Goal: Communication & Community: Answer question/provide support

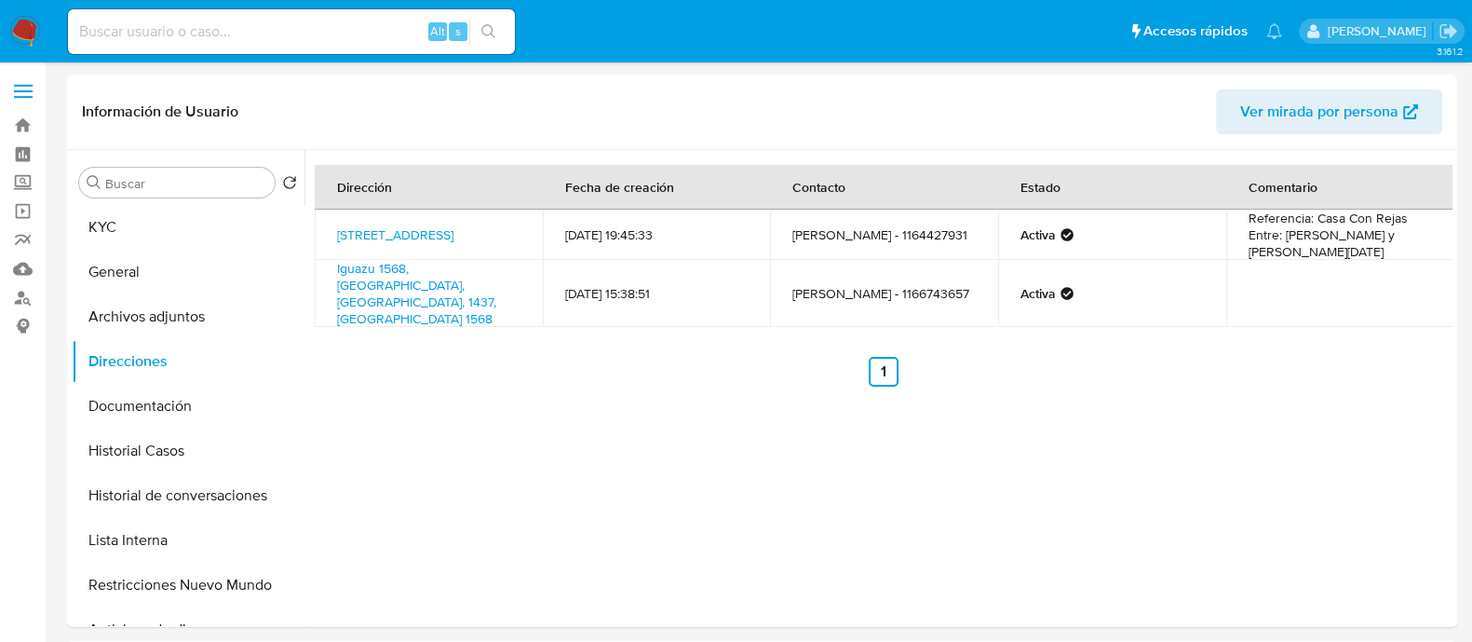
click at [304, 24] on input at bounding box center [291, 32] width 447 height 24
paste input "711940527"
type input "711940527"
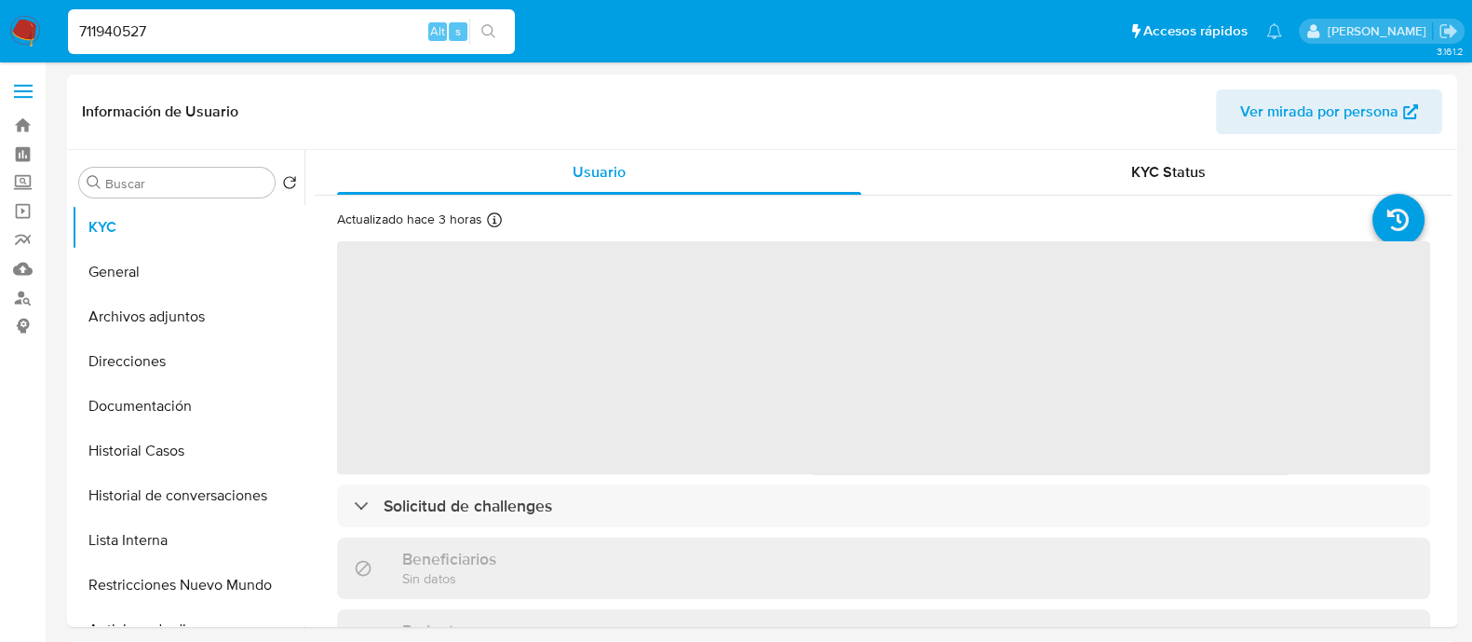
select select "10"
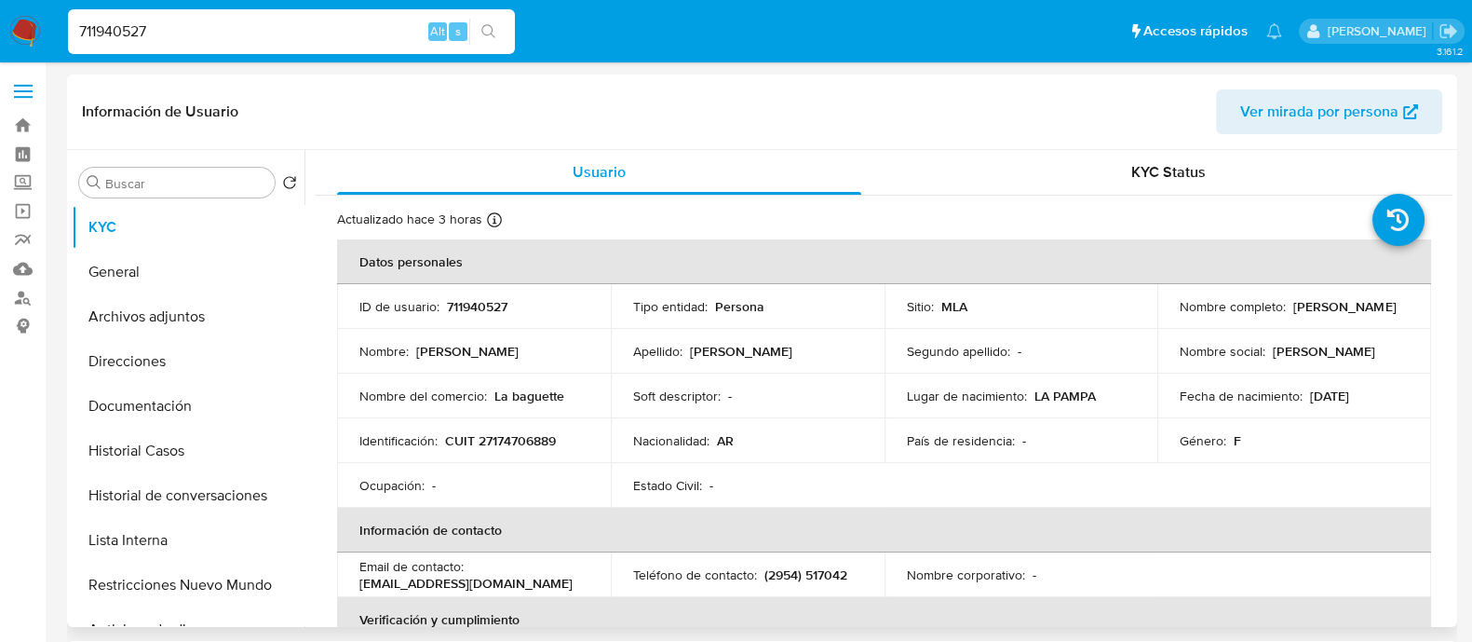
click at [529, 448] on p "CUIT 27174706889" at bounding box center [500, 440] width 111 height 17
copy div "Identificación : CUIT 27174706889"
click at [492, 439] on p "CUIT 27174706889" at bounding box center [500, 440] width 111 height 17
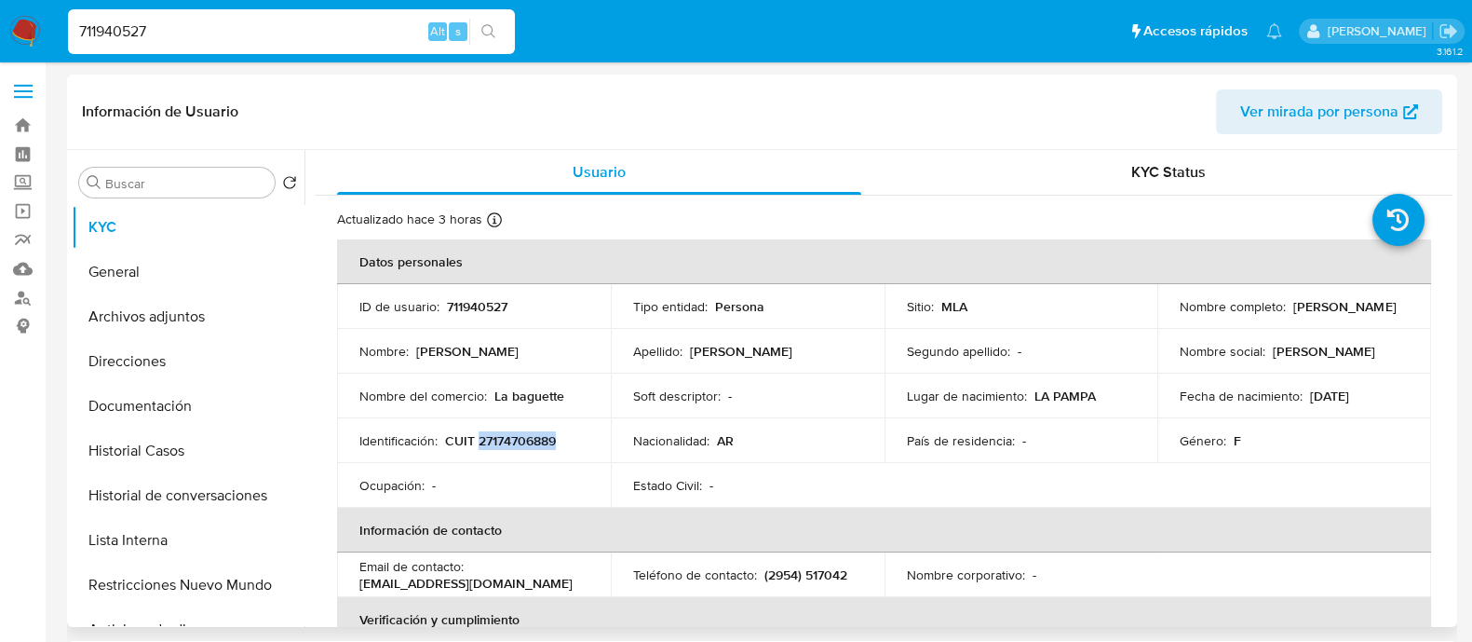
click at [492, 439] on p "CUIT 27174706889" at bounding box center [500, 440] width 111 height 17
click at [155, 450] on button "Historial Casos" at bounding box center [181, 450] width 218 height 45
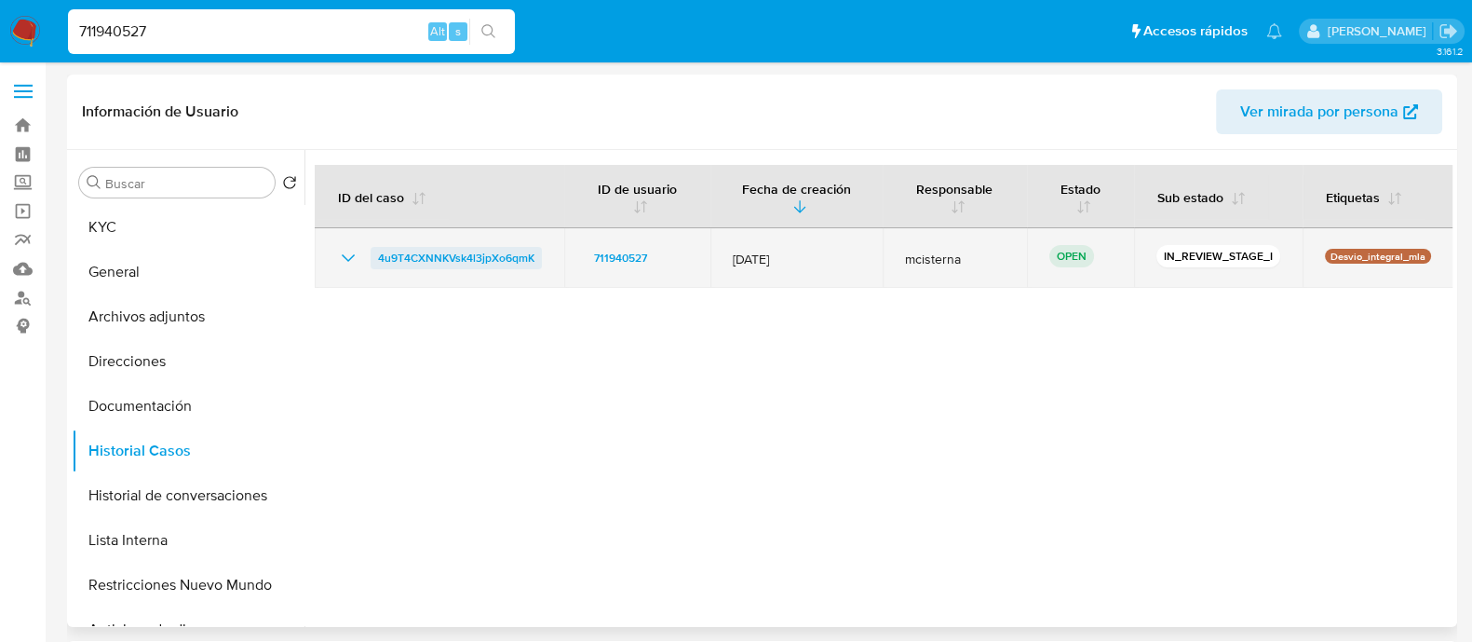
click at [518, 258] on span "4u9T4CXNNKVsk4l3jpXo6qmK" at bounding box center [456, 258] width 156 height 22
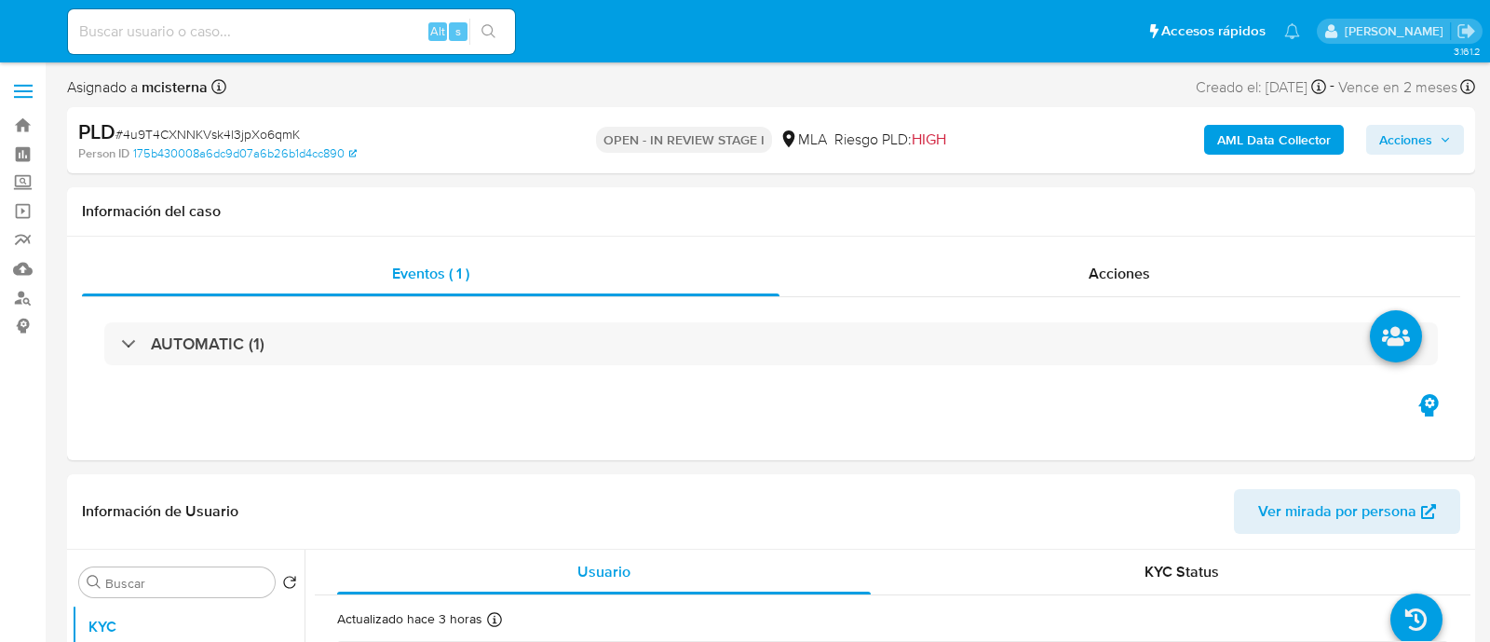
select select "10"
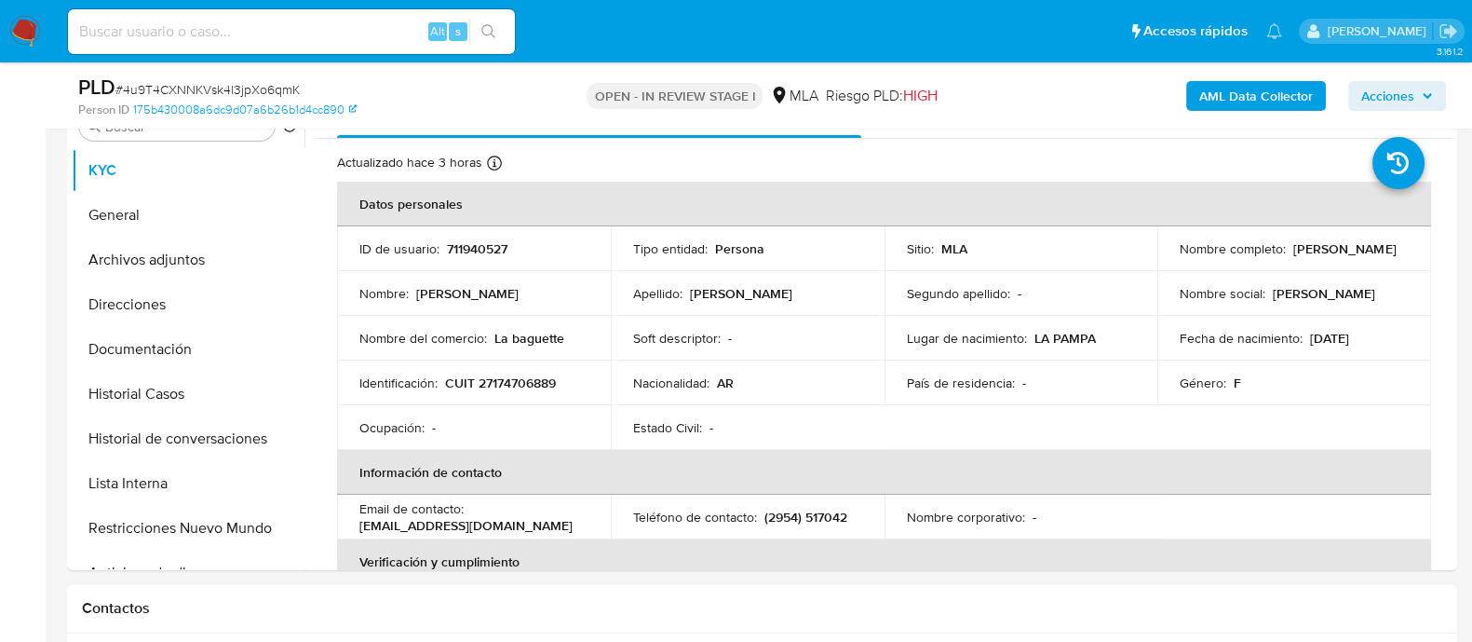
scroll to position [465, 0]
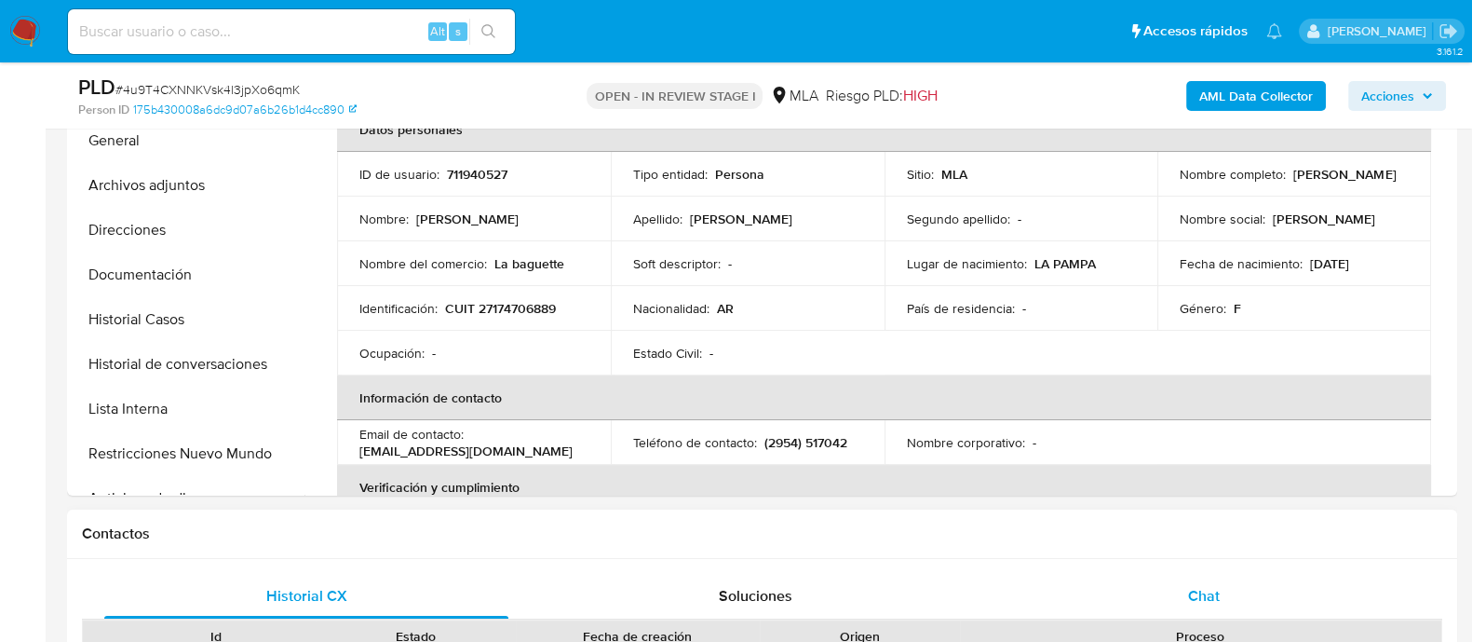
click at [1187, 581] on div "Chat" at bounding box center [1204, 596] width 404 height 45
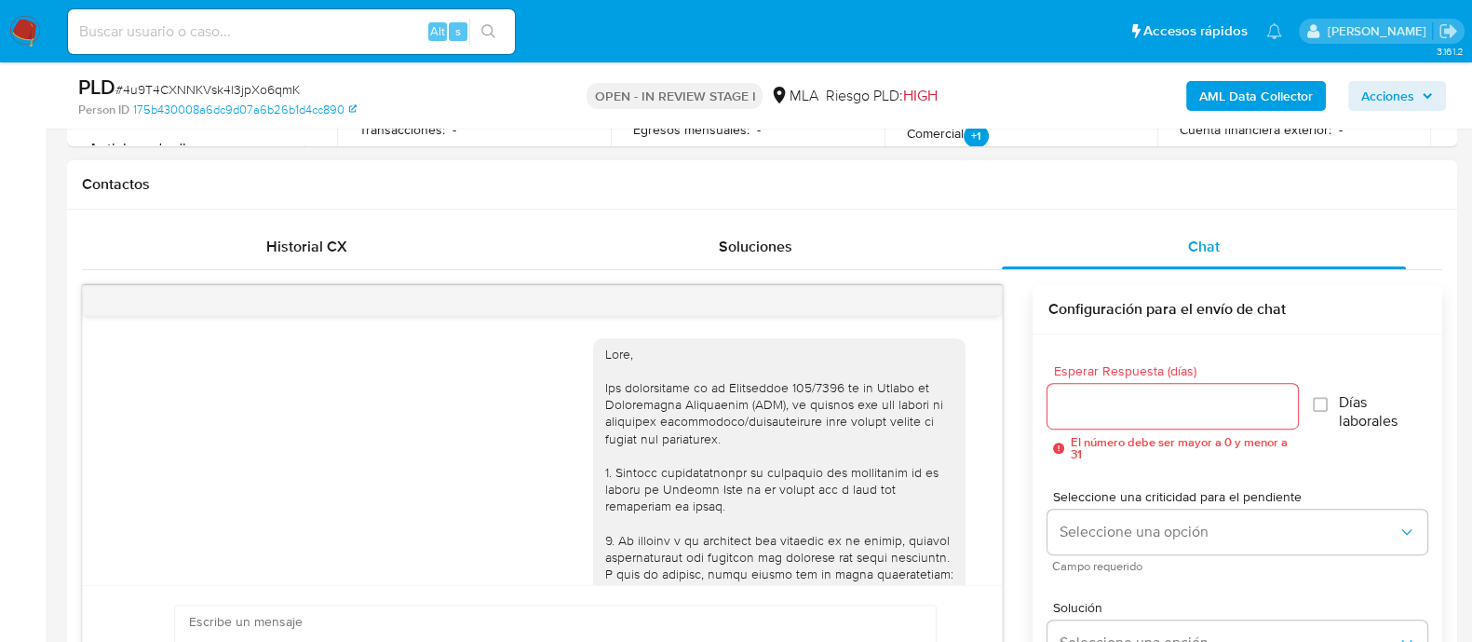
scroll to position [1195, 0]
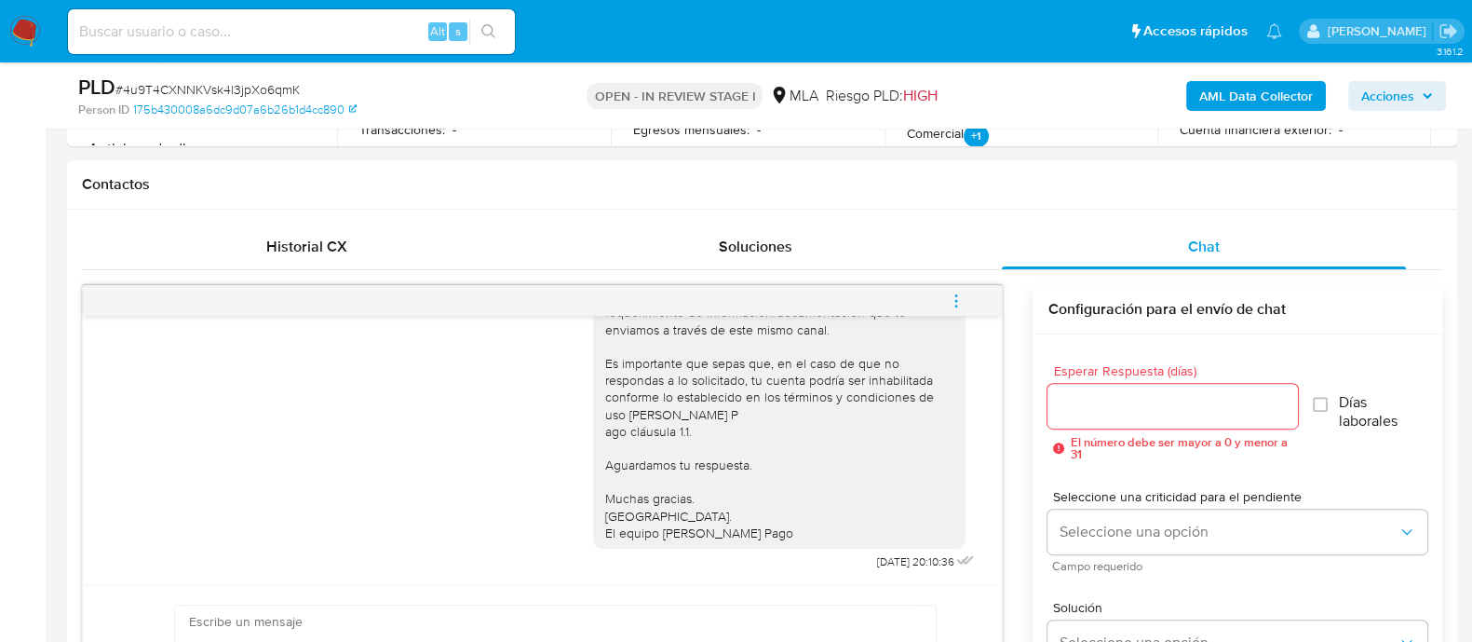
click at [959, 292] on icon "menu-action" at bounding box center [956, 300] width 17 height 17
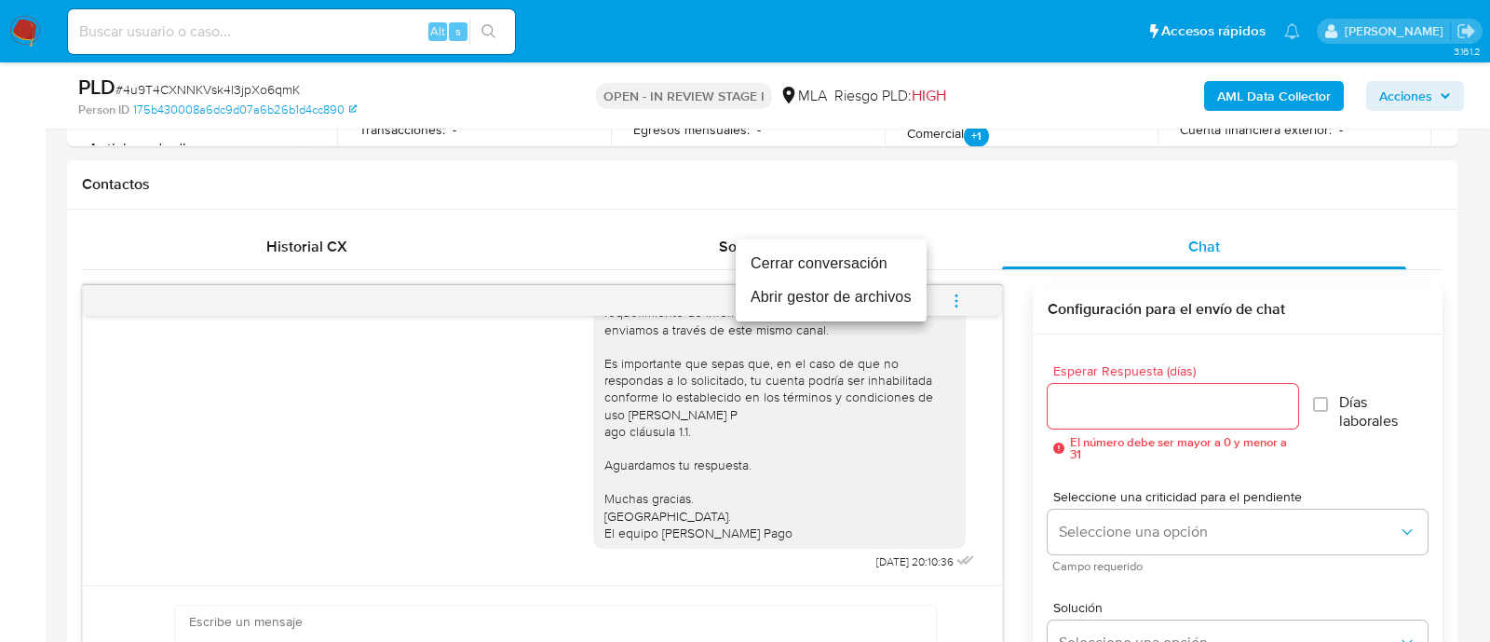
click at [845, 264] on li "Cerrar conversación" at bounding box center [831, 264] width 191 height 34
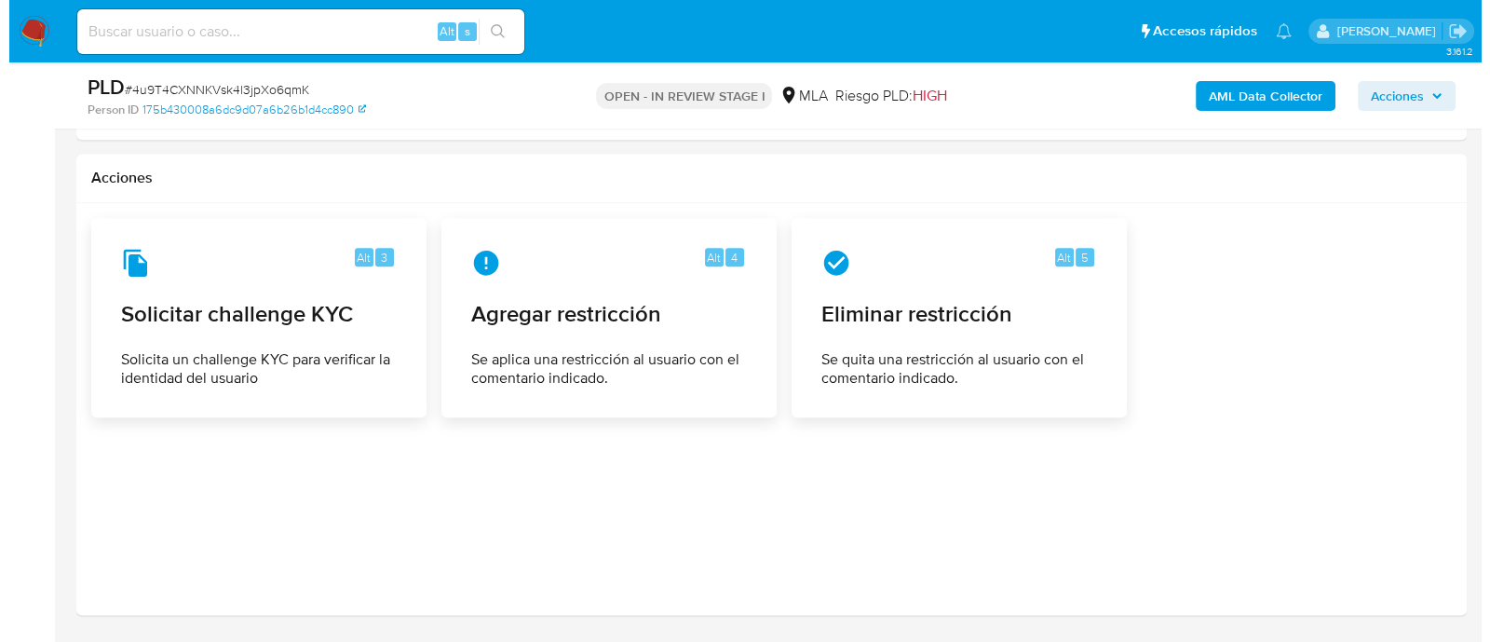
scroll to position [2899, 0]
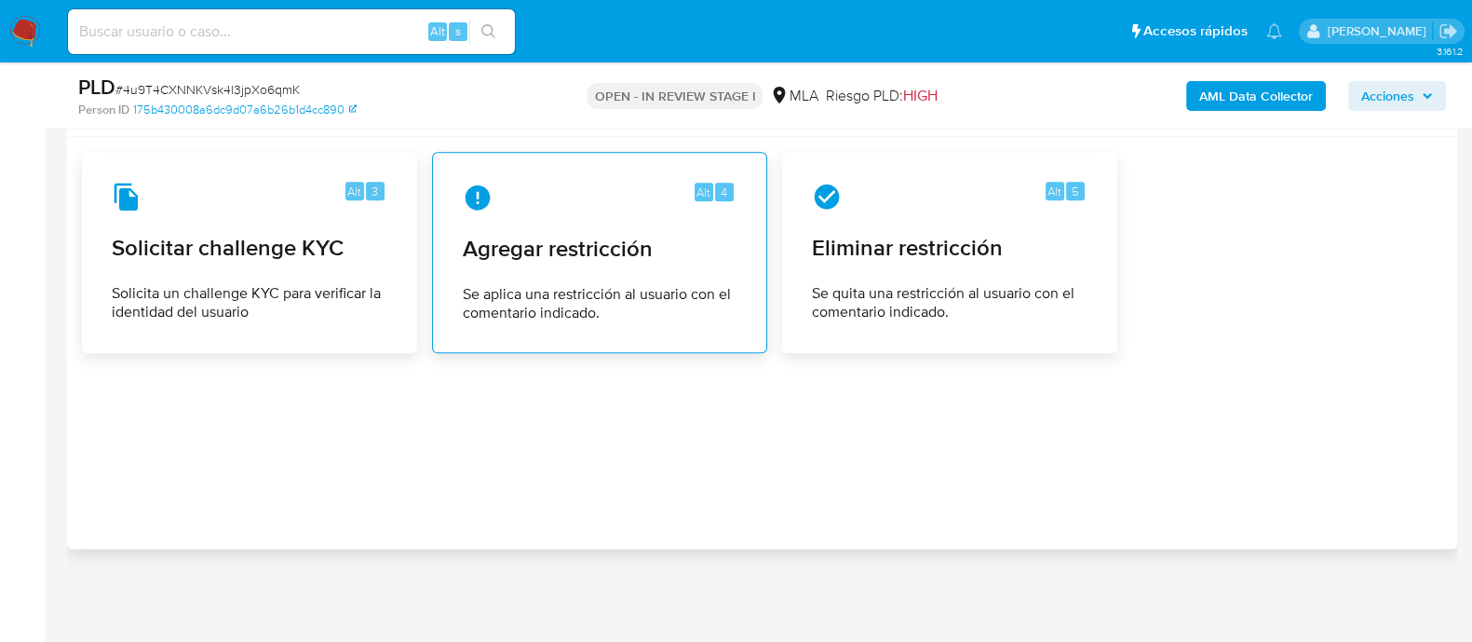
click at [497, 274] on div "Alt 4 Agregar restricción Se aplica una restricción al usuario con el comentari…" at bounding box center [600, 252] width 304 height 169
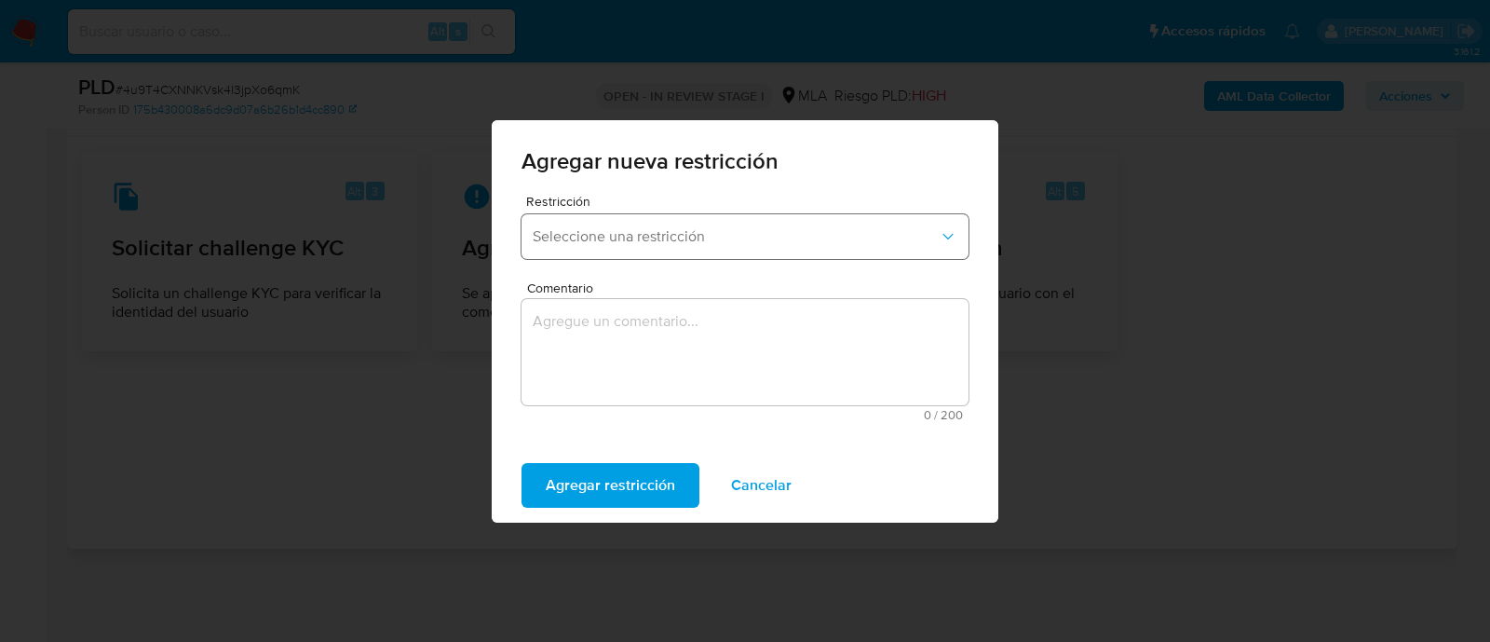
click at [619, 249] on button "Seleccione una restricción" at bounding box center [744, 236] width 447 height 45
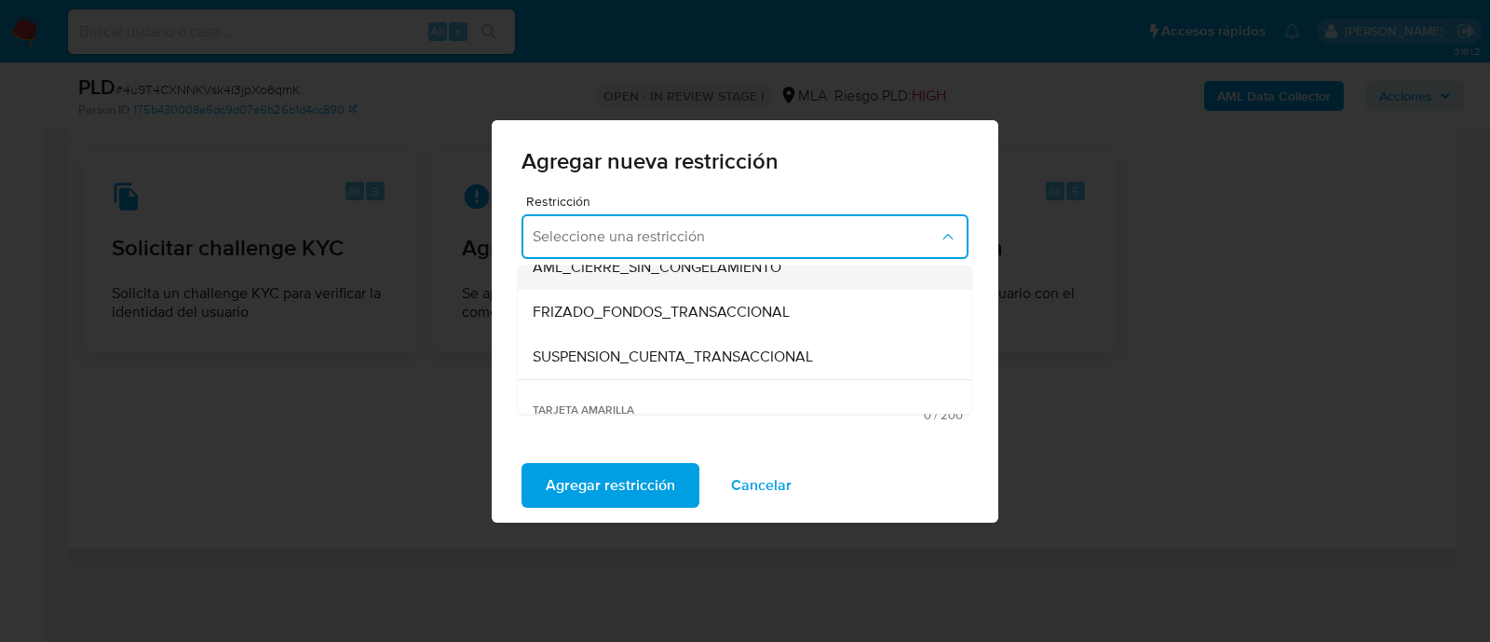
scroll to position [232, 0]
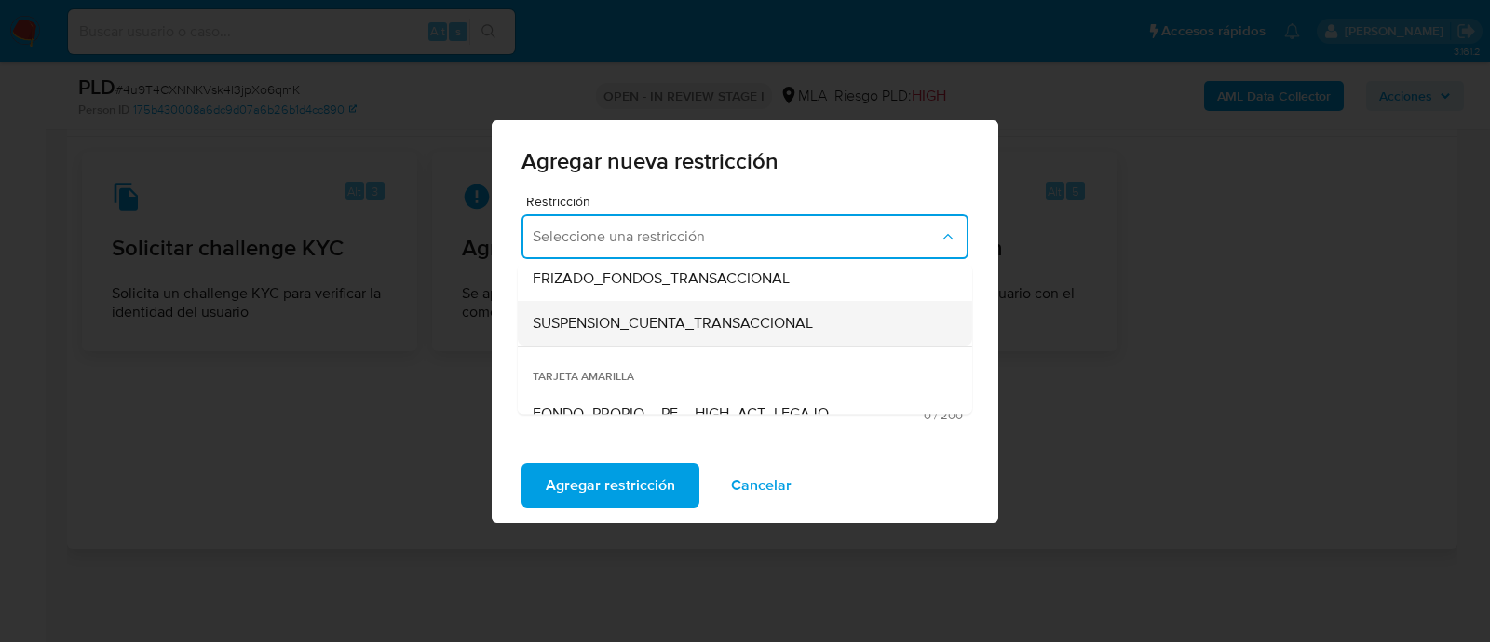
click at [647, 332] on span "SUSPENSION_CUENTA_TRANSACCIONAL" at bounding box center [673, 323] width 280 height 19
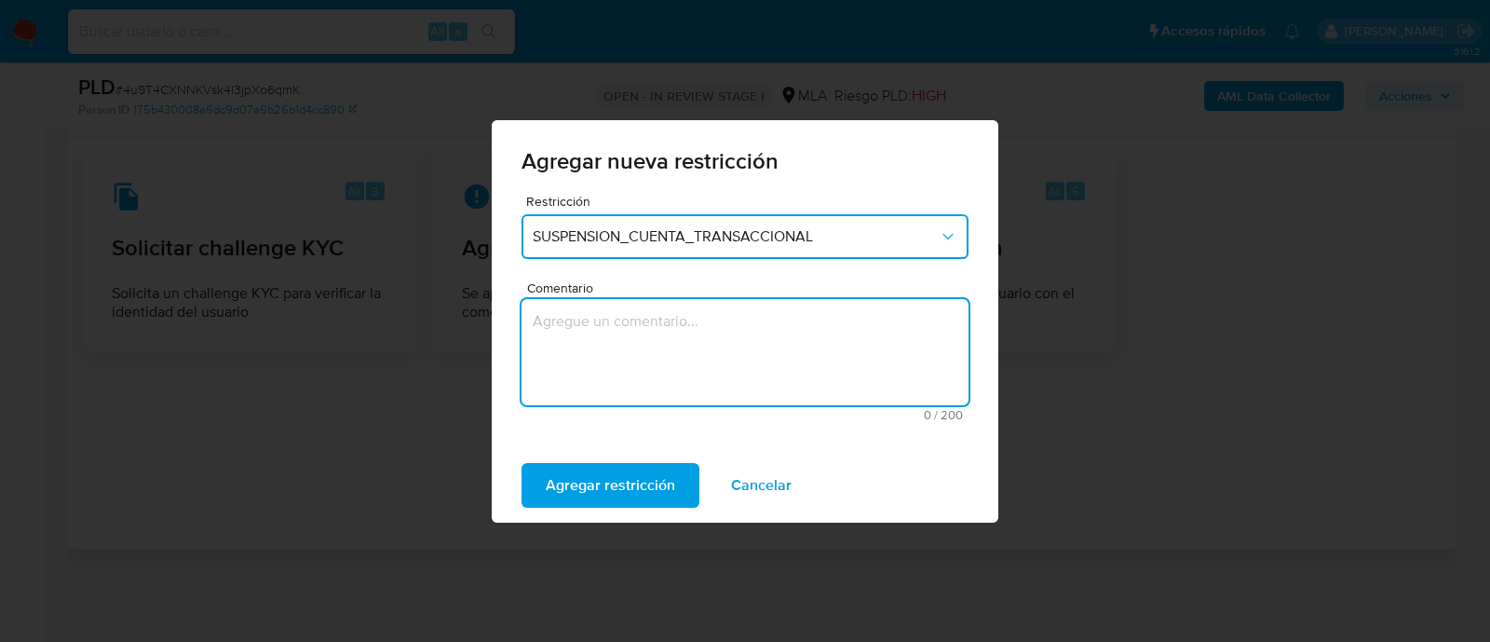
click at [706, 343] on textarea "Comentario" at bounding box center [744, 352] width 447 height 106
type textarea "AML"
click at [631, 490] on span "Agregar restricción" at bounding box center [610, 485] width 129 height 41
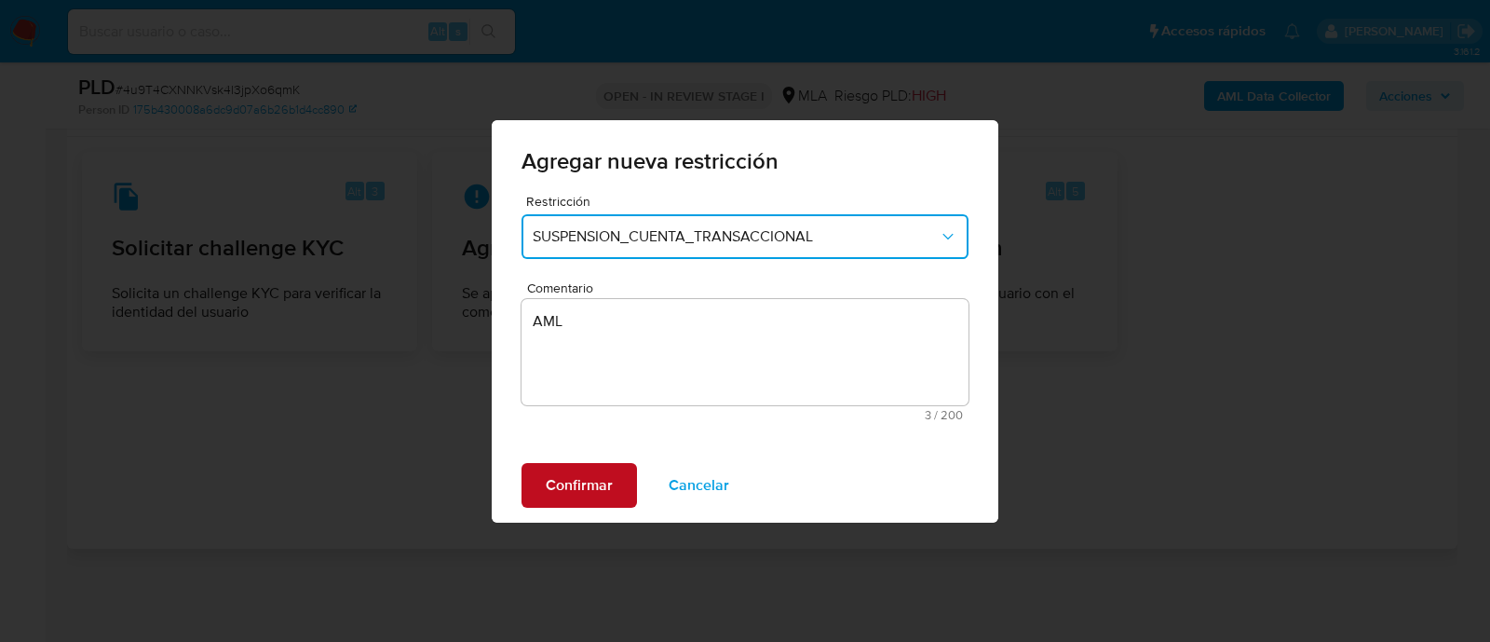
click at [587, 479] on span "Confirmar" at bounding box center [579, 485] width 67 height 41
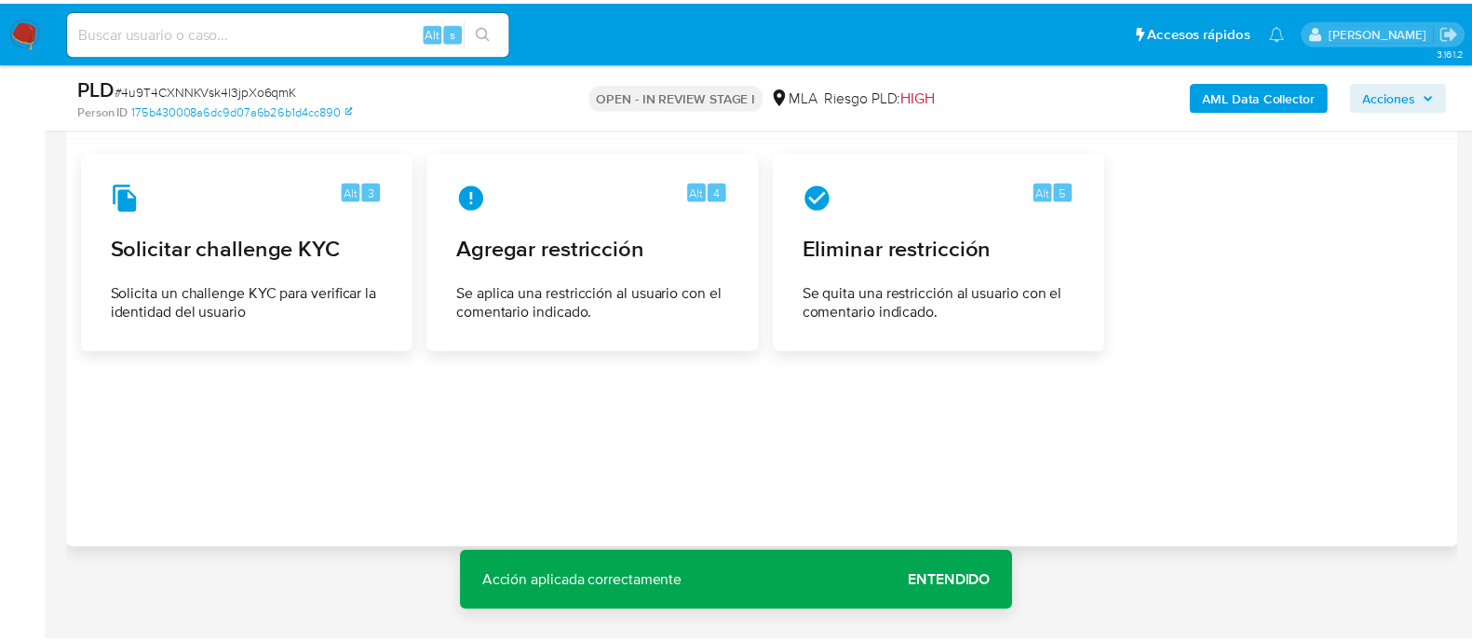
scroll to position [2882, 0]
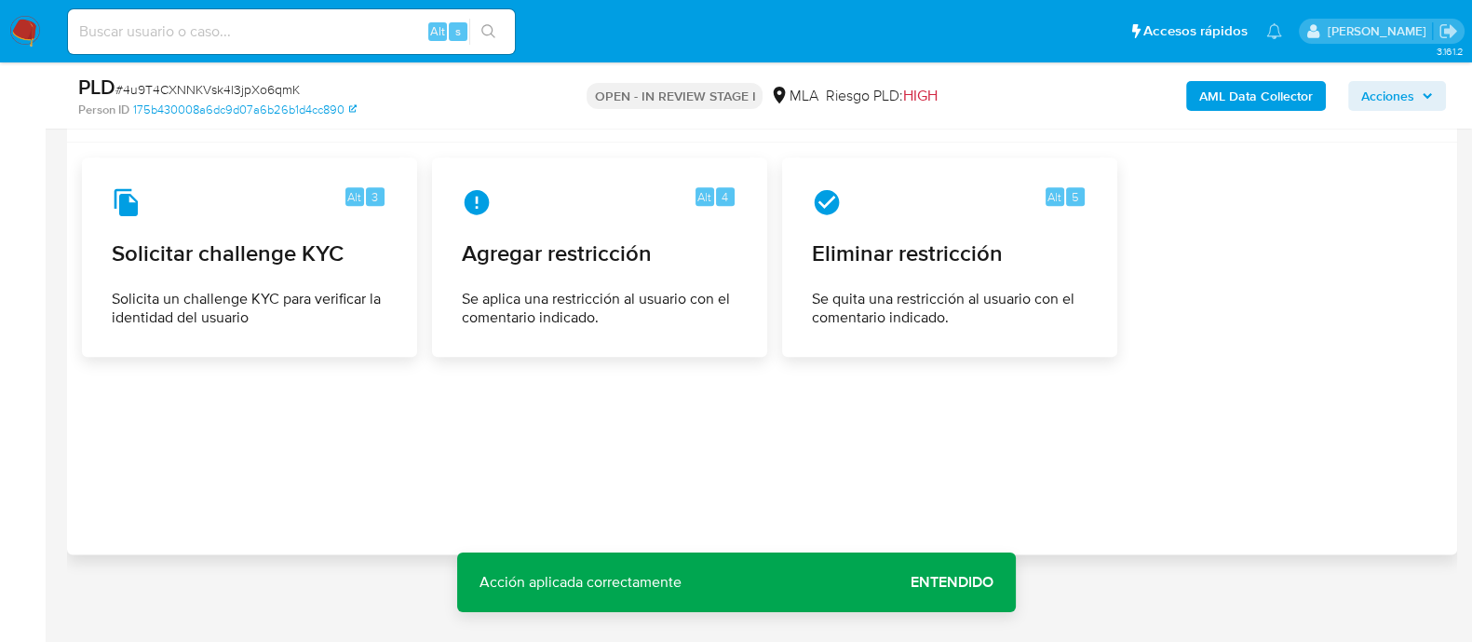
click at [340, 42] on input at bounding box center [291, 32] width 447 height 24
paste input "742780901"
type input "742780901"
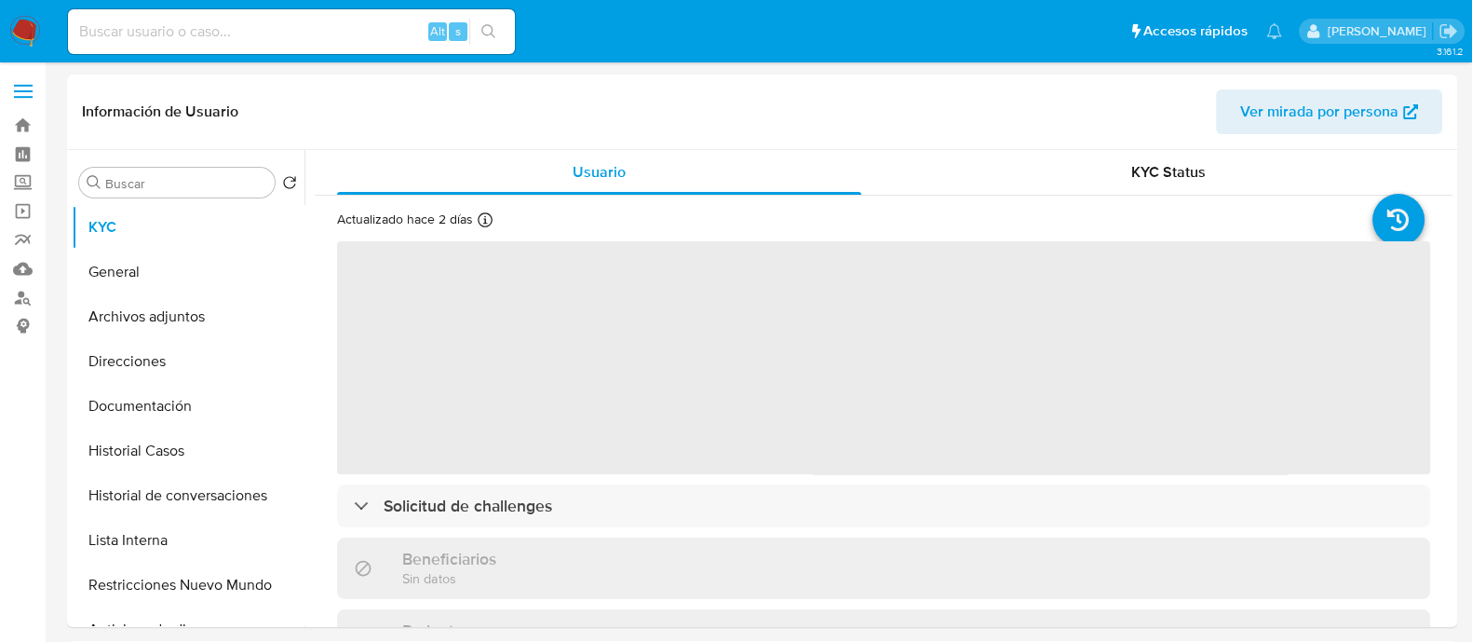
select select "10"
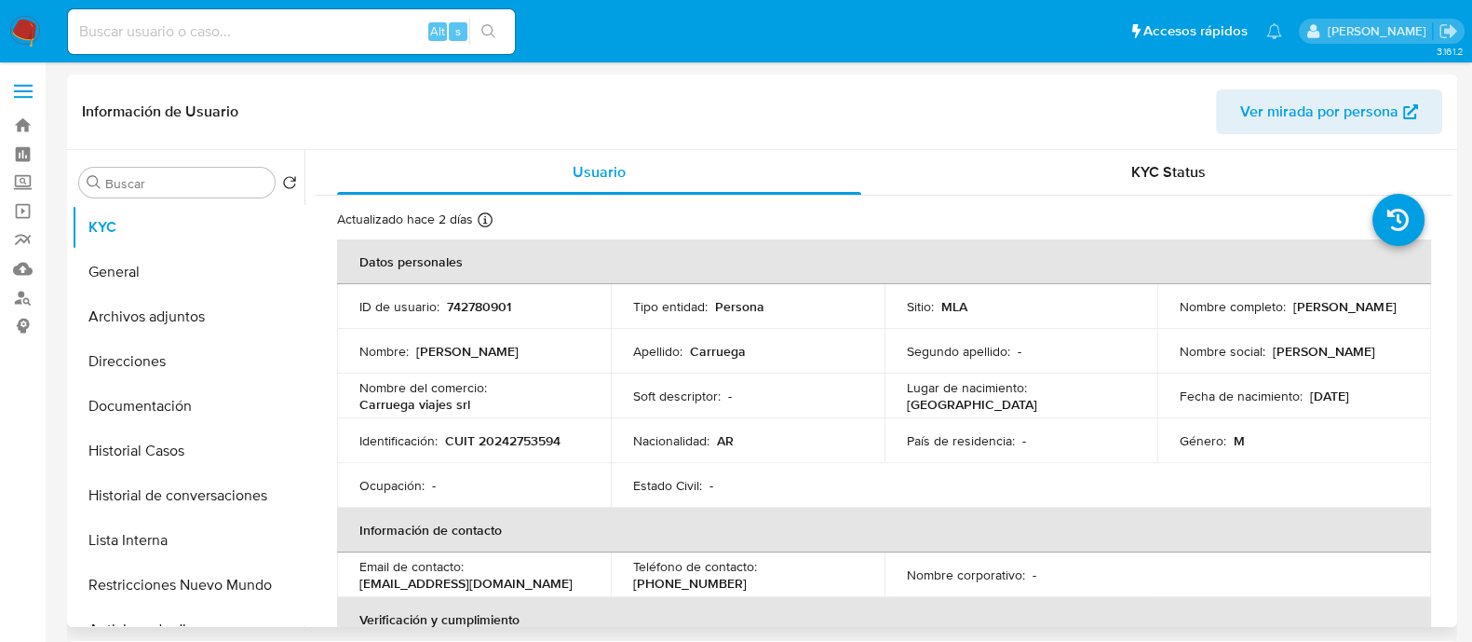
click at [535, 422] on td "Identificación : CUIT 20242753594" at bounding box center [474, 440] width 274 height 45
click at [528, 439] on p "CUIT 20242753594" at bounding box center [502, 440] width 115 height 17
copy p "20242753594"
click at [220, 465] on button "Historial Casos" at bounding box center [181, 450] width 218 height 45
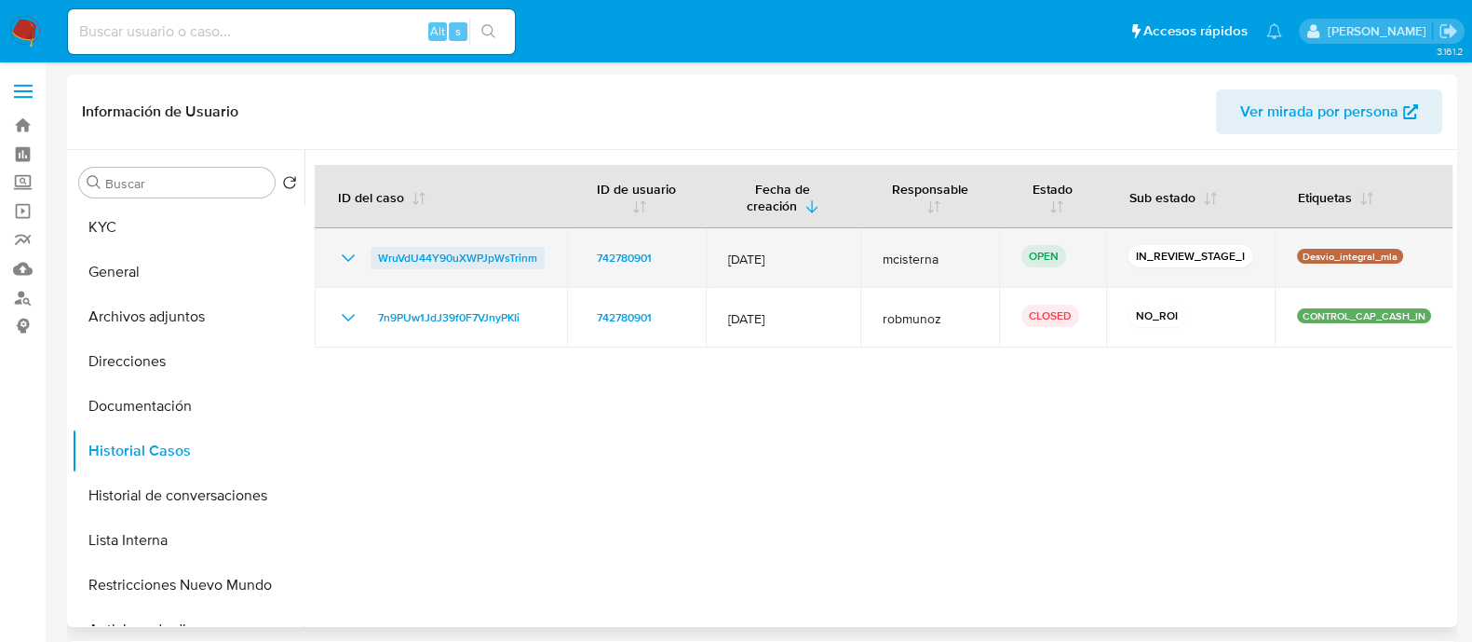
click at [453, 258] on span "WruVdU44Y90uXWPJpWsTrinm" at bounding box center [457, 258] width 159 height 22
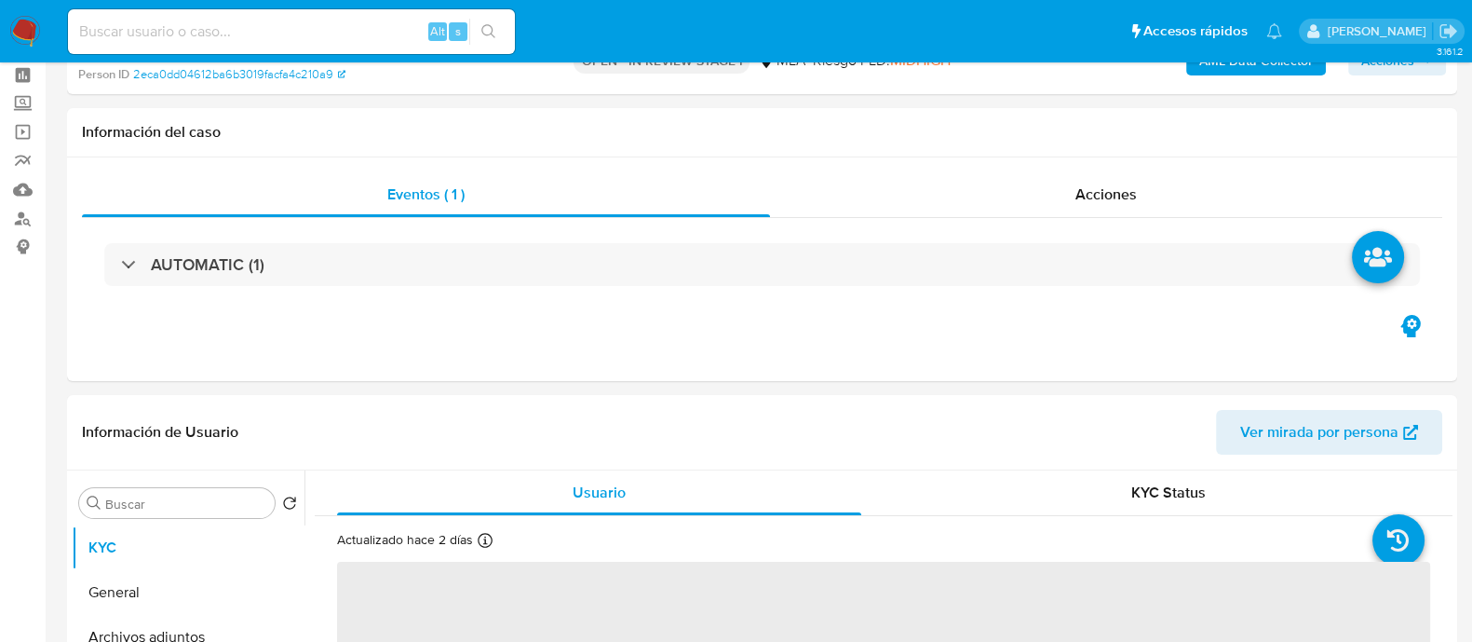
scroll to position [115, 0]
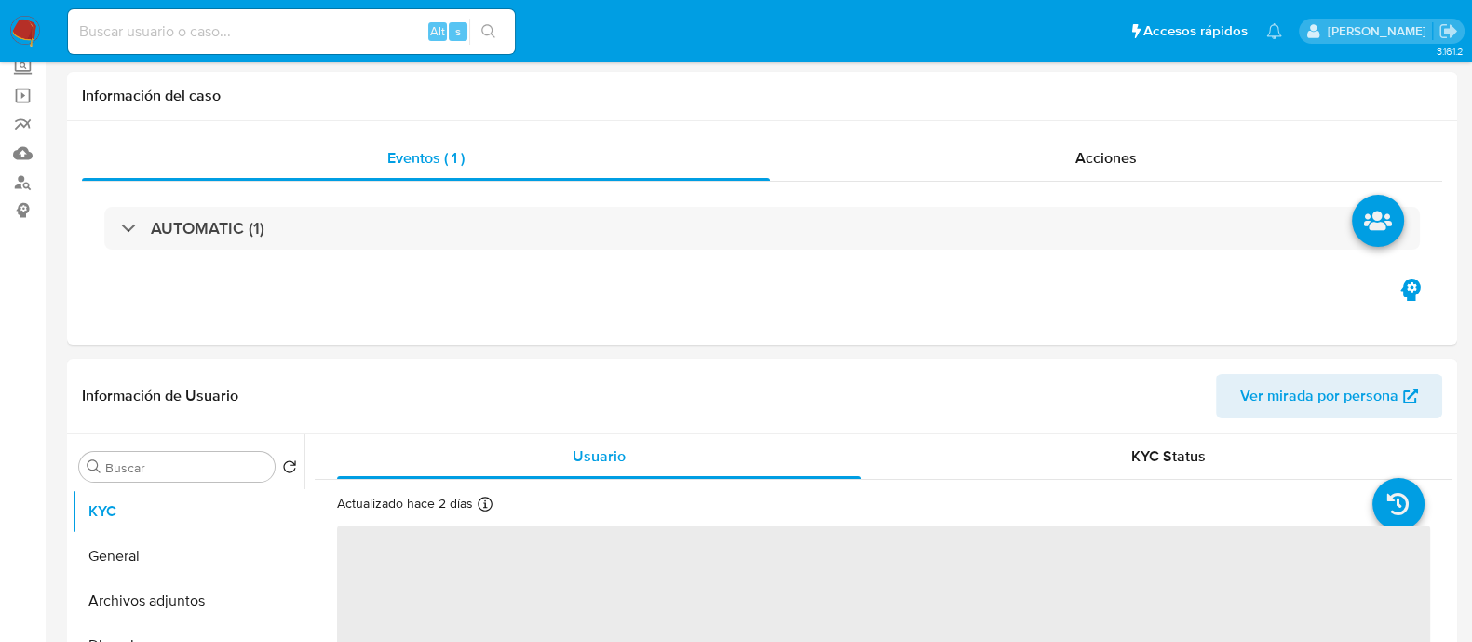
select select "10"
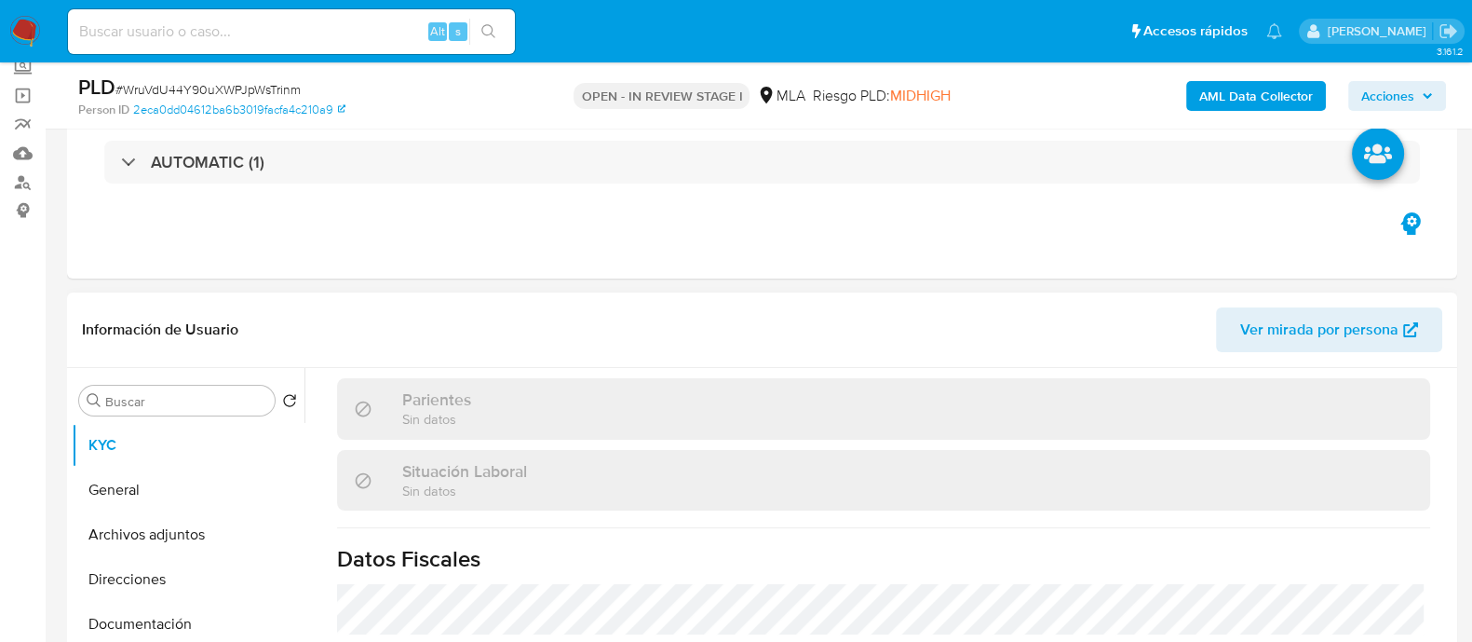
scroll to position [1027, 0]
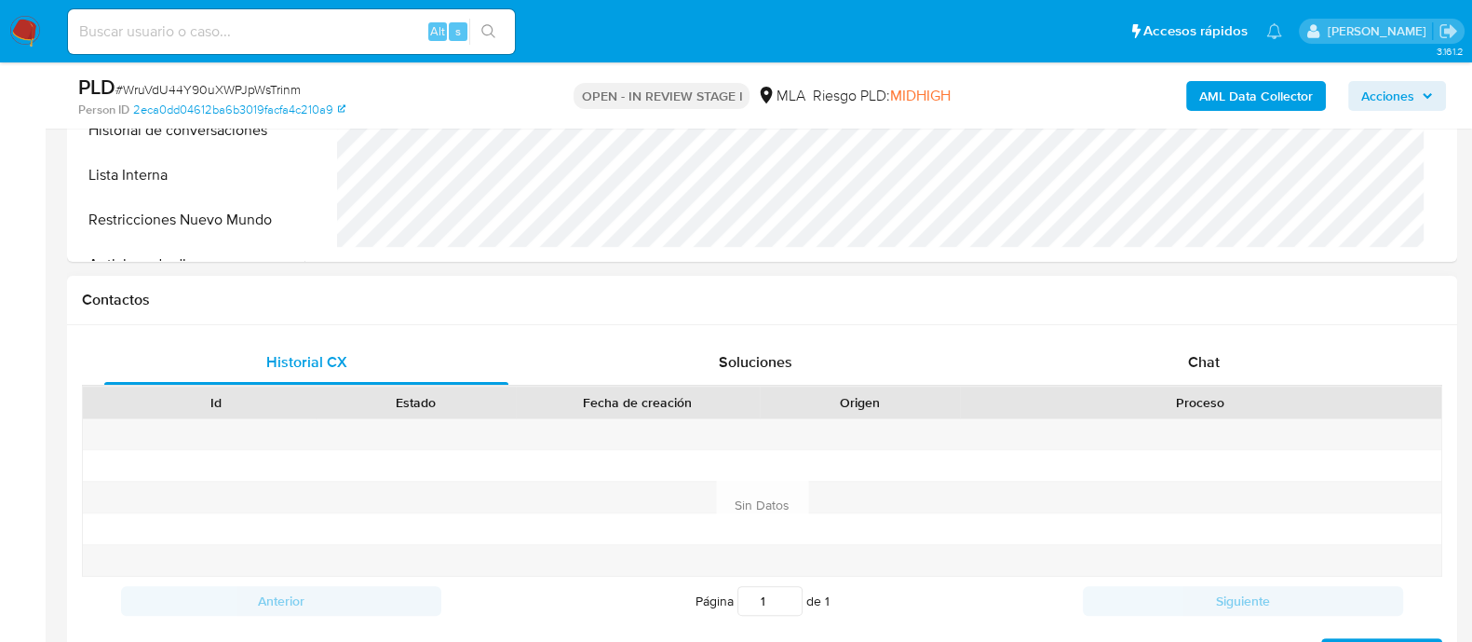
click at [1228, 298] on h1 "Contactos" at bounding box center [762, 300] width 1360 height 19
click at [1229, 374] on div "Chat" at bounding box center [1204, 362] width 404 height 45
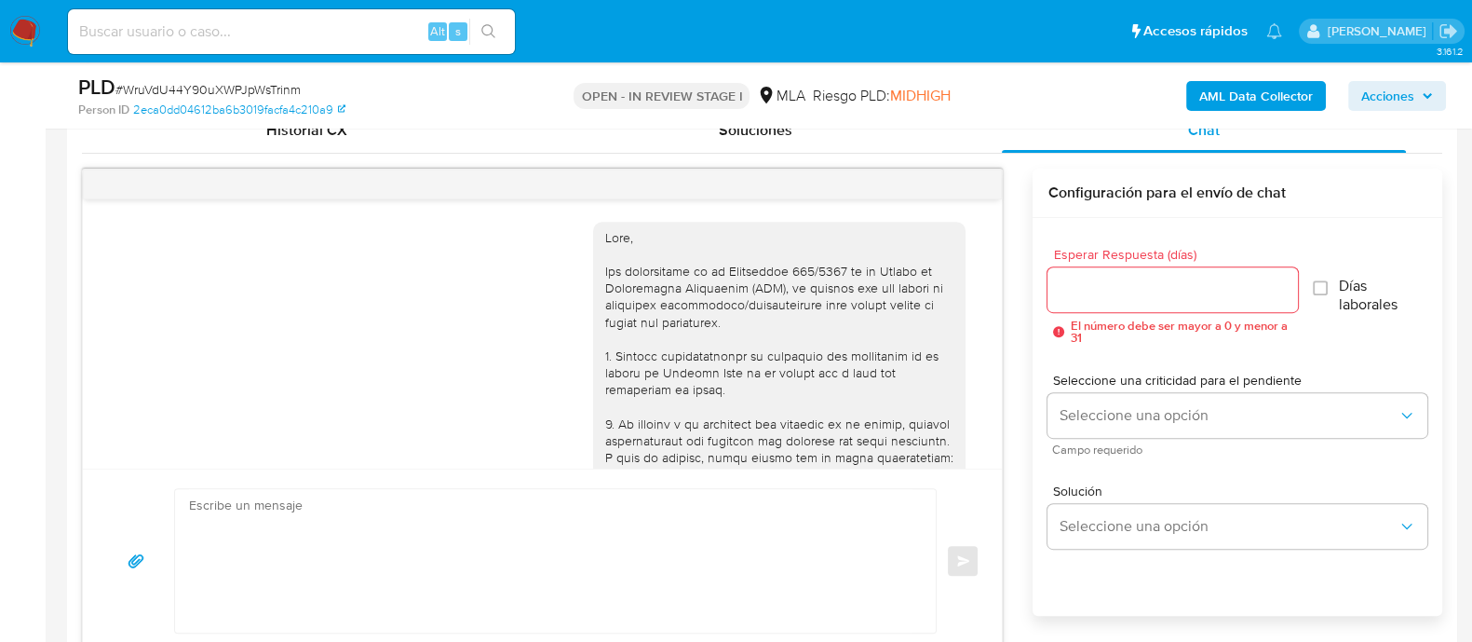
scroll to position [1411, 0]
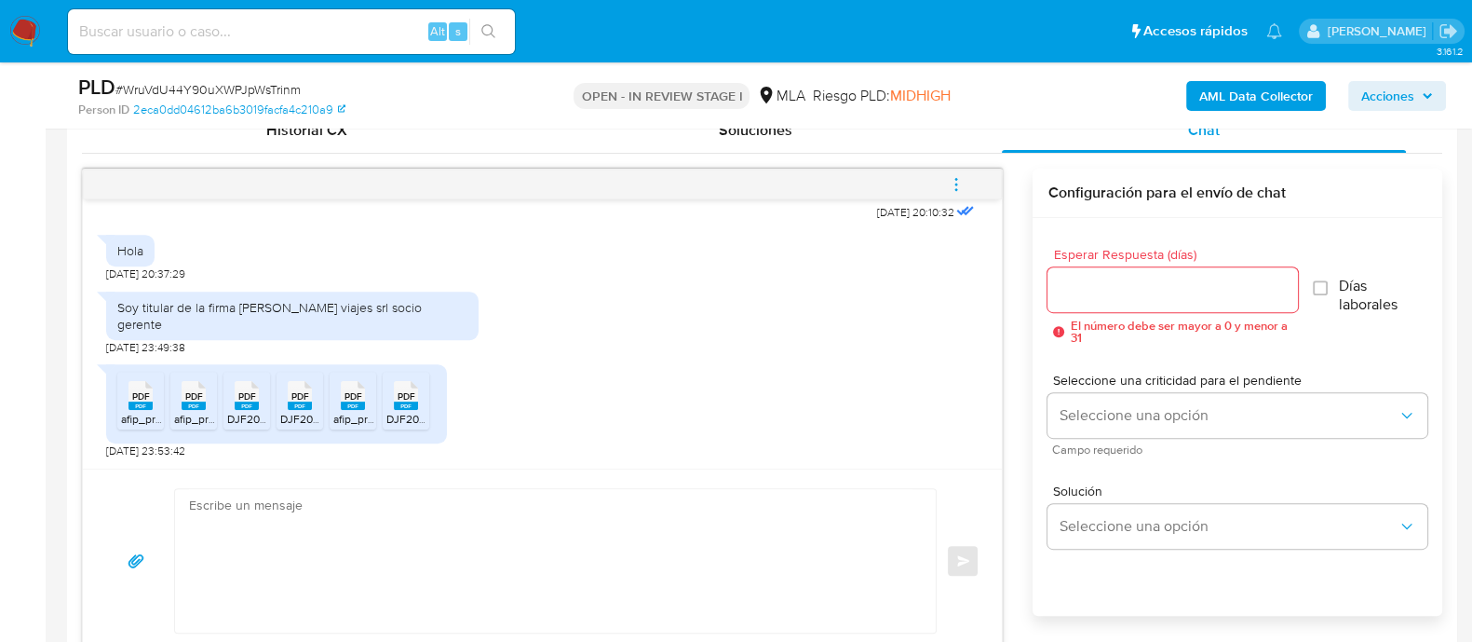
click at [129, 404] on rect at bounding box center [140, 405] width 24 height 8
click at [185, 410] on icon "PDF" at bounding box center [194, 395] width 24 height 33
drag, startPoint x: 251, startPoint y: 412, endPoint x: 280, endPoint y: 412, distance: 28.9
click at [251, 412] on span "DJF2002V250-257122022-1758574472223.pdf" at bounding box center [343, 419] width 233 height 16
click at [311, 413] on span "DJF2002V250-254044878-1758574477731.pdf" at bounding box center [395, 419] width 231 height 16
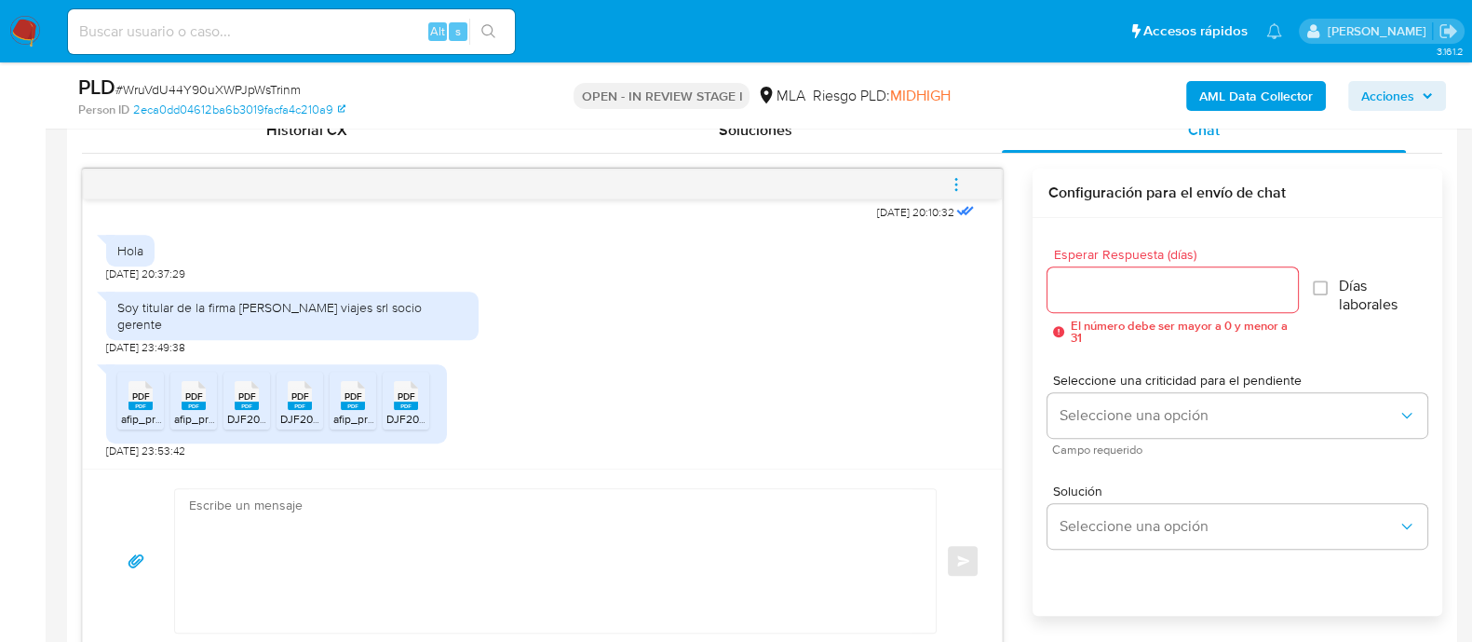
click at [362, 415] on span "afip_presentacion_cuit_30716161486_f2002_nrotransaccion_1108263548.pdf" at bounding box center [525, 419] width 385 height 16
drag, startPoint x: 411, startPoint y: 416, endPoint x: 465, endPoint y: 426, distance: 54.8
click at [411, 416] on span "DJF2002V250-255404681-1758574475259.pdf" at bounding box center [503, 419] width 234 height 16
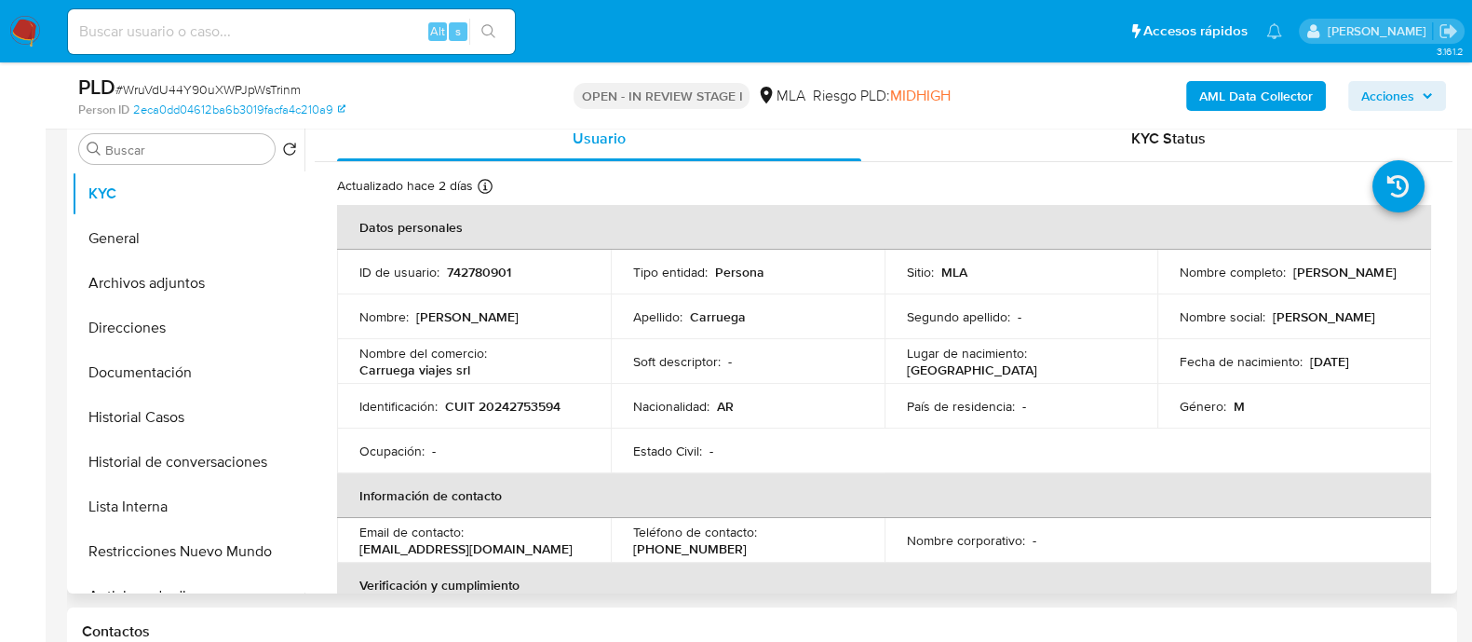
scroll to position [232, 0]
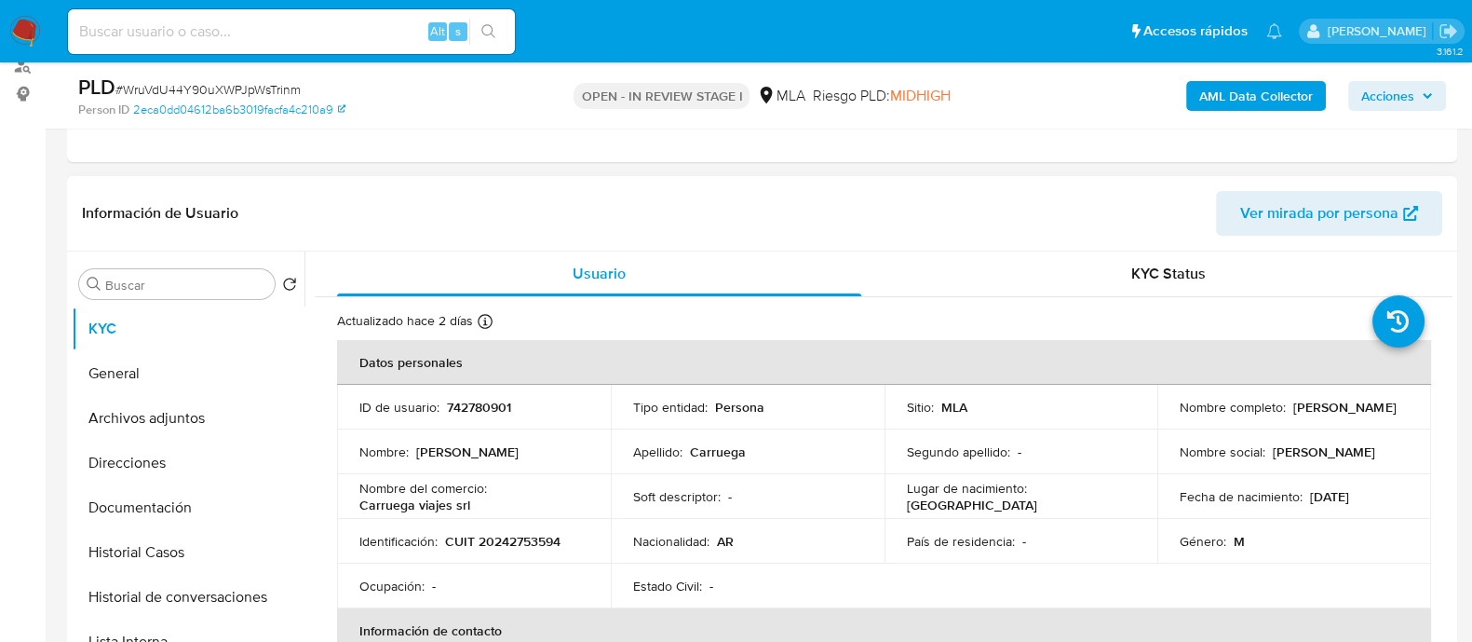
drag, startPoint x: 1178, startPoint y: 412, endPoint x: 1306, endPoint y: 412, distance: 128.5
click at [1306, 412] on p "Marcelo Raul Carruega" at bounding box center [1344, 407] width 102 height 17
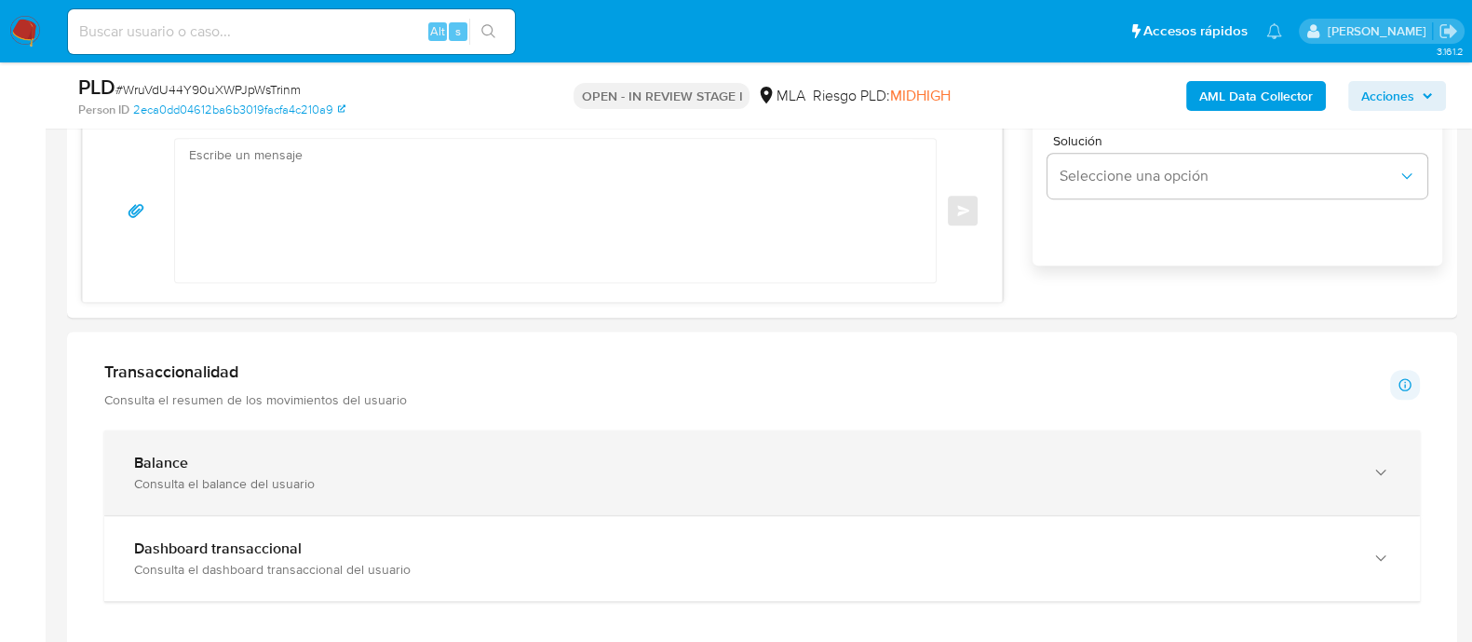
scroll to position [1047, 0]
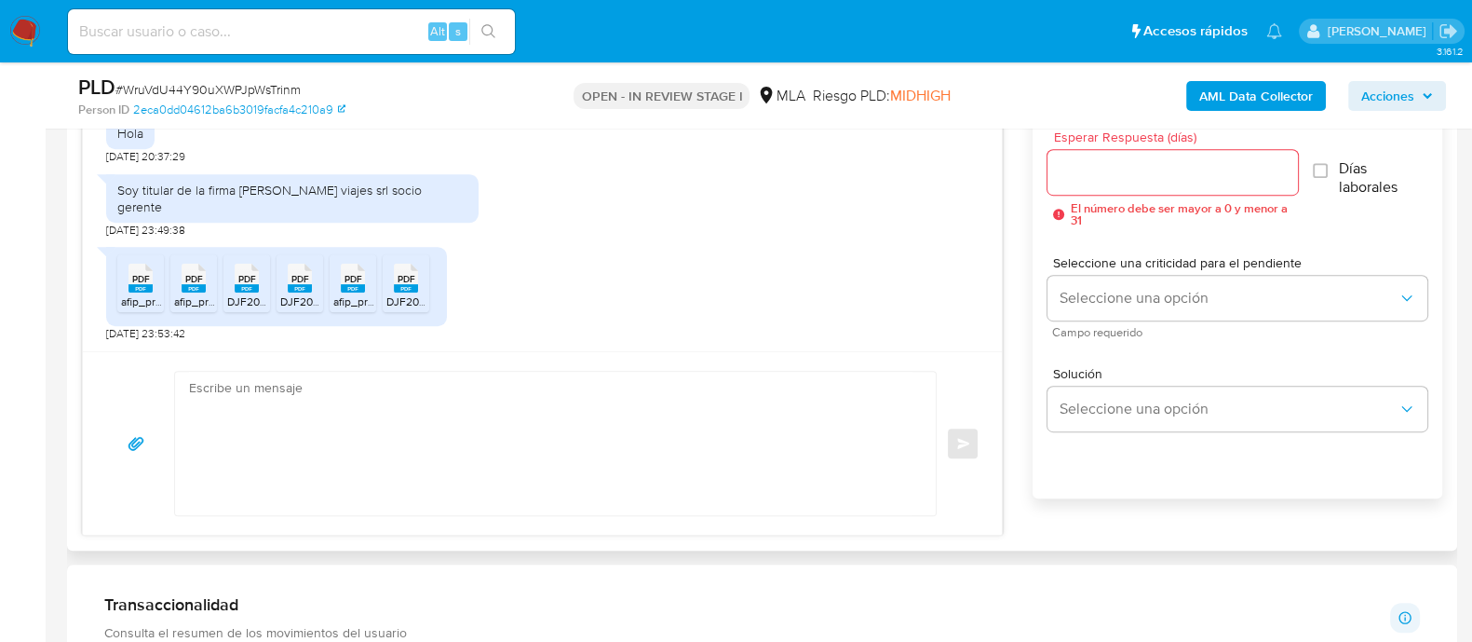
click at [572, 471] on textarea at bounding box center [550, 443] width 723 height 143
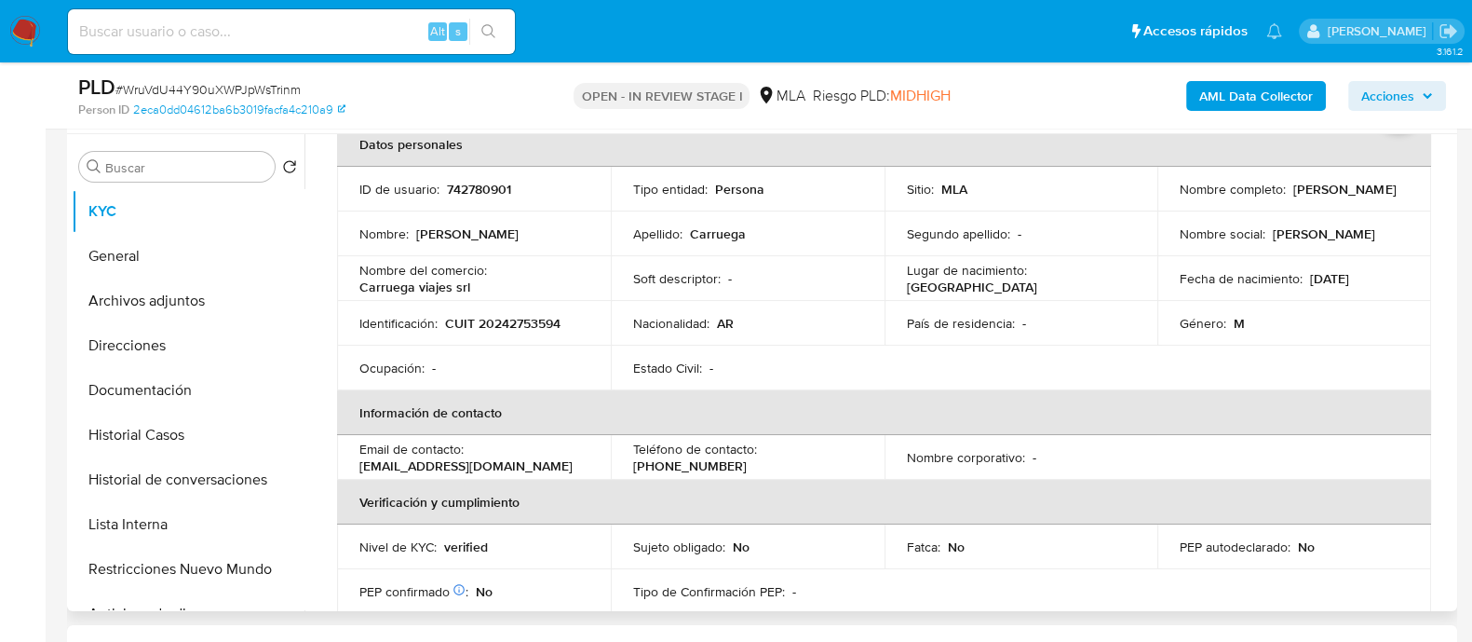
scroll to position [0, 0]
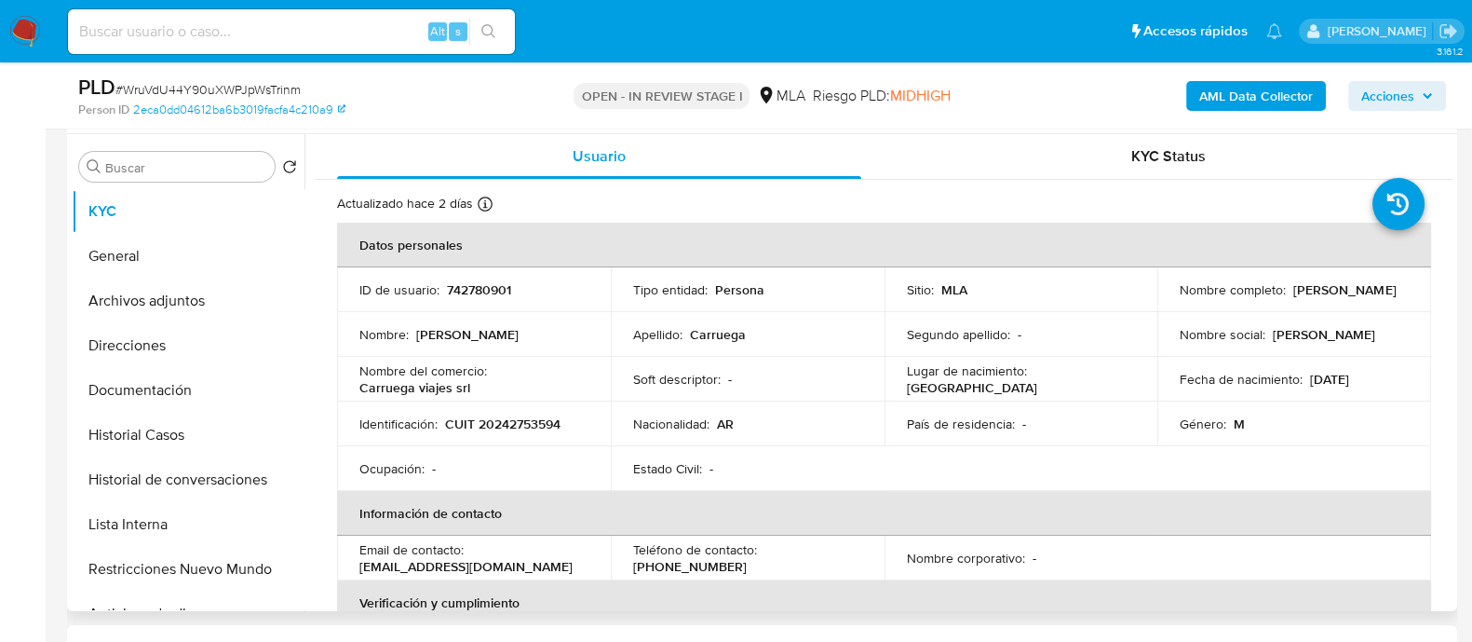
drag, startPoint x: 1175, startPoint y: 300, endPoint x: 1358, endPoint y: 307, distance: 182.6
click at [1358, 307] on td "Nombre completo : Marcelo Raul Carruega" at bounding box center [1294, 289] width 274 height 45
drag, startPoint x: 1174, startPoint y: 295, endPoint x: 1318, endPoint y: 295, distance: 144.3
click at [1318, 295] on div "Nombre completo : Marcelo Raul Carruega" at bounding box center [1294, 289] width 229 height 17
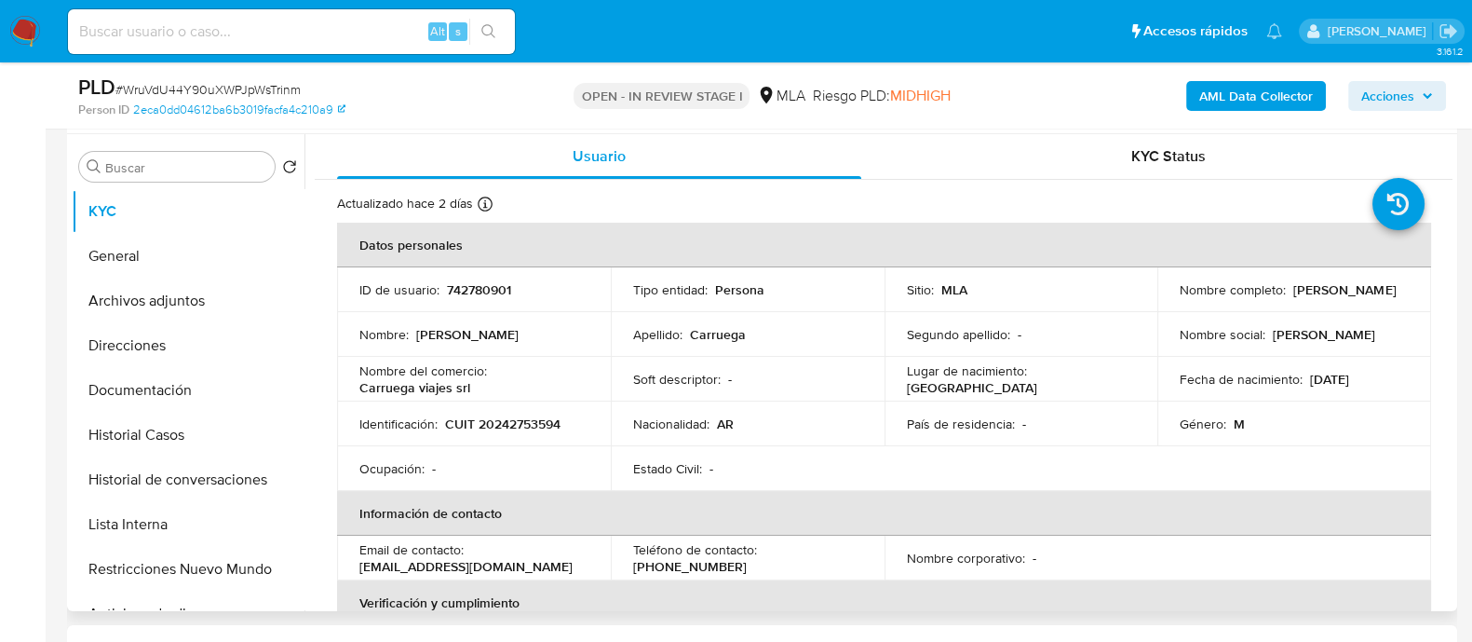
copy p "Marcelo Raul Carruega"
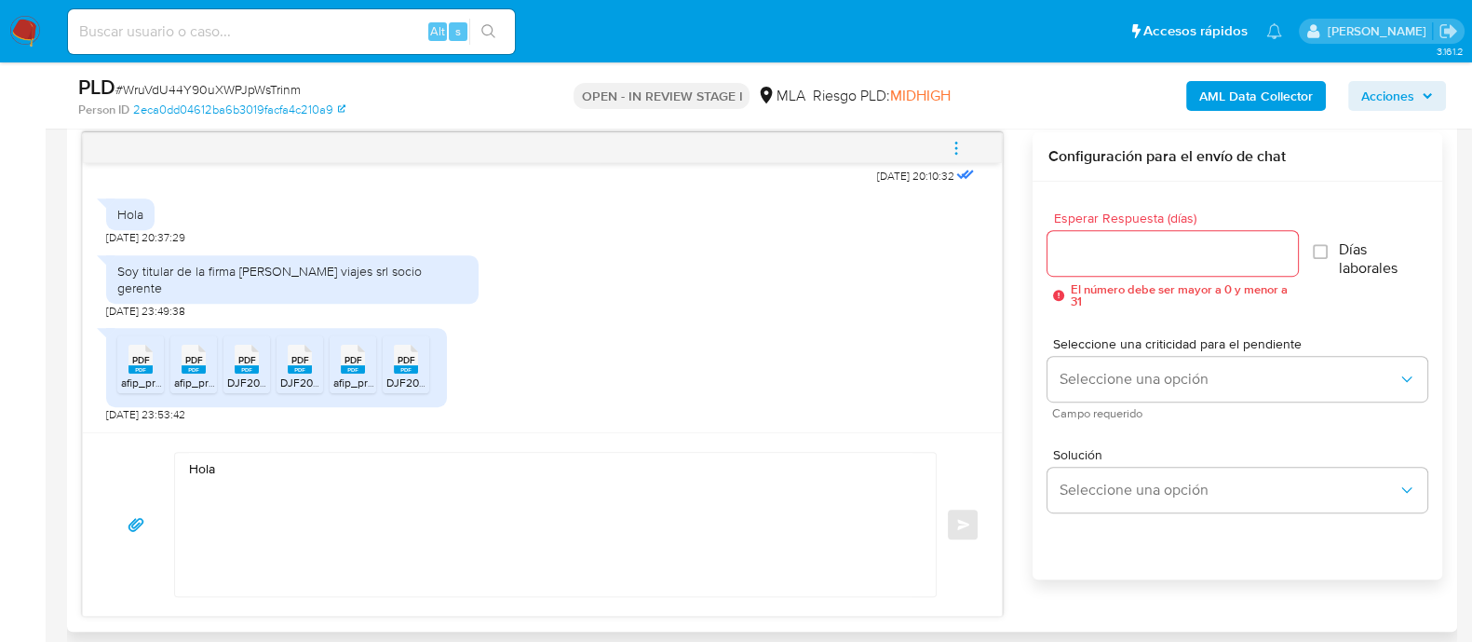
scroll to position [930, 0]
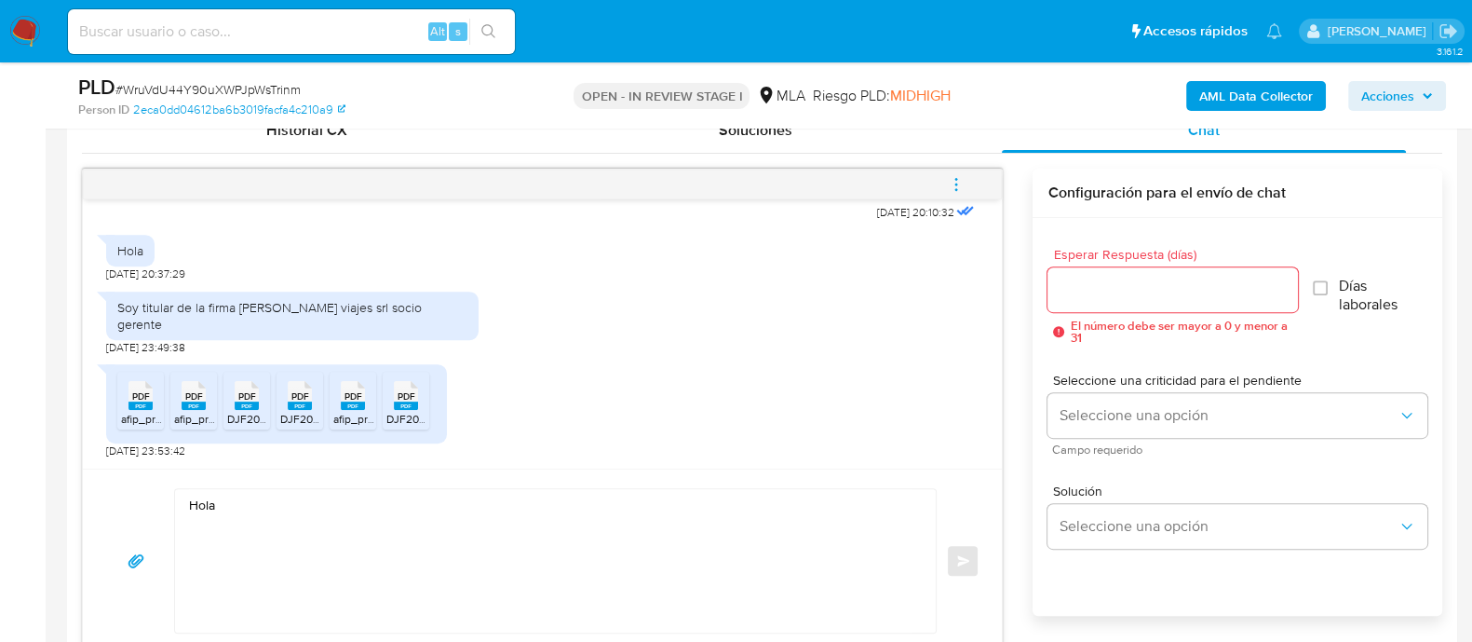
click at [516, 481] on div "Hola Enviar" at bounding box center [542, 559] width 919 height 183
click at [512, 507] on textarea "Hola" at bounding box center [550, 560] width 723 height 143
paste textarea "Marcelo Raul Carruega"
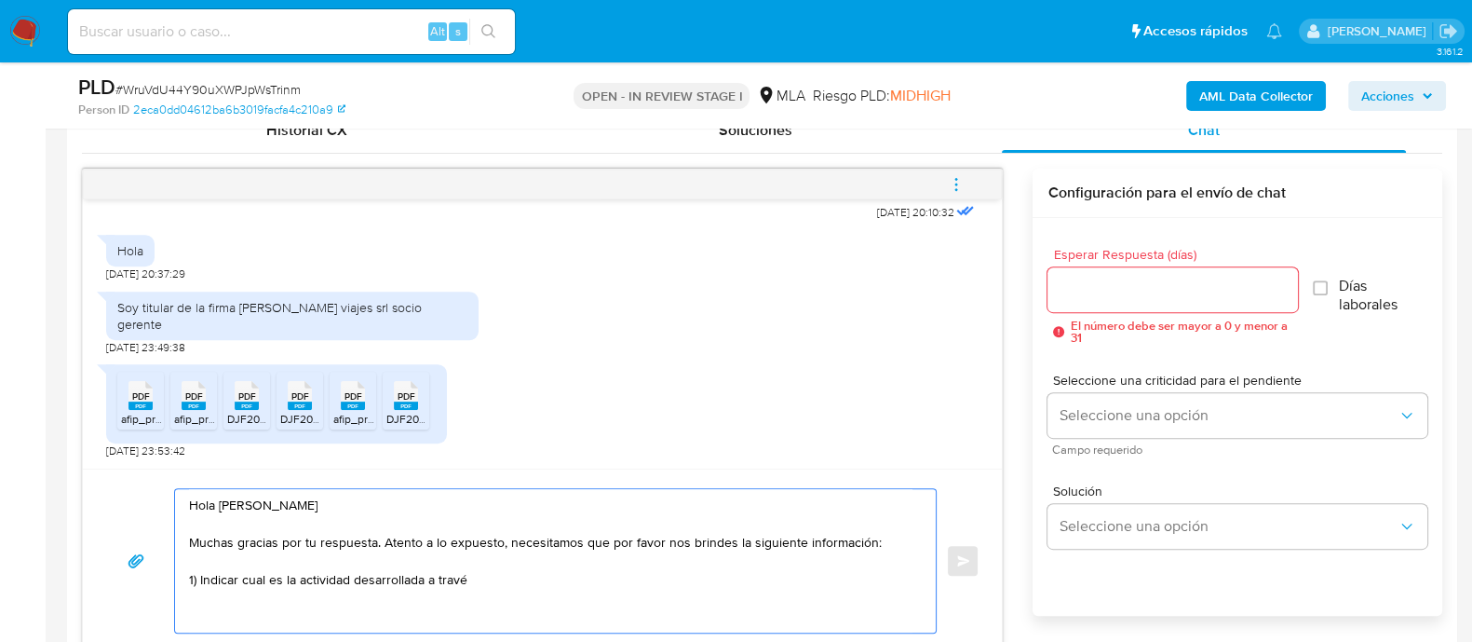
click at [485, 581] on textarea "Hola Marcelo Raul Carruega Muchas gracias por tu respuesta. Atento a lo expuest…" at bounding box center [550, 560] width 723 height 143
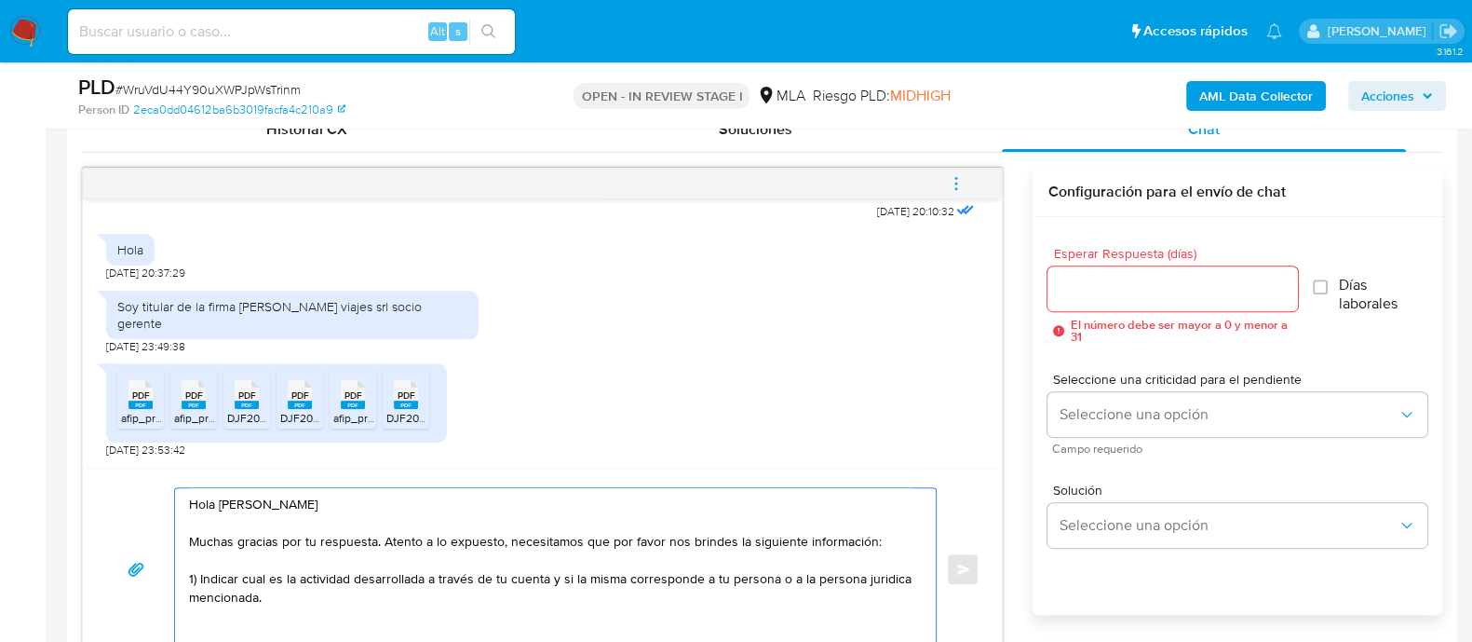
scroll to position [1164, 0]
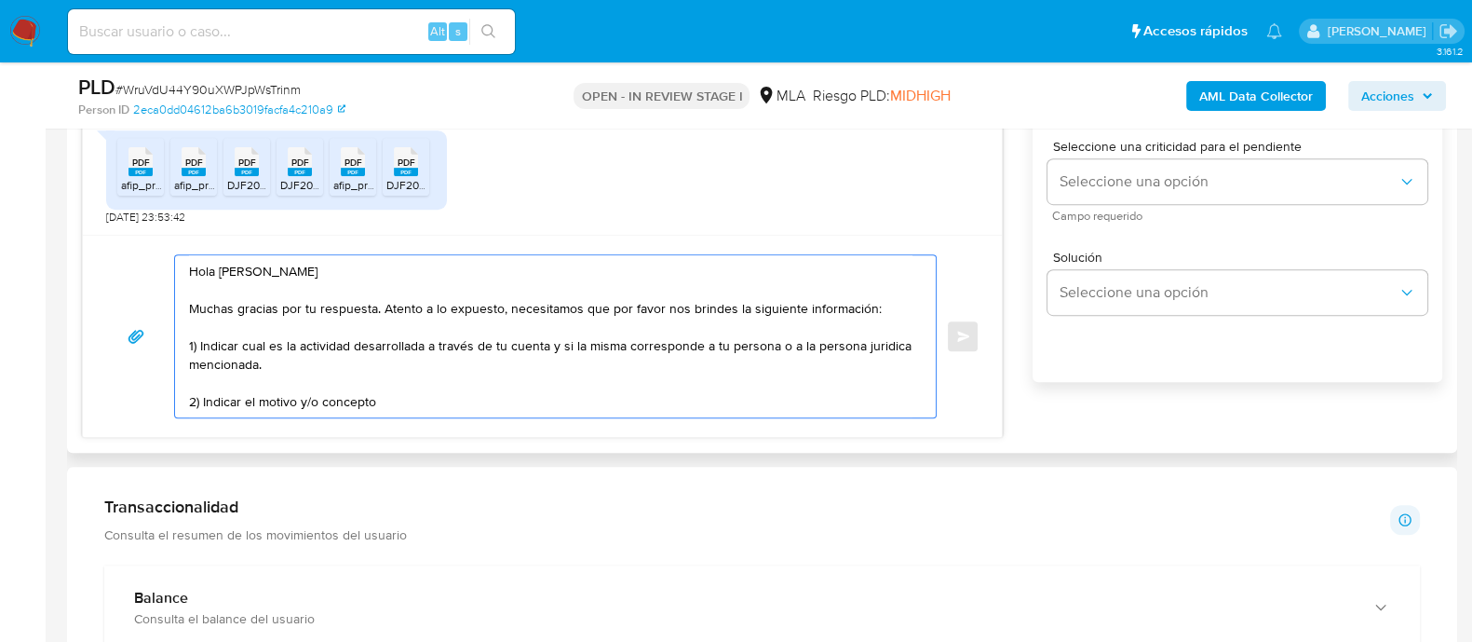
drag, startPoint x: 555, startPoint y: 401, endPoint x: 561, endPoint y: 344, distance: 58.0
click at [561, 344] on textarea "Hola Marcelo Raul Carruega Muchas gracias por tu respuesta. Atento a lo expuest…" at bounding box center [550, 336] width 723 height 162
paste textarea "CARRUEGA VIAJES SRL"
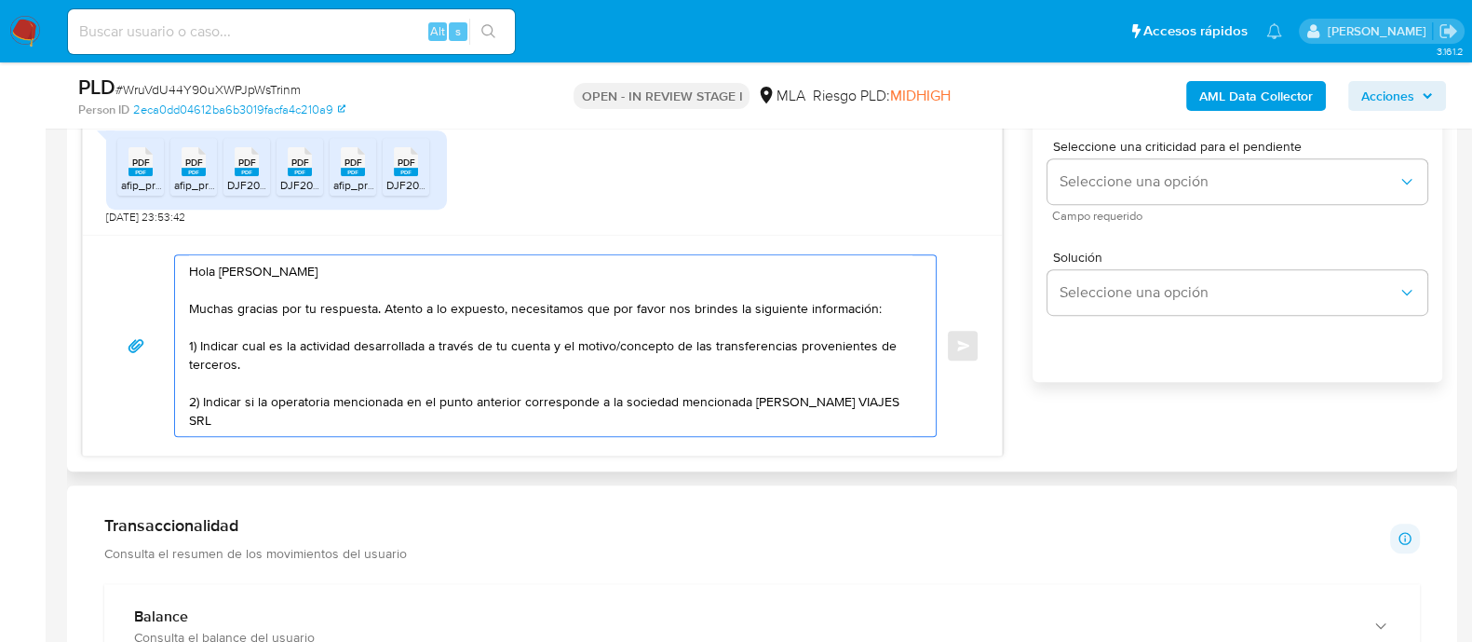
scroll to position [7, 0]
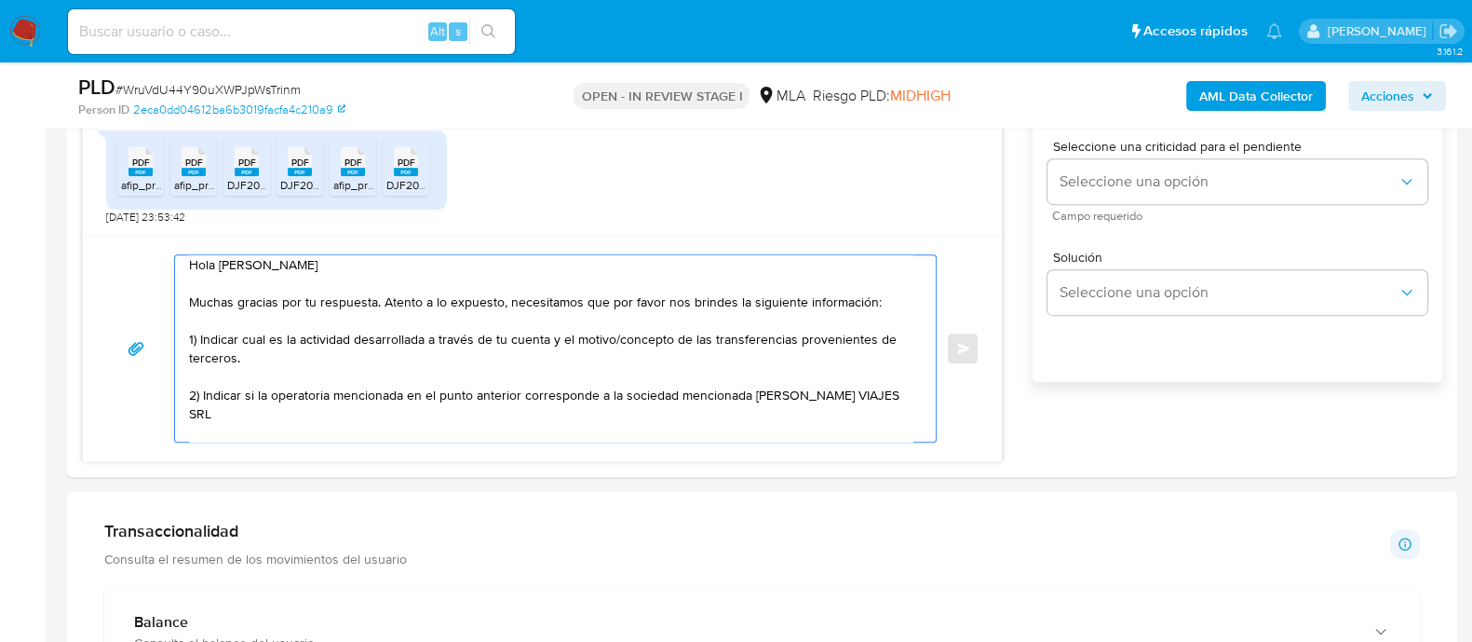
paste textarea "RABELLINO CARLA ESTER"
paste textarea "27317410420"
paste textarea "ASOCIACION MUTUAL DE AYUDA ENTRE ASOCIADOS Y ADHERENTES DEL CLUB ATLETICO"
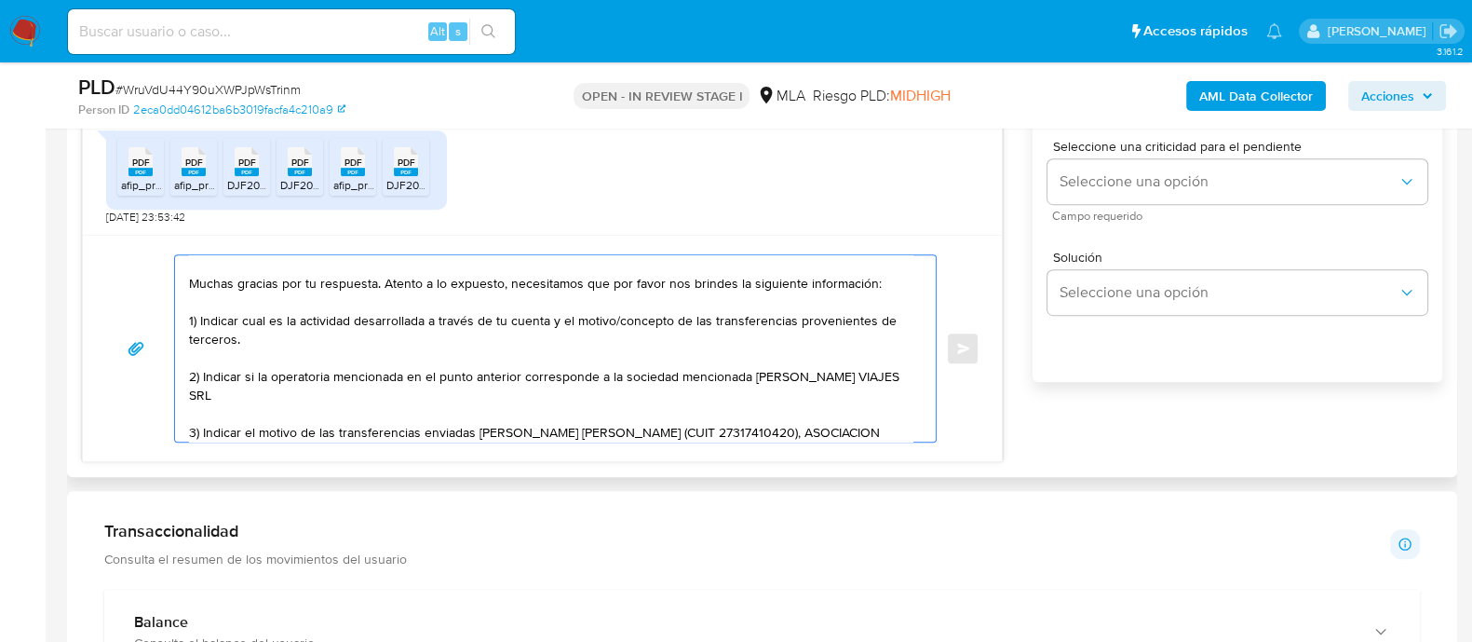
paste textarea "30633593503"
click at [764, 410] on textarea "Hola Marcelo Raul Carruega Muchas gracias por tu respuesta. Atento a lo expuest…" at bounding box center [550, 348] width 723 height 186
click at [759, 410] on textarea "Hola Marcelo Raul Carruega Muchas gracias por tu respuesta. Atento a lo expuest…" at bounding box center [550, 348] width 723 height 186
click at [796, 439] on textarea "Hola Marcelo Raul Carruega Muchas gracias por tu respuesta. Atento a lo expuest…" at bounding box center [550, 348] width 723 height 186
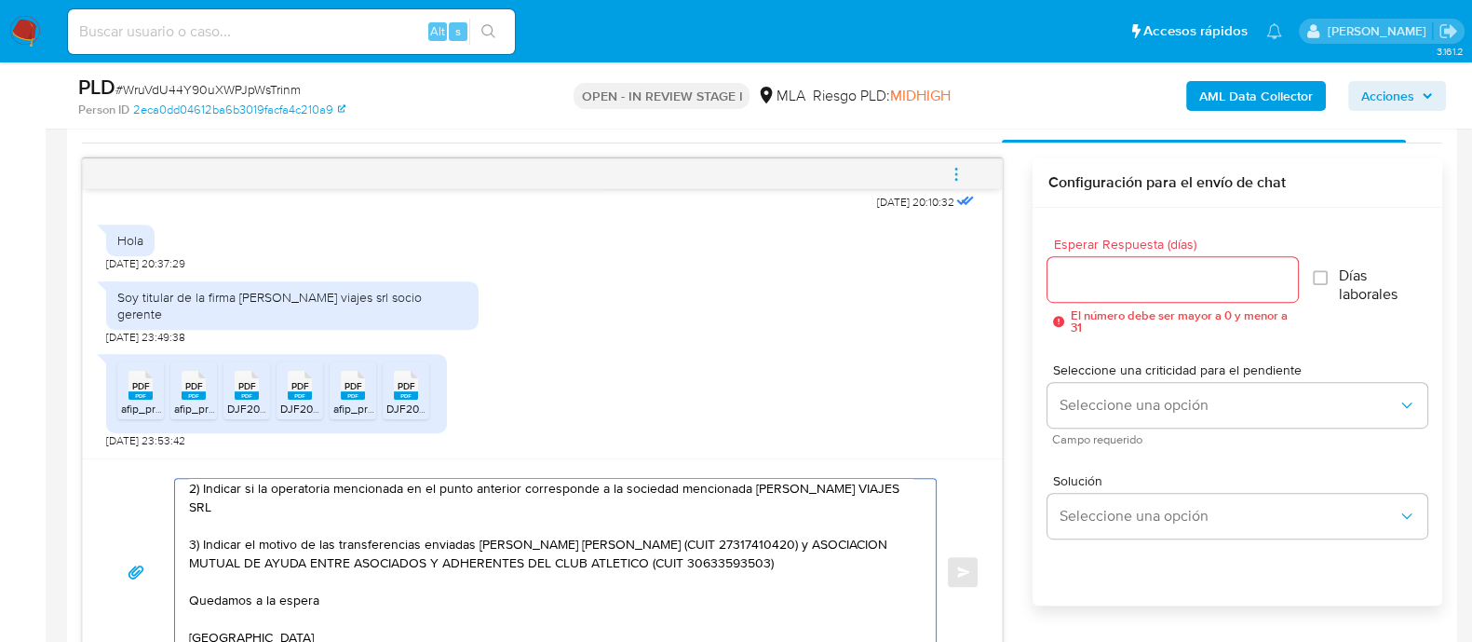
scroll to position [931, 0]
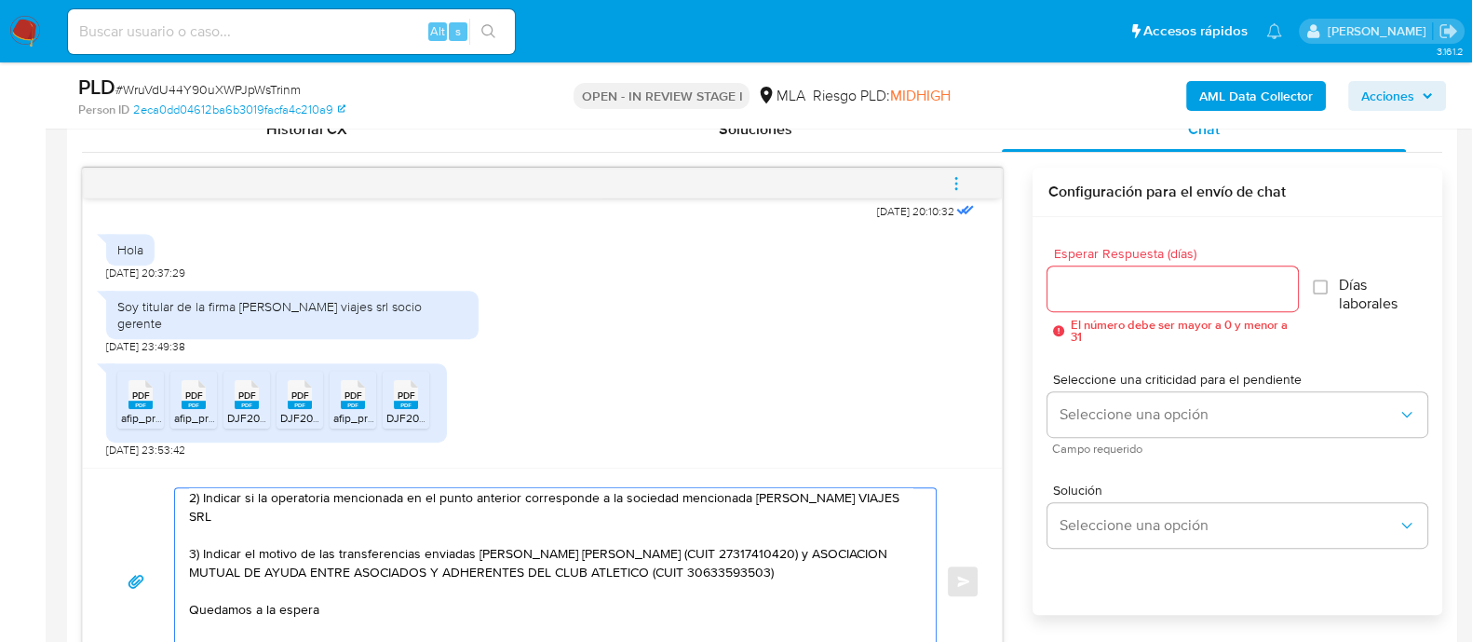
type textarea "Hola Marcelo Raul Carruega Muchas gracias por tu respuesta. Atento a lo expuest…"
click at [1148, 283] on input "Esperar Respuesta (días)" at bounding box center [1172, 289] width 250 height 24
type input "3"
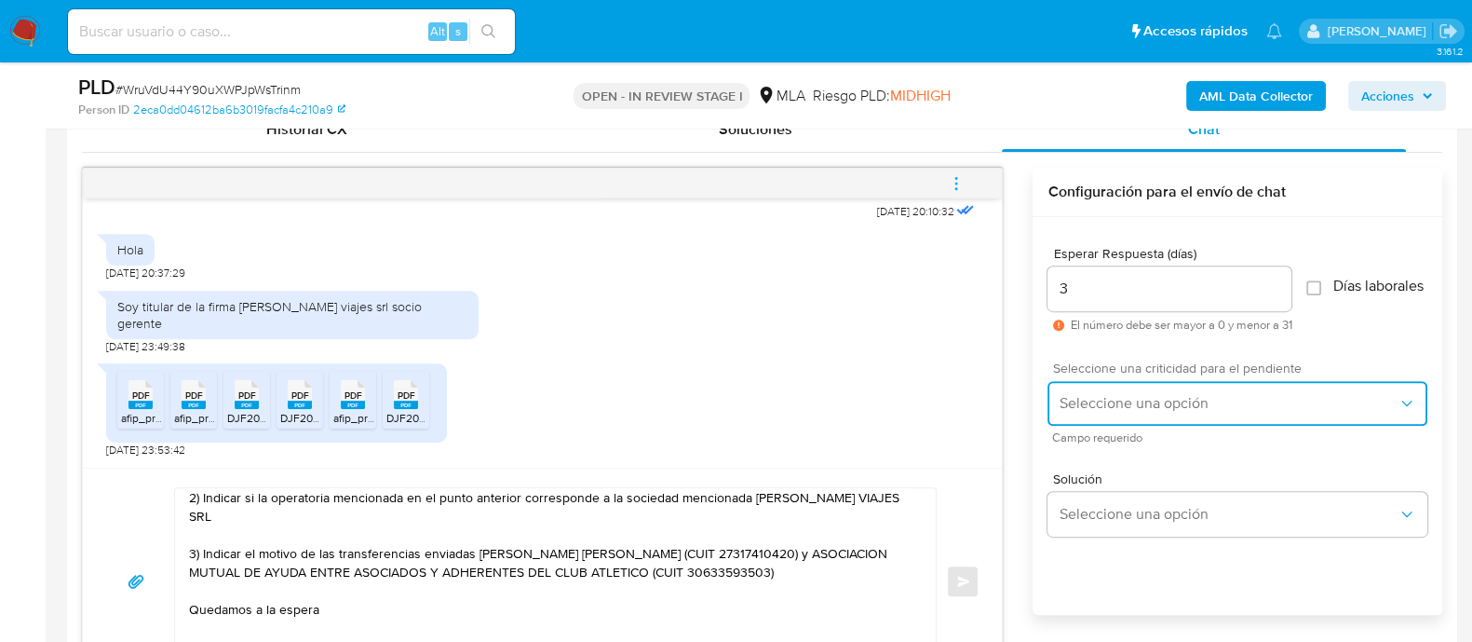
click at [1143, 412] on span "Seleccione una opción" at bounding box center [1228, 403] width 339 height 19
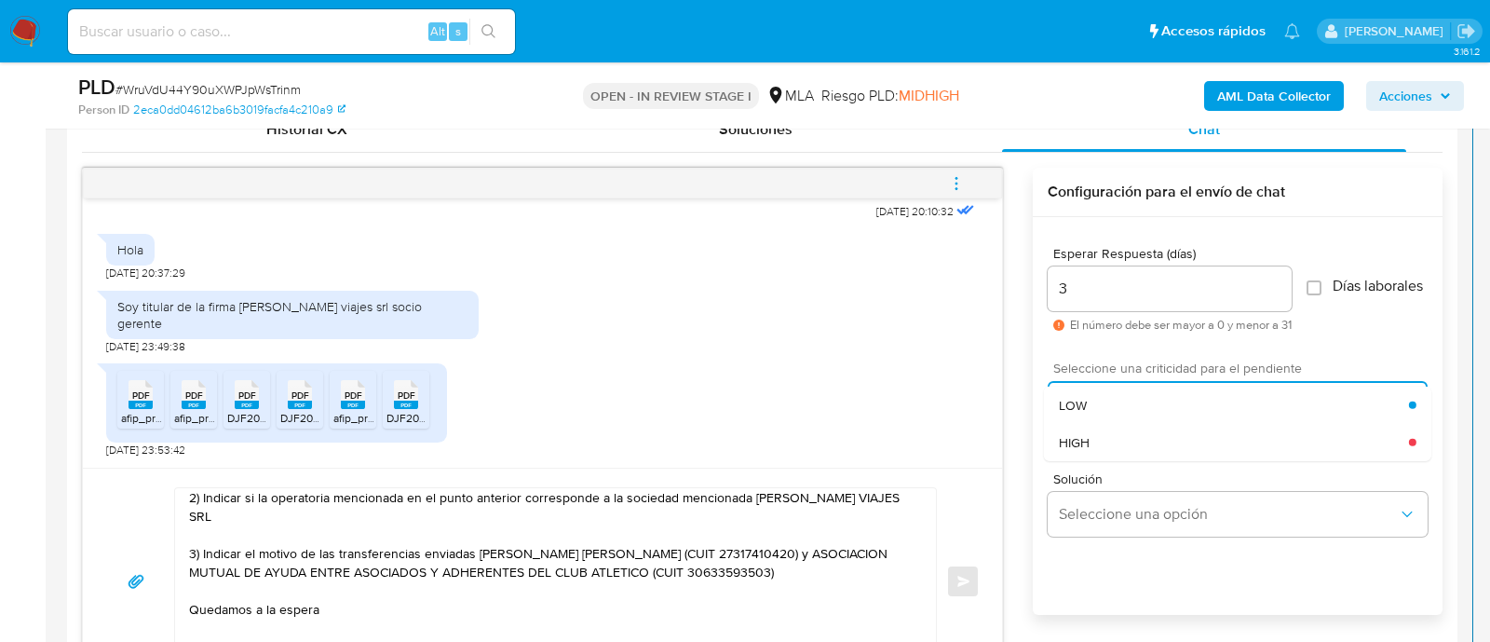
click at [1123, 439] on div "HIGH" at bounding box center [1234, 441] width 350 height 37
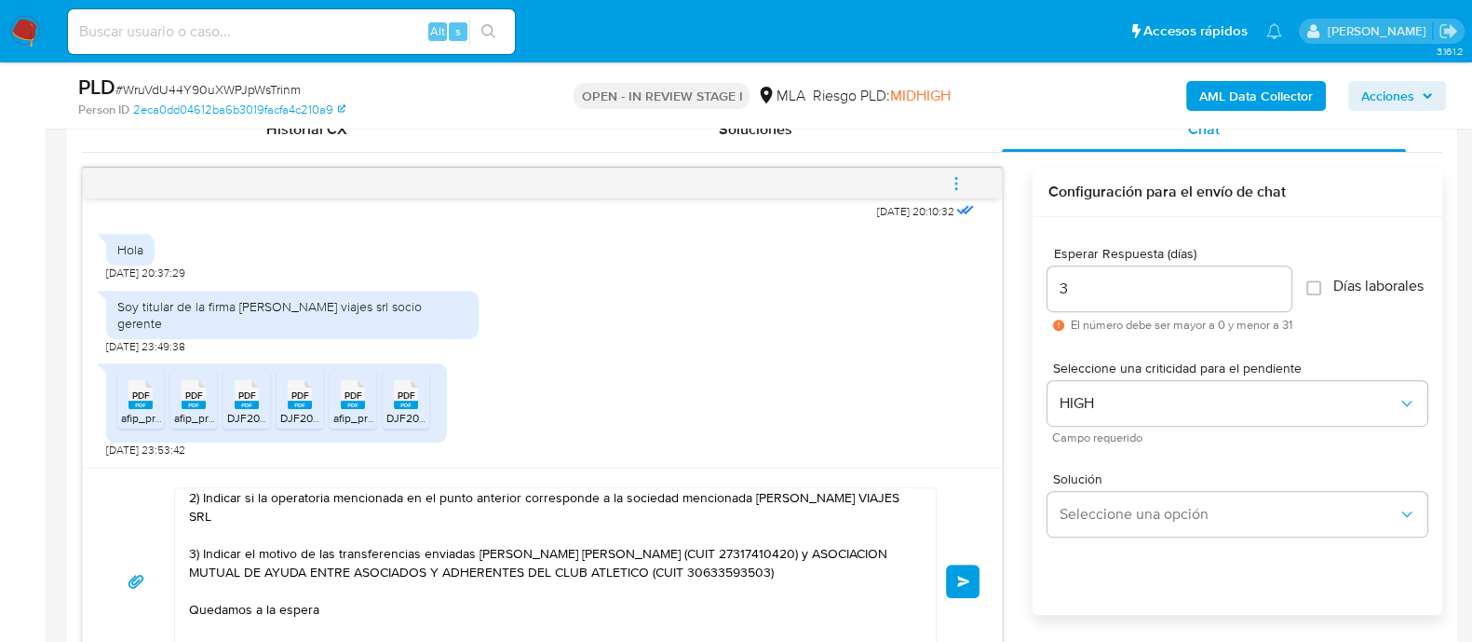
click at [955, 567] on button "Enviar" at bounding box center [963, 581] width 34 height 34
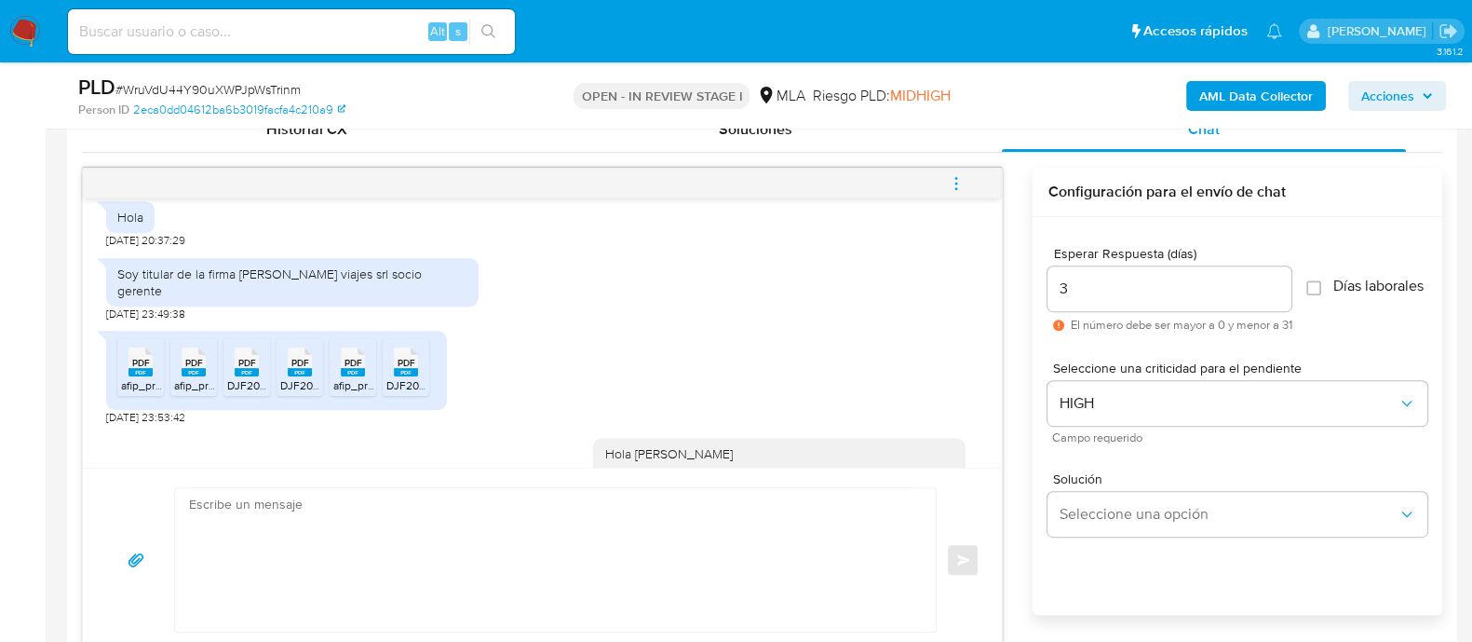
scroll to position [1871, 0]
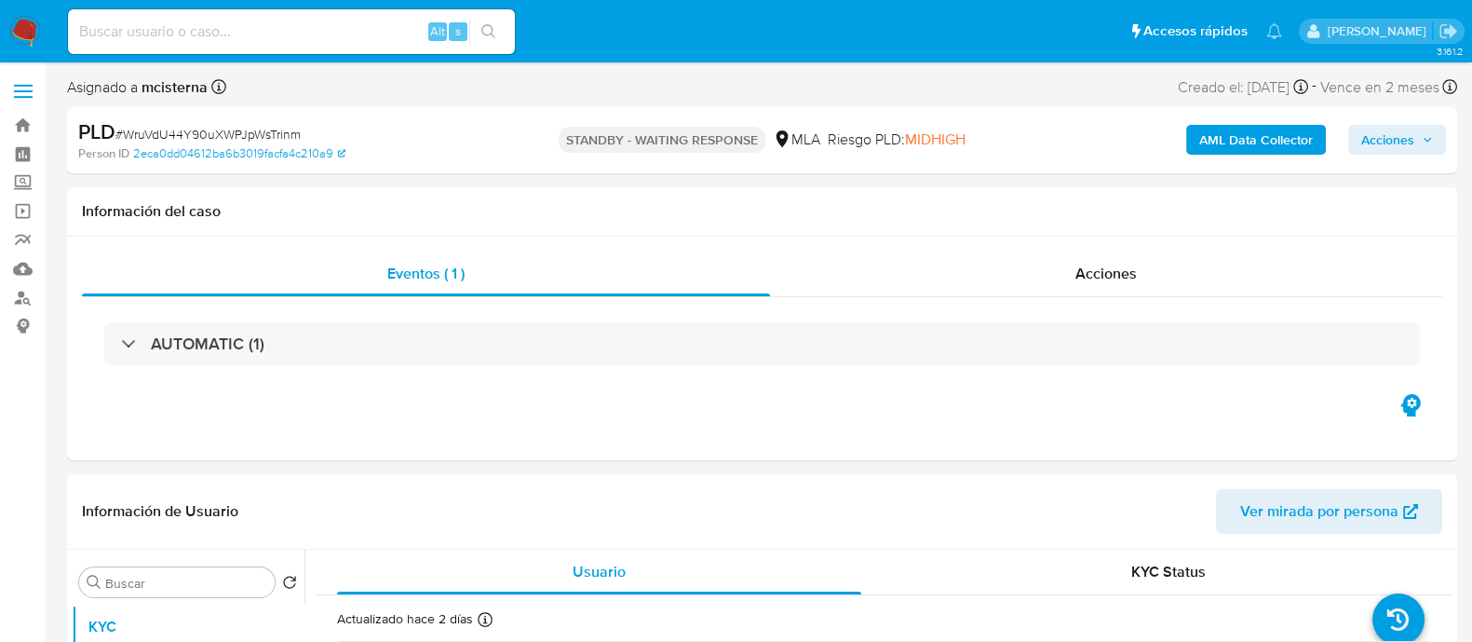
select select "10"
click at [379, 34] on input at bounding box center [291, 32] width 447 height 24
paste input "775231202"
type input "775231202"
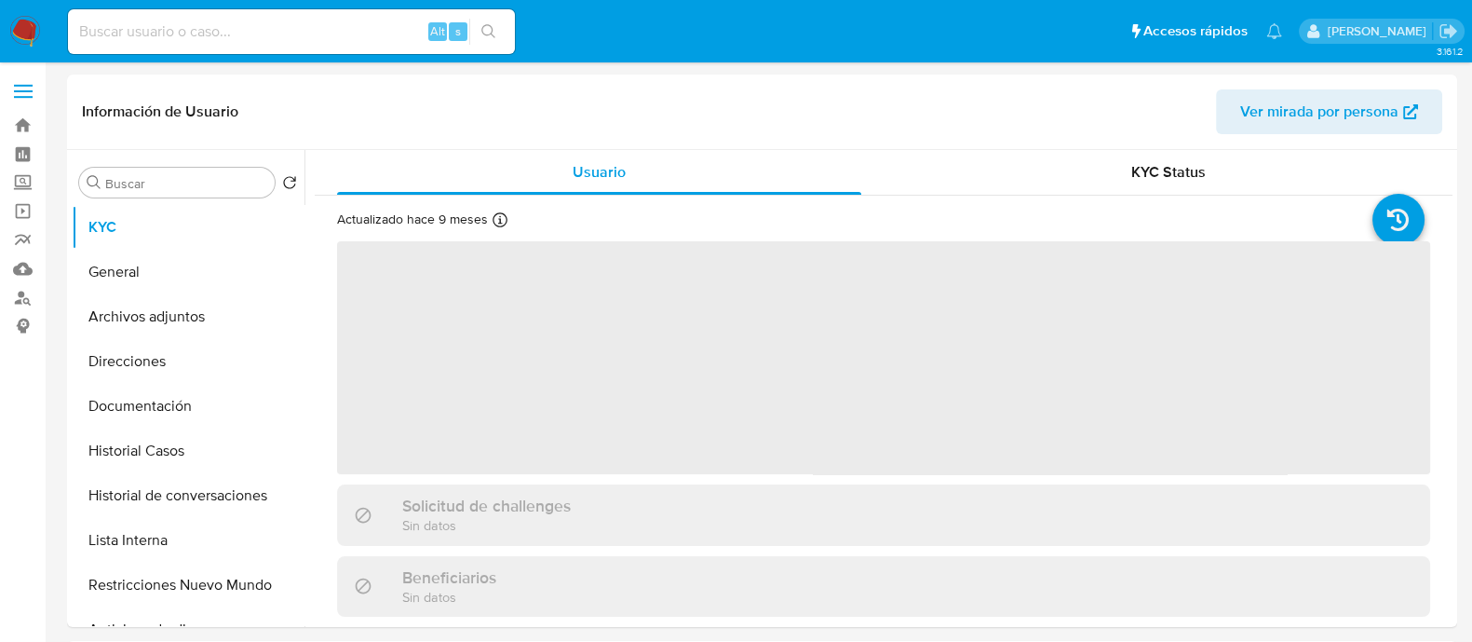
select select "10"
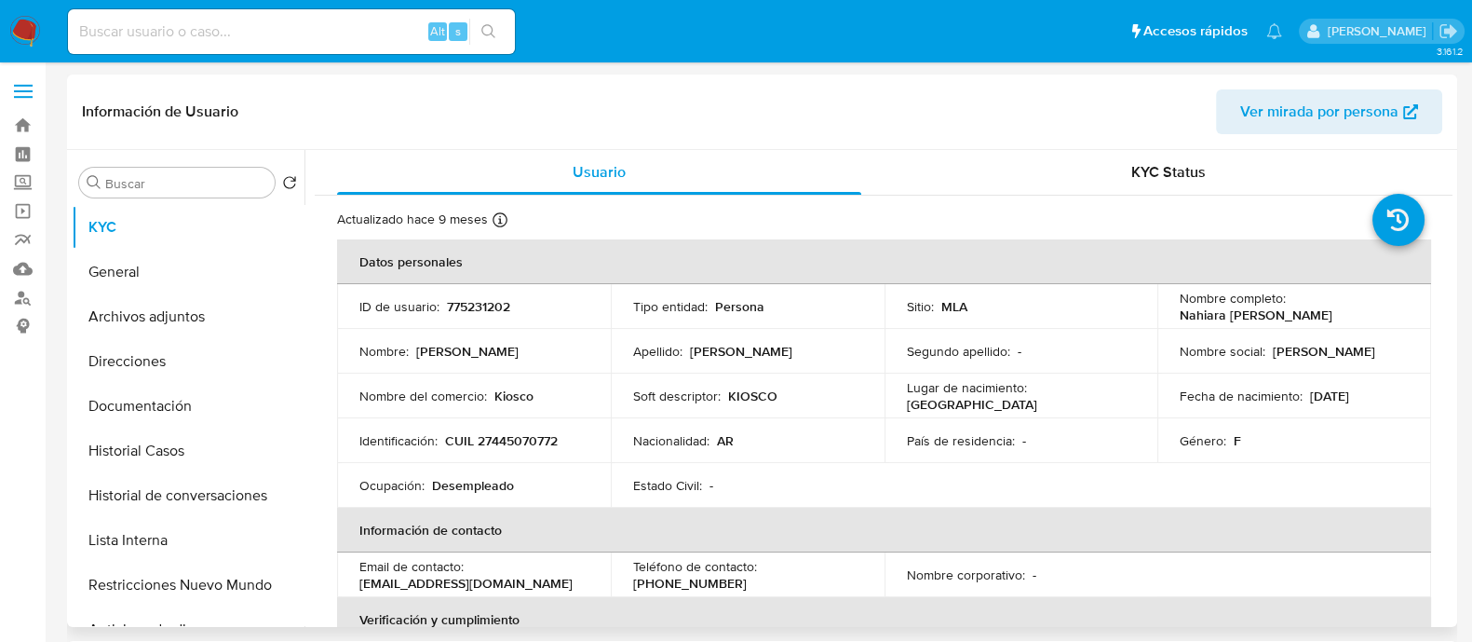
click at [521, 435] on p "CUIL 27445070772" at bounding box center [501, 440] width 113 height 17
copy p "27445070772"
click at [150, 449] on button "Historial Casos" at bounding box center [181, 450] width 218 height 45
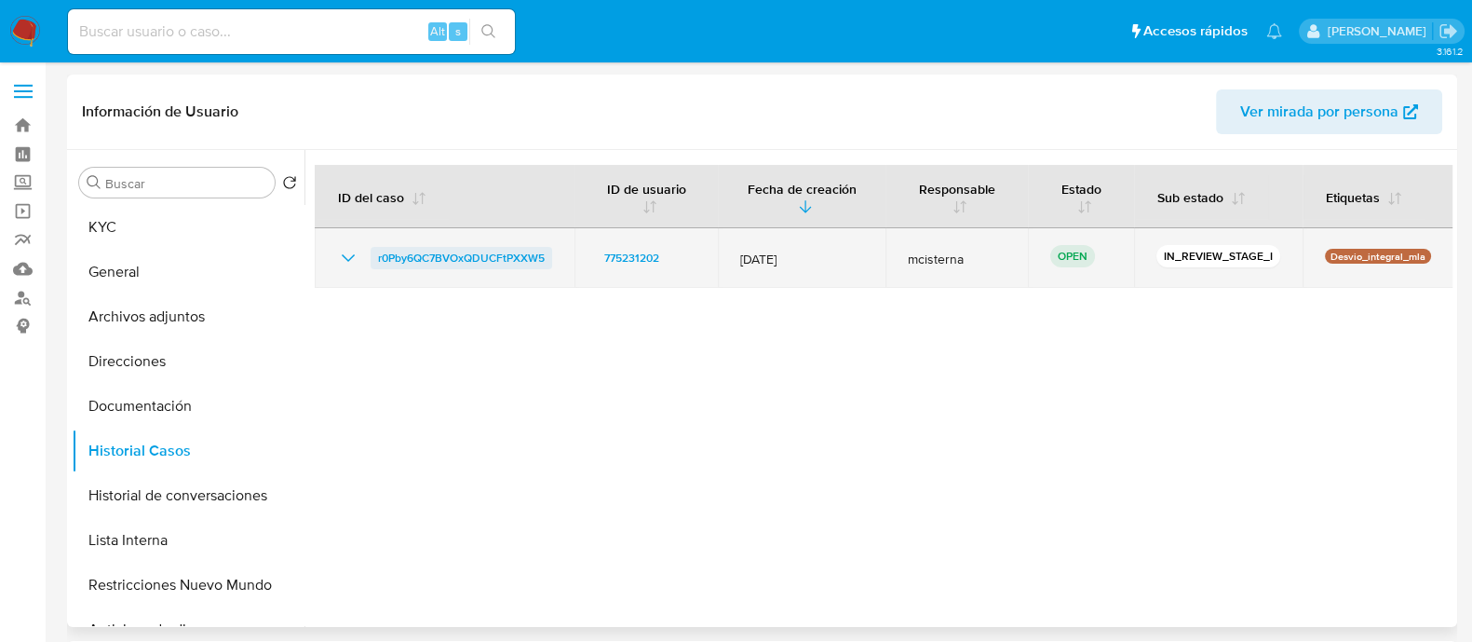
click at [515, 253] on span "r0Pby6QC7BVOxQDUCFtPXXW5" at bounding box center [461, 258] width 167 height 22
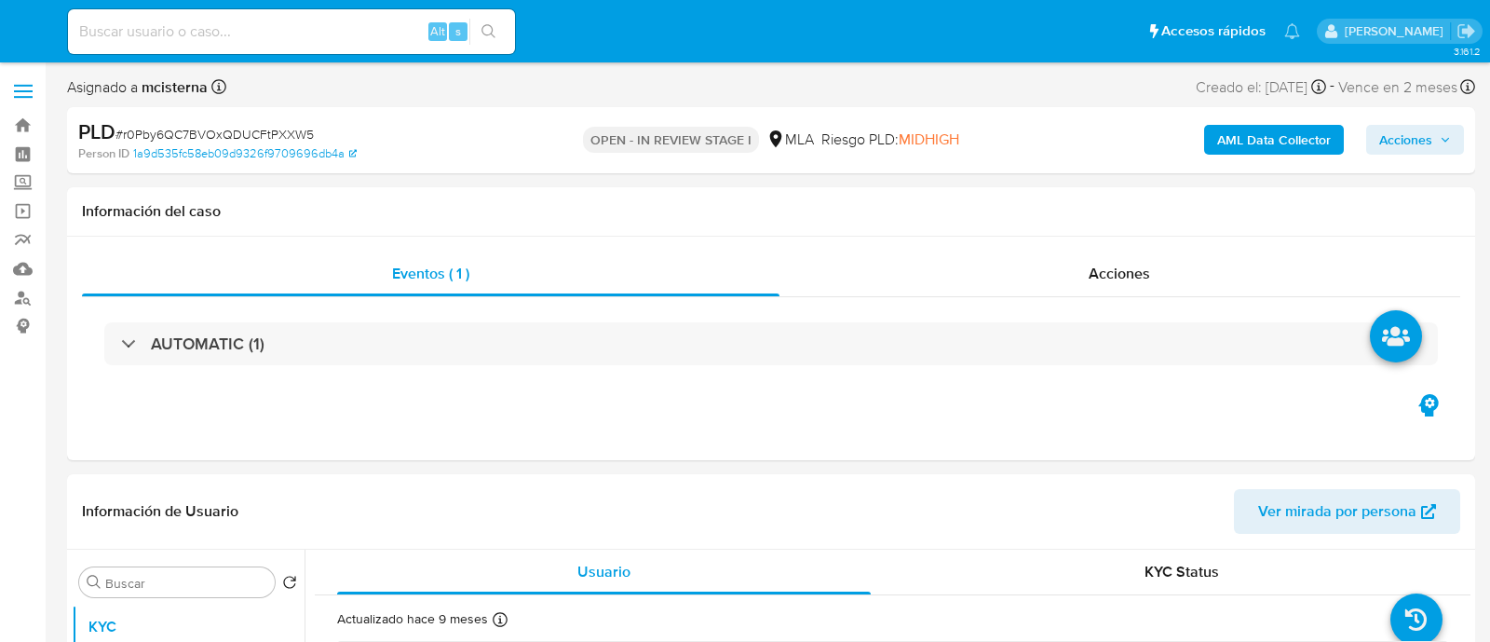
select select "10"
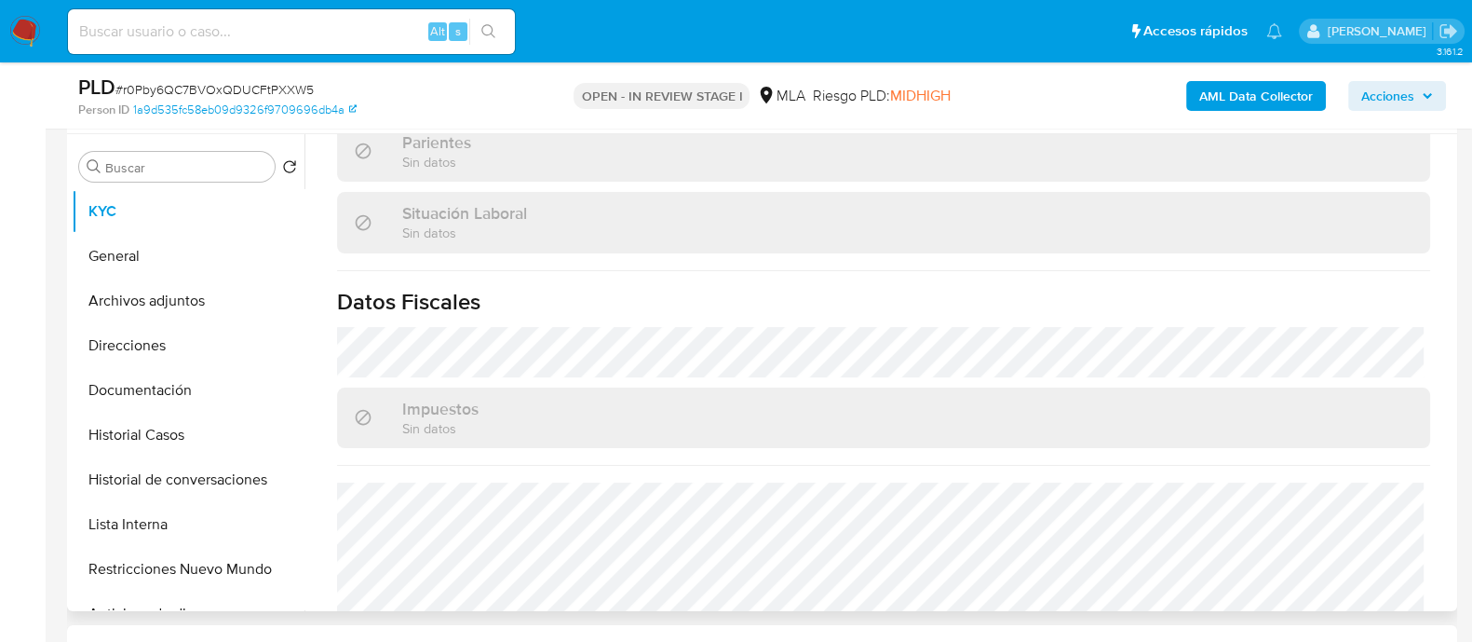
scroll to position [996, 0]
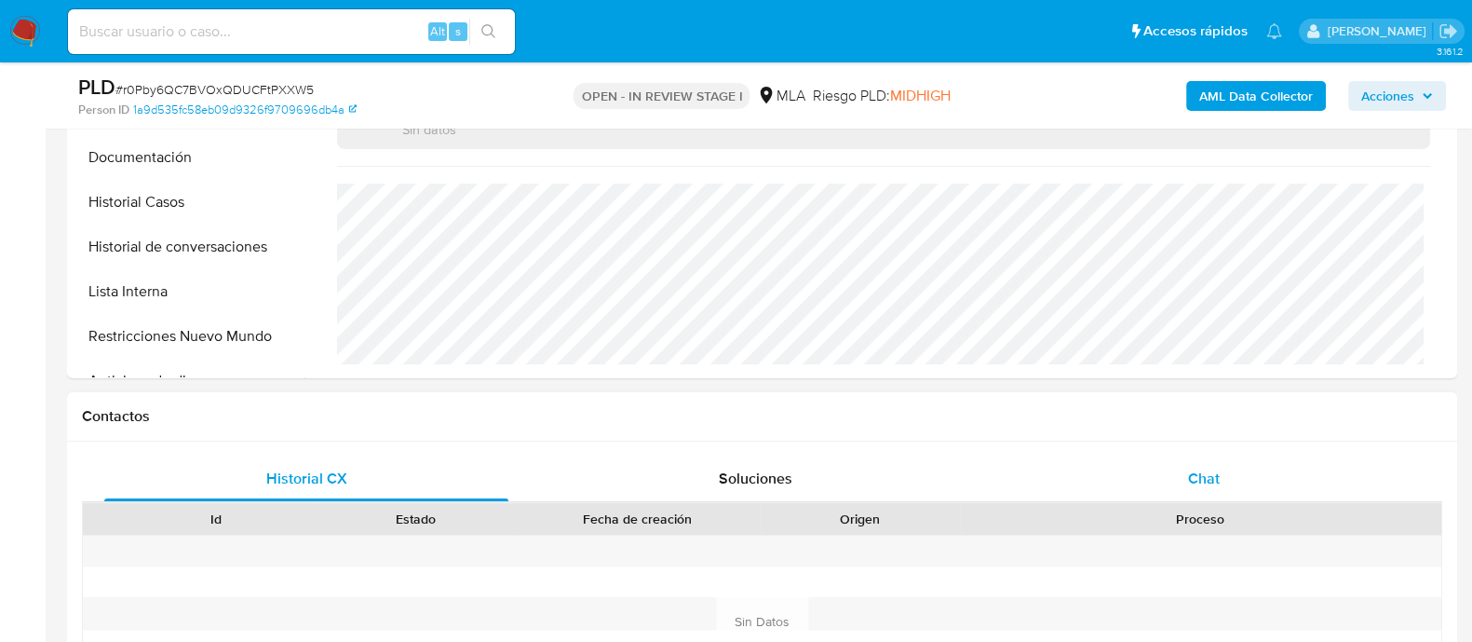
click at [1223, 479] on div "Chat" at bounding box center [1204, 478] width 404 height 45
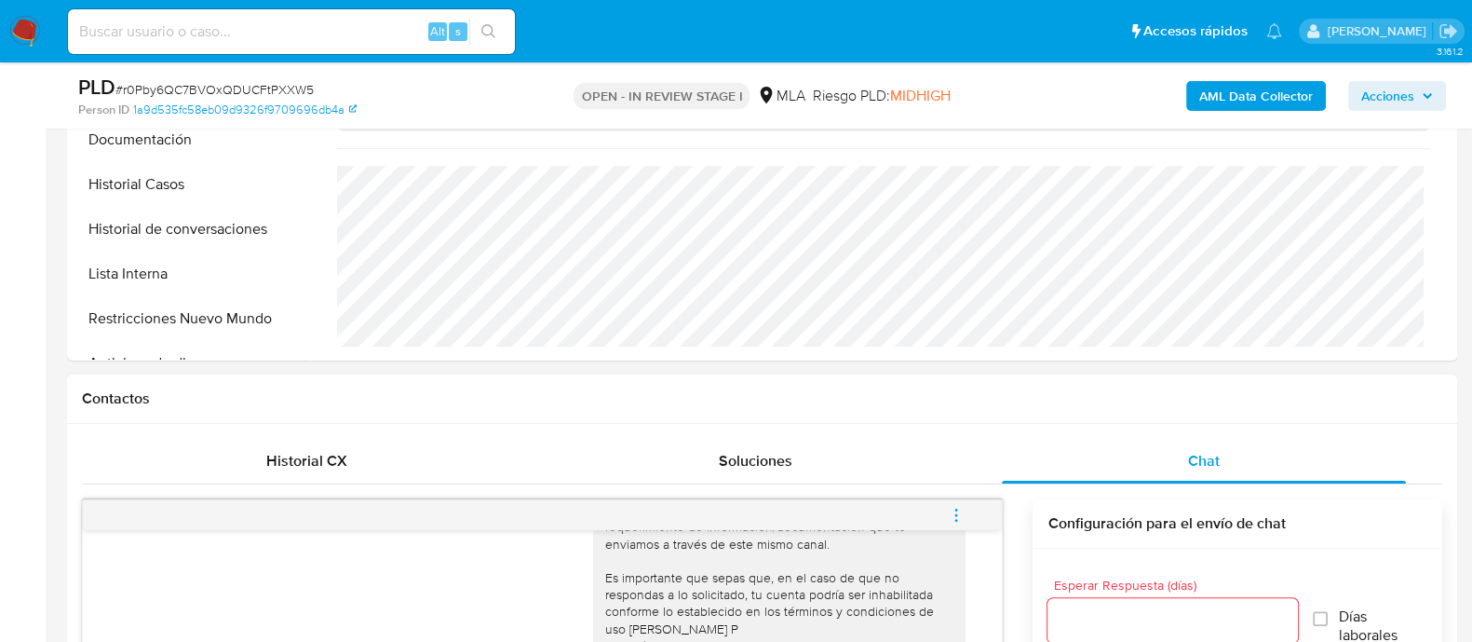
scroll to position [582, 0]
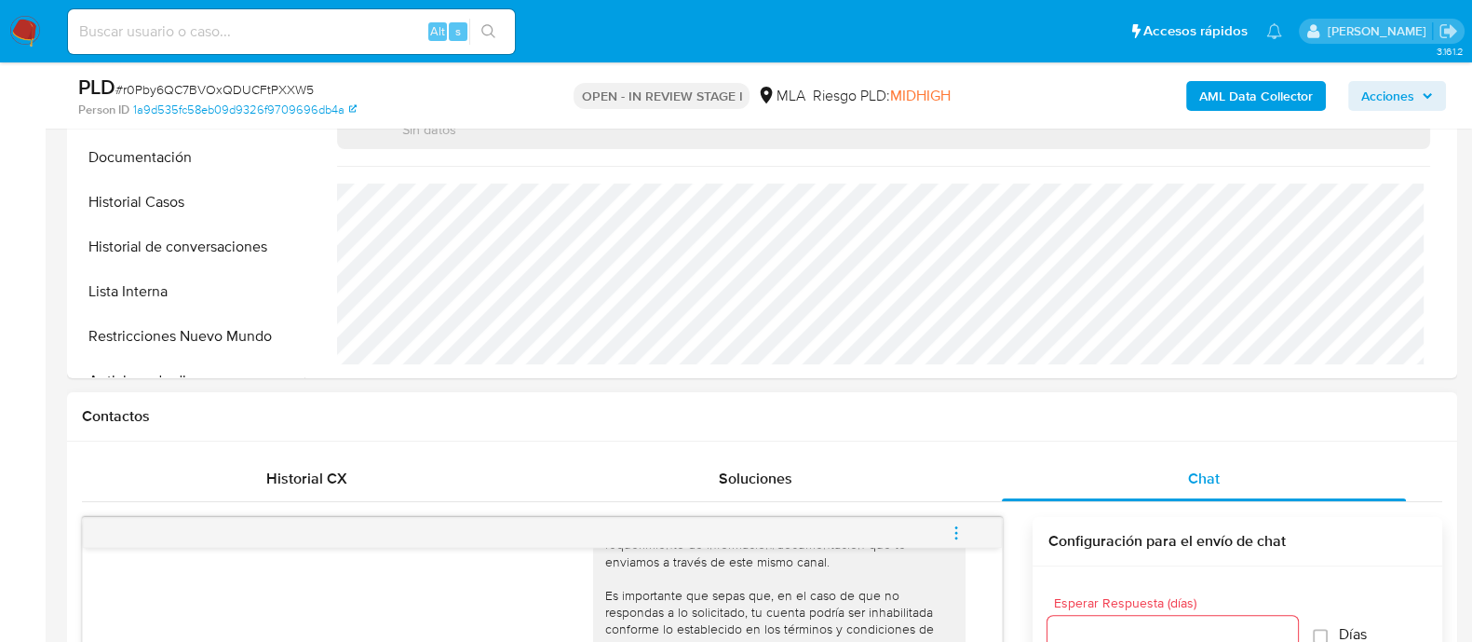
click at [959, 527] on icon "menu-action" at bounding box center [956, 532] width 17 height 17
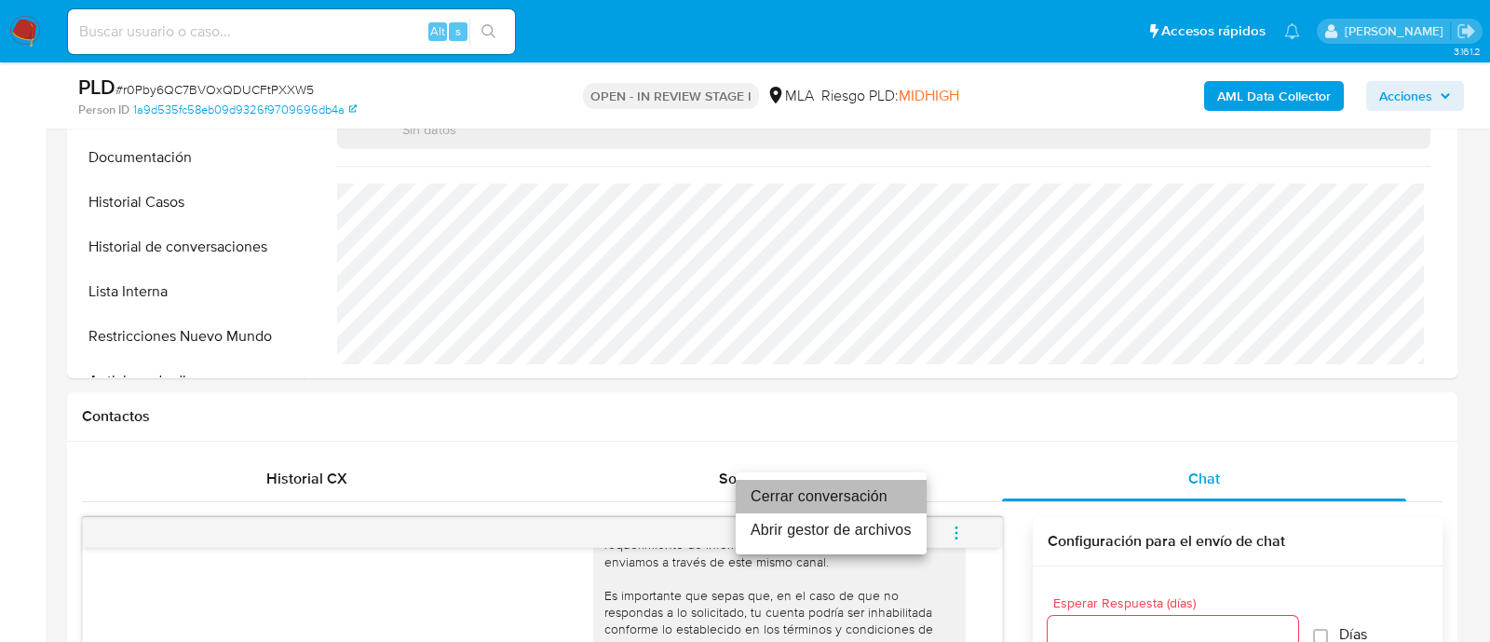
click at [869, 491] on li "Cerrar conversación" at bounding box center [831, 497] width 191 height 34
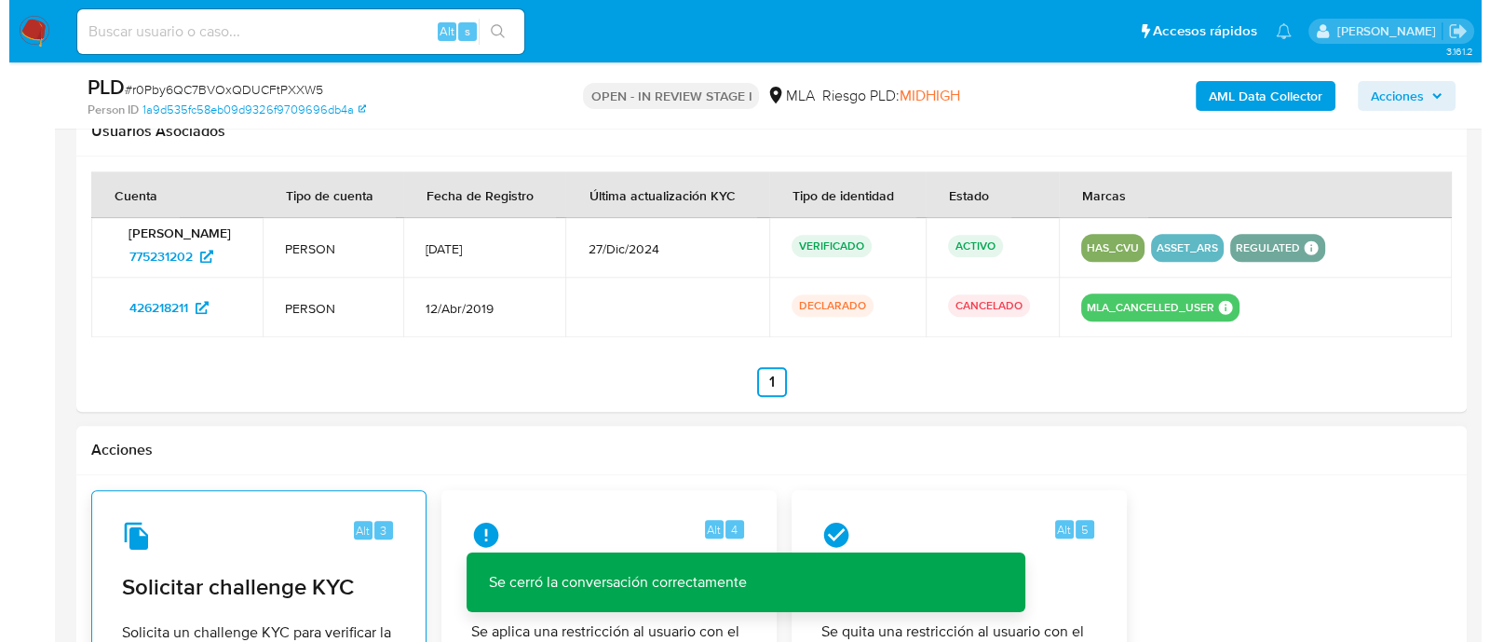
scroll to position [2670, 0]
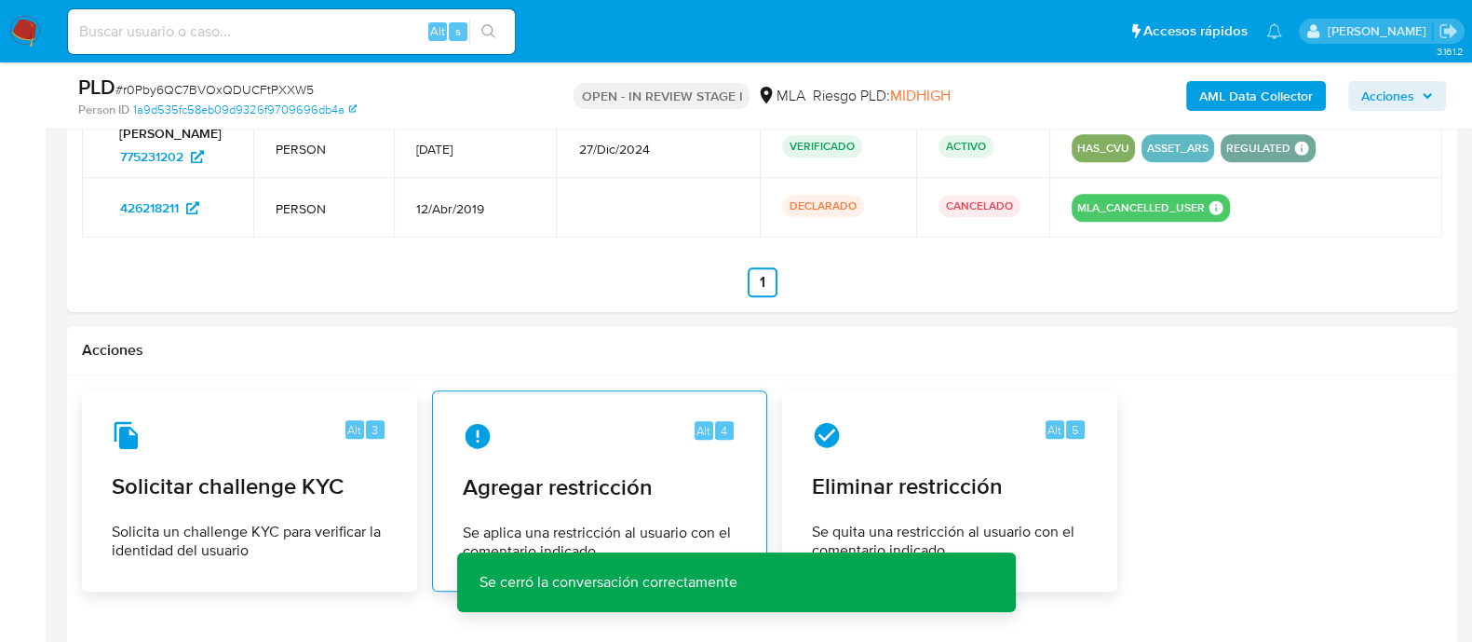
click at [554, 450] on div "Alt 4 Agregar restricción Se aplica una restricción al usuario con el comentari…" at bounding box center [600, 490] width 304 height 169
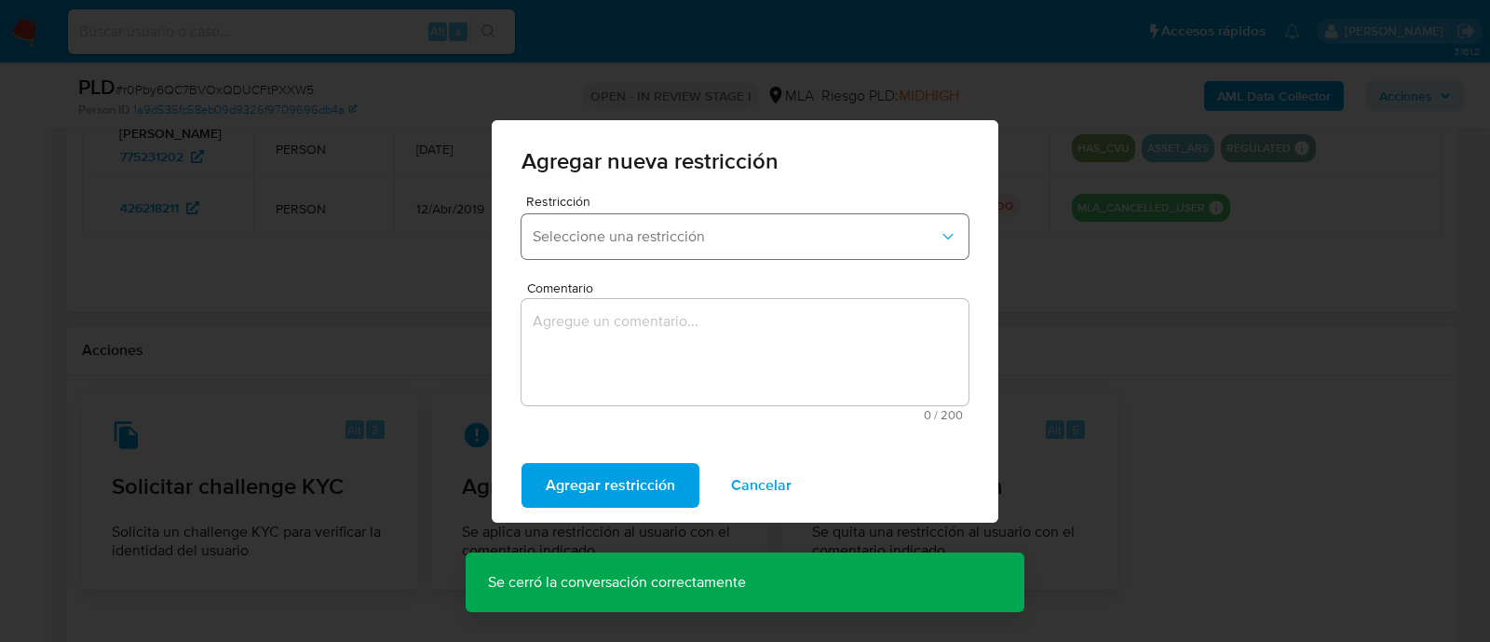
click at [585, 242] on span "Seleccione una restricción" at bounding box center [736, 236] width 406 height 19
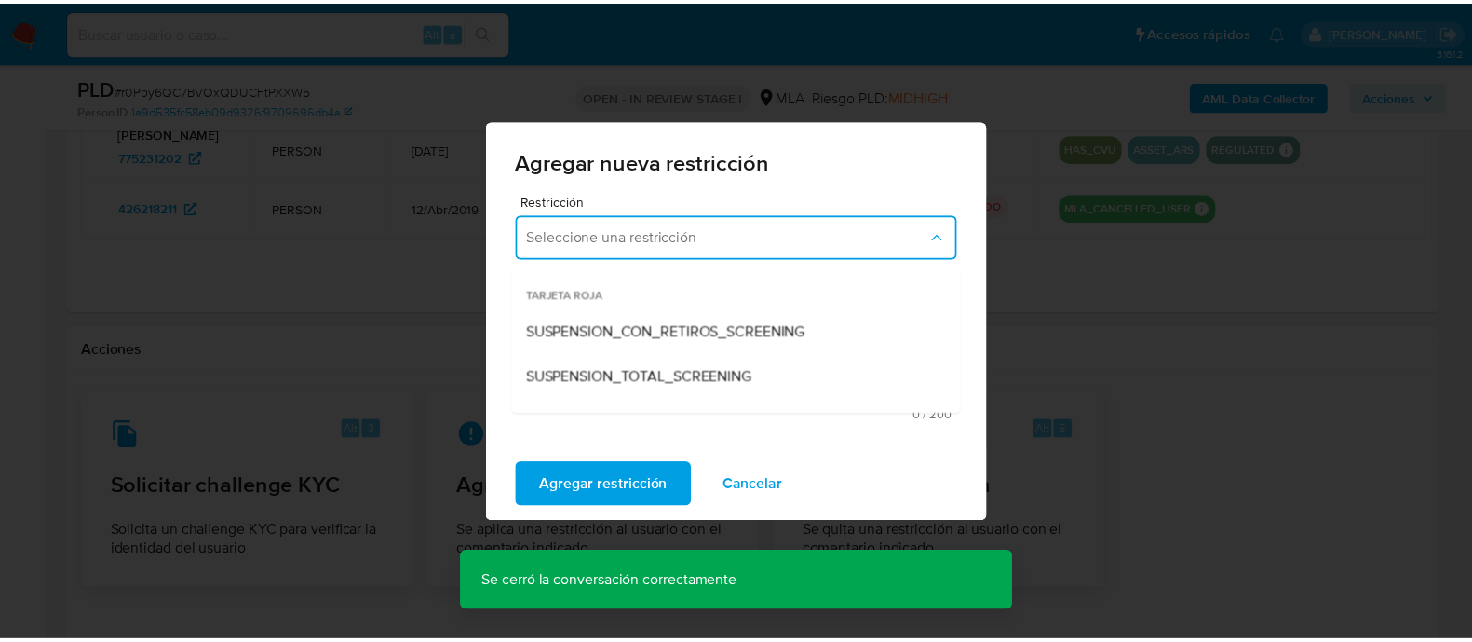
scroll to position [232, 0]
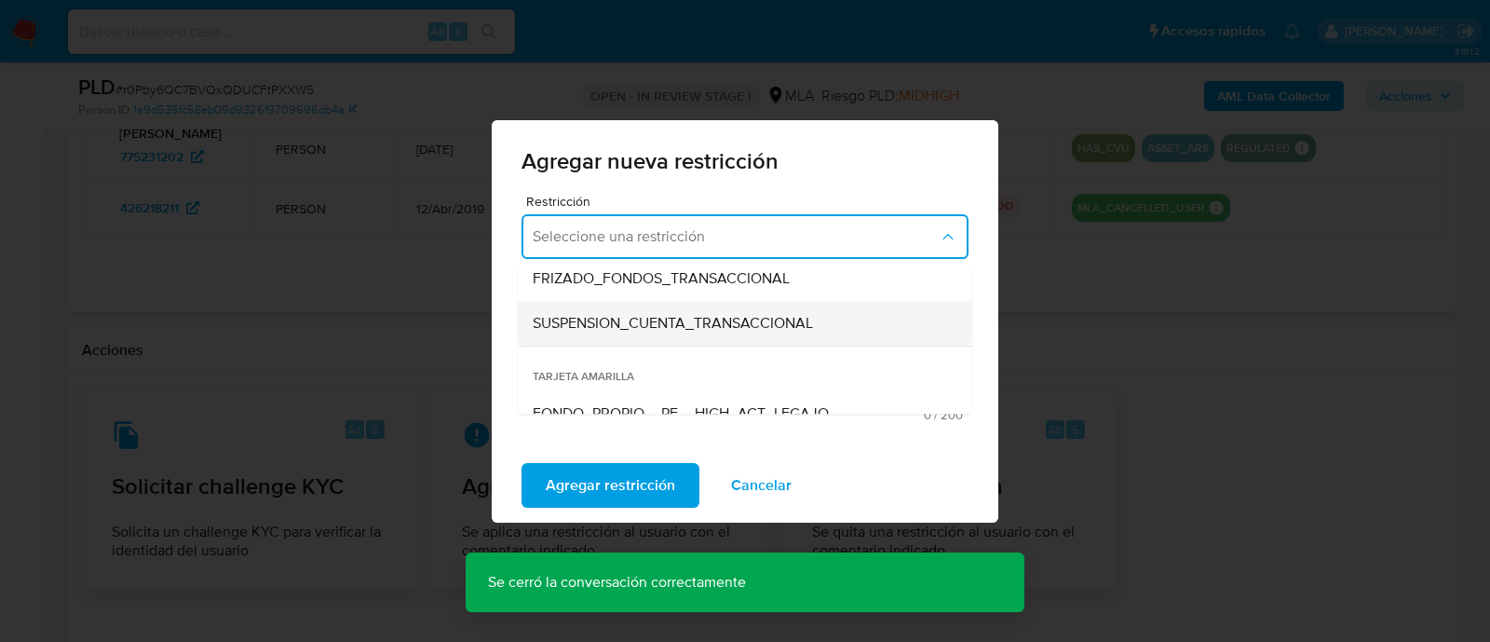
click at [618, 330] on span "SUSPENSION_CUENTA_TRANSACCIONAL" at bounding box center [673, 323] width 280 height 19
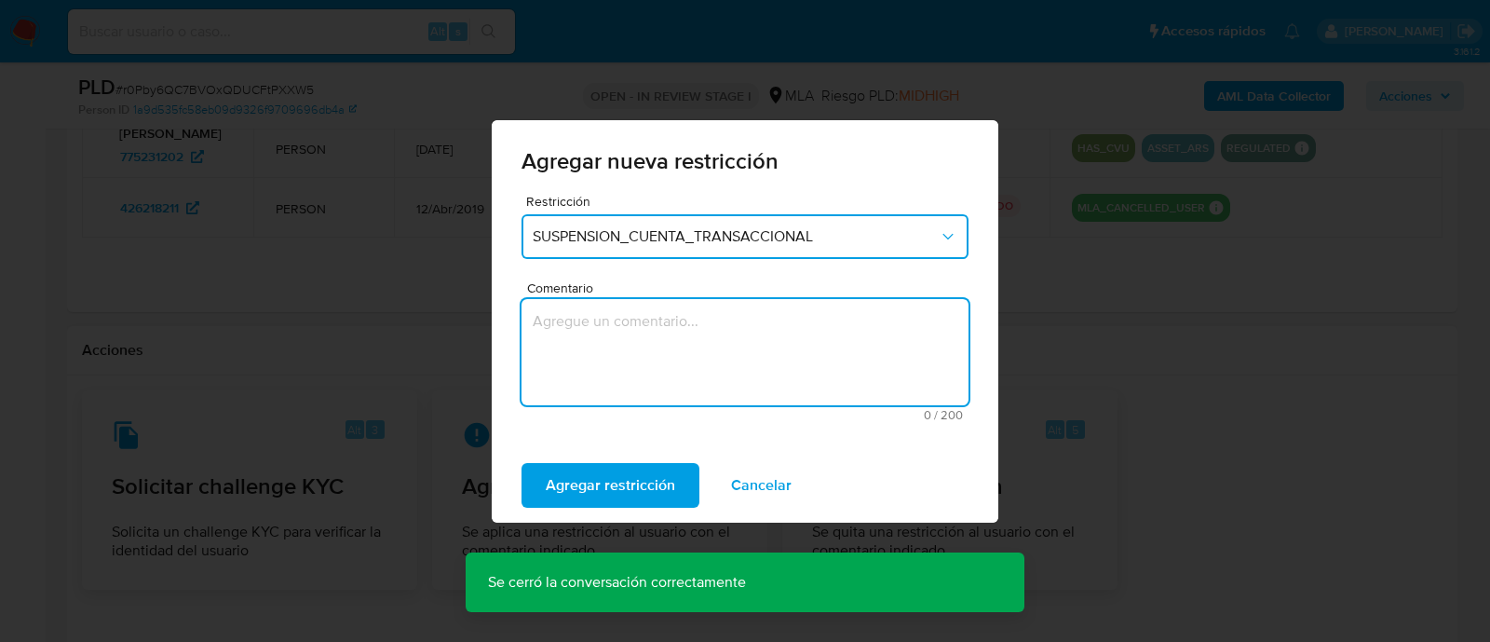
click at [702, 353] on textarea "Comentario" at bounding box center [744, 352] width 447 height 106
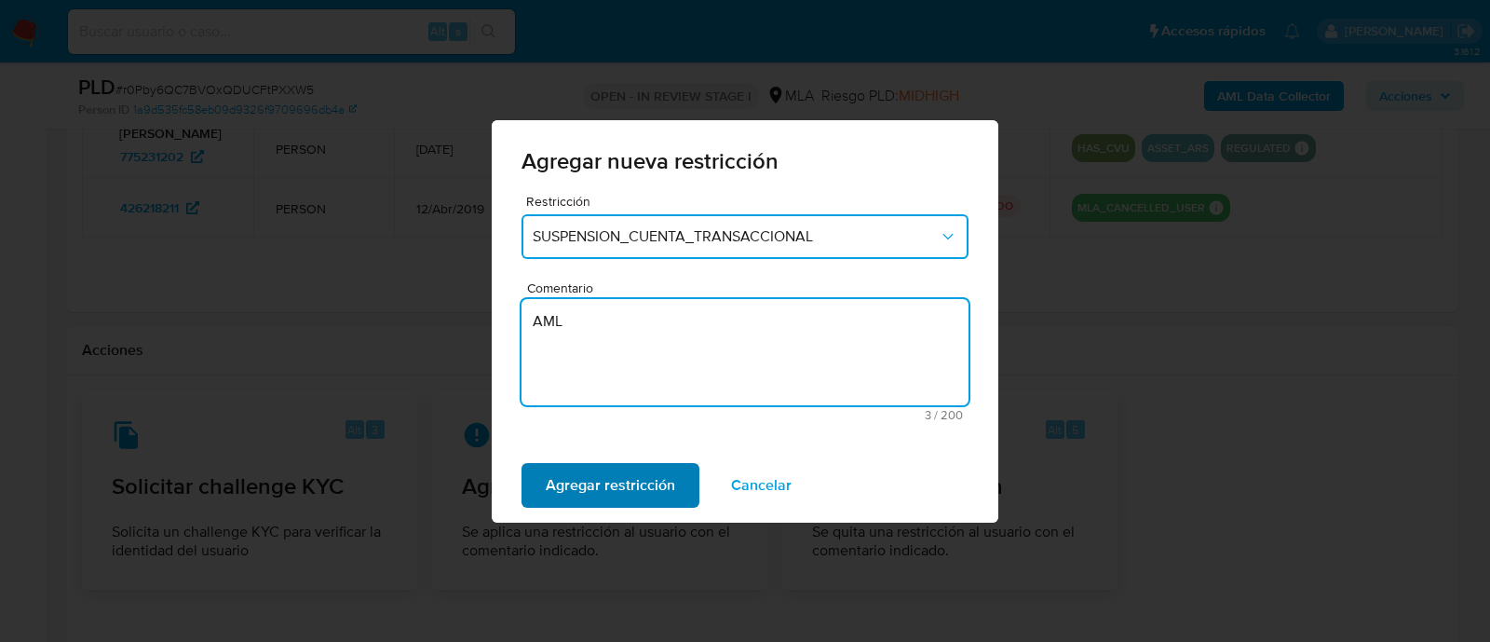
type textarea "AML"
click at [641, 470] on span "Agregar restricción" at bounding box center [610, 485] width 129 height 41
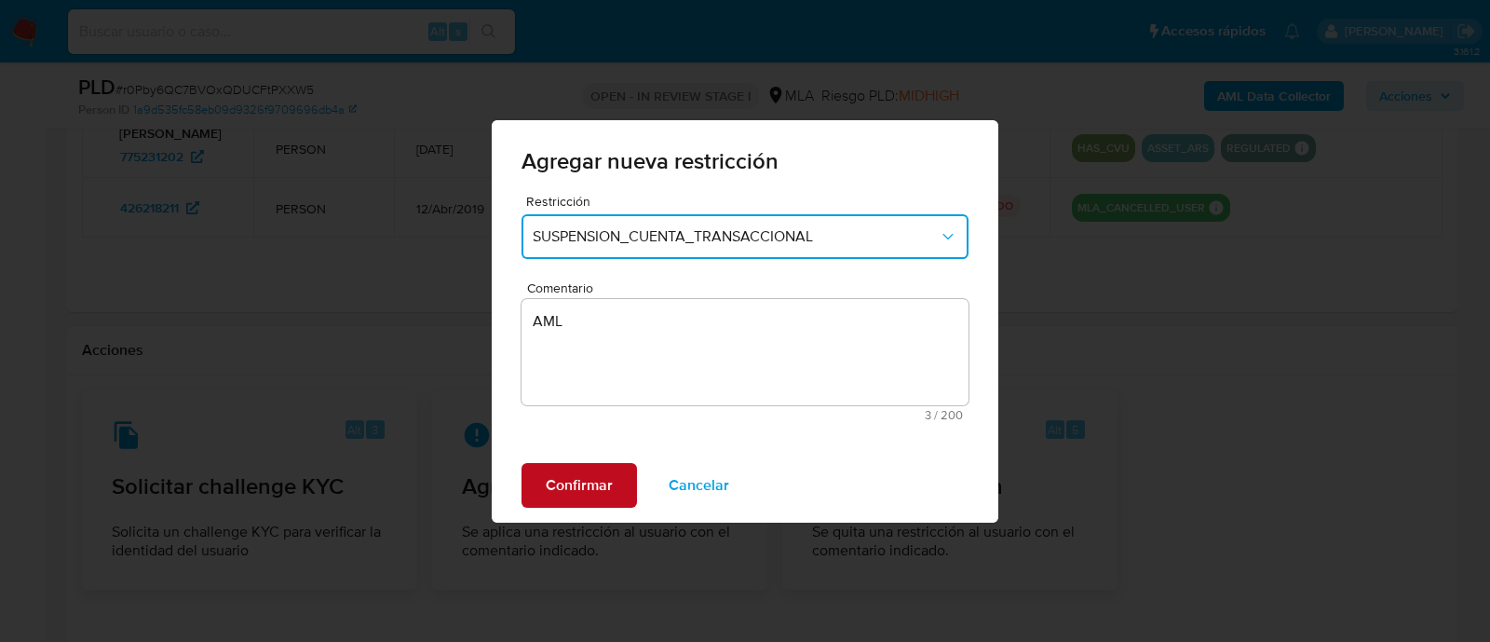
click at [524, 470] on button "Confirmar" at bounding box center [578, 485] width 115 height 45
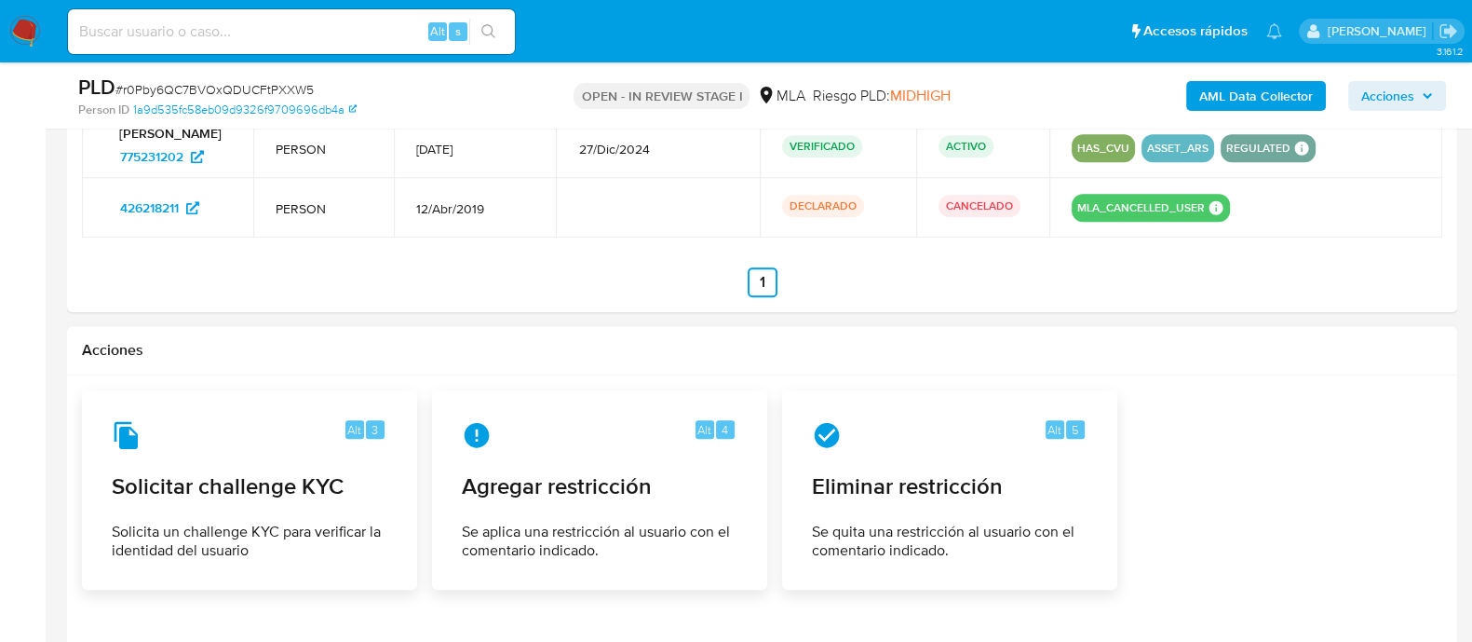
click at [384, 34] on input at bounding box center [291, 32] width 447 height 24
paste input "801759467"
type input "801759467"
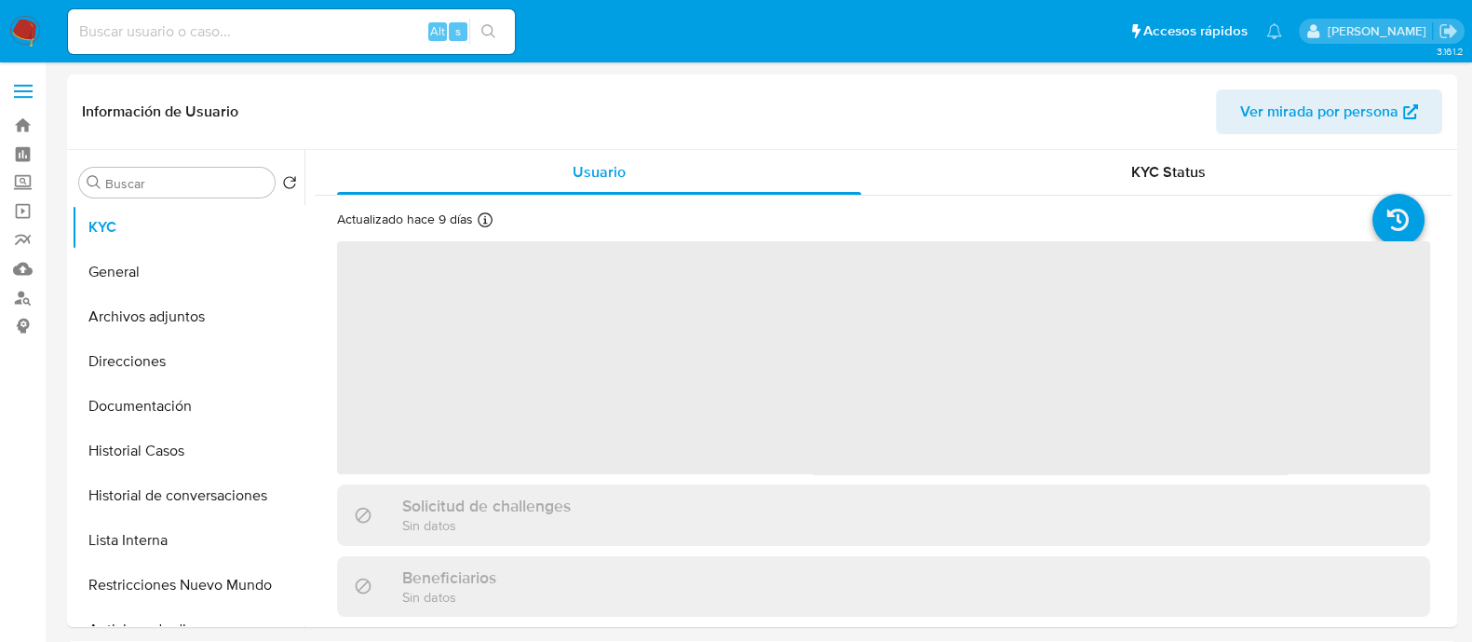
select select "10"
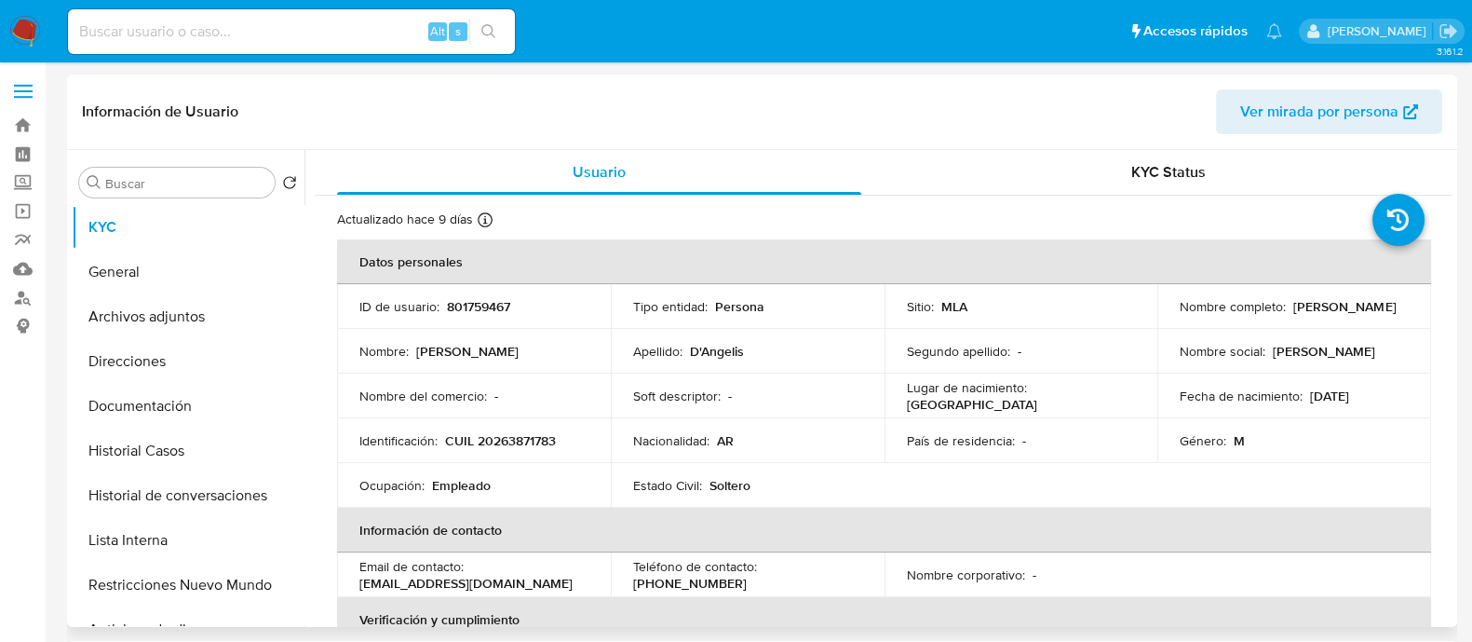
click at [534, 453] on td "Identificación : CUIL 20263871783" at bounding box center [474, 440] width 274 height 45
click at [527, 435] on p "CUIL 20263871783" at bounding box center [500, 440] width 111 height 17
copy p "20263871783"
click at [237, 439] on button "Historial Casos" at bounding box center [181, 450] width 218 height 45
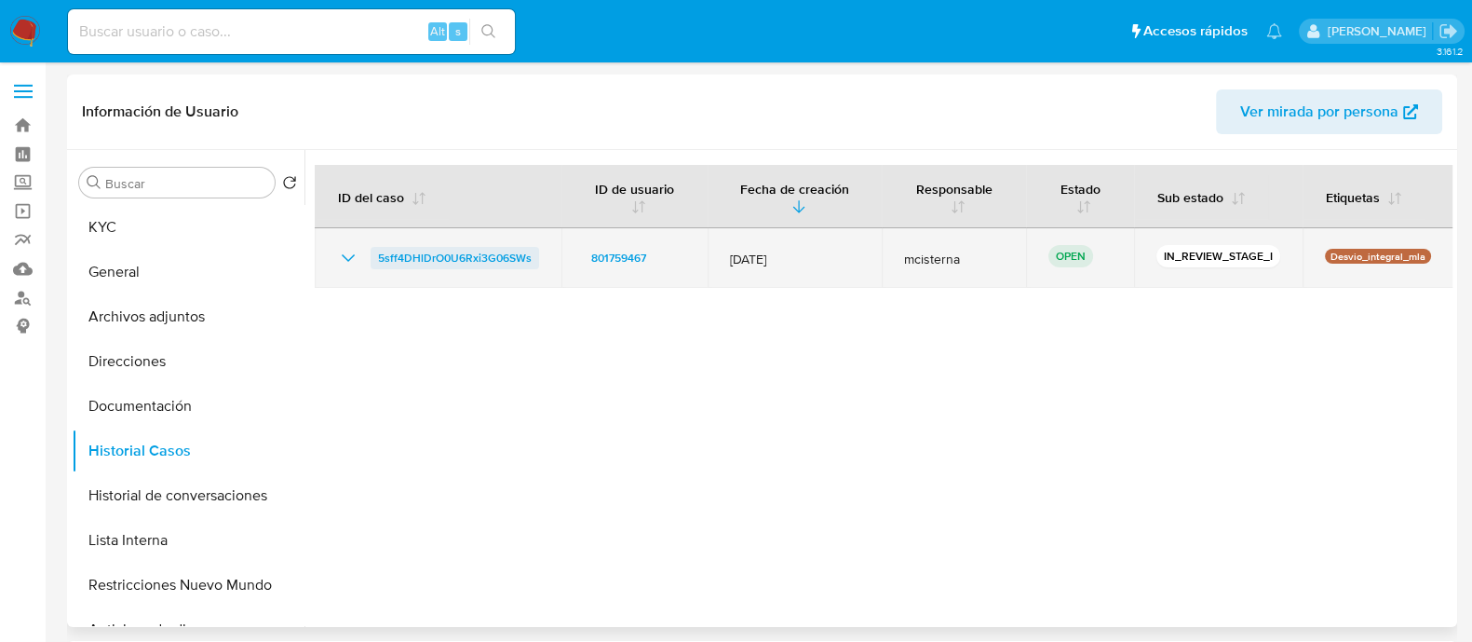
click at [494, 252] on span "5sff4DHlDrO0U6Rxi3G06SWs" at bounding box center [455, 258] width 154 height 22
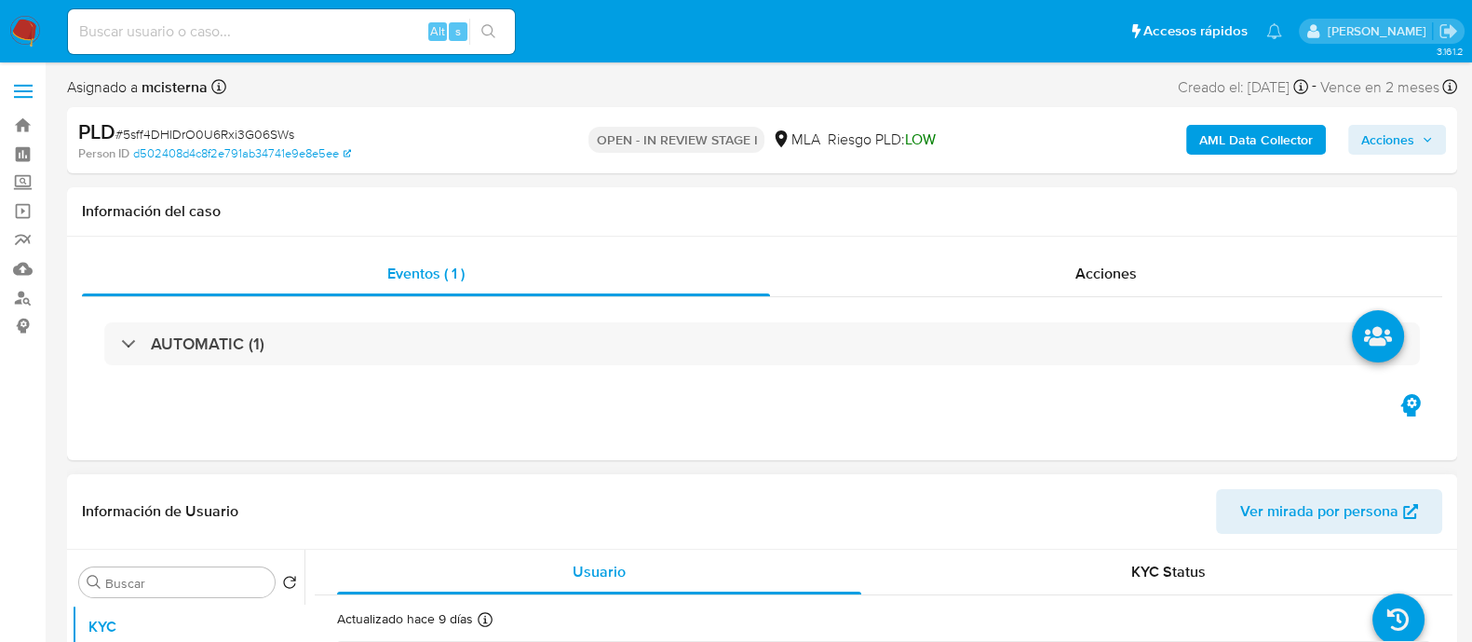
select select "10"
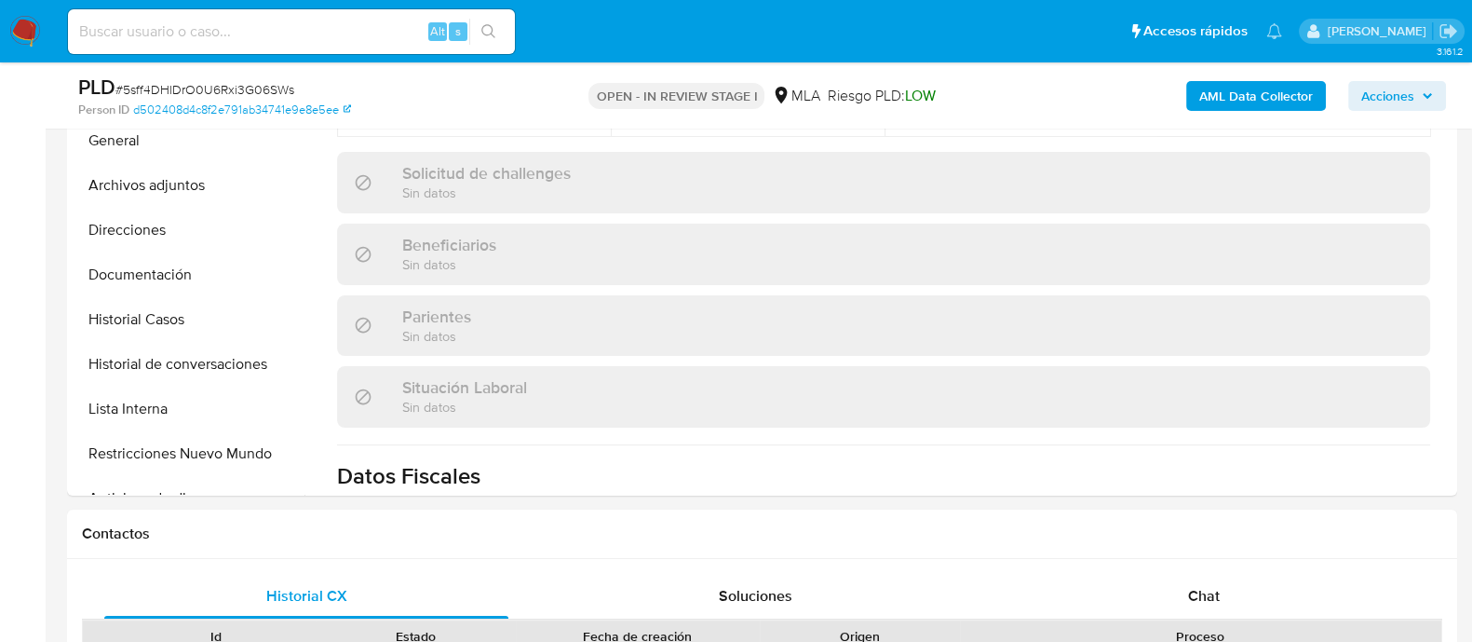
scroll to position [814, 0]
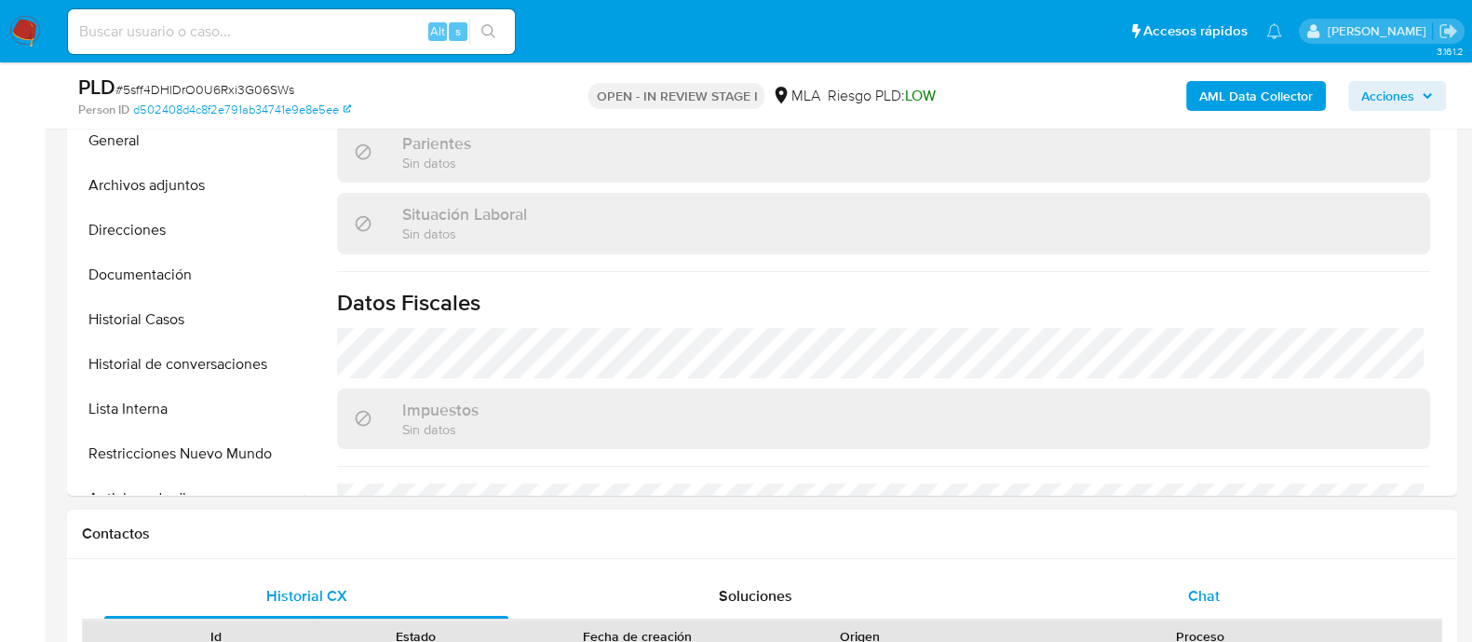
click at [1210, 608] on div "Chat" at bounding box center [1204, 596] width 404 height 45
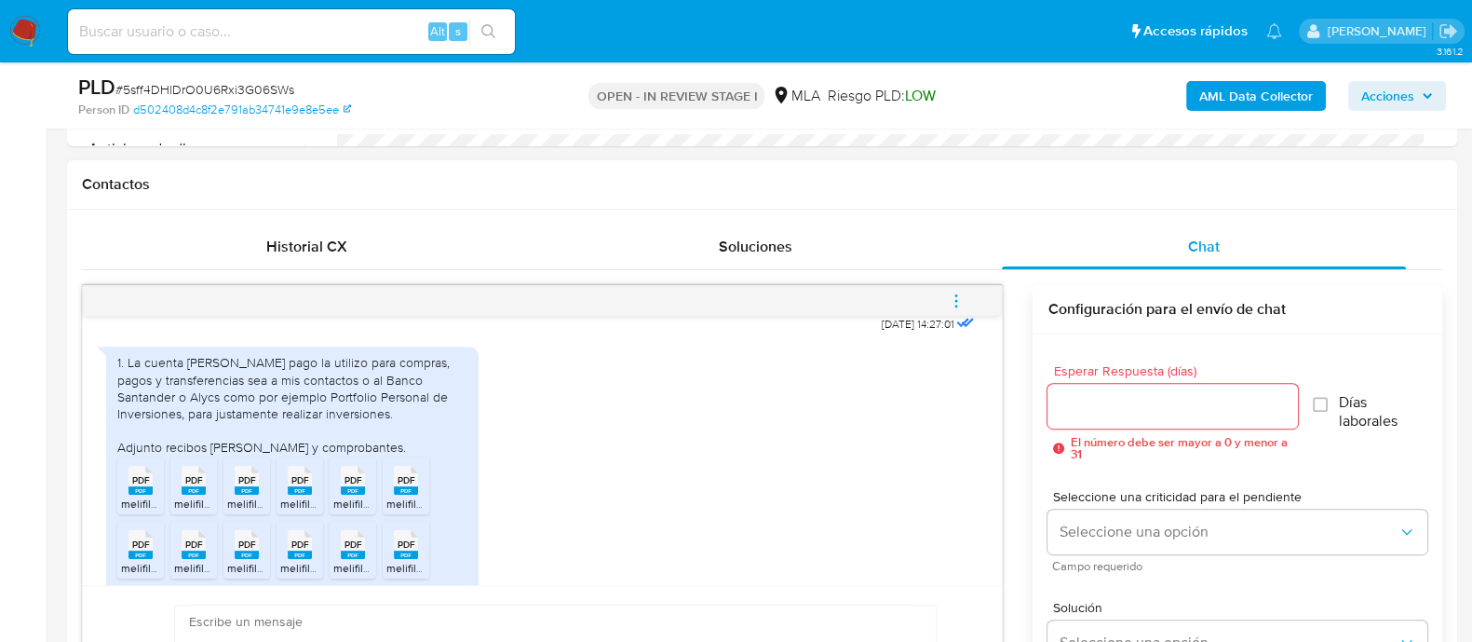
scroll to position [1041, 0]
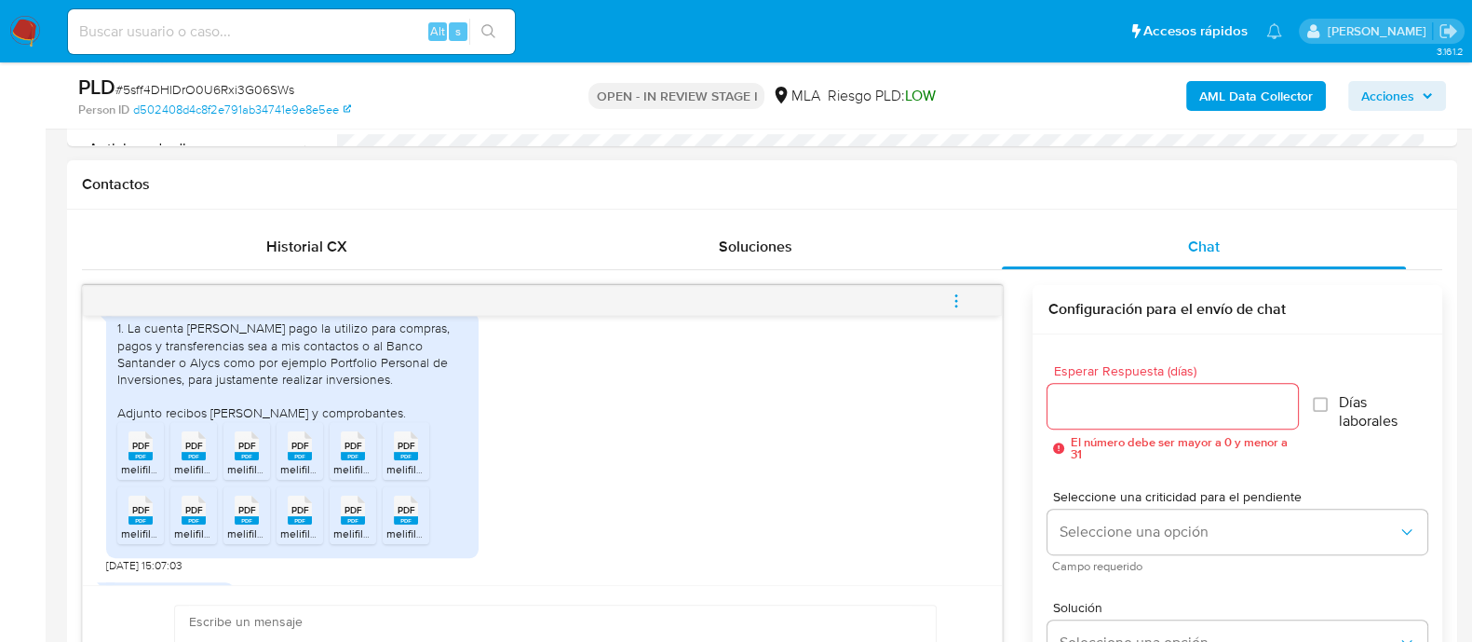
click at [137, 460] on rect at bounding box center [140, 456] width 24 height 8
click at [187, 460] on rect at bounding box center [194, 456] width 24 height 8
drag, startPoint x: 255, startPoint y: 483, endPoint x: 283, endPoint y: 483, distance: 27.9
click at [255, 460] on rect at bounding box center [247, 456] width 24 height 8
click at [303, 460] on rect at bounding box center [300, 456] width 24 height 8
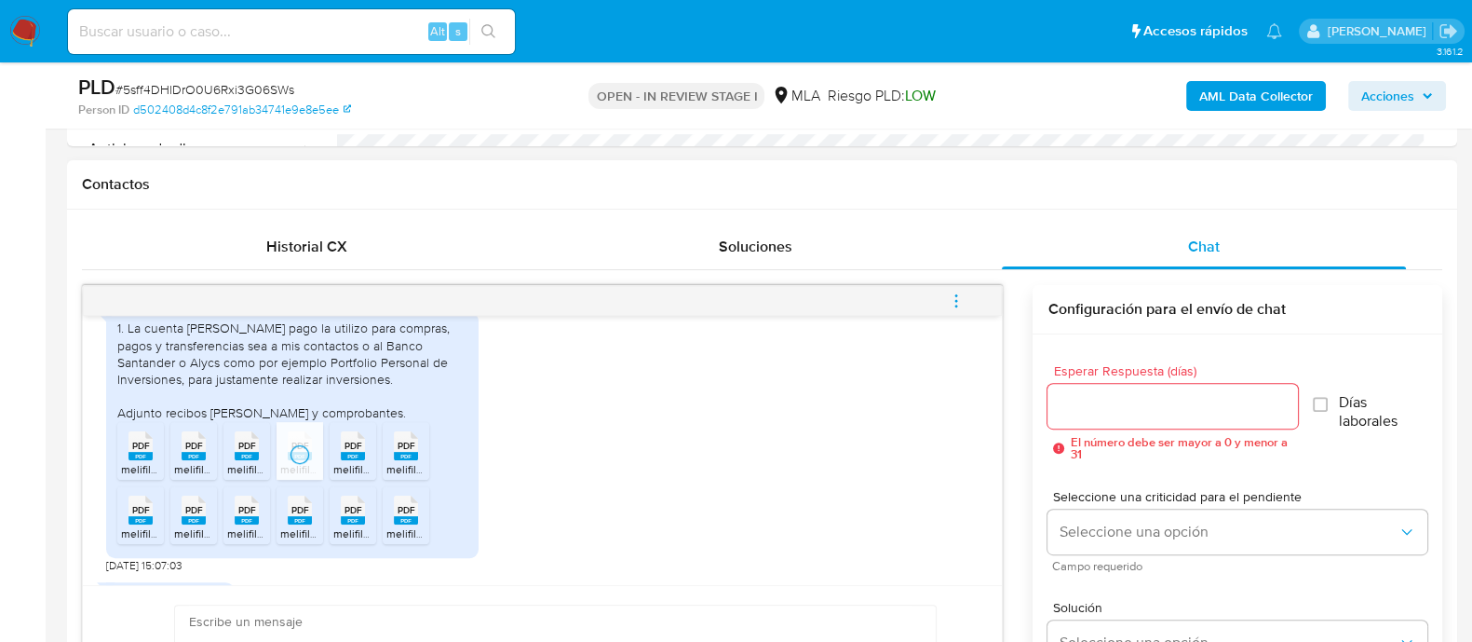
click at [362, 460] on rect at bounding box center [353, 456] width 24 height 8
drag, startPoint x: 412, startPoint y: 485, endPoint x: 498, endPoint y: 482, distance: 86.6
click at [412, 460] on rect at bounding box center [406, 456] width 24 height 8
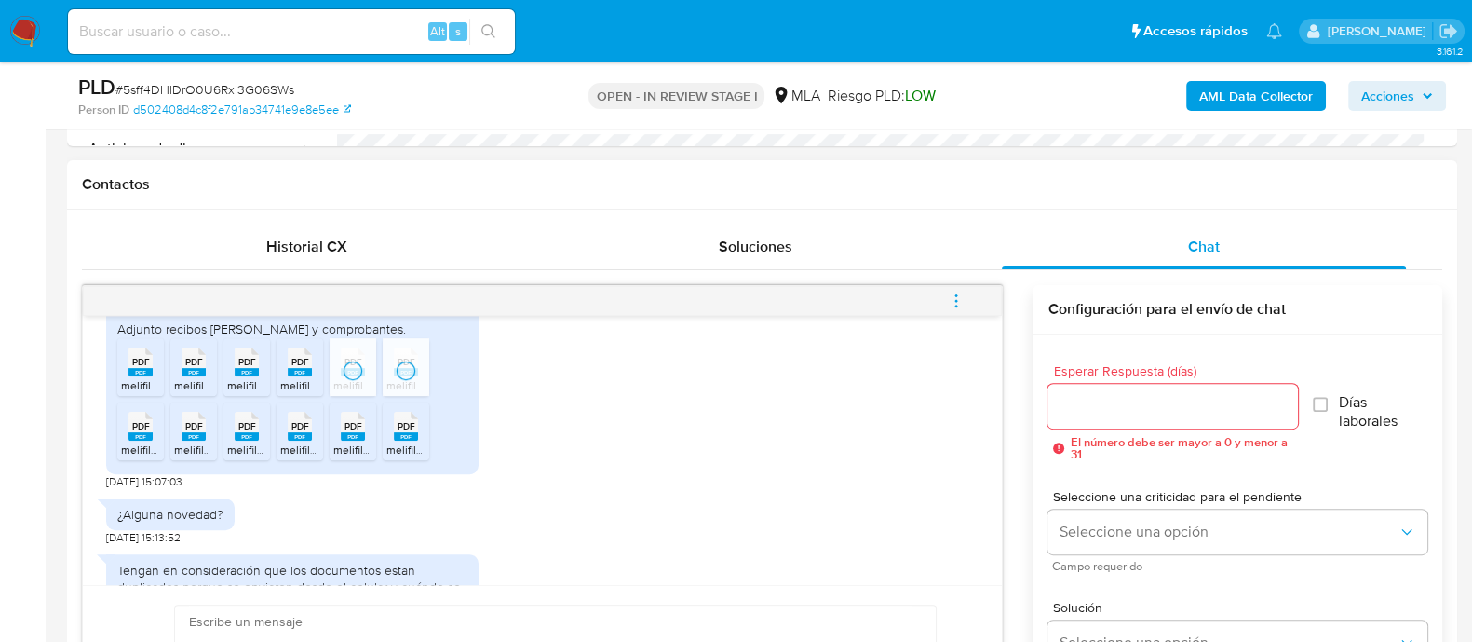
scroll to position [1157, 0]
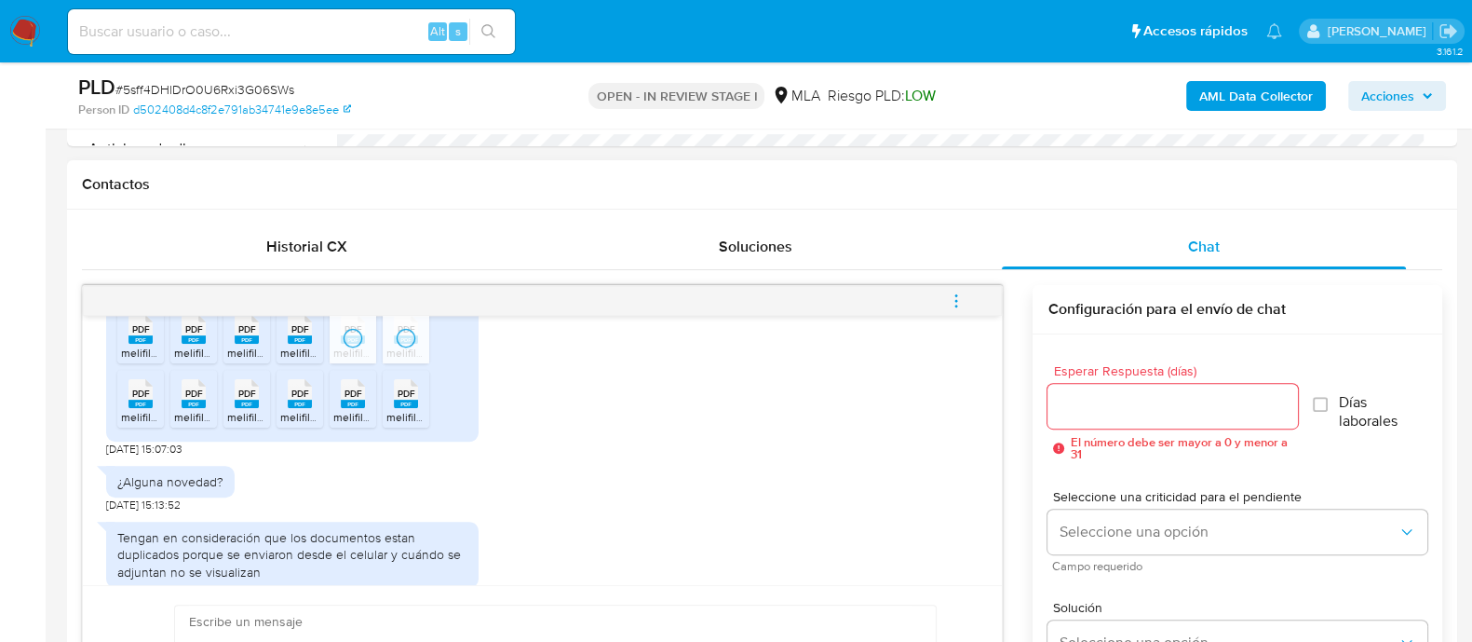
drag, startPoint x: 406, startPoint y: 426, endPoint x: 336, endPoint y: 427, distance: 69.9
click at [406, 399] on span "PDF" at bounding box center [407, 393] width 18 height 12
click at [314, 410] on div "PDF PDF" at bounding box center [299, 391] width 39 height 36
click at [279, 427] on div at bounding box center [300, 399] width 47 height 58
click at [237, 408] on rect at bounding box center [247, 403] width 24 height 8
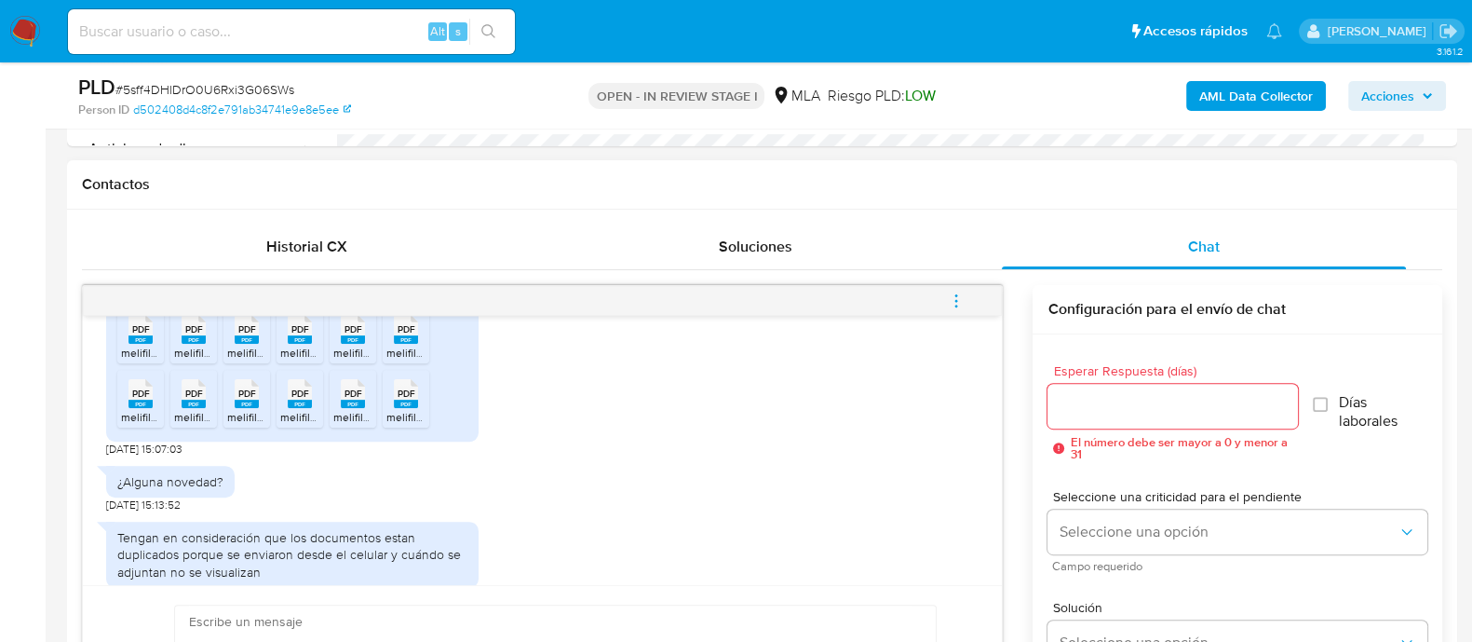
scroll to position [930, 0]
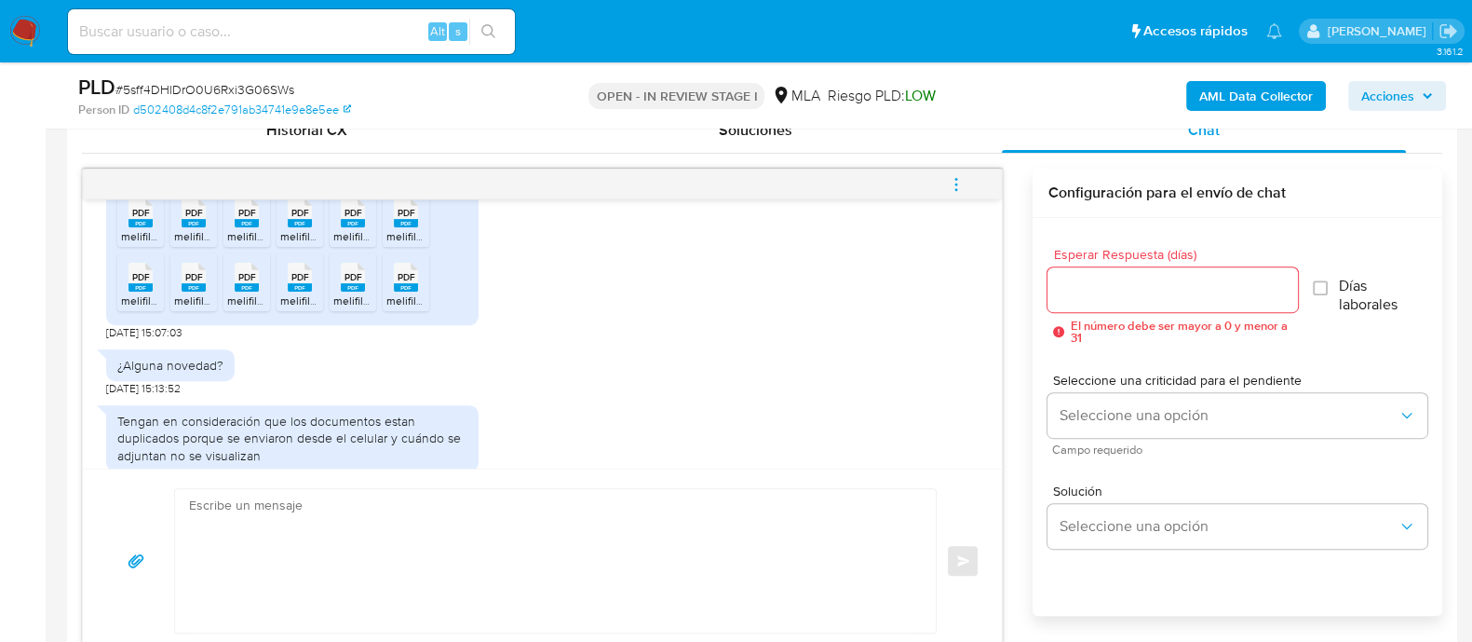
click at [721, 551] on textarea at bounding box center [550, 560] width 723 height 143
paste textarea "Hola Muchas gracias por tu respuesta. Confirmamos recepción de la documentación…"
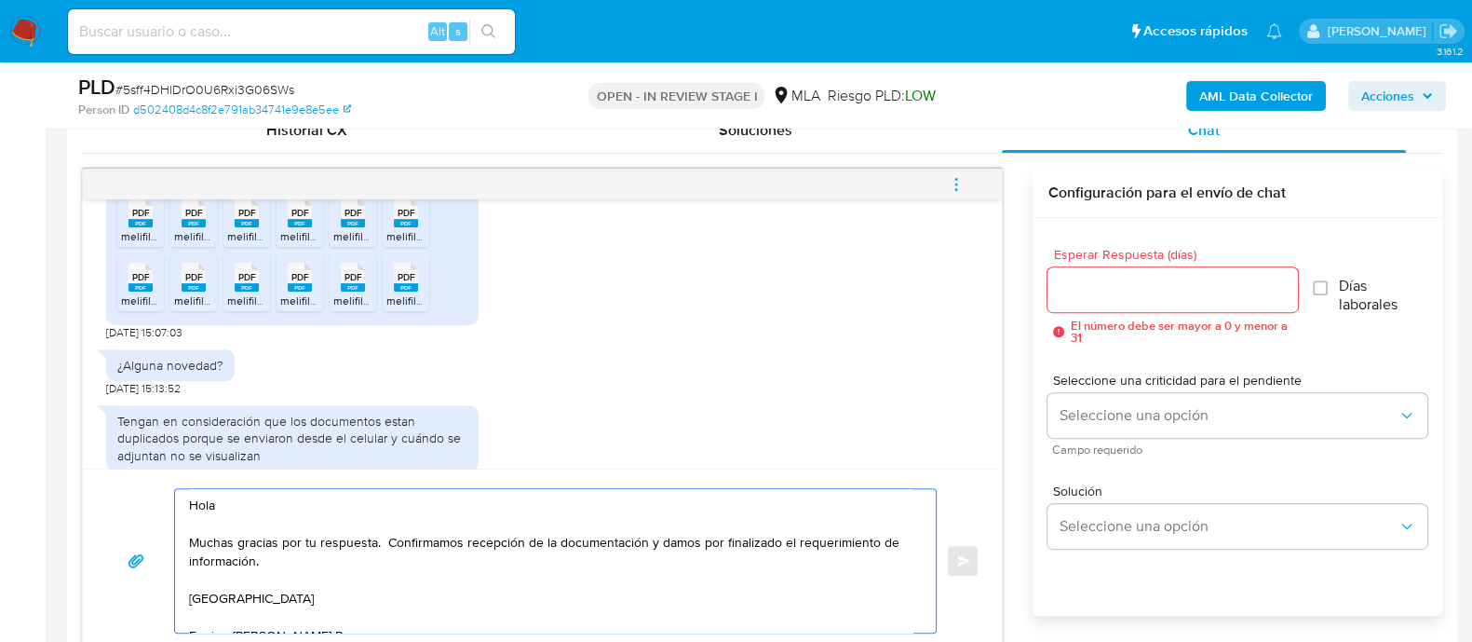
scroll to position [962, 0]
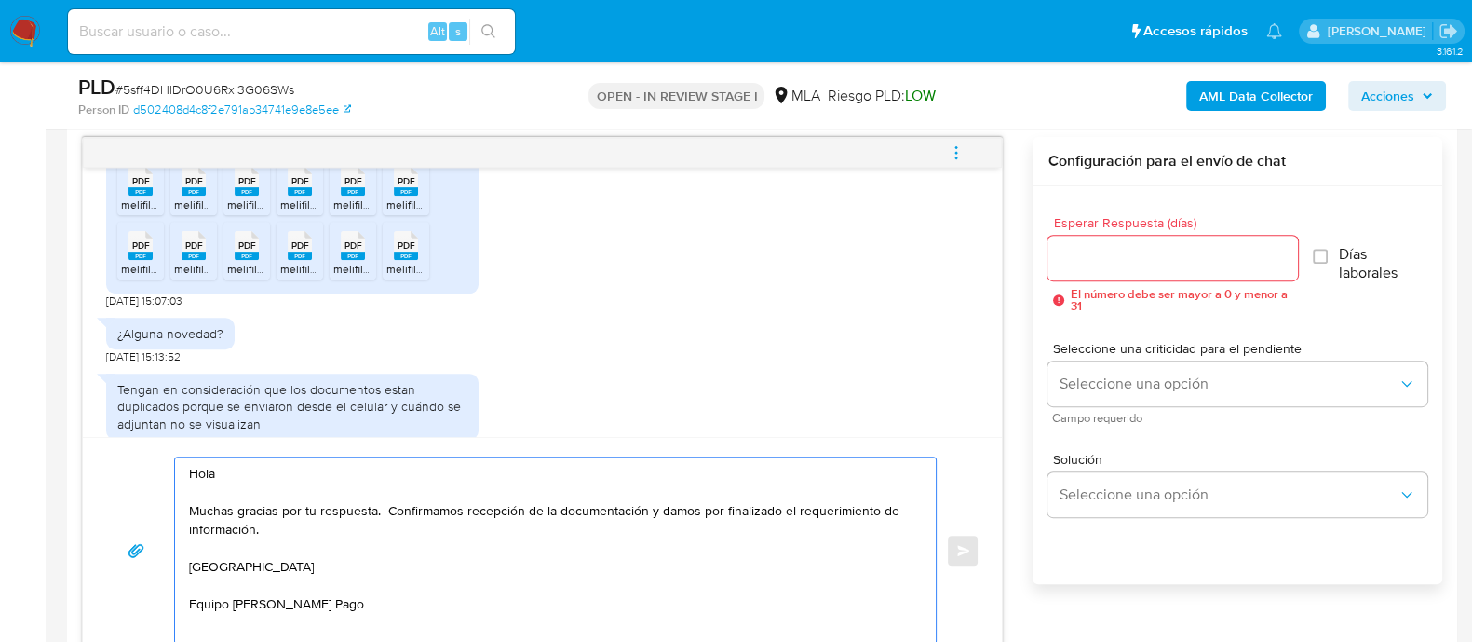
type textarea "Hola Muchas gracias por tu respuesta. Confirmamos recepción de la documentación…"
click at [1105, 264] on input "Esperar Respuesta (días)" at bounding box center [1172, 258] width 250 height 24
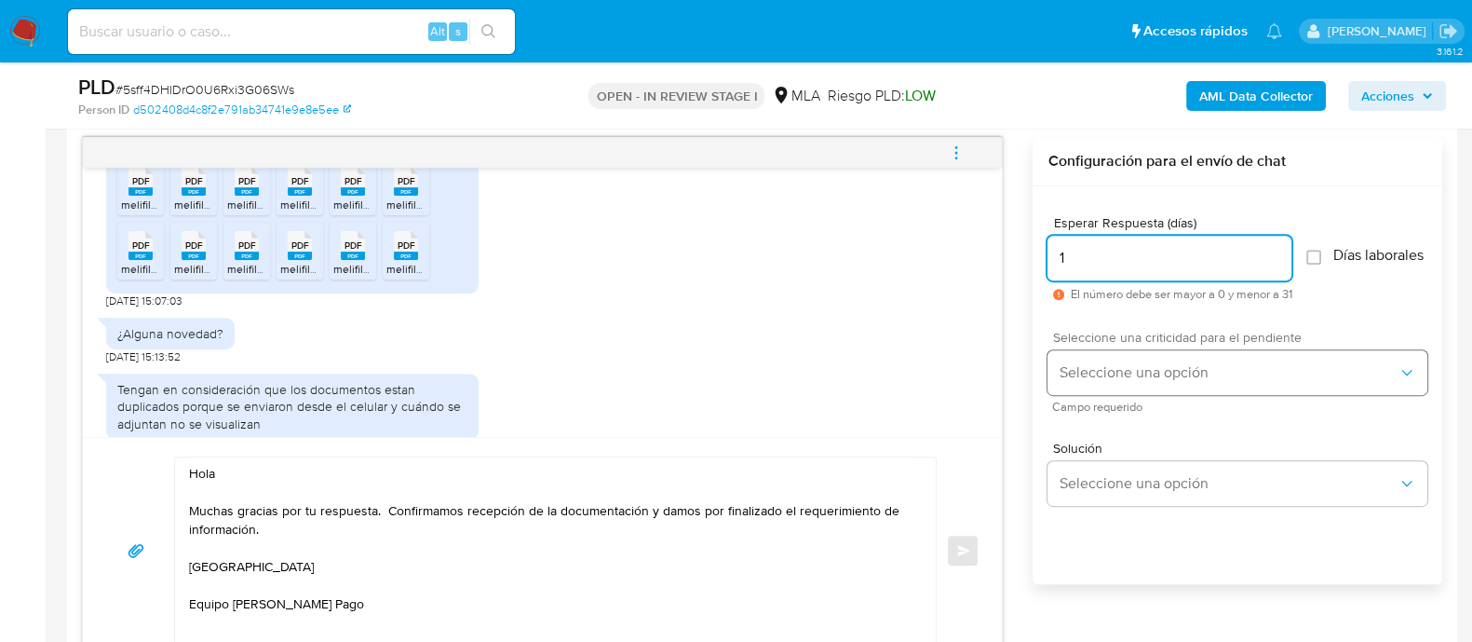
type input "1"
click at [1096, 378] on span "Seleccione una opción" at bounding box center [1228, 372] width 339 height 19
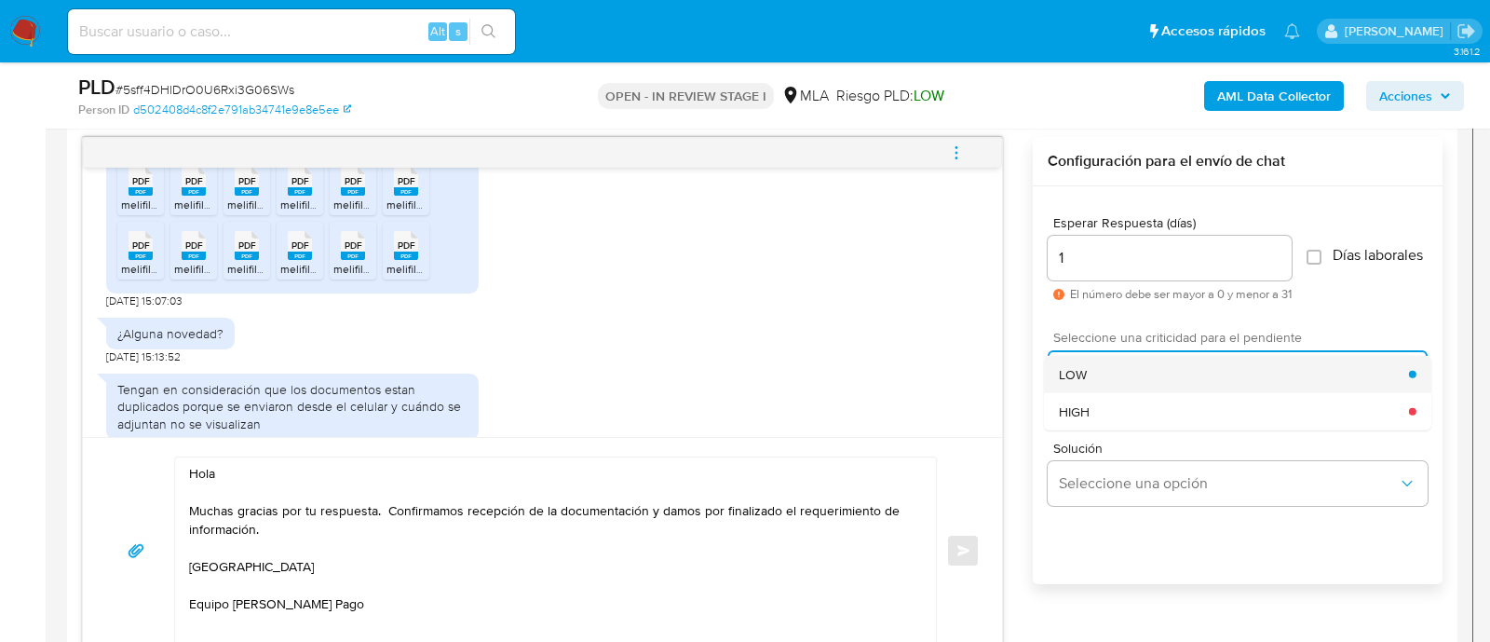
drag, startPoint x: 1080, startPoint y: 412, endPoint x: 1079, endPoint y: 393, distance: 18.6
click at [1079, 393] on ul "LOW HIGH" at bounding box center [1237, 392] width 387 height 74
click at [1079, 392] on div "LOW" at bounding box center [1234, 373] width 350 height 37
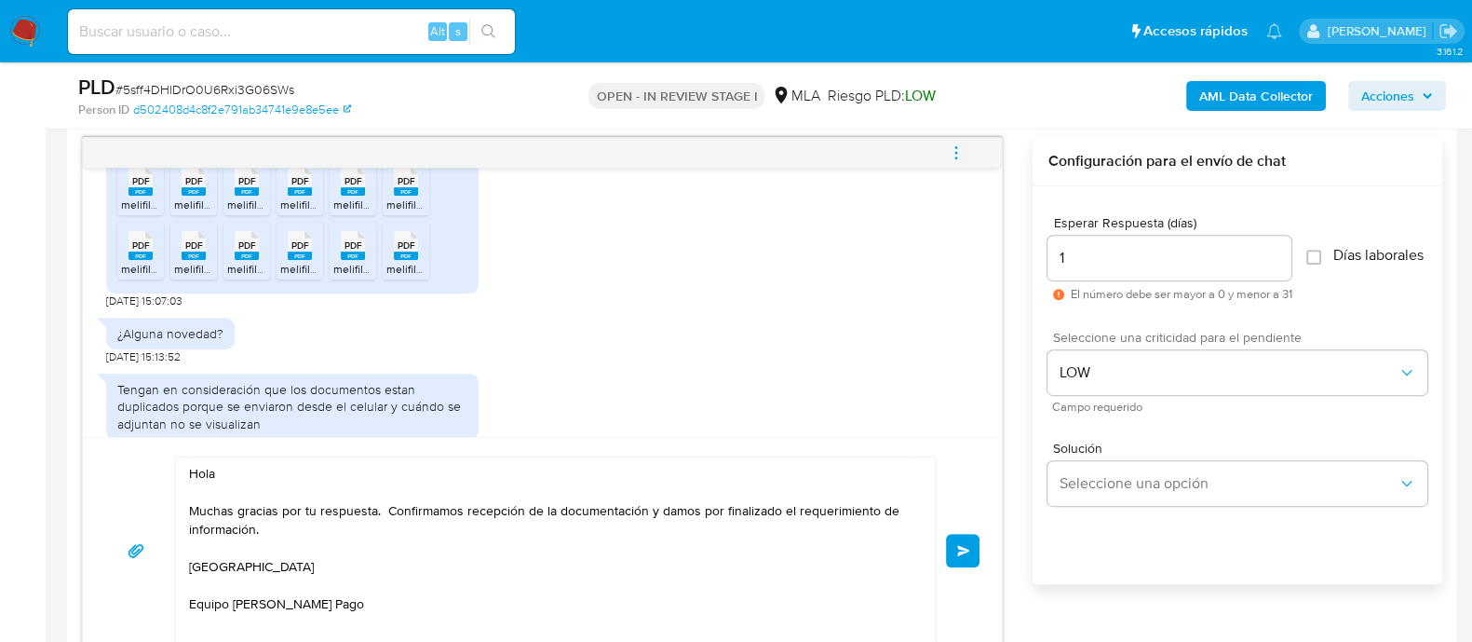
click at [968, 545] on span "Enviar" at bounding box center [963, 550] width 13 height 11
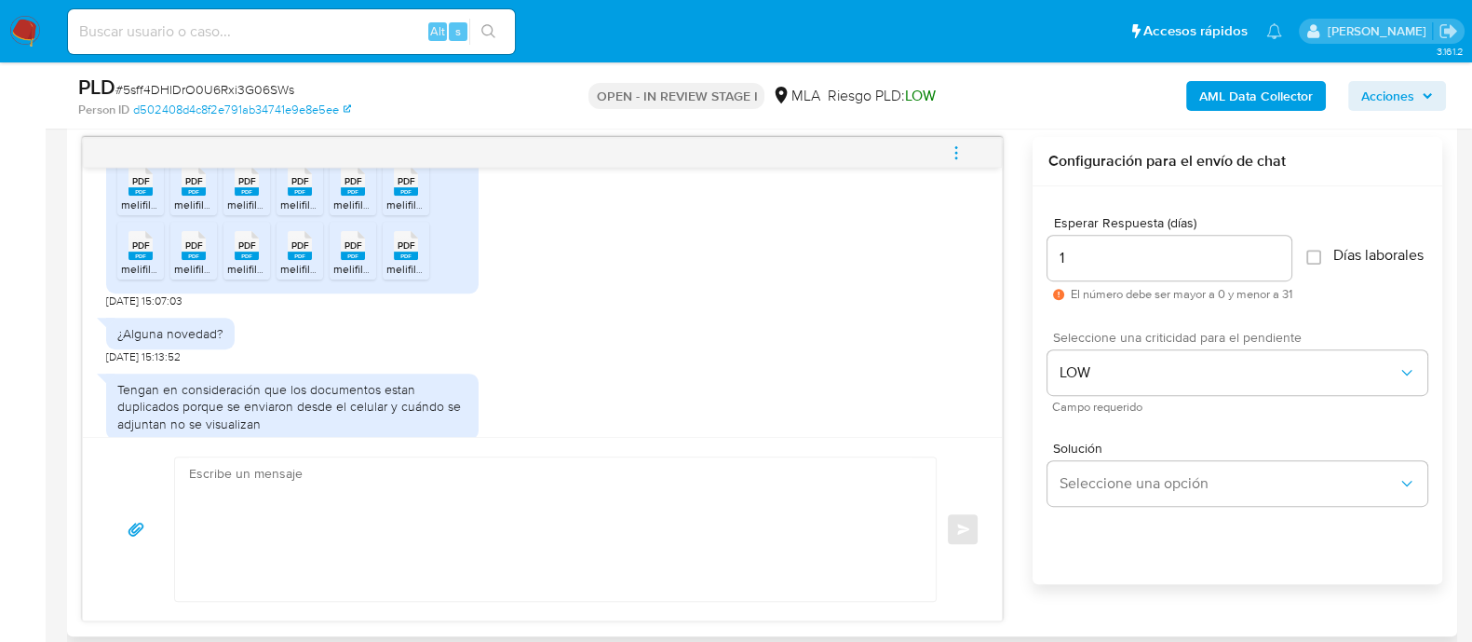
scroll to position [0, 0]
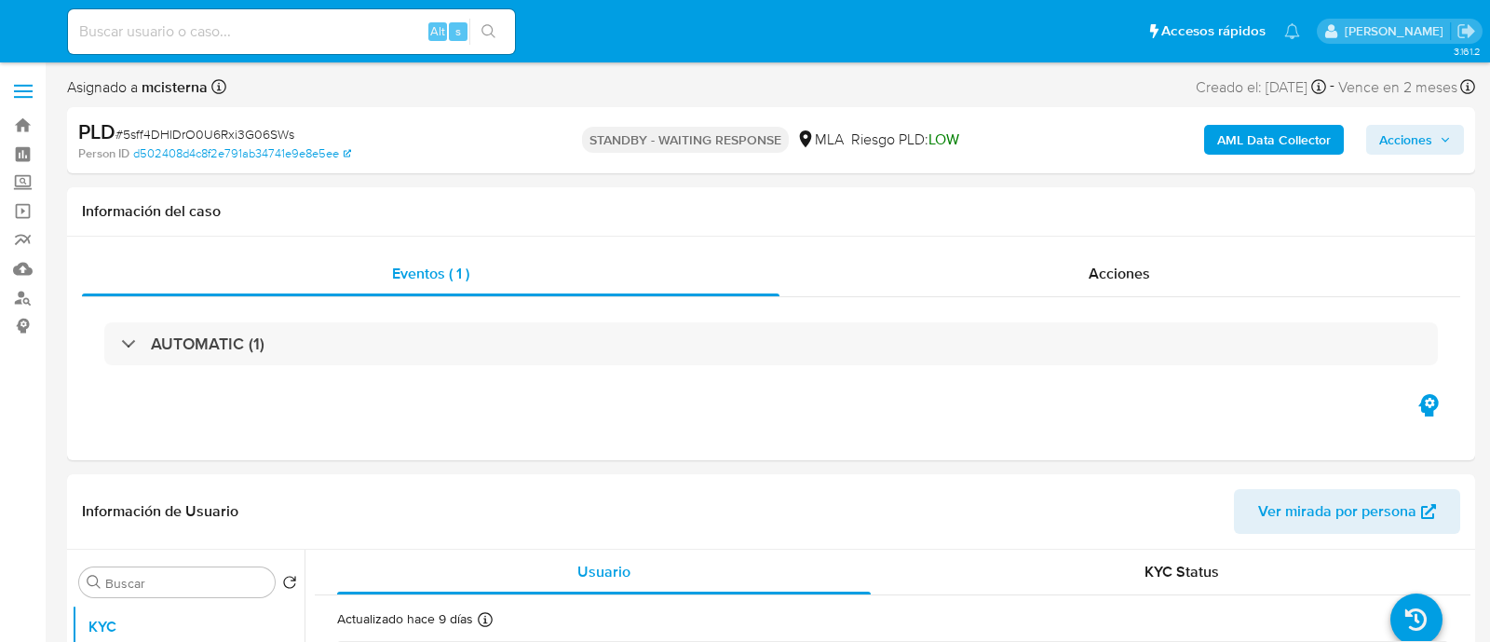
select select "10"
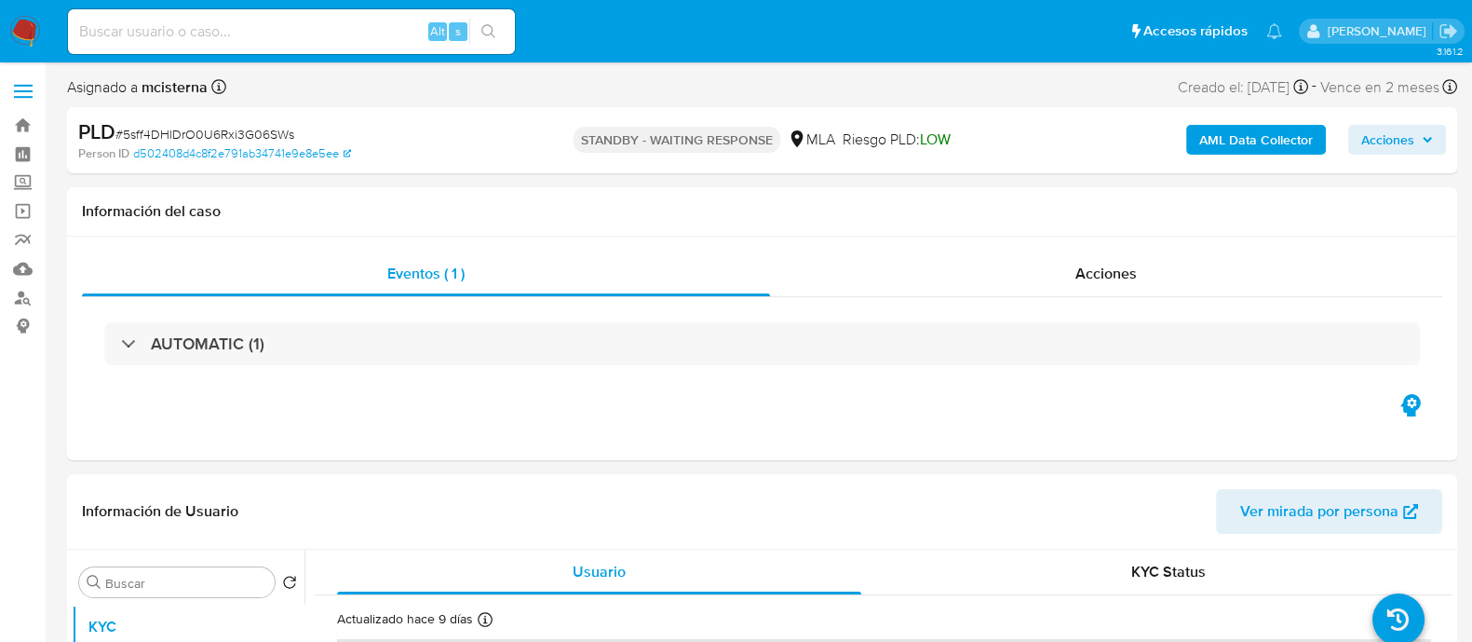
click at [357, 25] on input at bounding box center [291, 32] width 447 height 24
paste input "817550943"
type input "817550943"
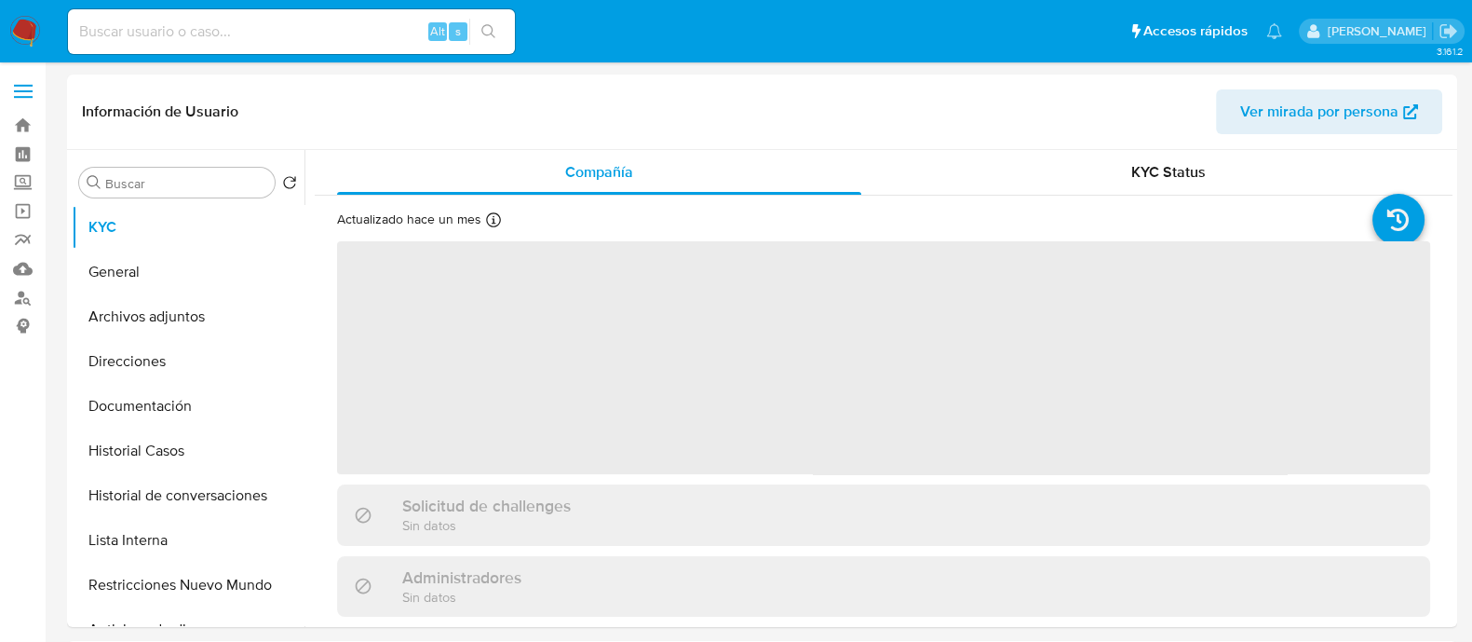
select select "10"
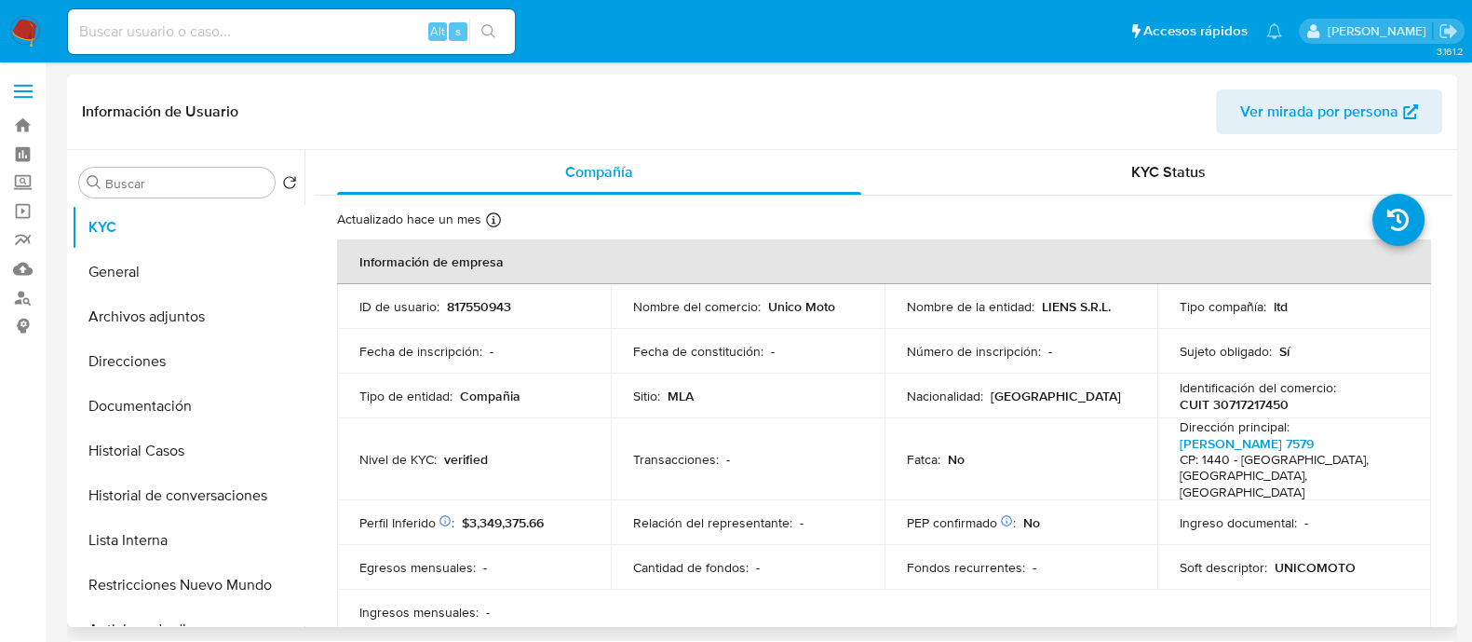
click at [1251, 396] on p "CUIT 30717217450" at bounding box center [1234, 404] width 109 height 17
copy p "30717217450"
click at [196, 438] on button "Historial Casos" at bounding box center [181, 450] width 218 height 45
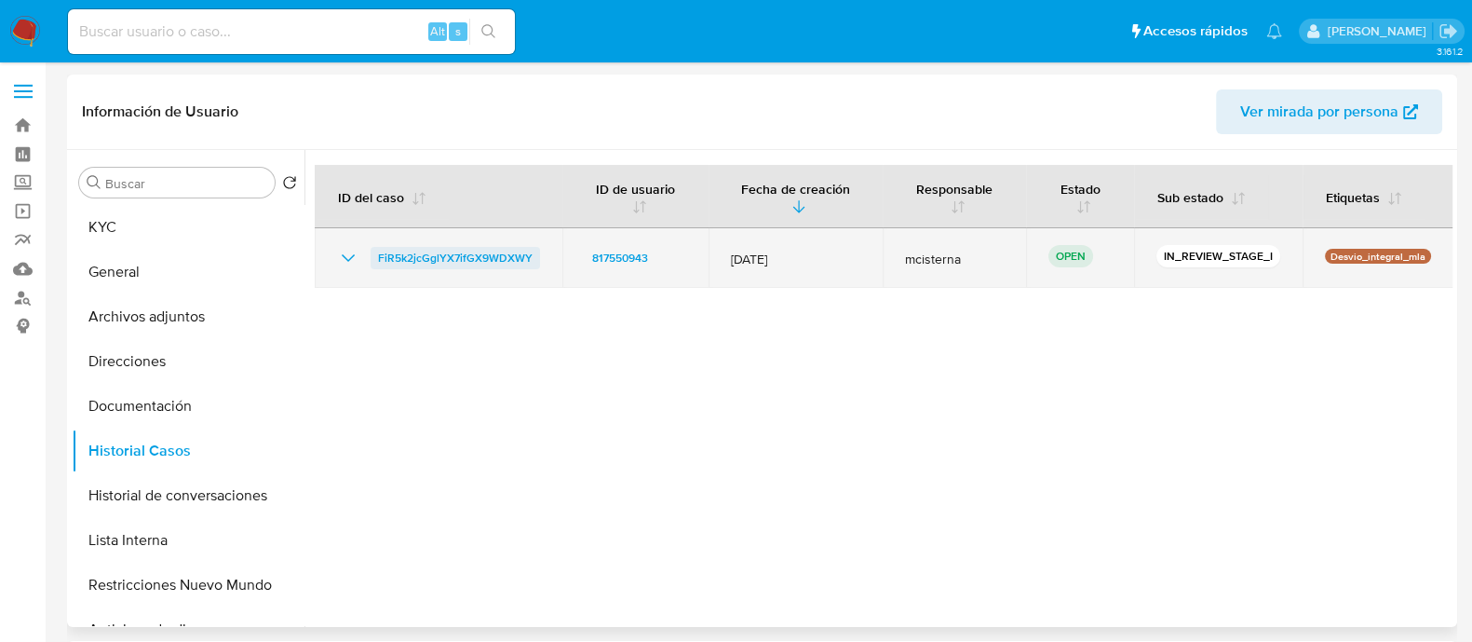
click at [438, 247] on span "FiR5k2jcGglYX7ifGX9WDXWY" at bounding box center [455, 258] width 155 height 22
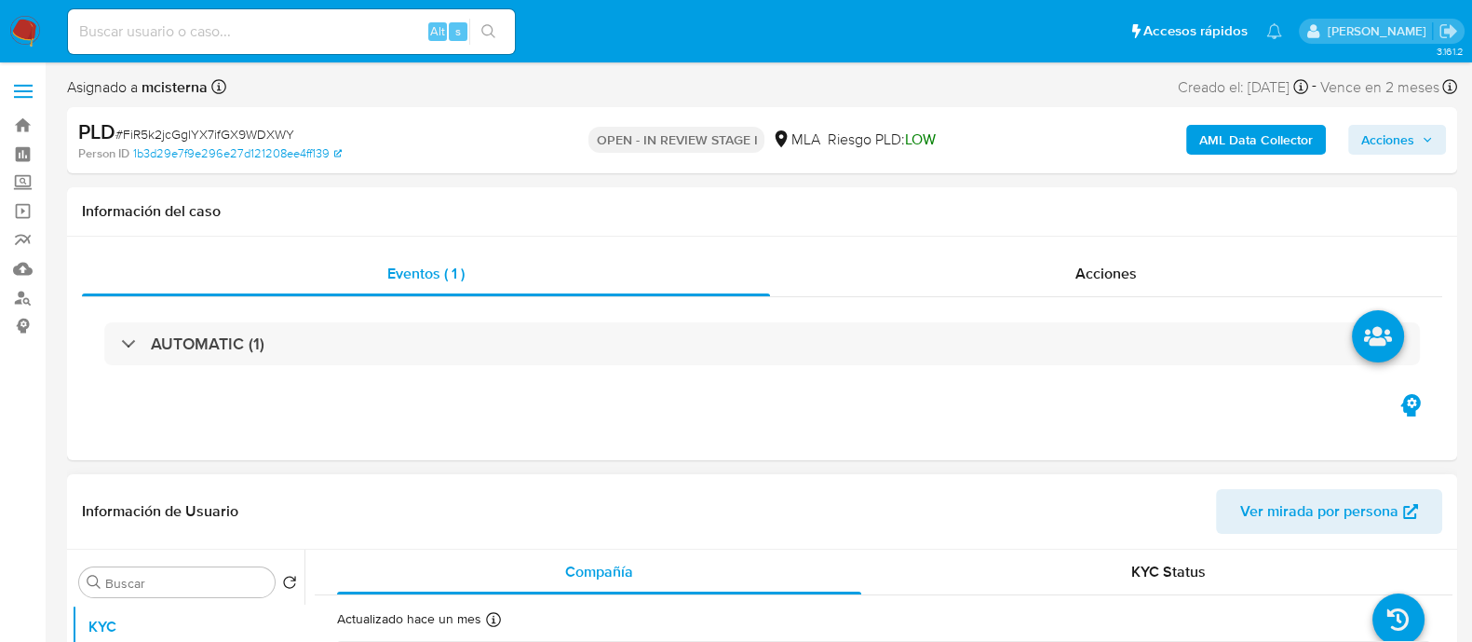
select select "10"
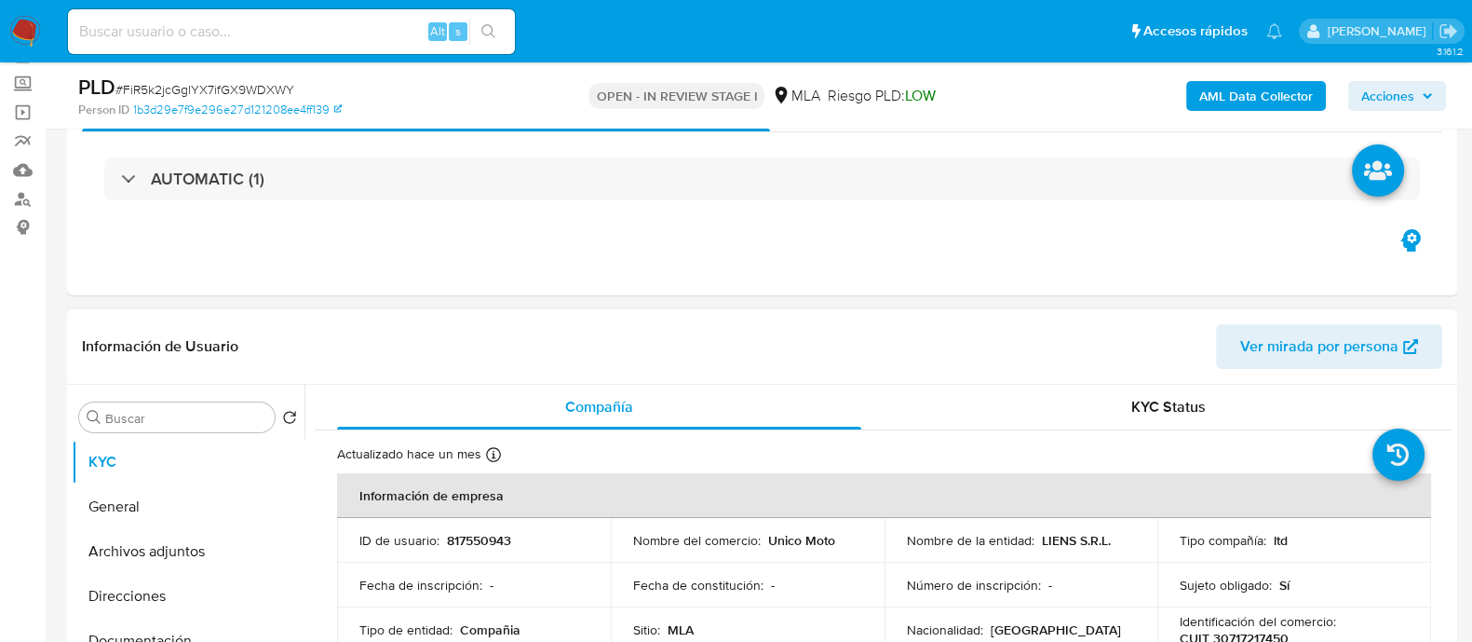
scroll to position [465, 0]
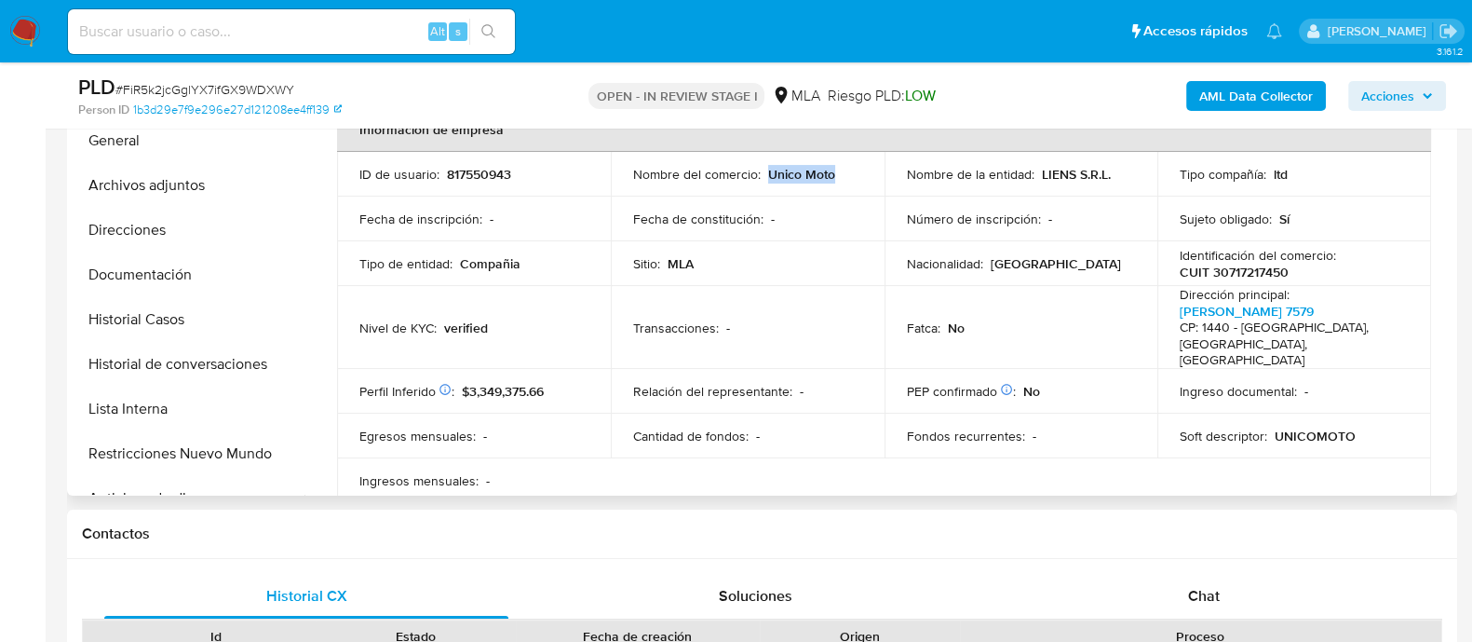
drag, startPoint x: 766, startPoint y: 172, endPoint x: 885, endPoint y: 172, distance: 118.2
click at [885, 172] on tr "ID de usuario : 817550943 Nombre del comercio : Unico Moto Nombre de la entidad…" at bounding box center [884, 174] width 1094 height 45
copy p "Unico Moto"
click at [193, 267] on button "Documentación" at bounding box center [181, 274] width 218 height 45
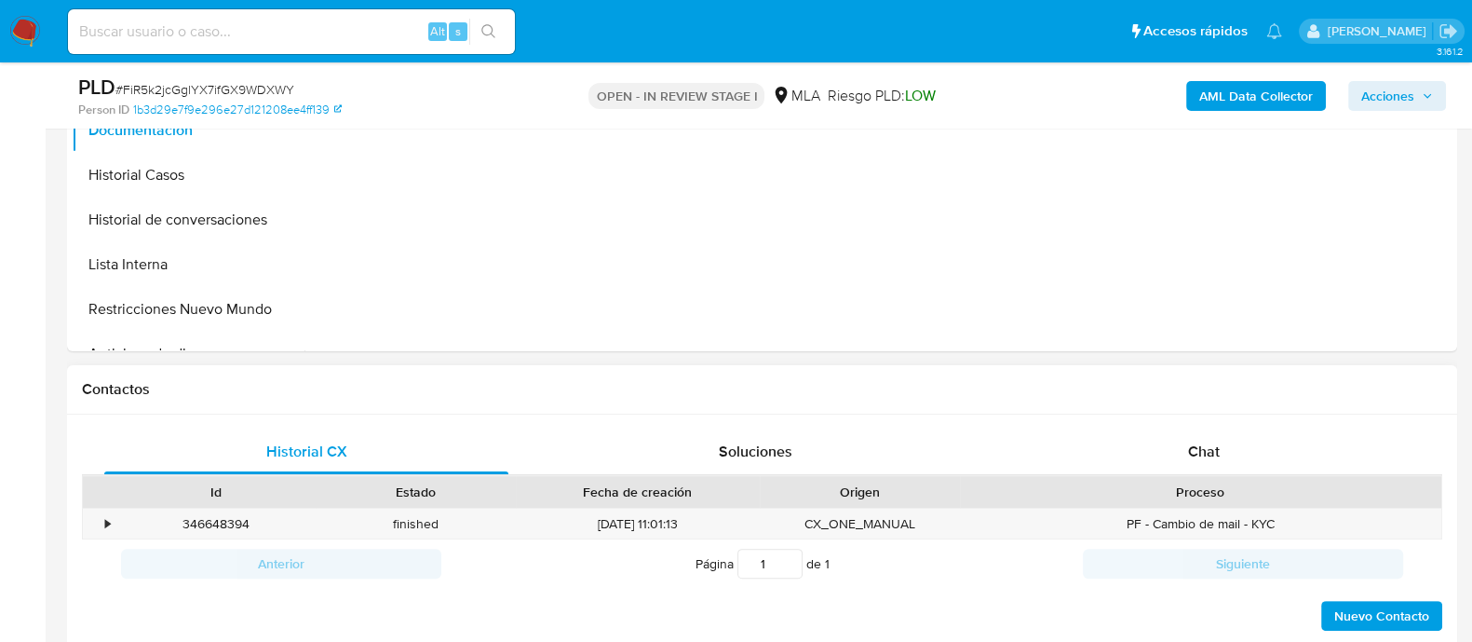
scroll to position [698, 0]
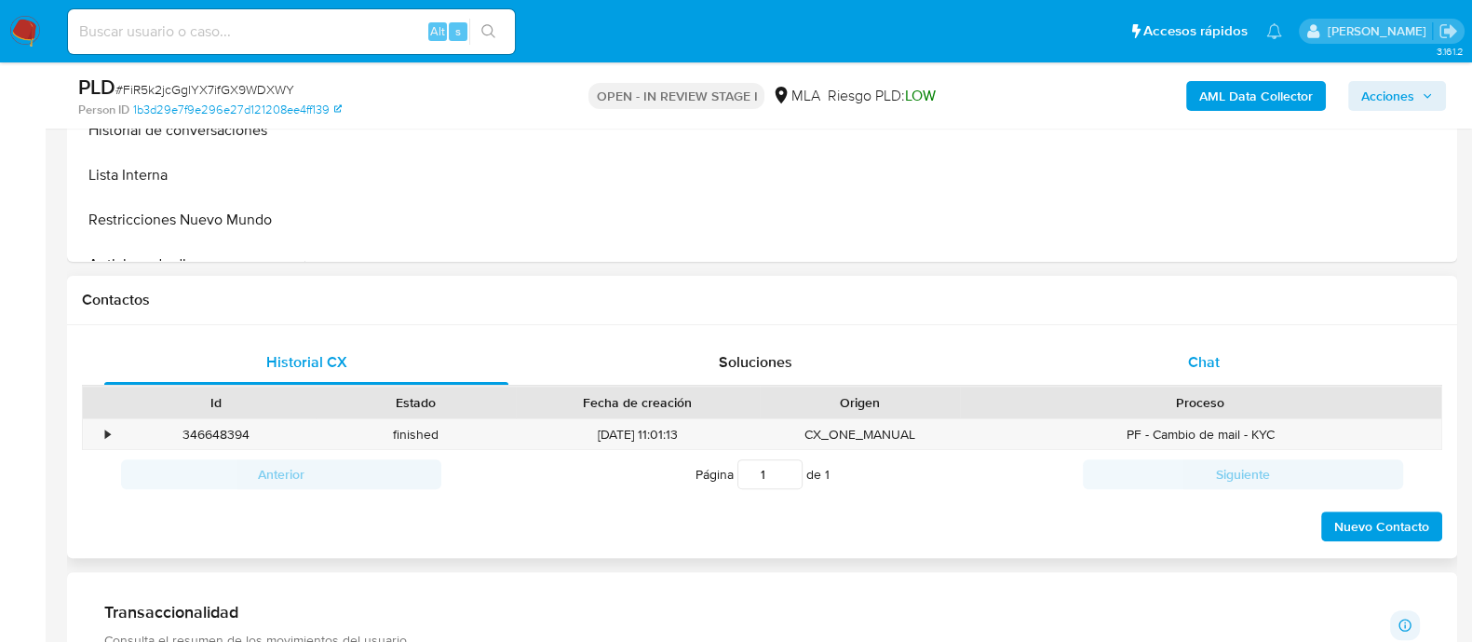
click at [1119, 361] on div "Chat" at bounding box center [1204, 362] width 404 height 45
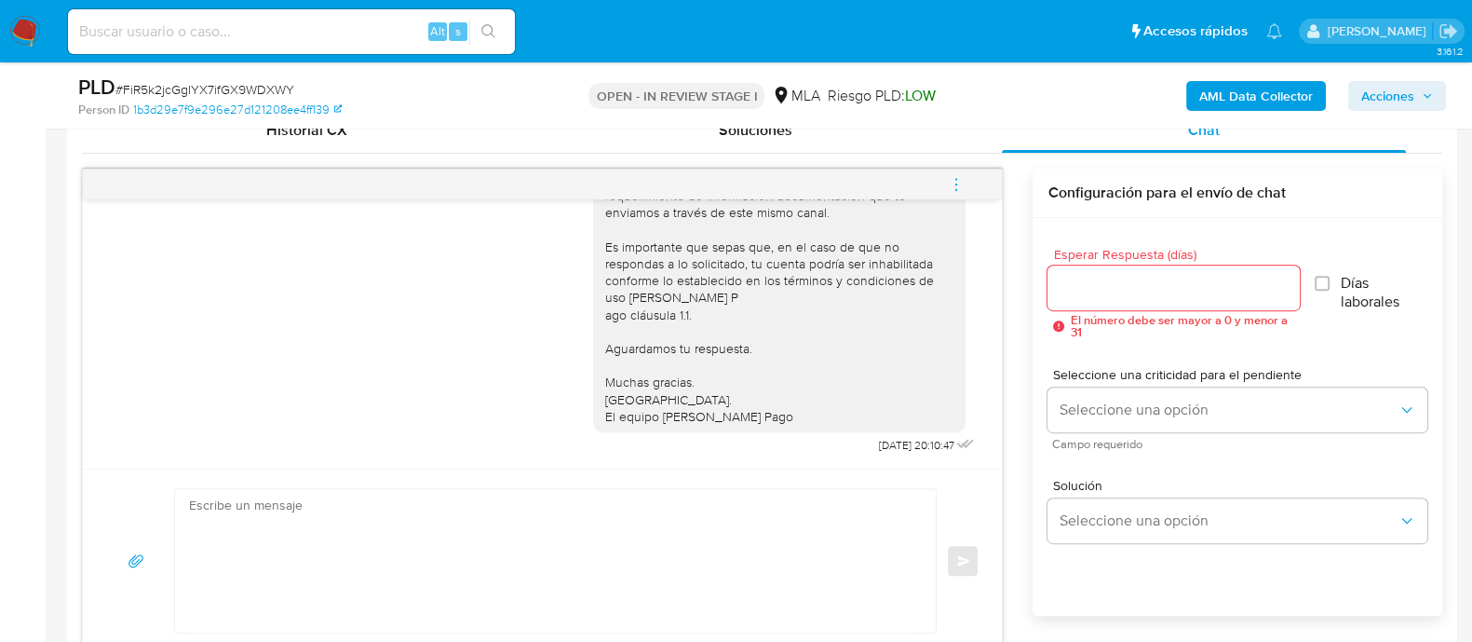
scroll to position [977, 0]
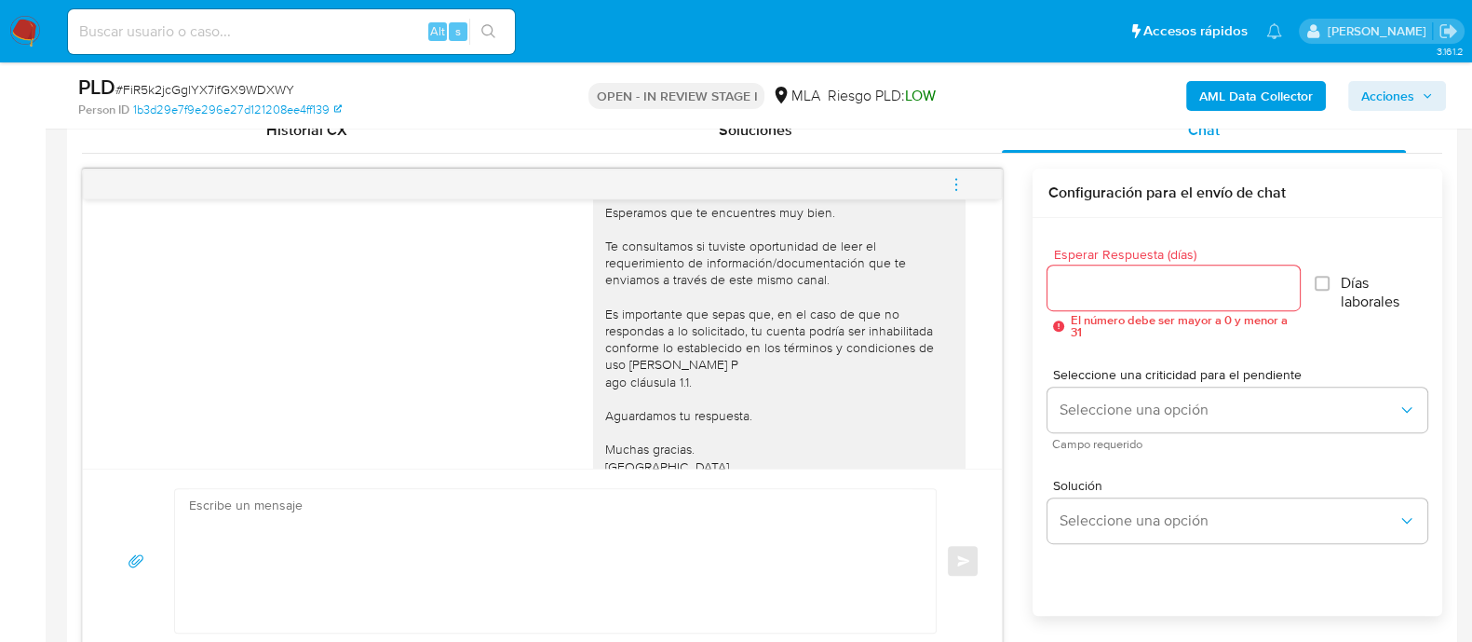
click at [510, 523] on textarea at bounding box center [550, 560] width 723 height 143
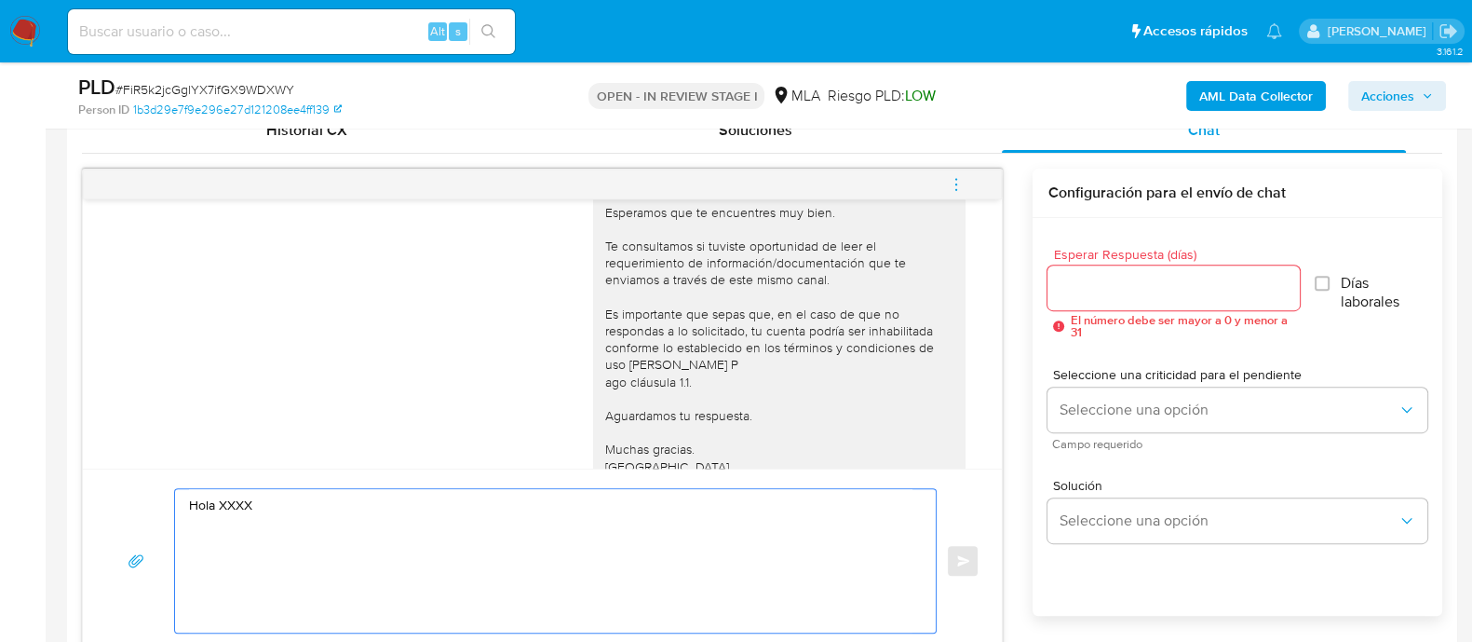
paste textarea "En función de las operaciones registradas en tu cuenta de Mercado Pago, necesit…"
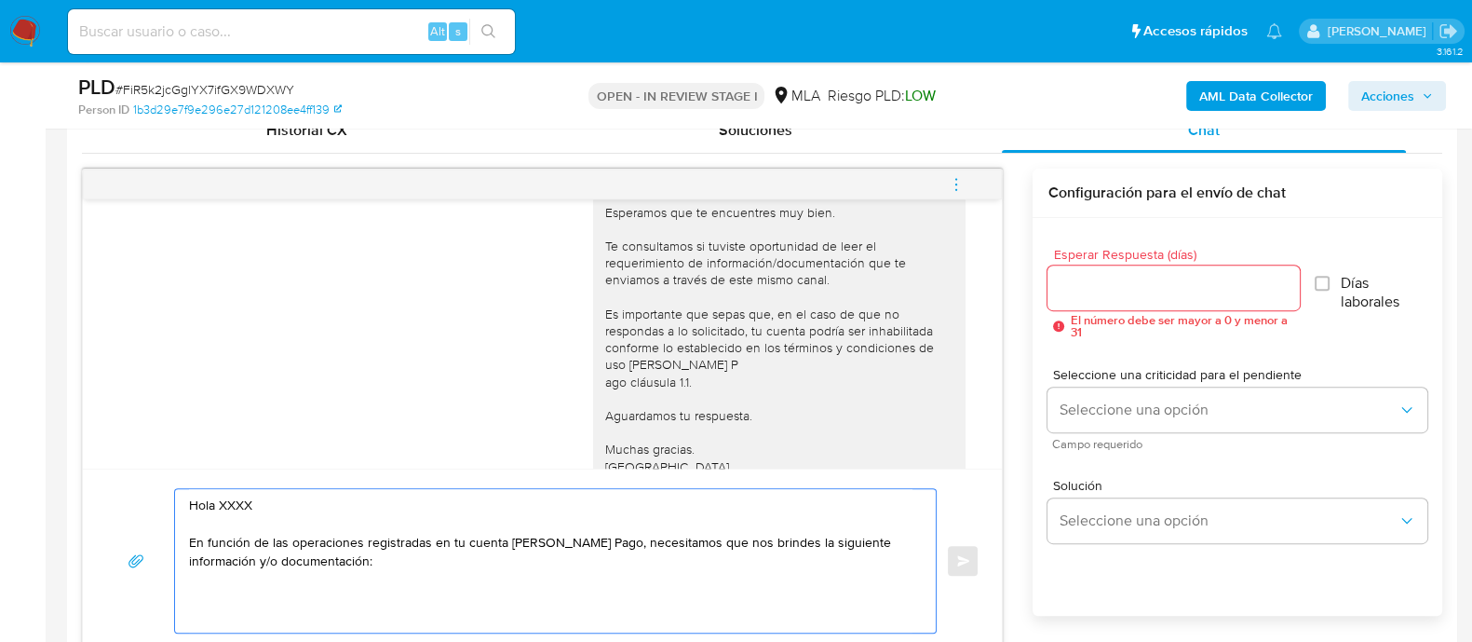
click at [604, 511] on textarea "Hola XXXX En función de las operaciones registradas en tu cuenta de Mercado Pag…" at bounding box center [550, 560] width 723 height 143
click at [545, 532] on textarea "Hola XXXX En función de las operaciones registradas en tu cuenta de Mercado Pag…" at bounding box center [550, 560] width 723 height 143
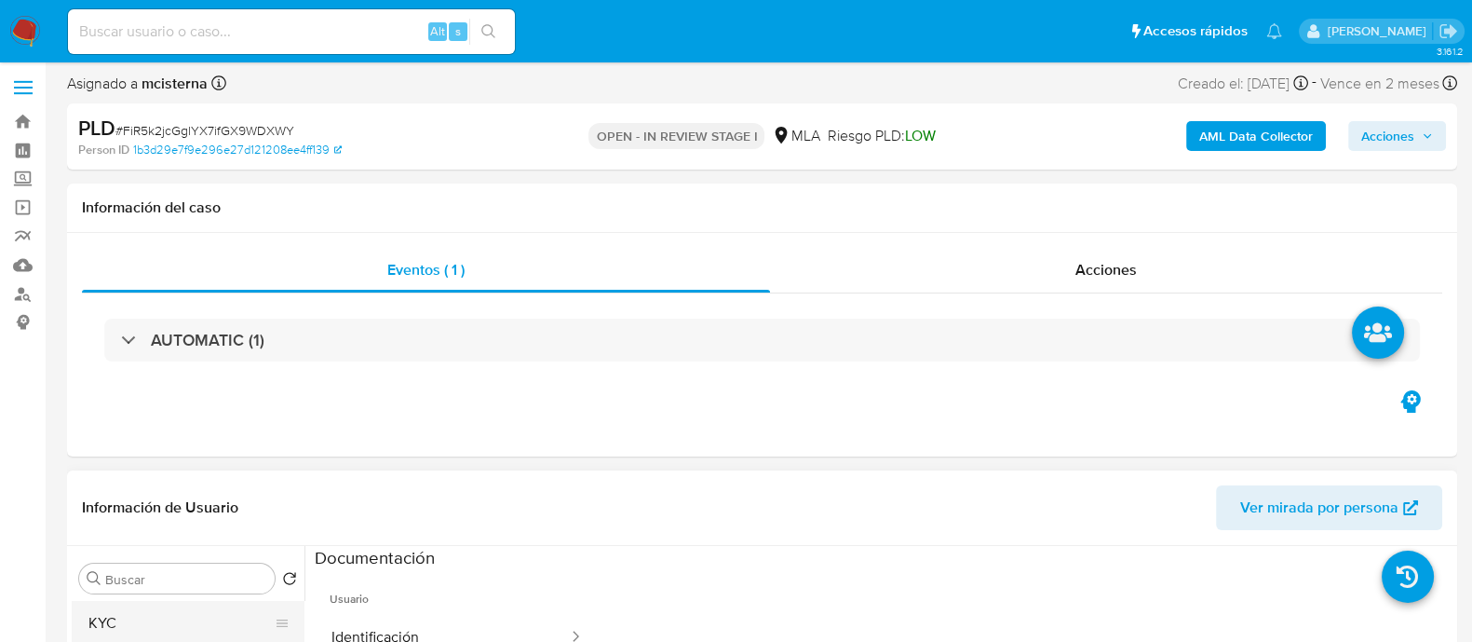
scroll to position [0, 0]
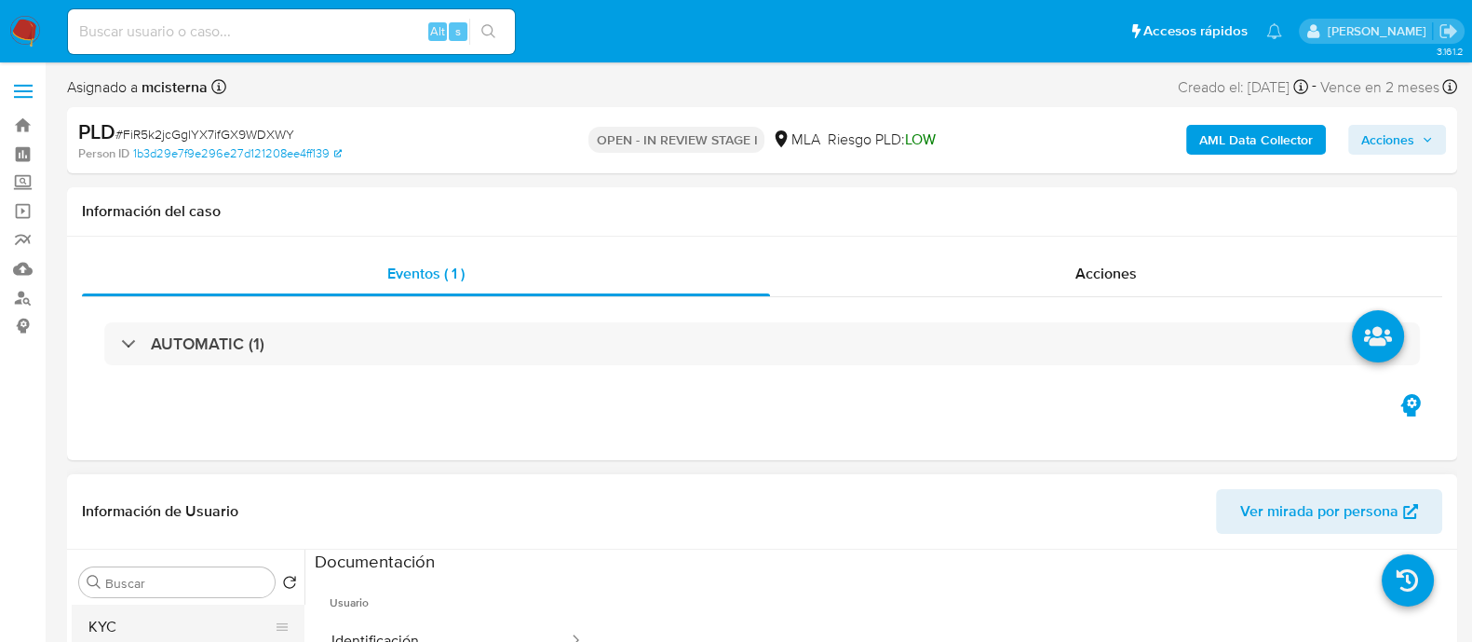
click at [117, 620] on button "KYC" at bounding box center [181, 626] width 218 height 45
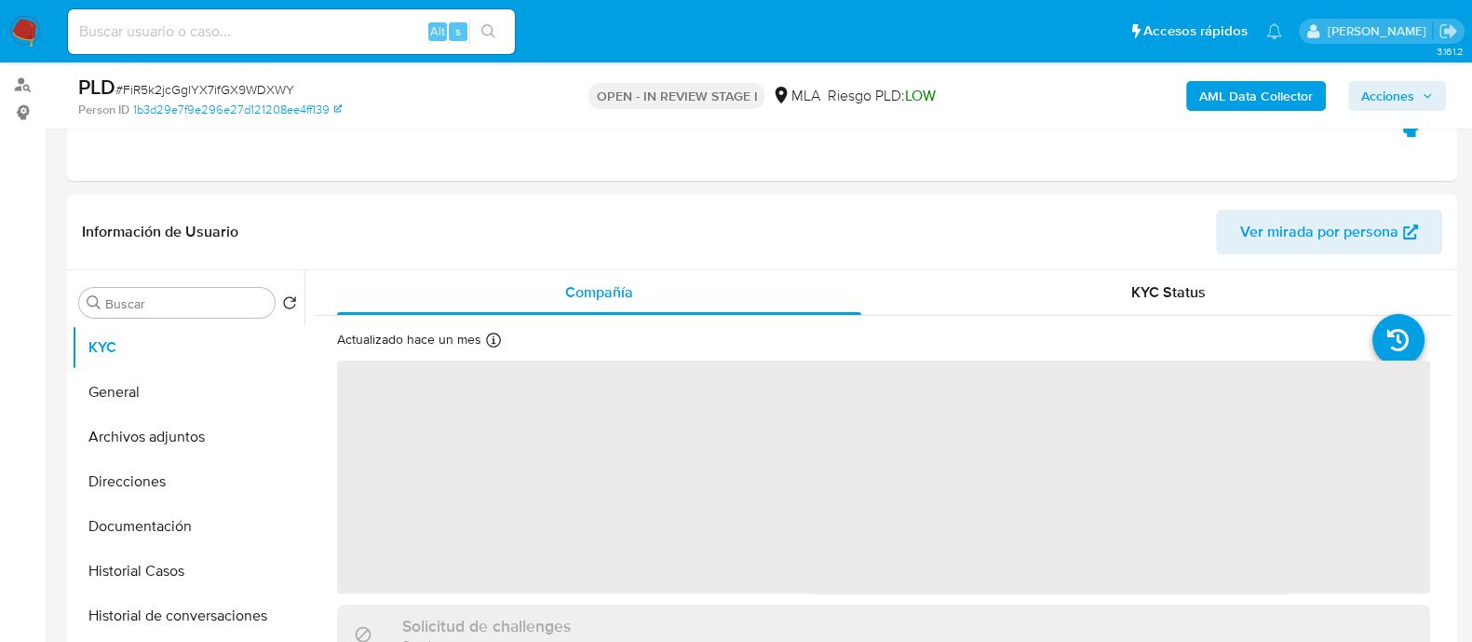
scroll to position [232, 0]
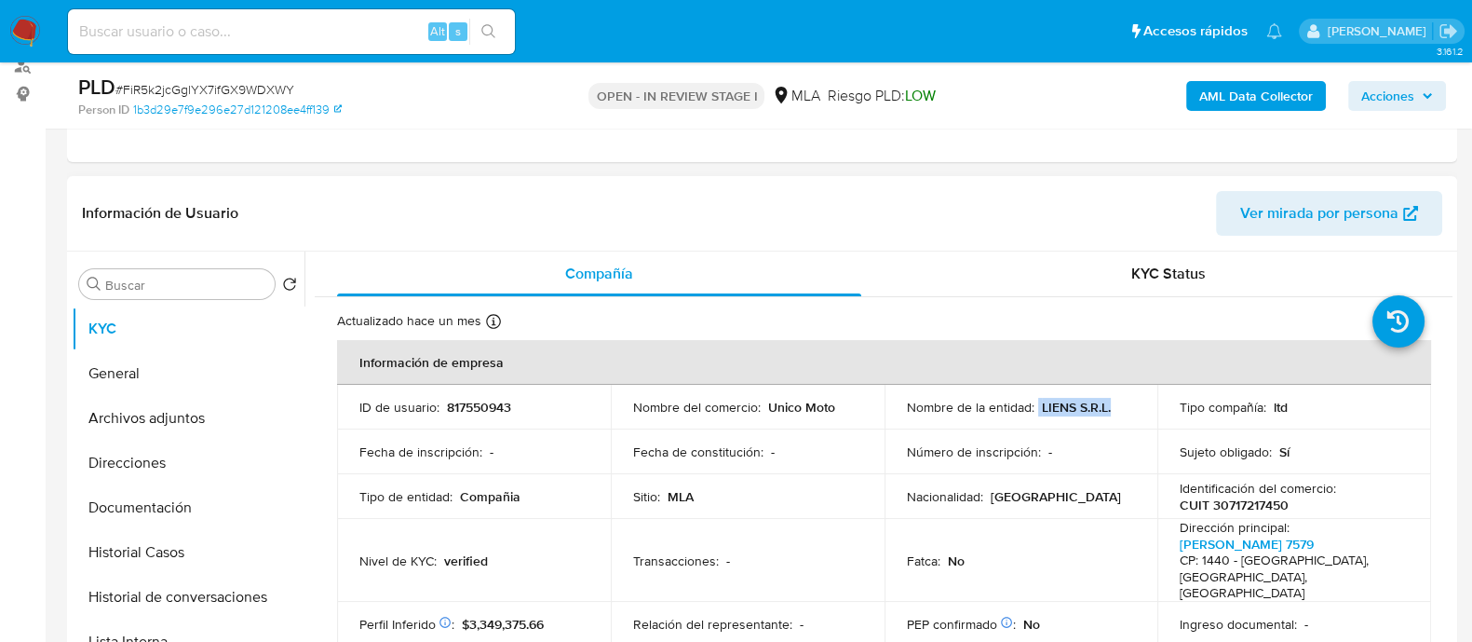
drag, startPoint x: 1034, startPoint y: 403, endPoint x: 1138, endPoint y: 403, distance: 104.3
click at [1138, 403] on td "Nombre de la entidad : LIENS S.R.L." at bounding box center [1022, 407] width 274 height 45
copy div "LIENS S.R.L."
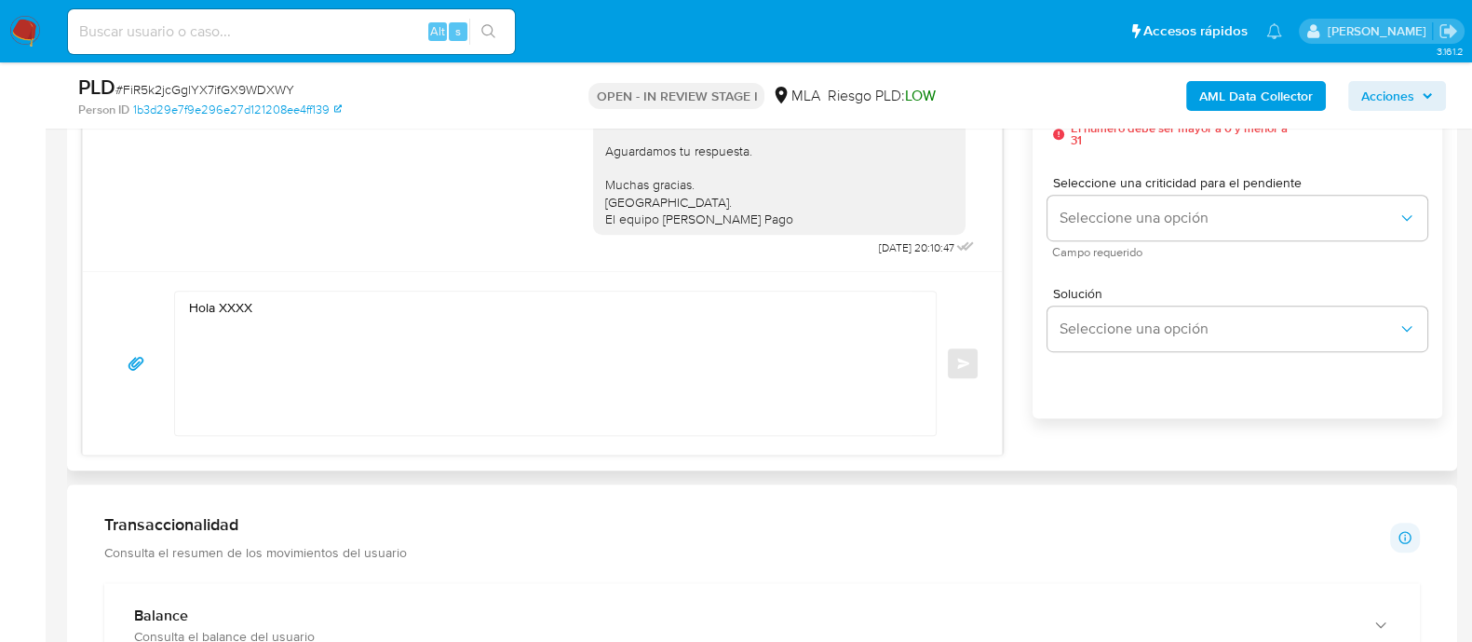
scroll to position [1164, 0]
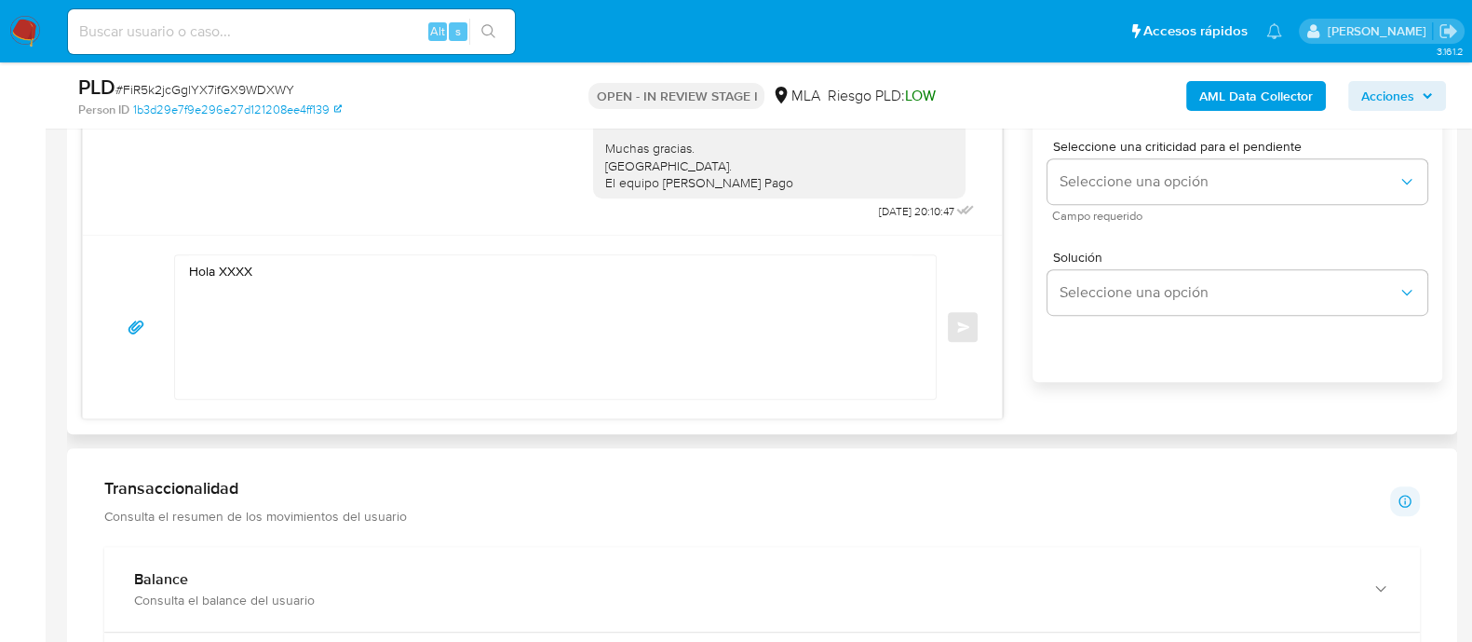
click at [233, 268] on textarea "Hola XXXX" at bounding box center [550, 326] width 723 height 143
paste textarea "LIENS S.R.L."
paste textarea "En función de las operaciones registradas en la cuenta de la compañía, necesita…"
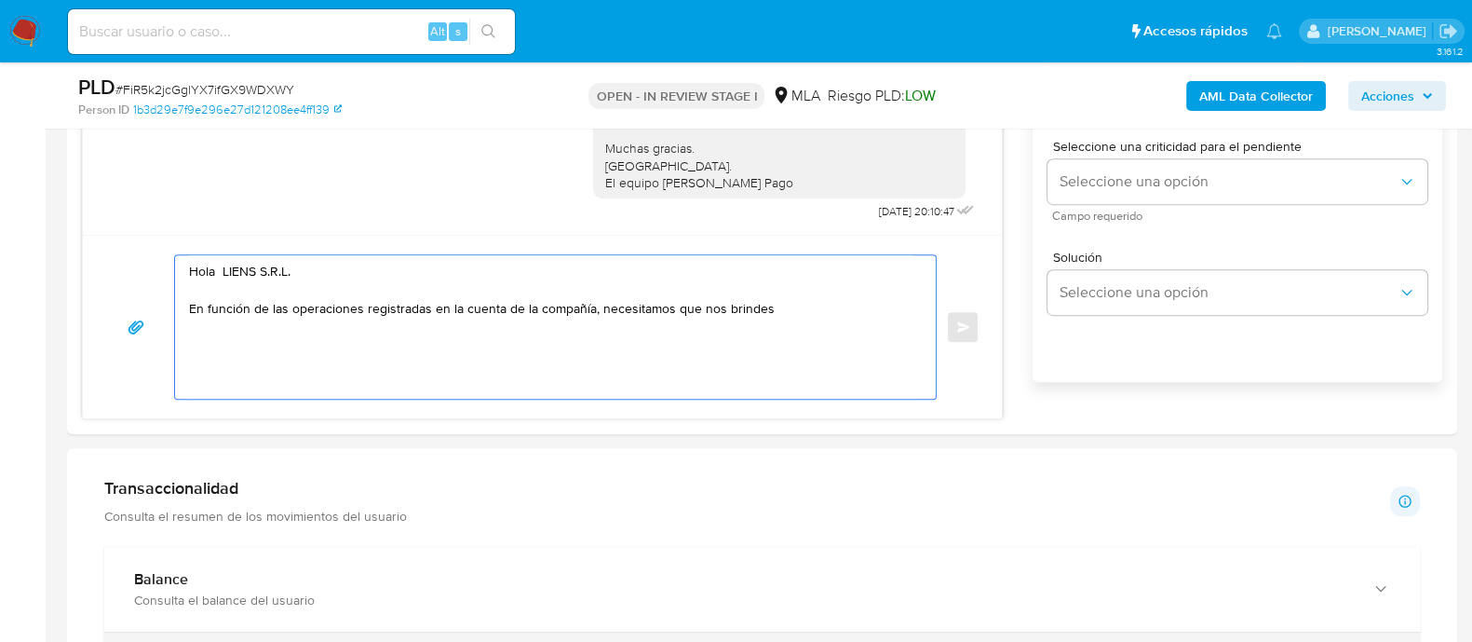
type textarea "Hola LIENS S.R.L. En función de las operaciones registradas en la cuenta de la …"
click at [362, 30] on input at bounding box center [291, 32] width 447 height 24
paste input "11-36208742"
click at [94, 29] on input "11-36208742" at bounding box center [291, 32] width 447 height 24
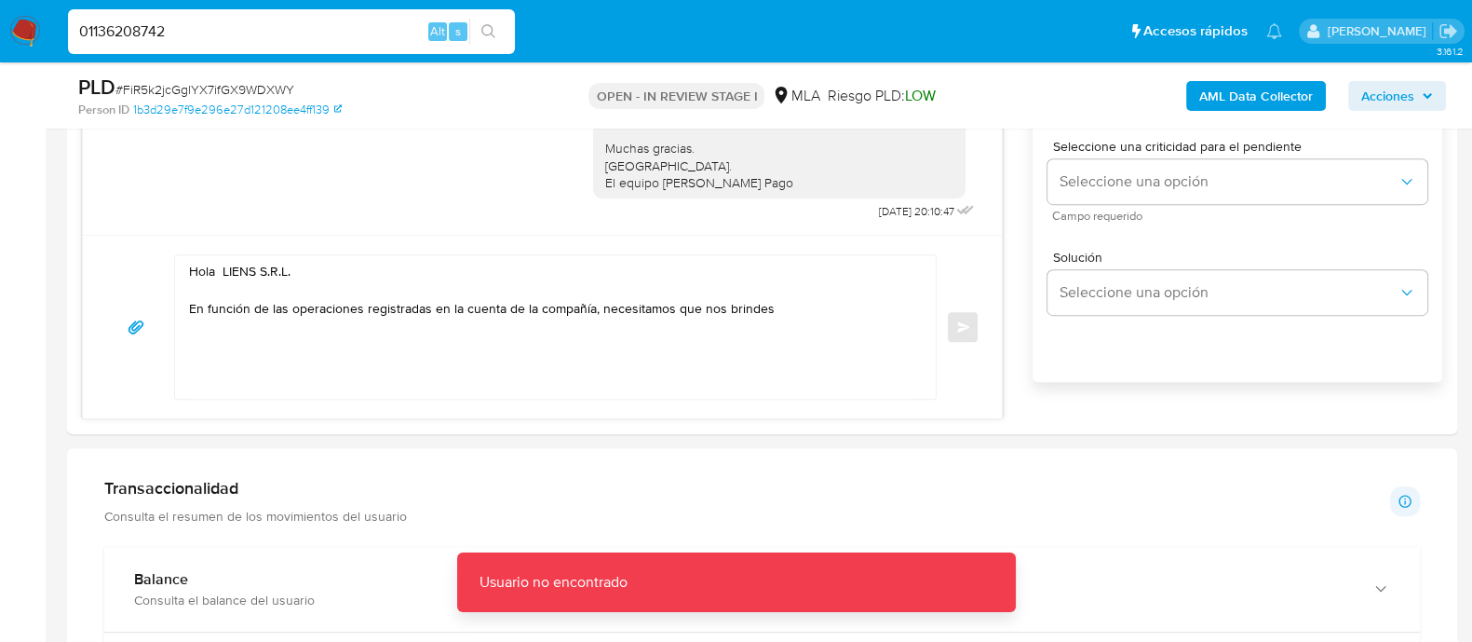
click at [90, 27] on input "01136208742" at bounding box center [291, 32] width 447 height 24
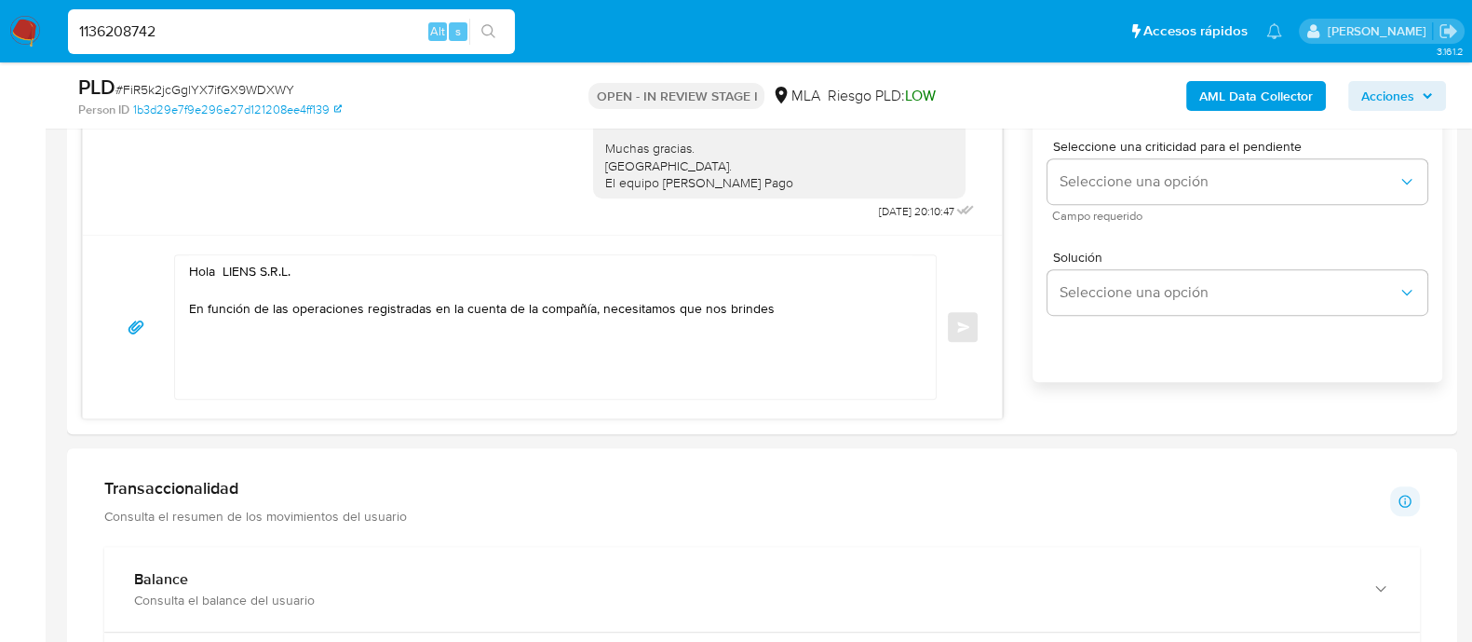
type input "1136208742"
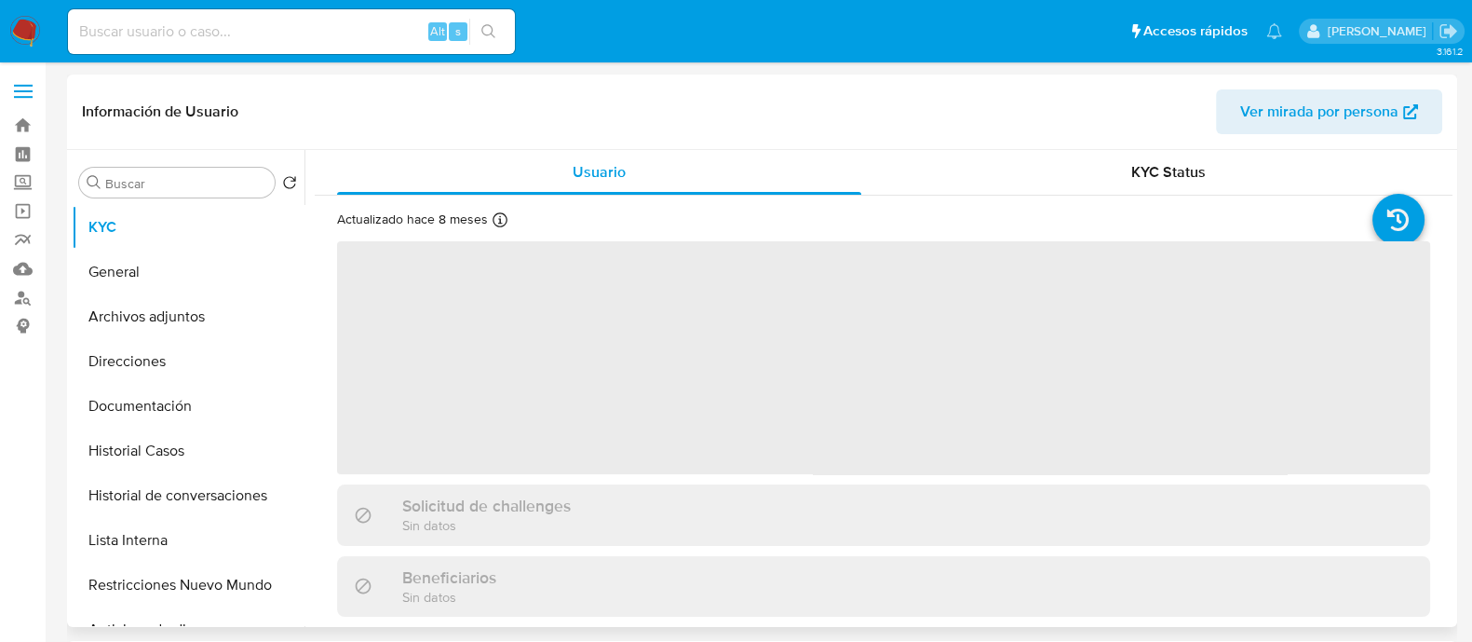
select select "10"
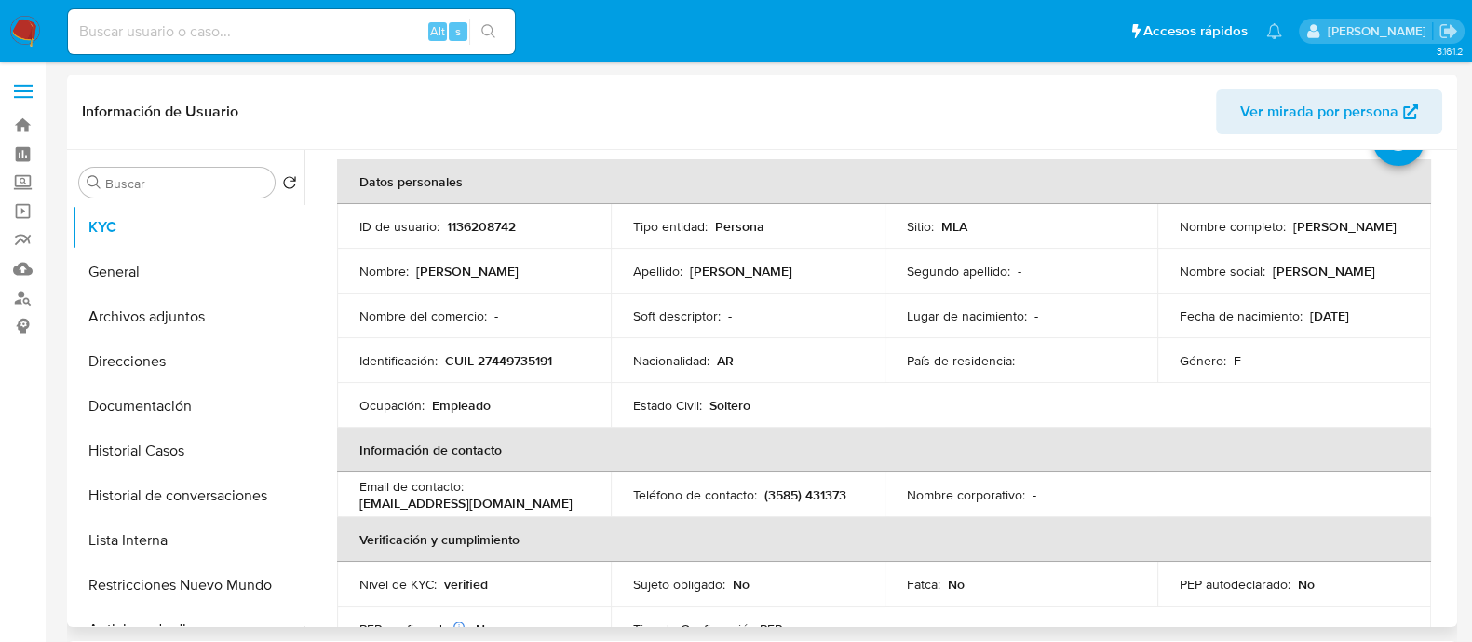
scroll to position [115, 0]
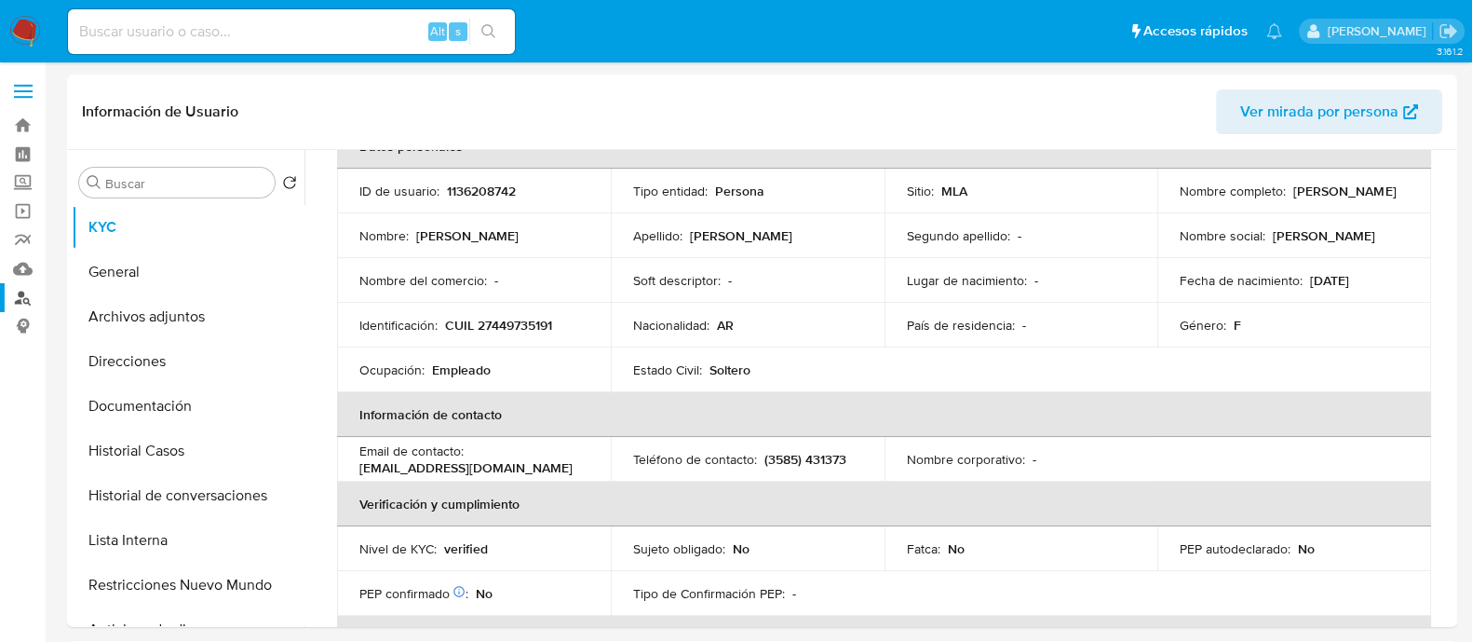
click at [28, 297] on link "Buscador de personas" at bounding box center [111, 297] width 222 height 29
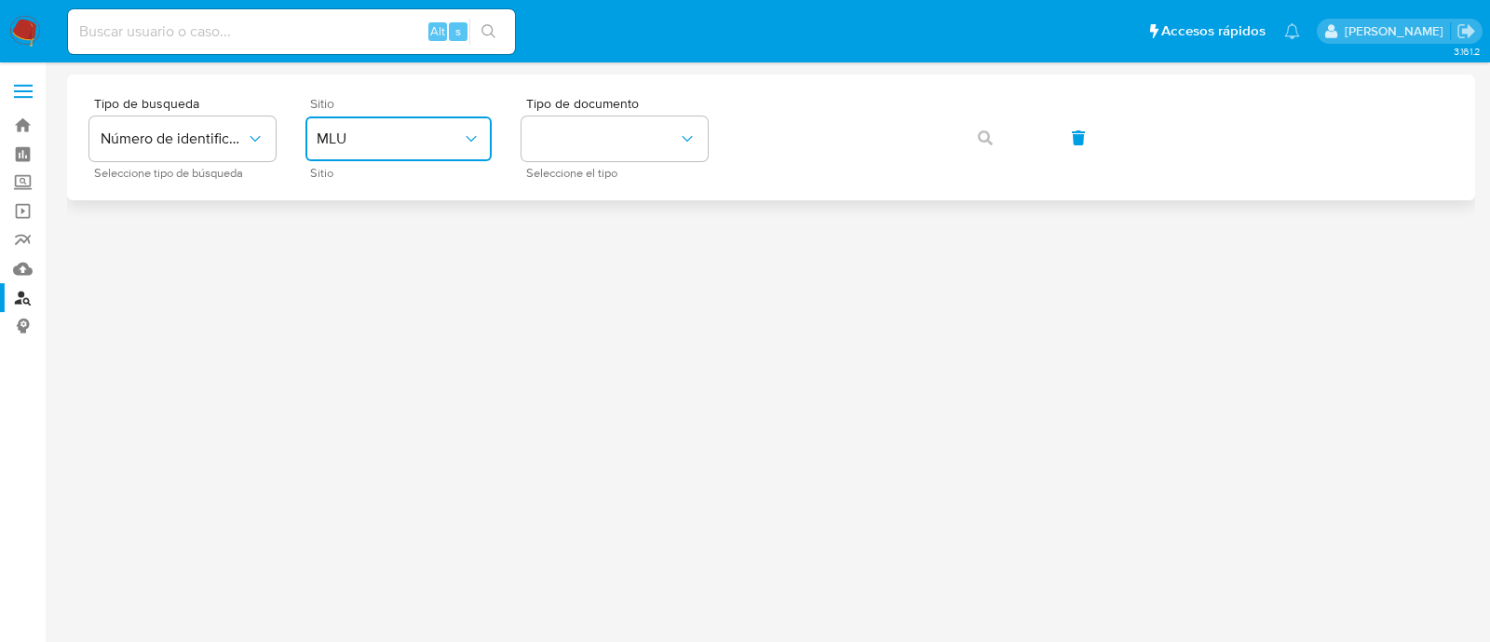
click at [364, 146] on span "MLU" at bounding box center [389, 138] width 145 height 19
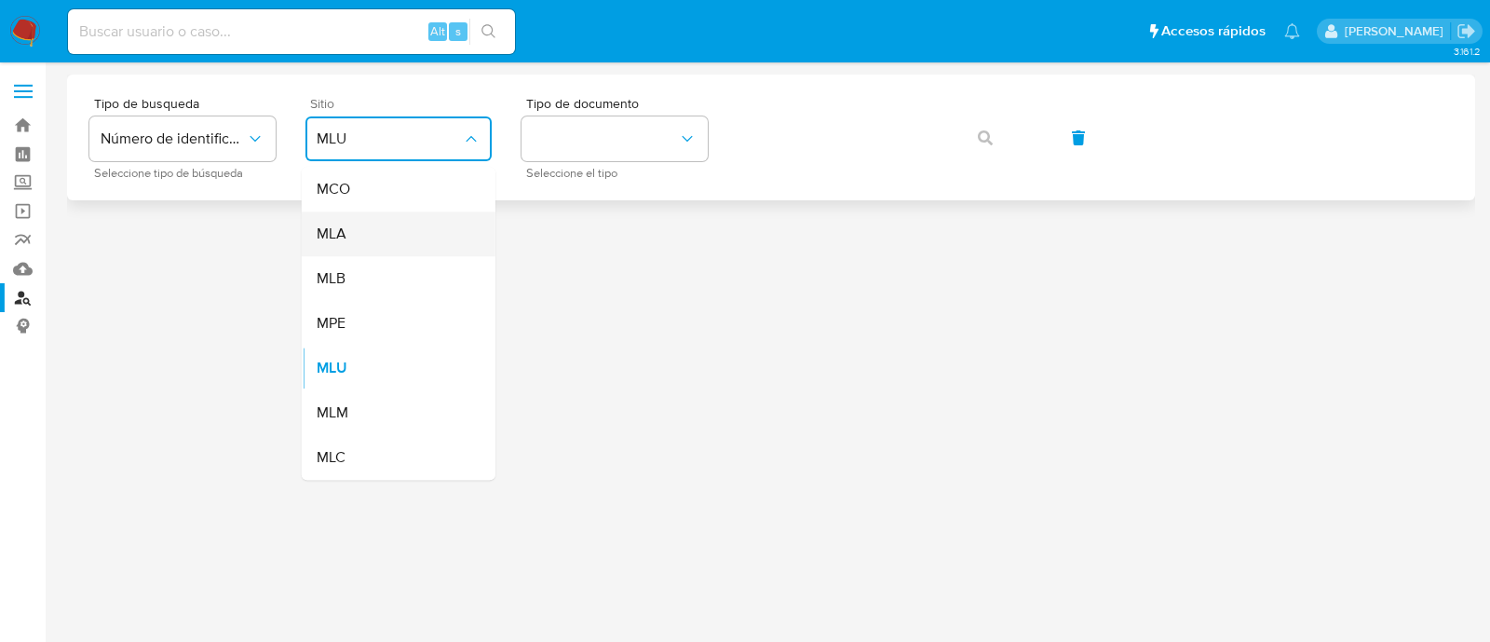
click at [391, 230] on div "MLA" at bounding box center [393, 233] width 153 height 45
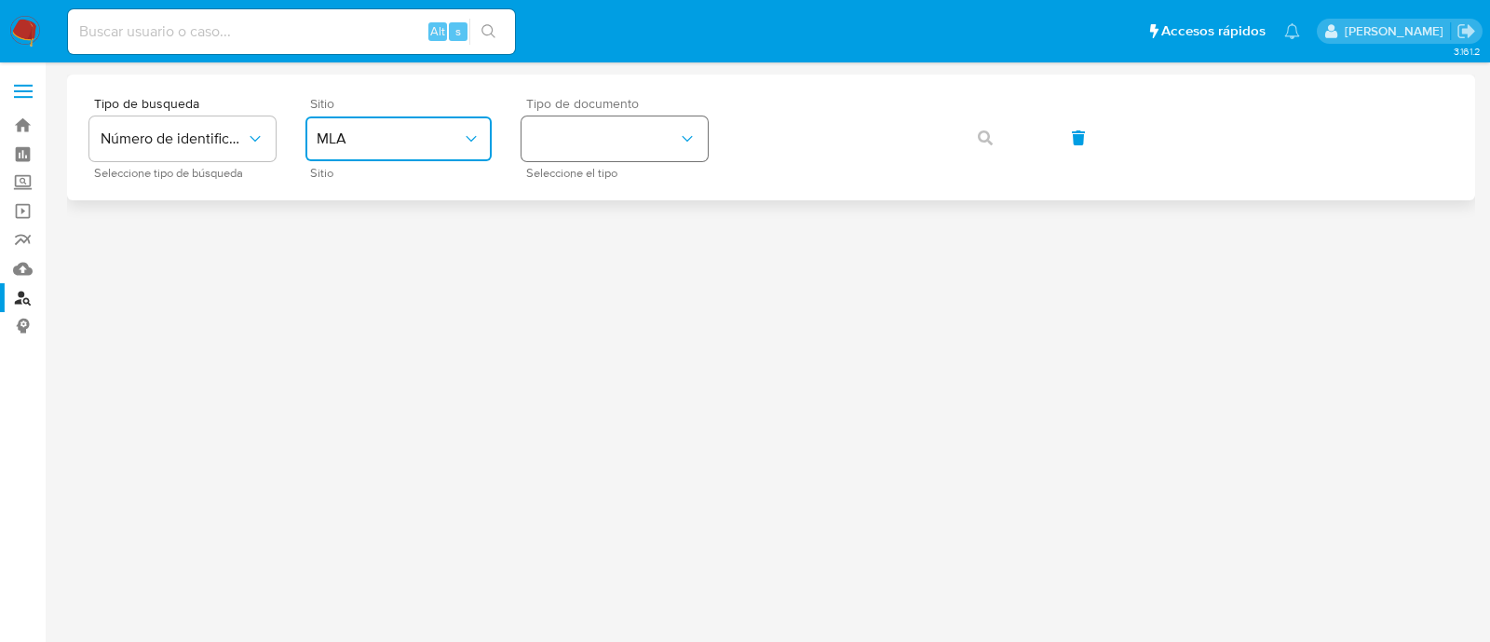
click at [583, 135] on button "identificationType" at bounding box center [614, 138] width 186 height 45
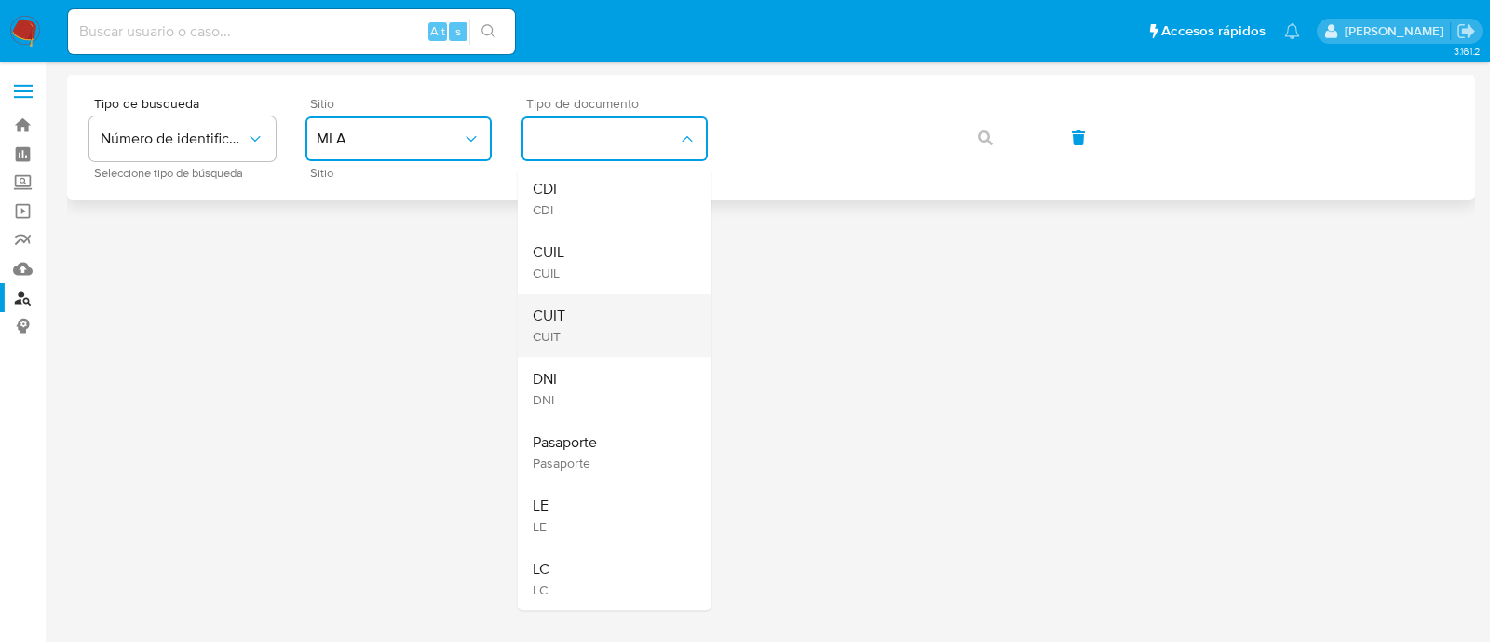
click at [591, 312] on div "CUIT CUIT" at bounding box center [609, 324] width 153 height 63
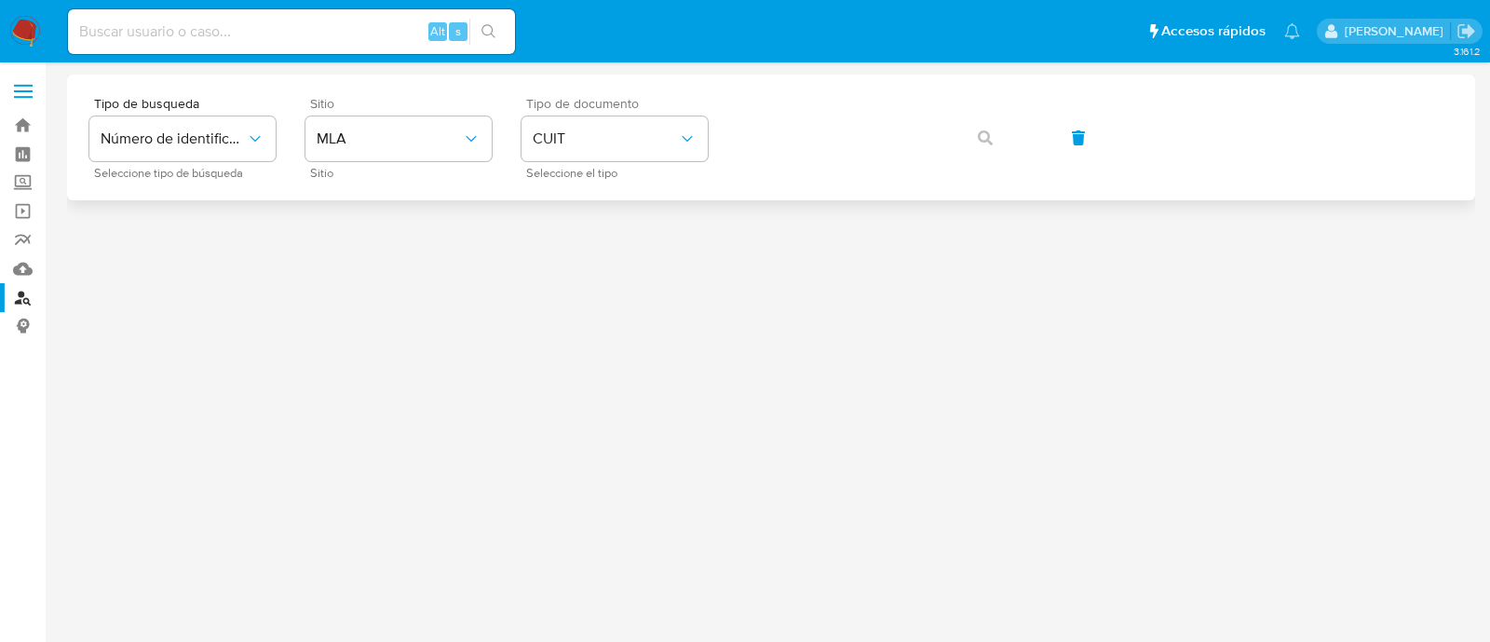
click at [950, 127] on div "Tipo de busqueda Número de identificación Seleccione tipo de búsqueda Sitio MLA…" at bounding box center [770, 137] width 1363 height 81
click at [967, 138] on button "button" at bounding box center [984, 137] width 63 height 45
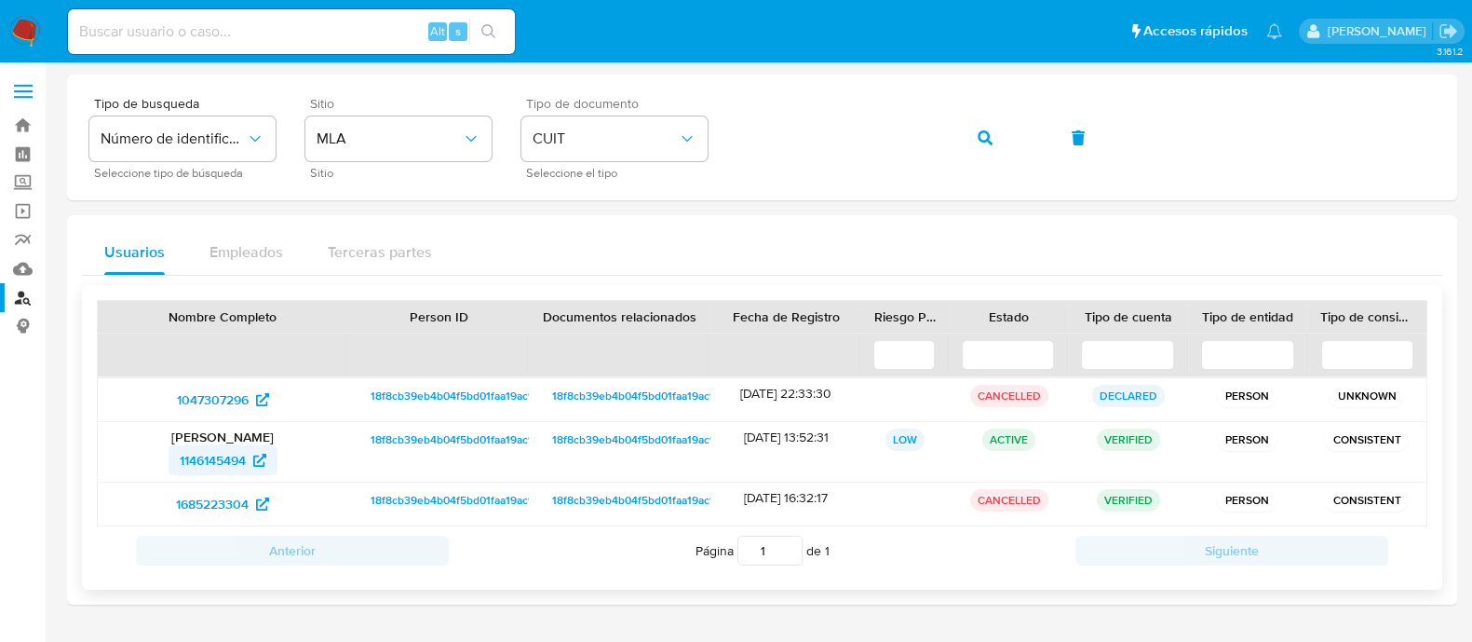
click at [236, 463] on span "1146145494" at bounding box center [213, 460] width 66 height 30
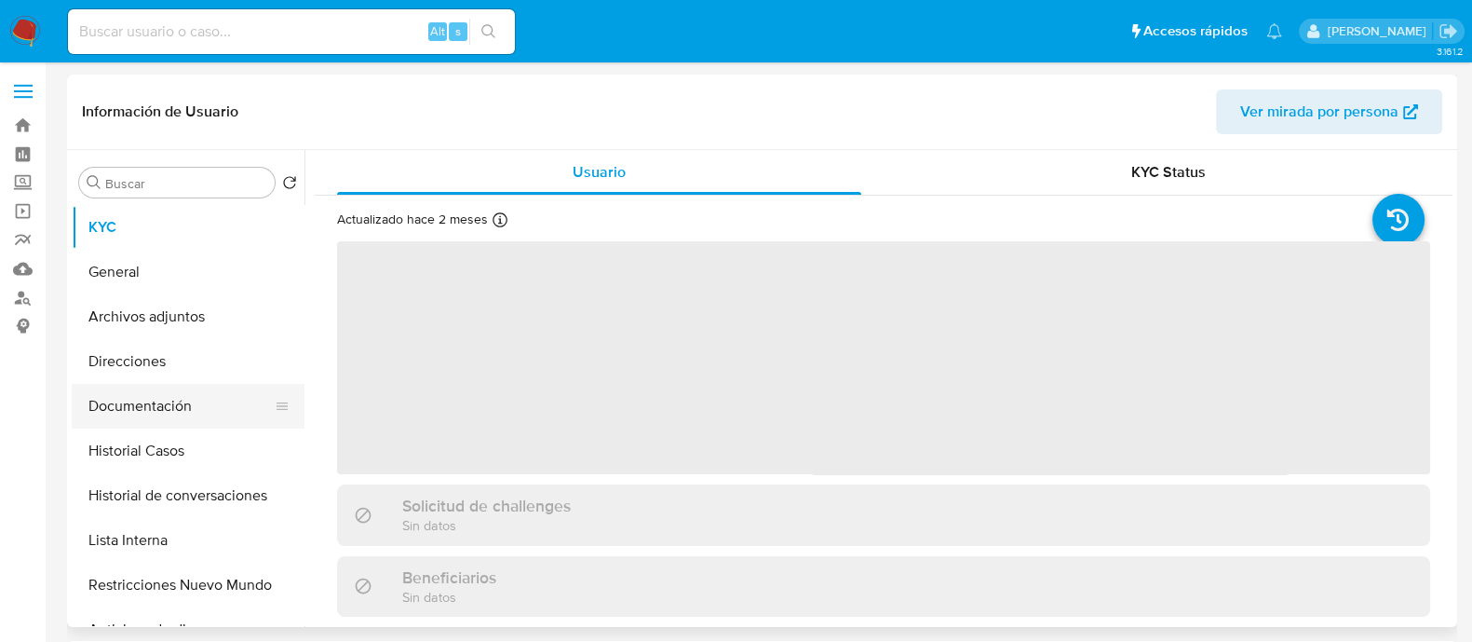
select select "10"
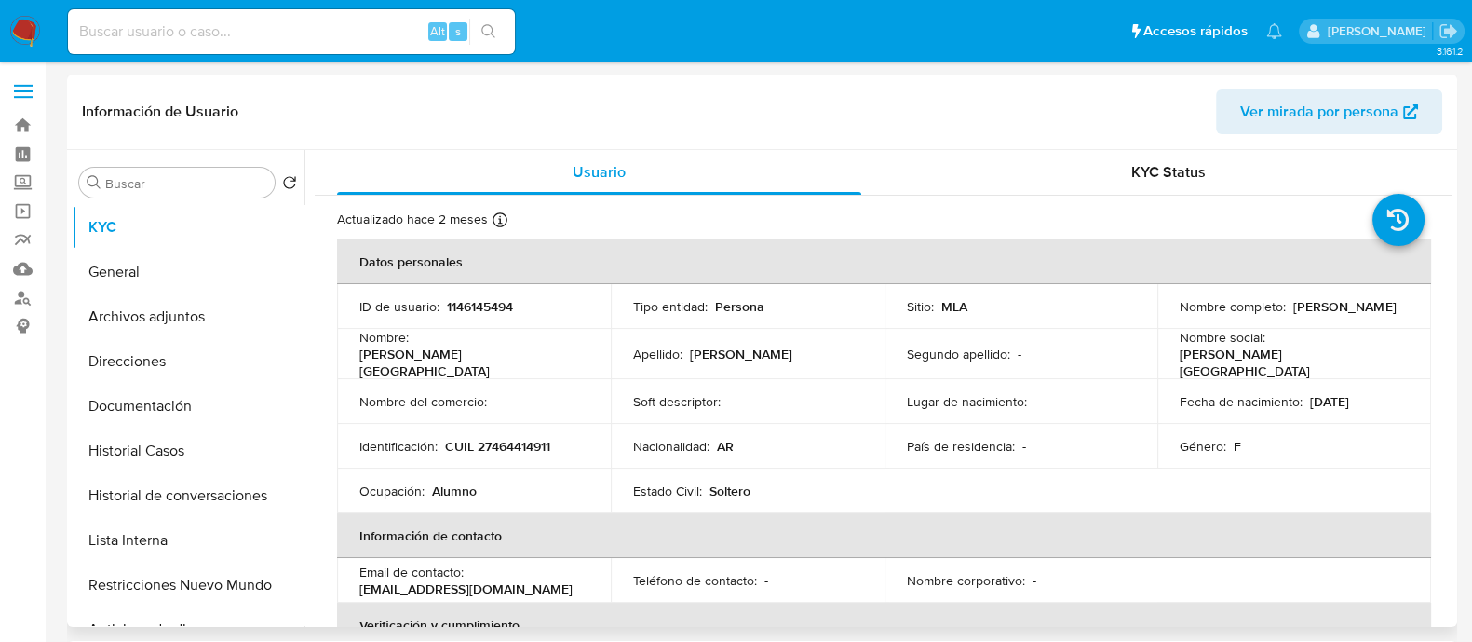
click at [507, 441] on p "CUIL 27464414911" at bounding box center [497, 446] width 105 height 17
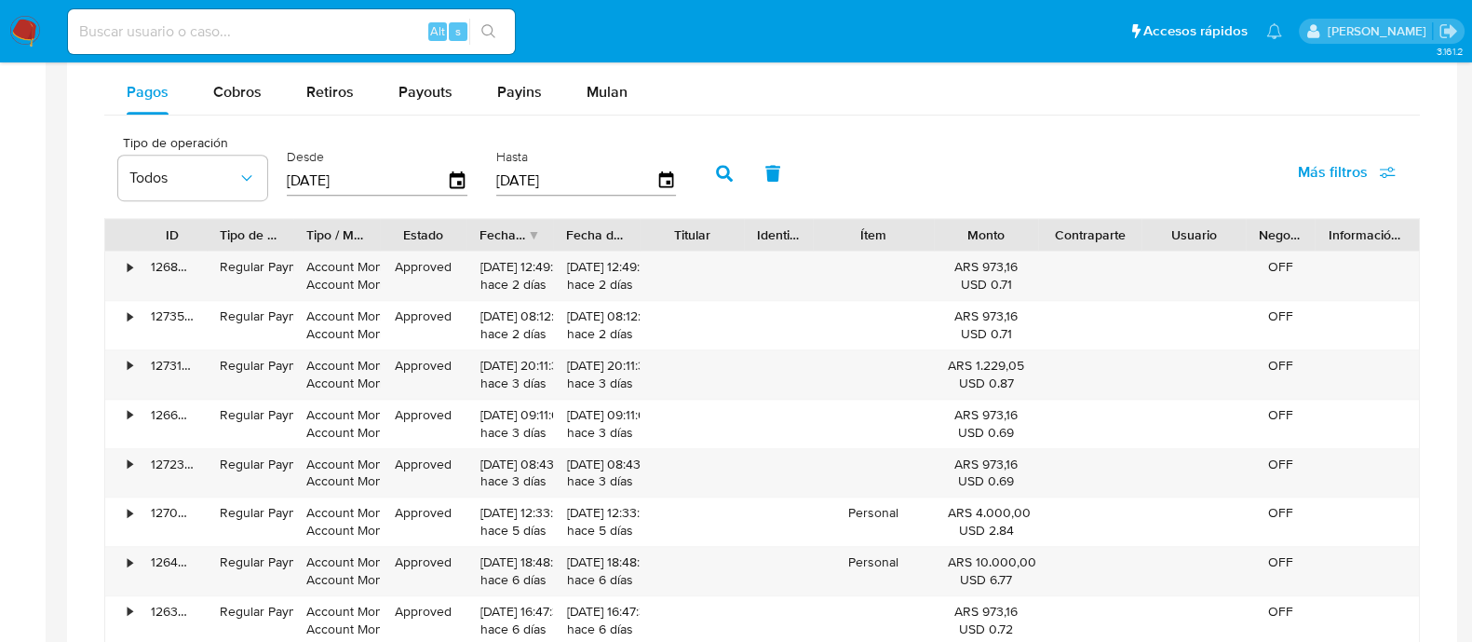
scroll to position [1280, 0]
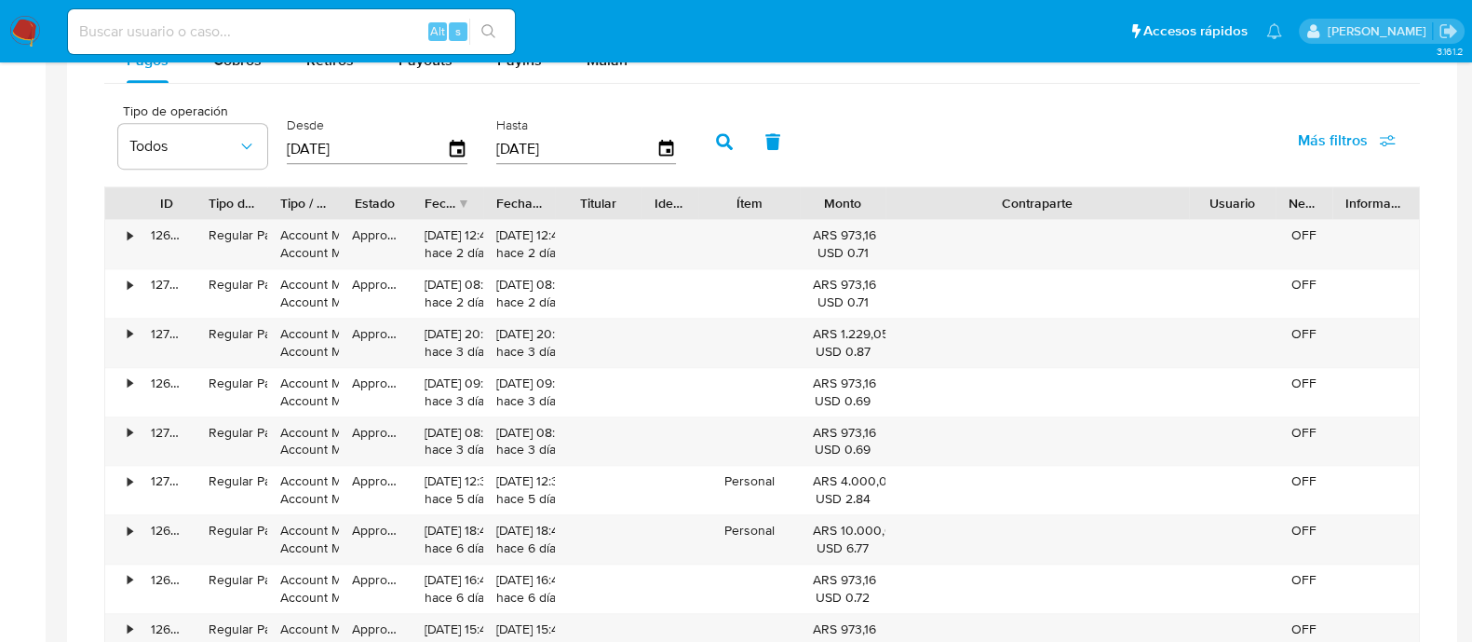
drag, startPoint x: 1148, startPoint y: 204, endPoint x: 1346, endPoint y: 211, distance: 198.5
click at [1346, 211] on div "ID Tipo de operación Tipo / Método Estado Fecha de creación Fecha de aprobación…" at bounding box center [762, 203] width 1314 height 32
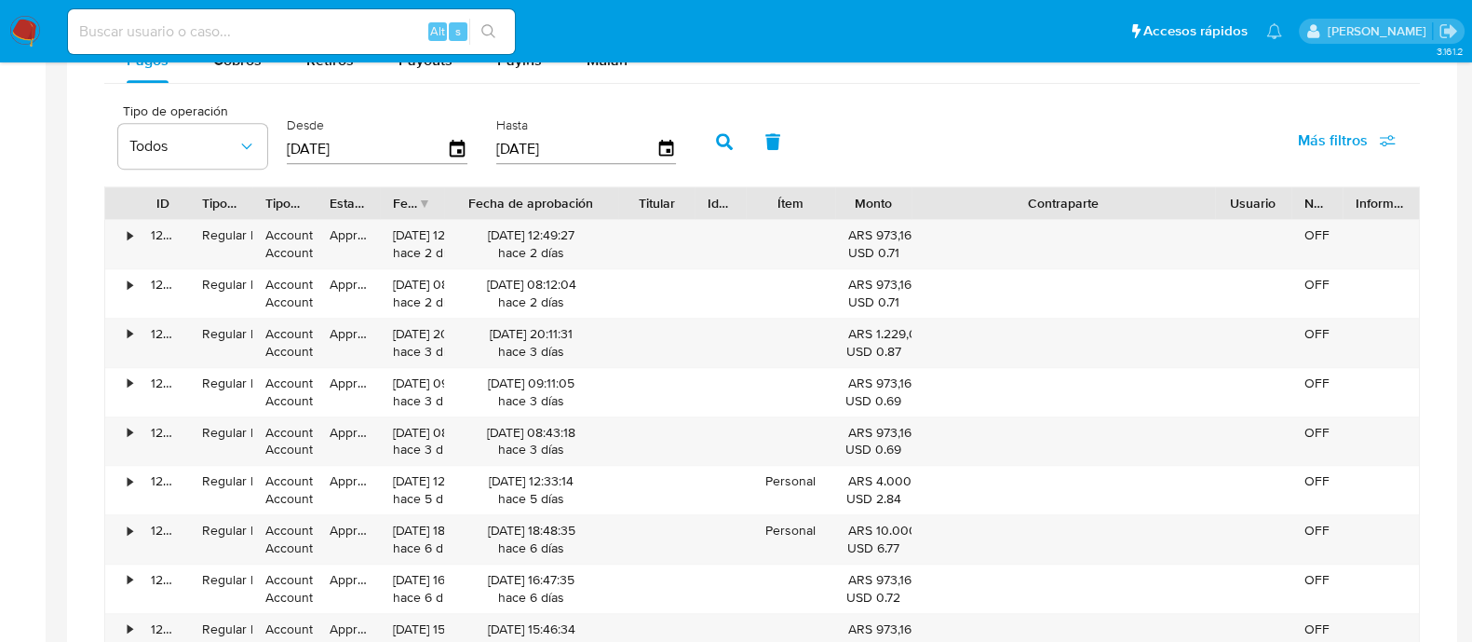
drag, startPoint x: 561, startPoint y: 193, endPoint x: 663, endPoint y: 195, distance: 102.4
click at [663, 195] on div "ID Tipo de operación Tipo / Método Estado Fecha de creación Fecha de aprobación…" at bounding box center [762, 203] width 1314 height 32
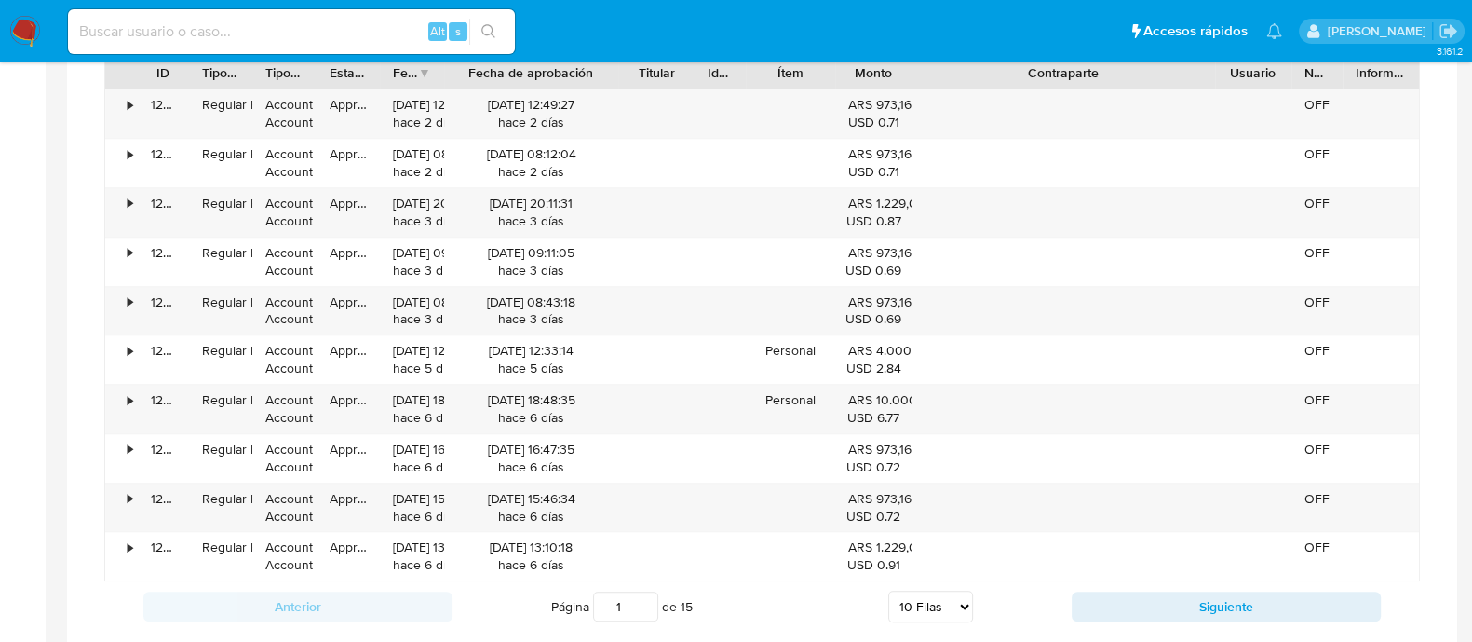
scroll to position [1512, 0]
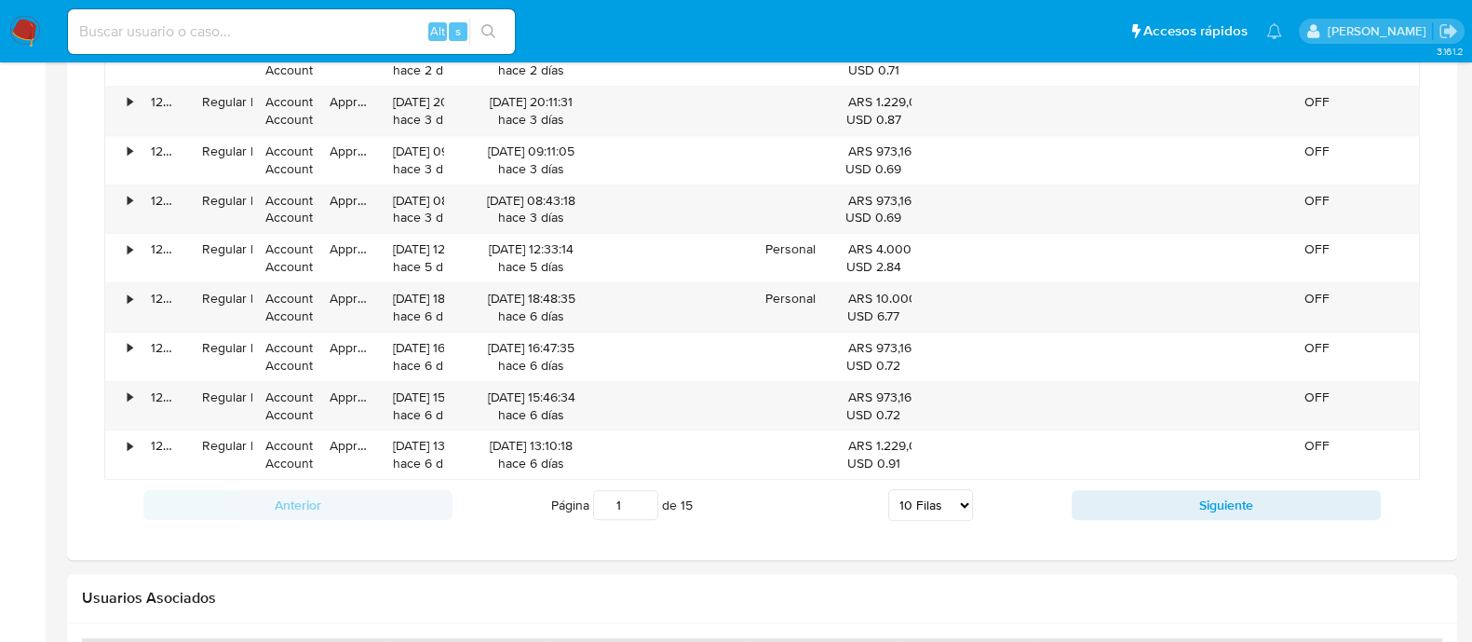
click at [1128, 519] on div "Anterior Página 1 de 15 5 Filas 10 Filas 20 Filas 25 Filas 50 Filas 100 Filas S…" at bounding box center [762, 505] width 1316 height 50
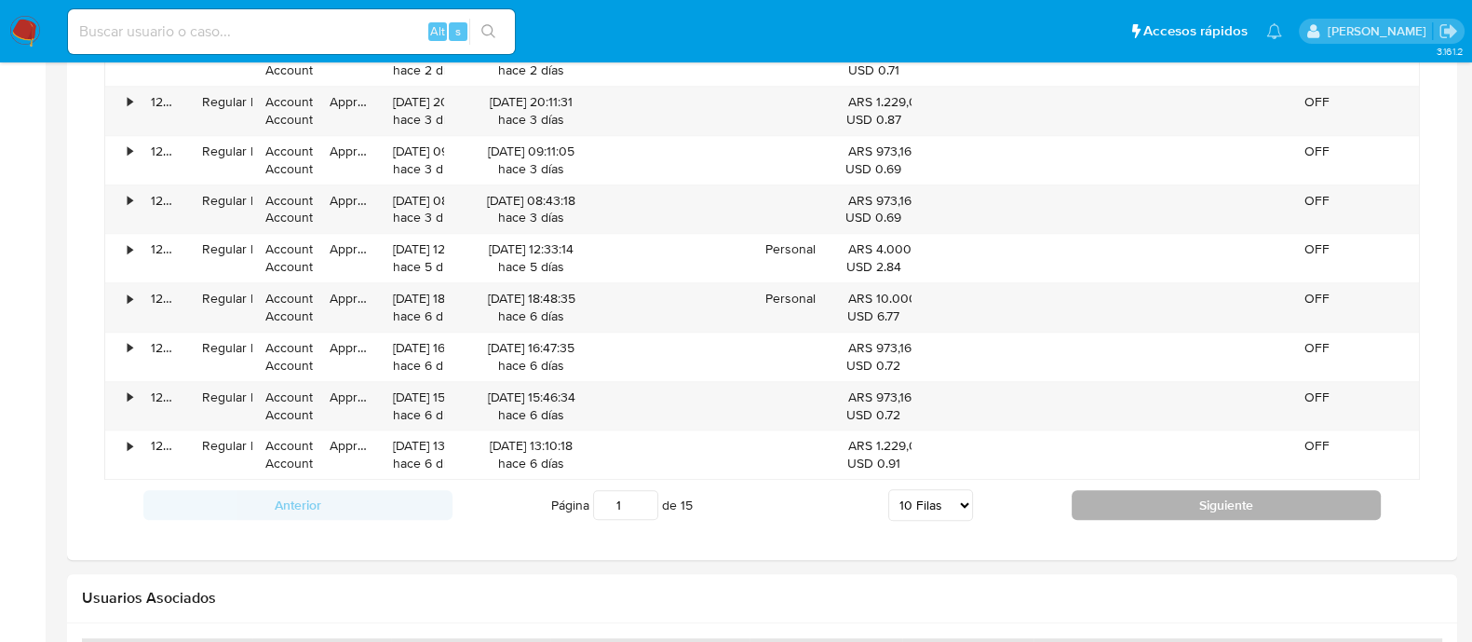
click at [1105, 490] on button "Siguiente" at bounding box center [1226, 505] width 309 height 30
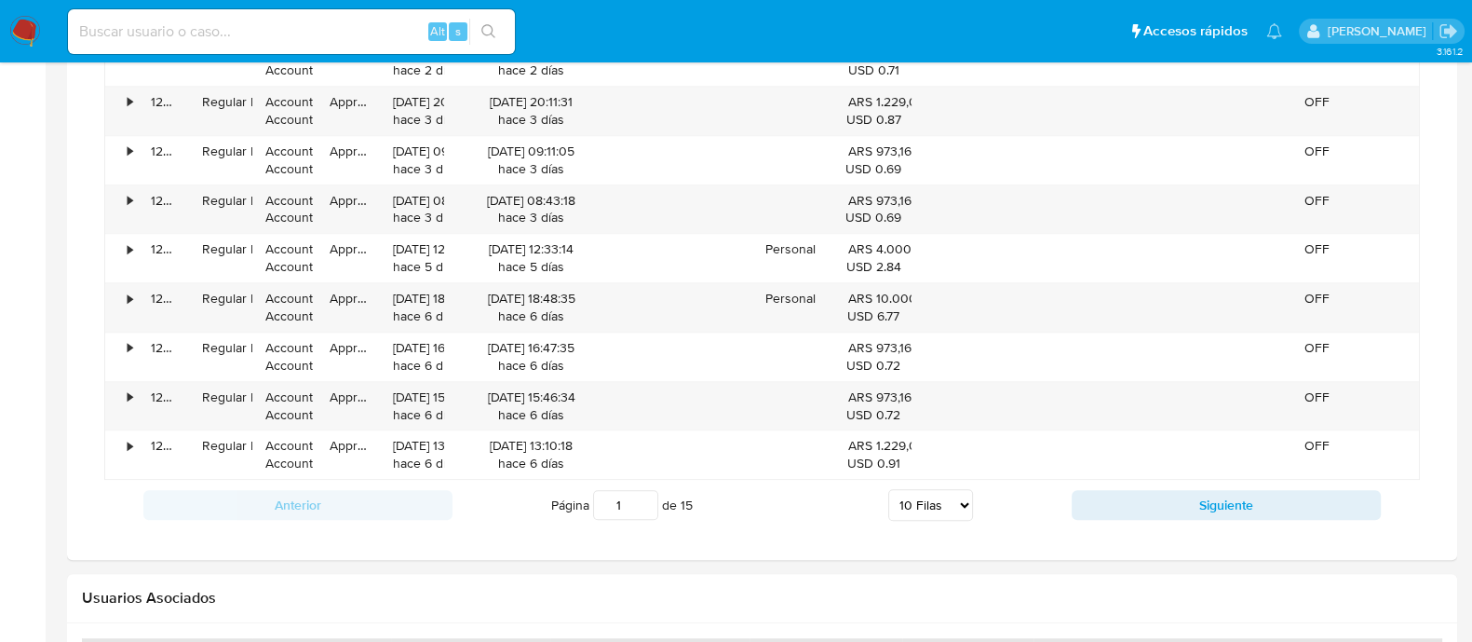
type input "2"
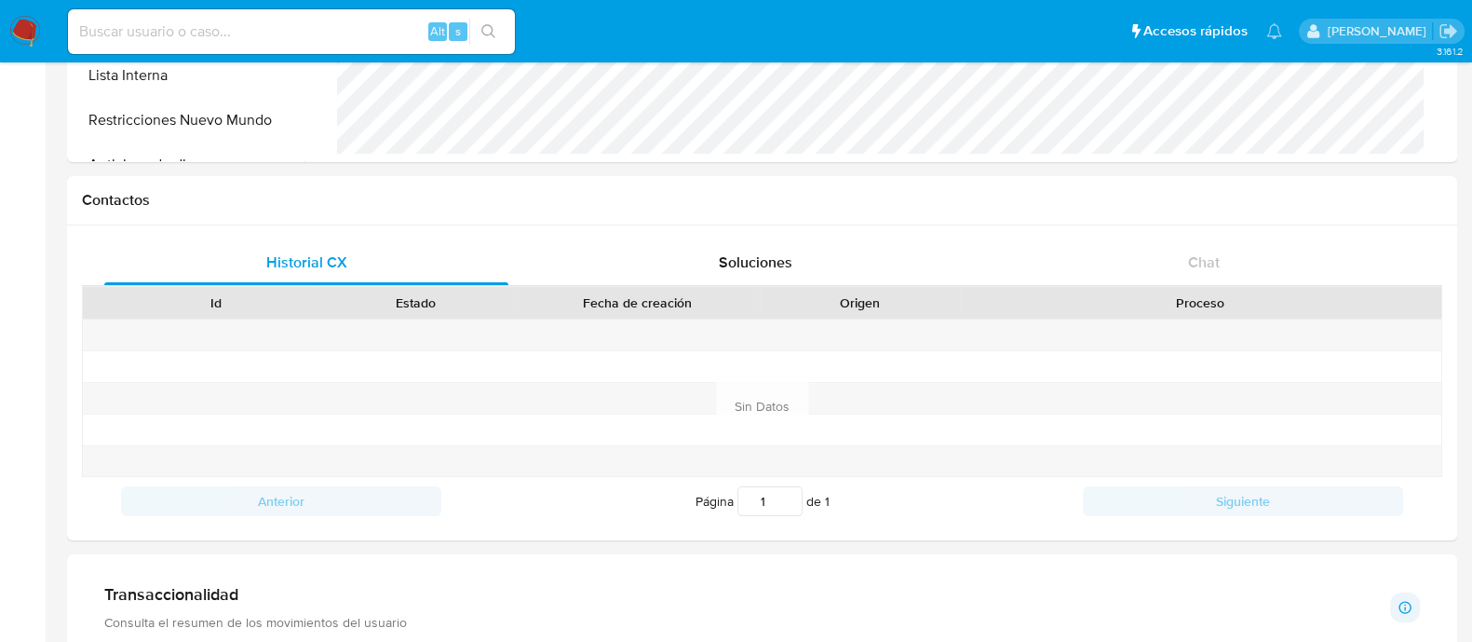
scroll to position [115, 0]
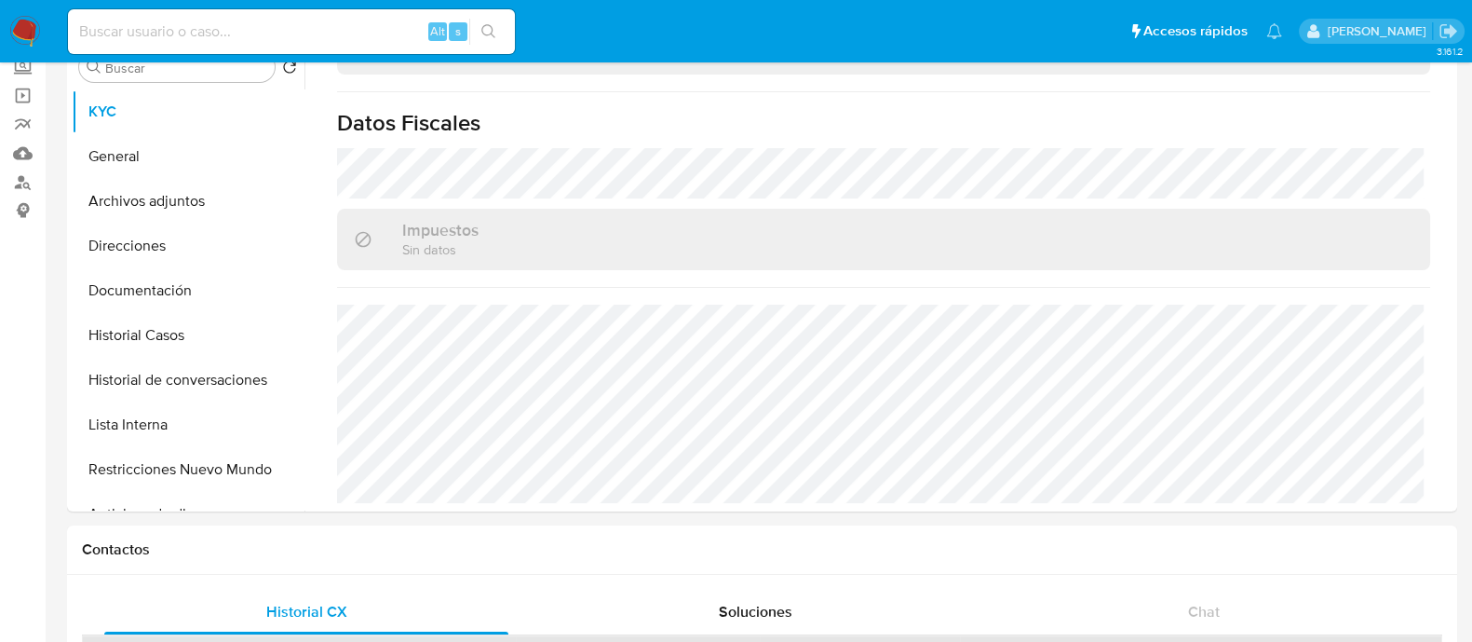
click at [334, 42] on input at bounding box center [291, 32] width 447 height 24
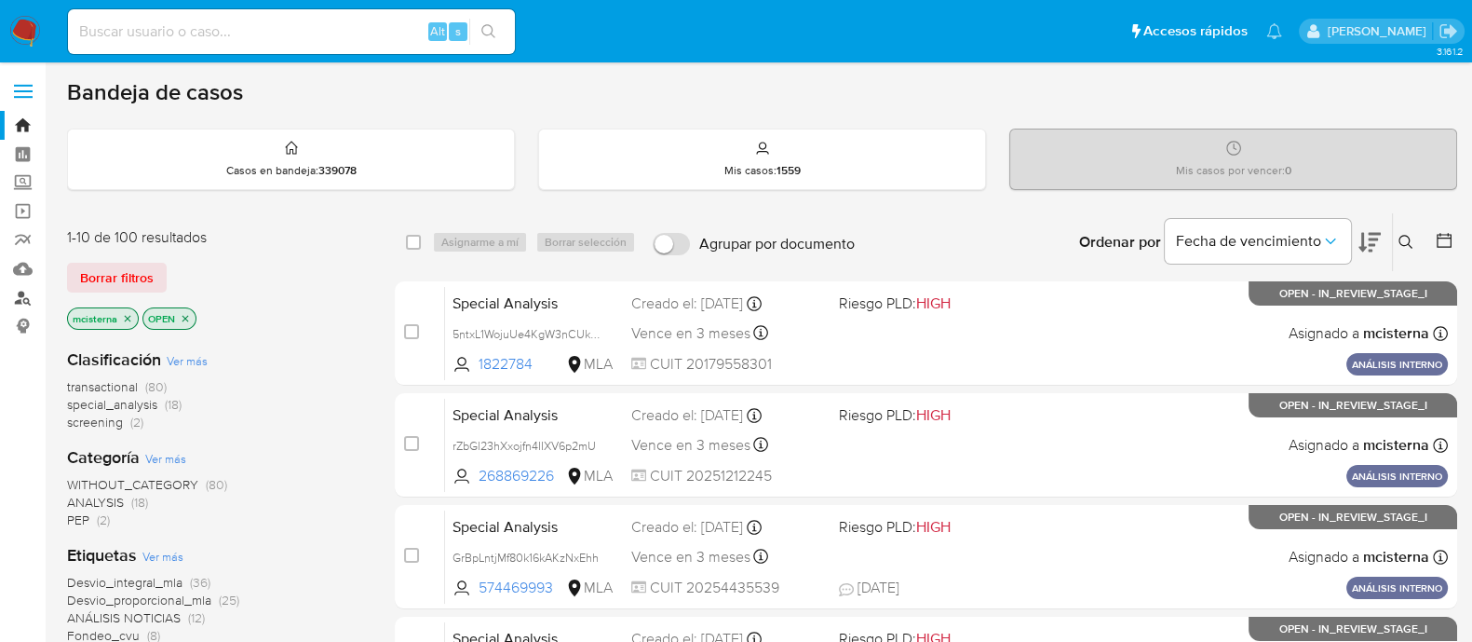
click at [13, 307] on link "Buscador de personas" at bounding box center [111, 297] width 222 height 29
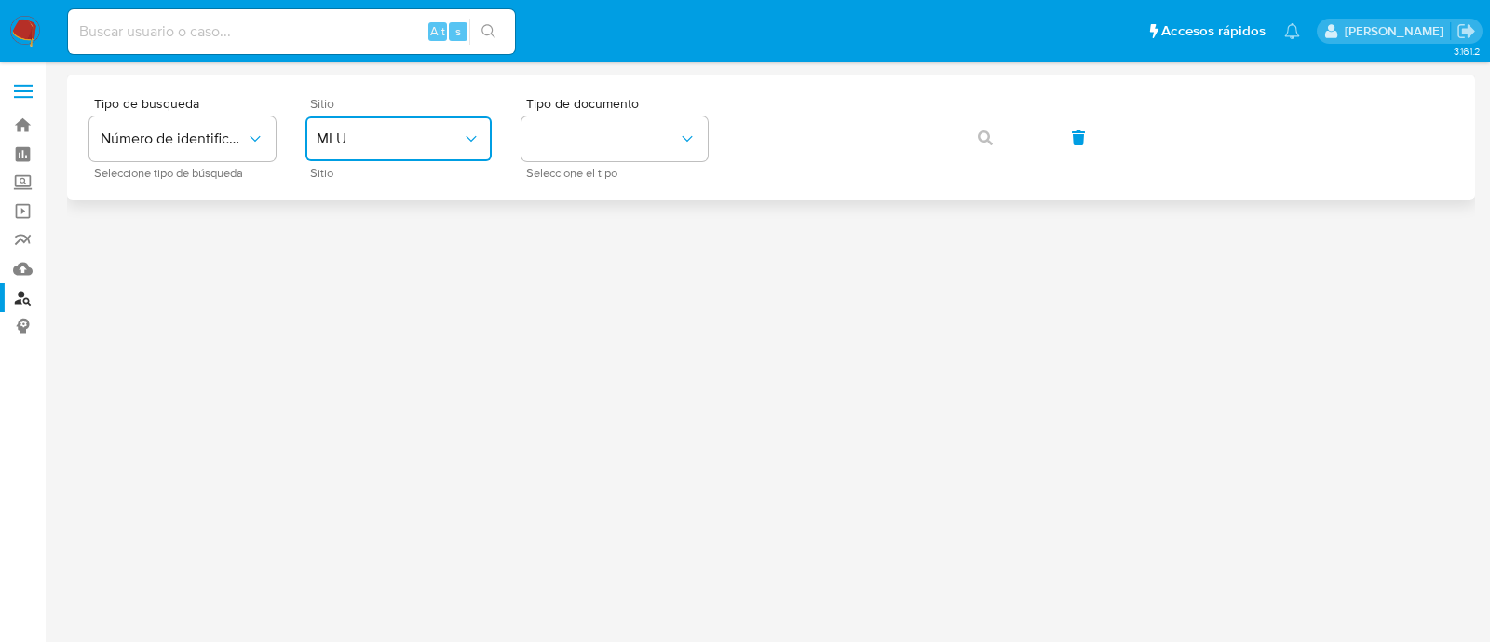
click at [418, 126] on button "MLU" at bounding box center [398, 138] width 186 height 45
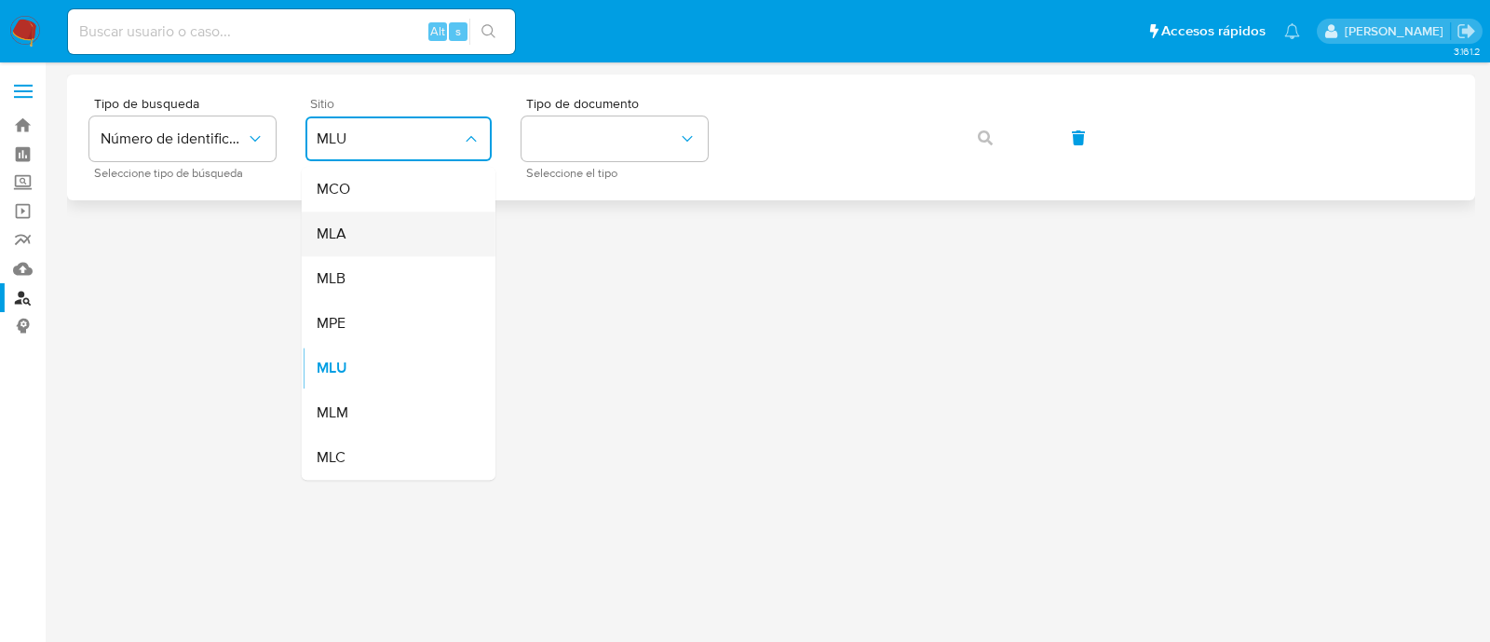
click at [411, 227] on div "MLA" at bounding box center [393, 233] width 153 height 45
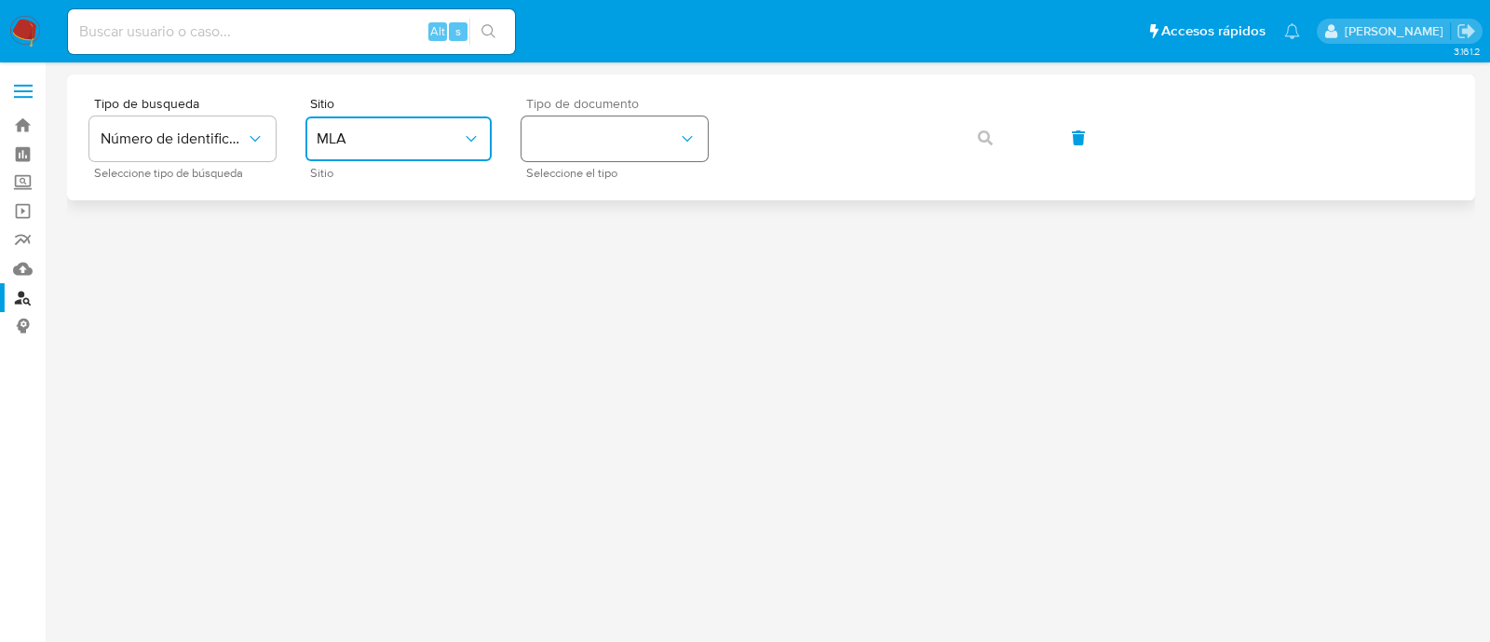
click at [589, 142] on button "identificationType" at bounding box center [614, 138] width 186 height 45
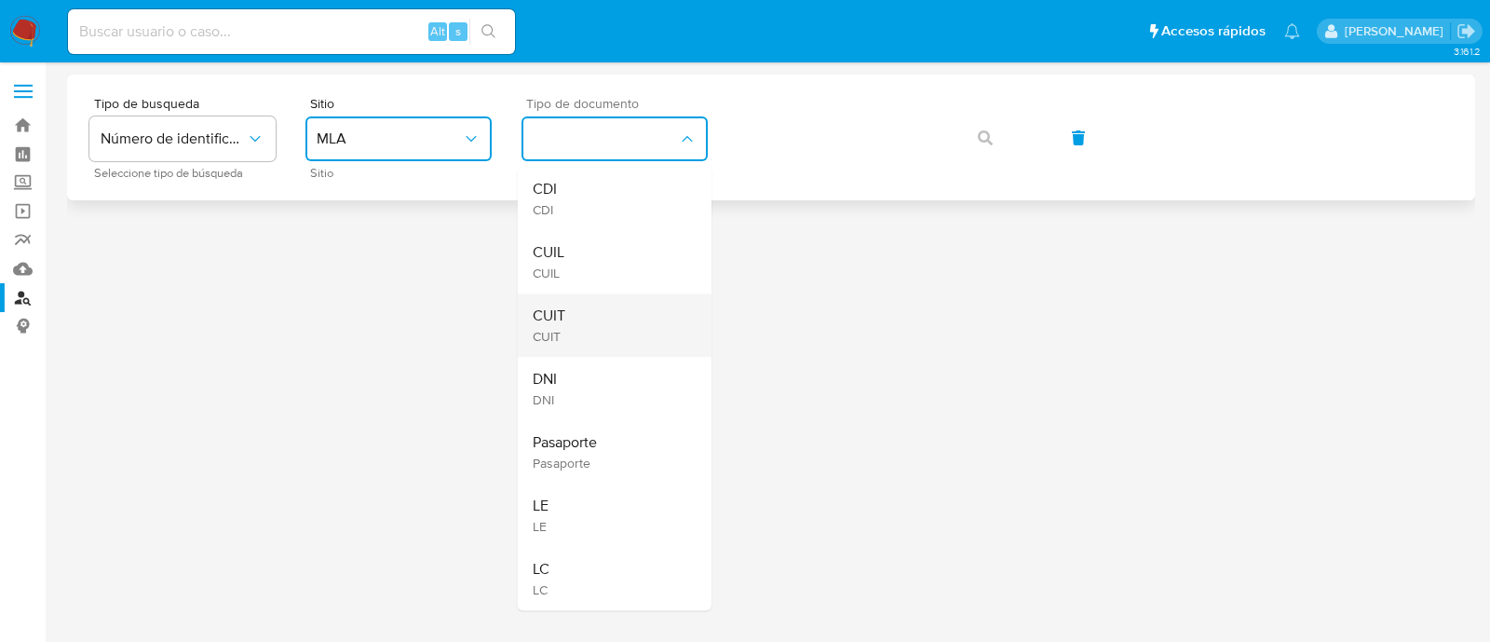
click at [601, 321] on div "CUIT CUIT" at bounding box center [609, 324] width 153 height 63
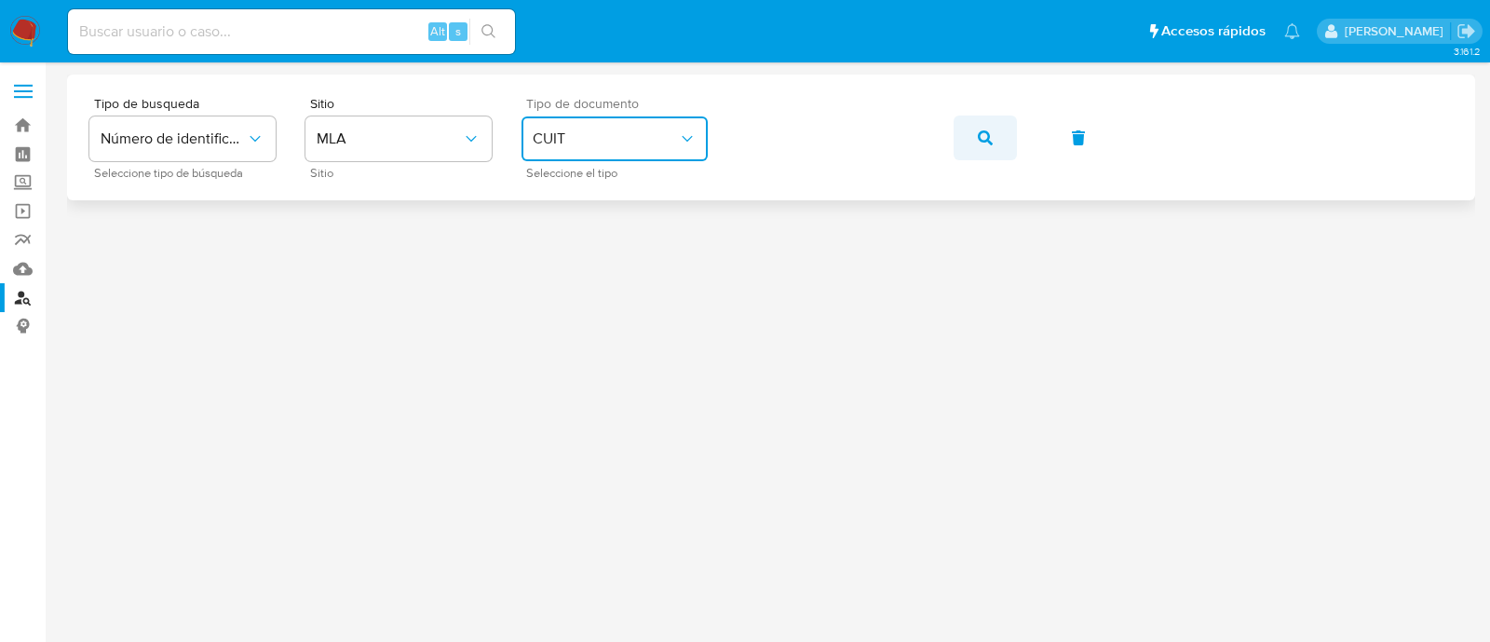
click at [982, 144] on icon "button" at bounding box center [985, 137] width 15 height 15
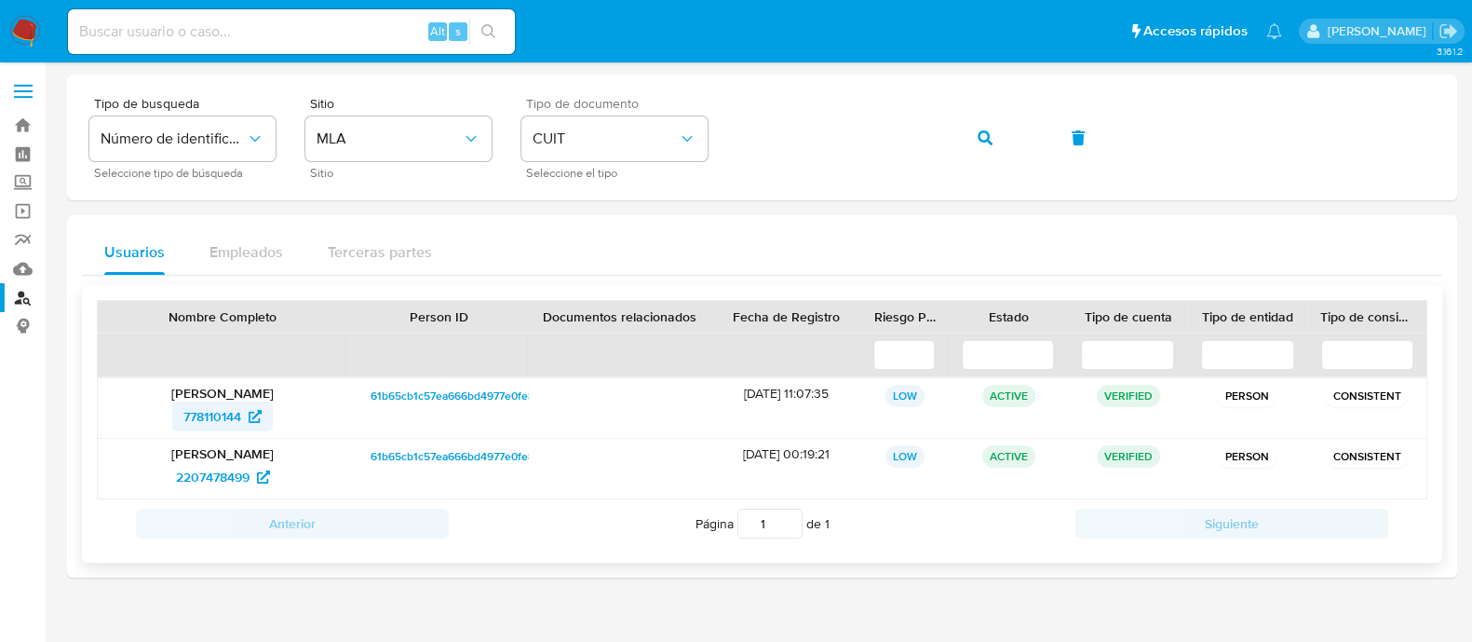
click at [219, 418] on span "778110144" at bounding box center [212, 416] width 58 height 30
drag, startPoint x: 228, startPoint y: 499, endPoint x: 250, endPoint y: 477, distance: 31.6
click at [228, 499] on div "Anterior Página 1 de 1 Siguiente" at bounding box center [762, 523] width 1331 height 48
click at [244, 470] on span "2207478499" at bounding box center [213, 477] width 74 height 30
click at [325, 26] on input at bounding box center [291, 32] width 447 height 24
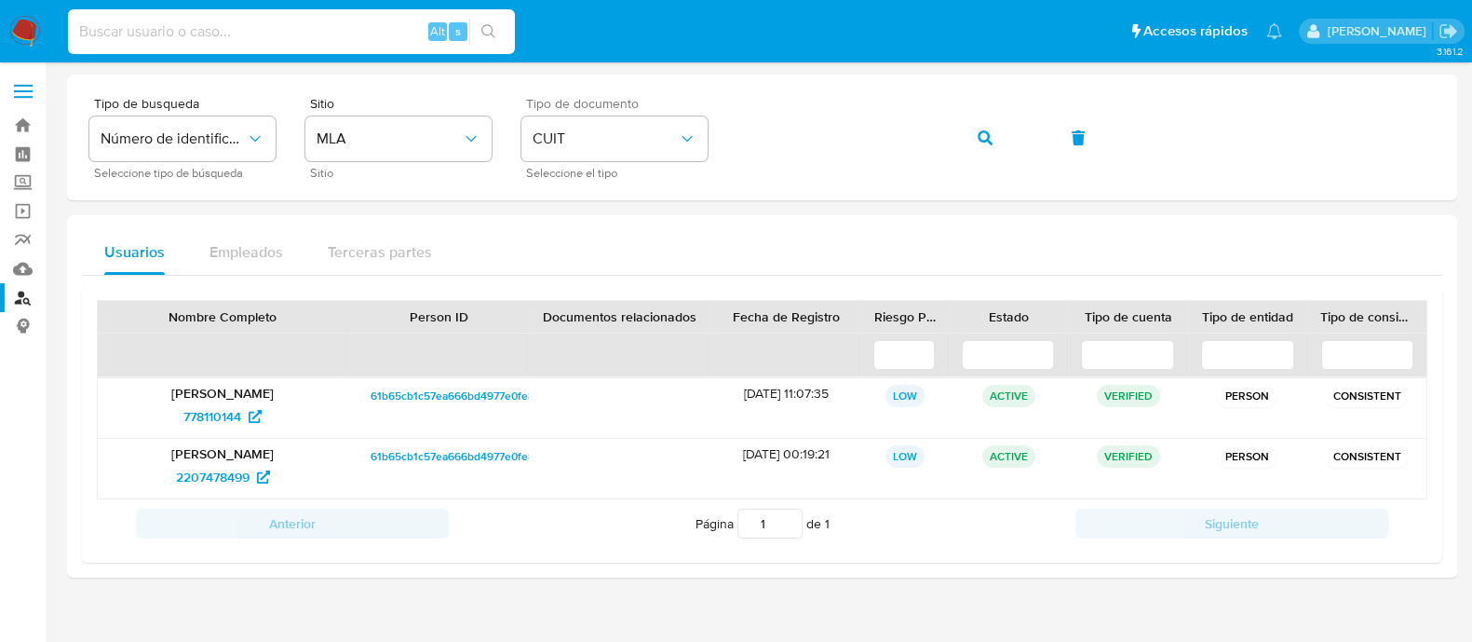
paste input "23888165"
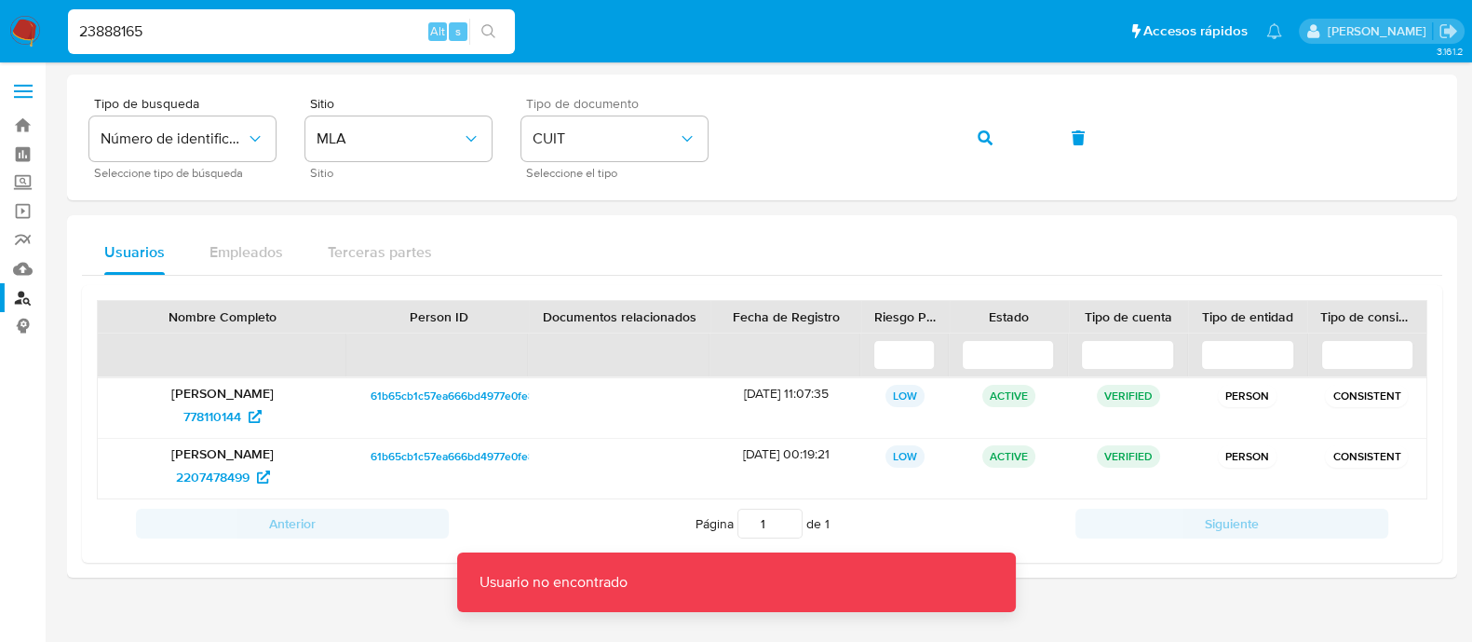
click at [82, 28] on input "23888165" at bounding box center [291, 32] width 447 height 24
click at [80, 28] on input "23888165" at bounding box center [291, 32] width 447 height 24
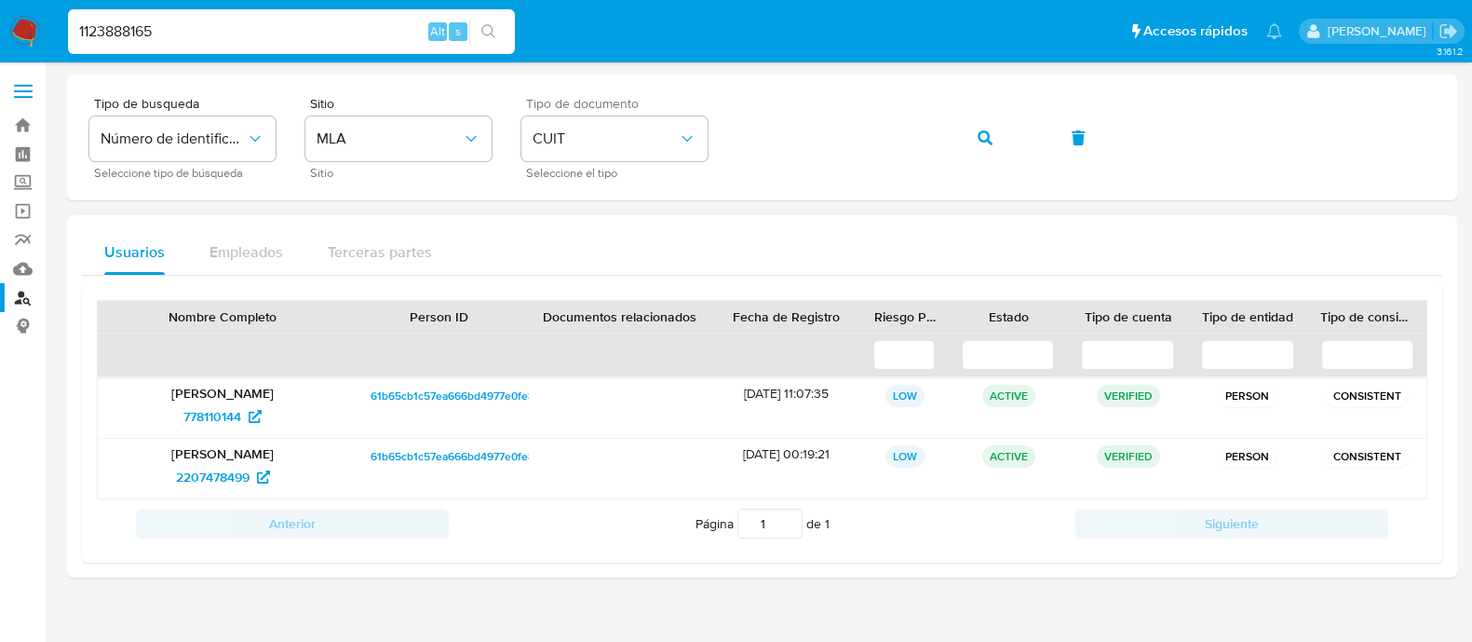
type input "1123888165"
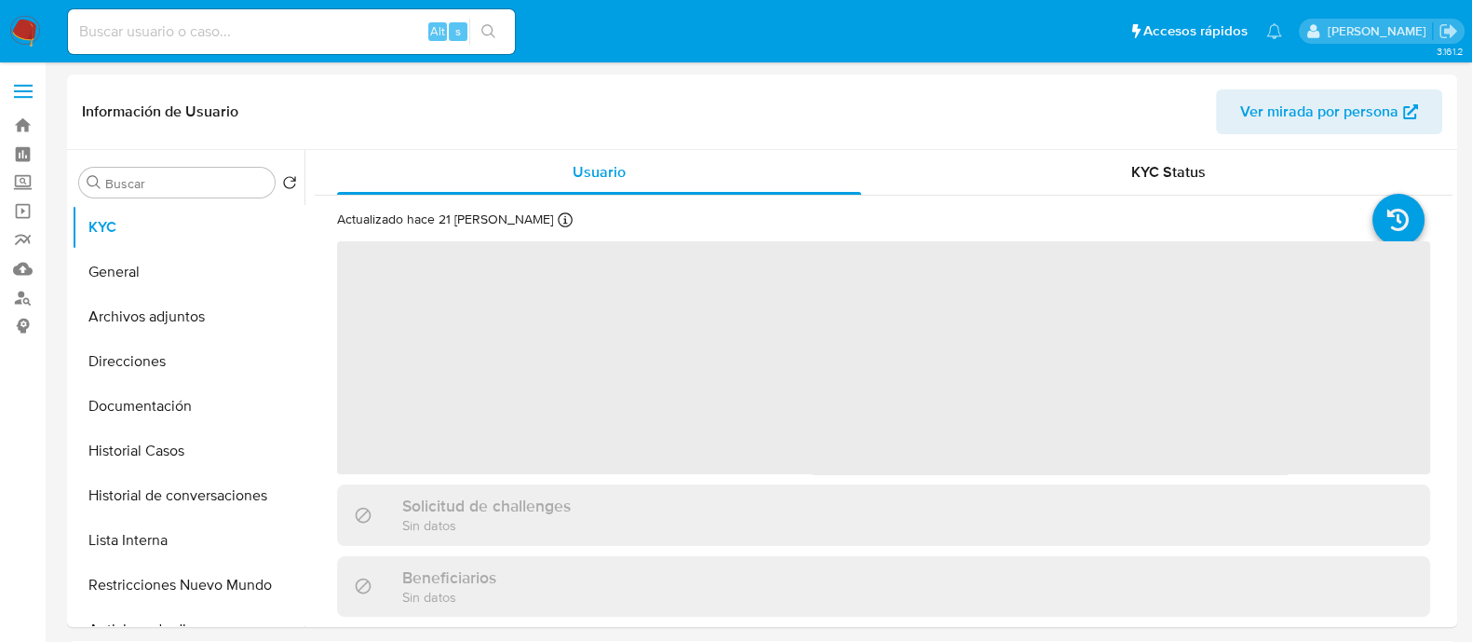
select select "10"
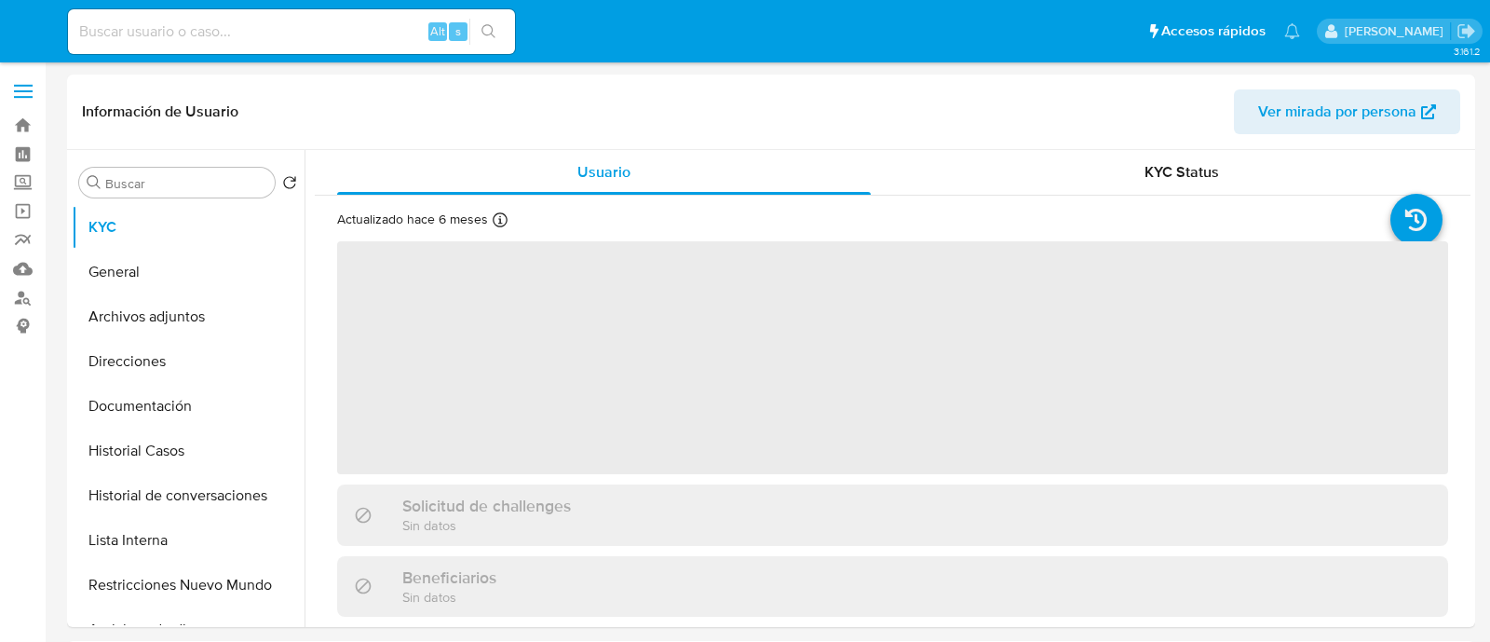
select select "10"
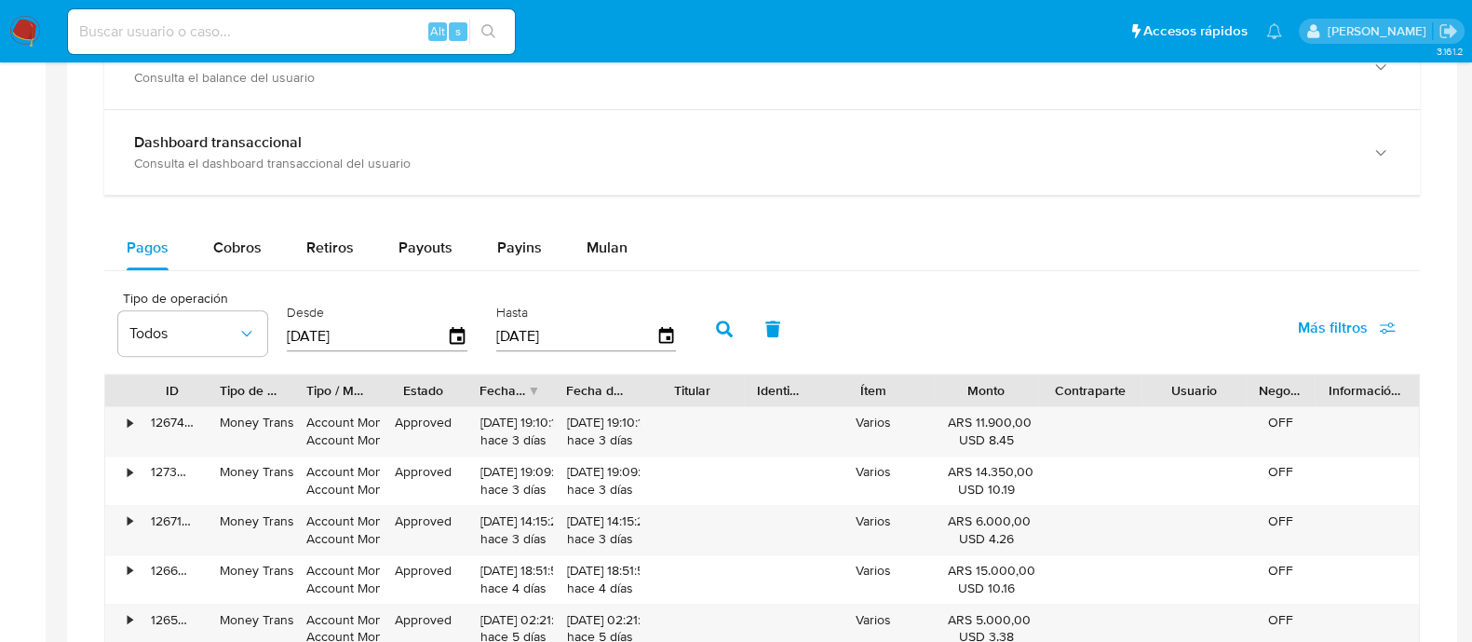
scroll to position [1280, 0]
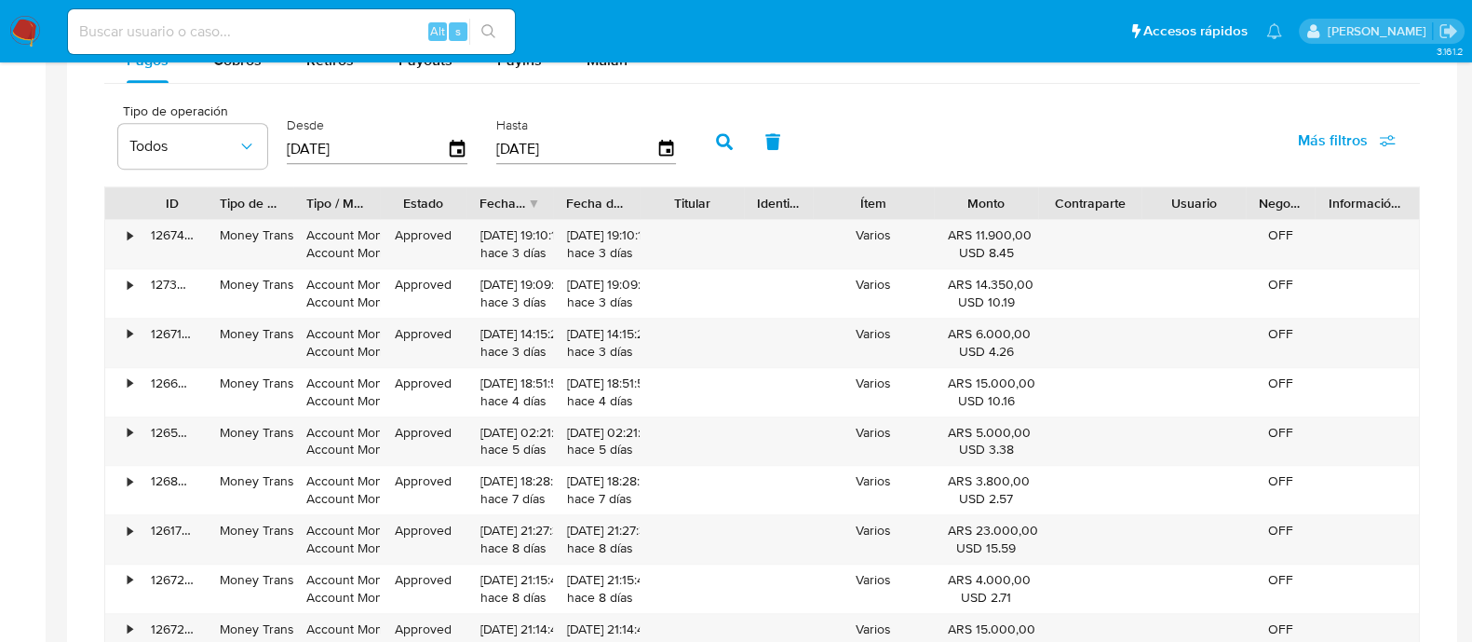
drag, startPoint x: 1134, startPoint y: 210, endPoint x: 1262, endPoint y: 210, distance: 127.6
click at [1262, 210] on div "ID Tipo de operación Tipo / Método Estado Fecha de creación Fecha de aprobación…" at bounding box center [762, 203] width 1314 height 32
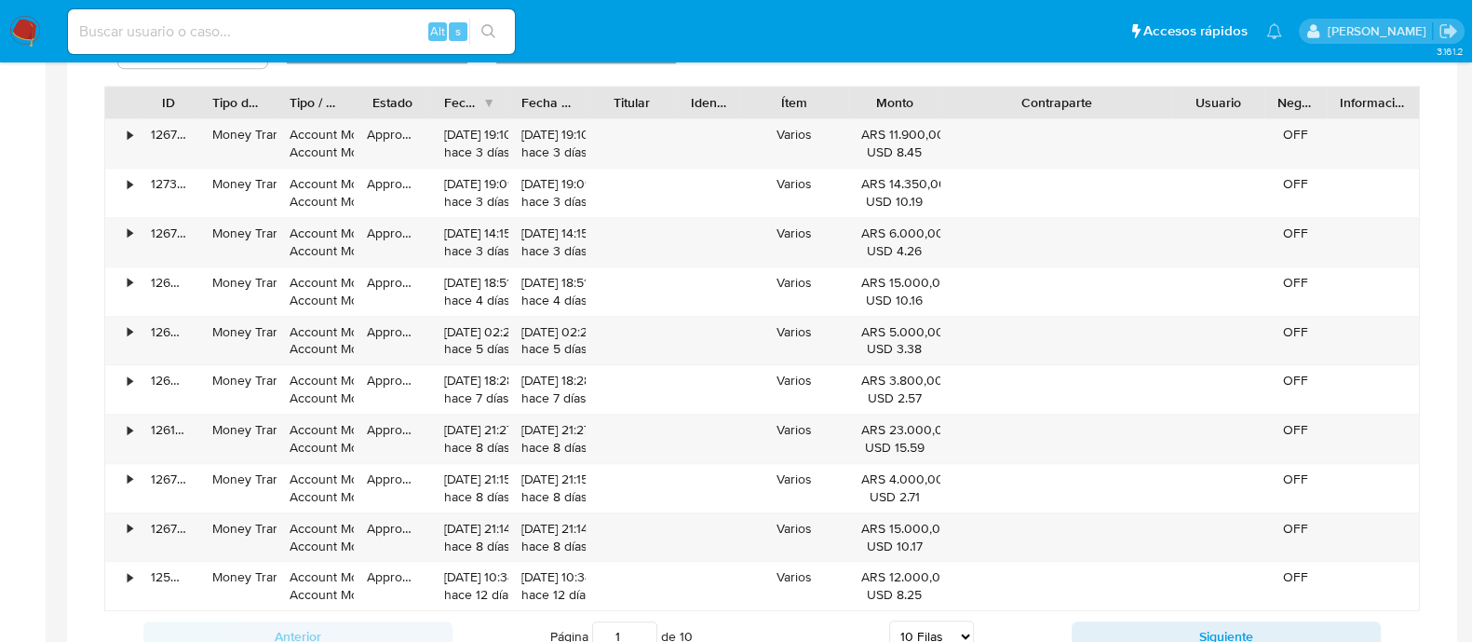
scroll to position [1512, 0]
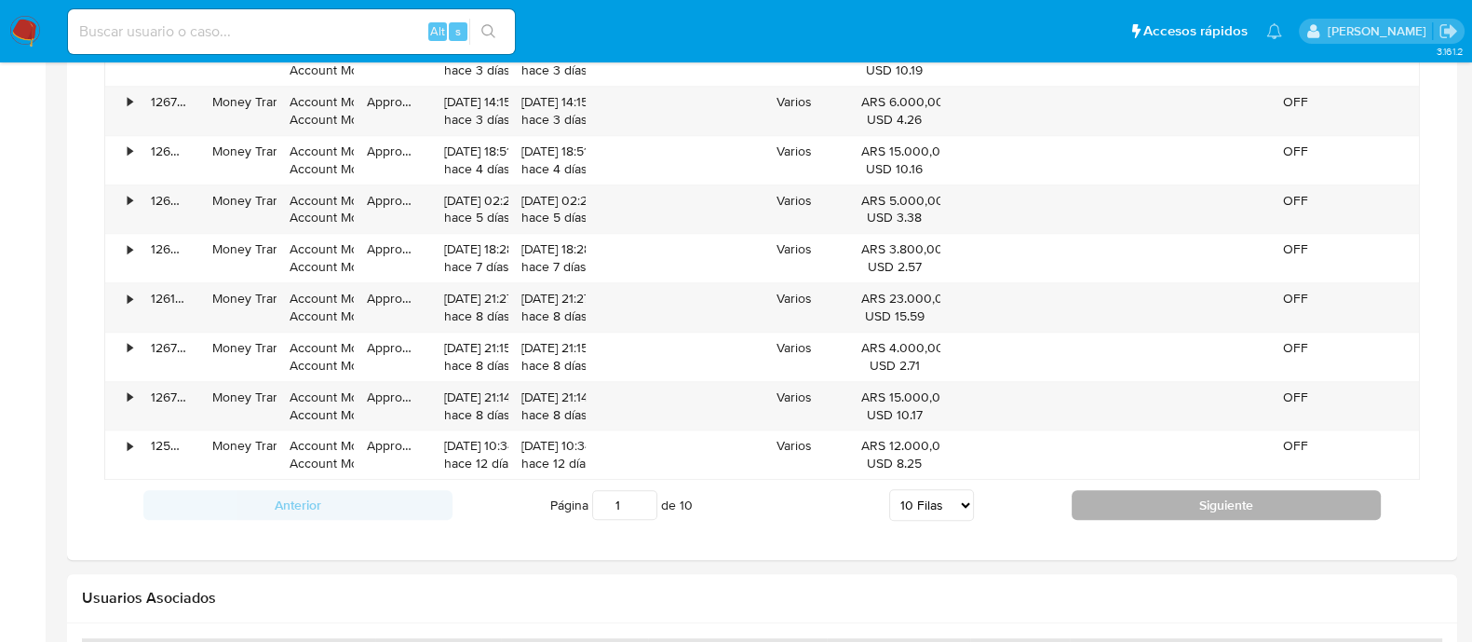
click at [1144, 490] on button "Siguiente" at bounding box center [1226, 505] width 309 height 30
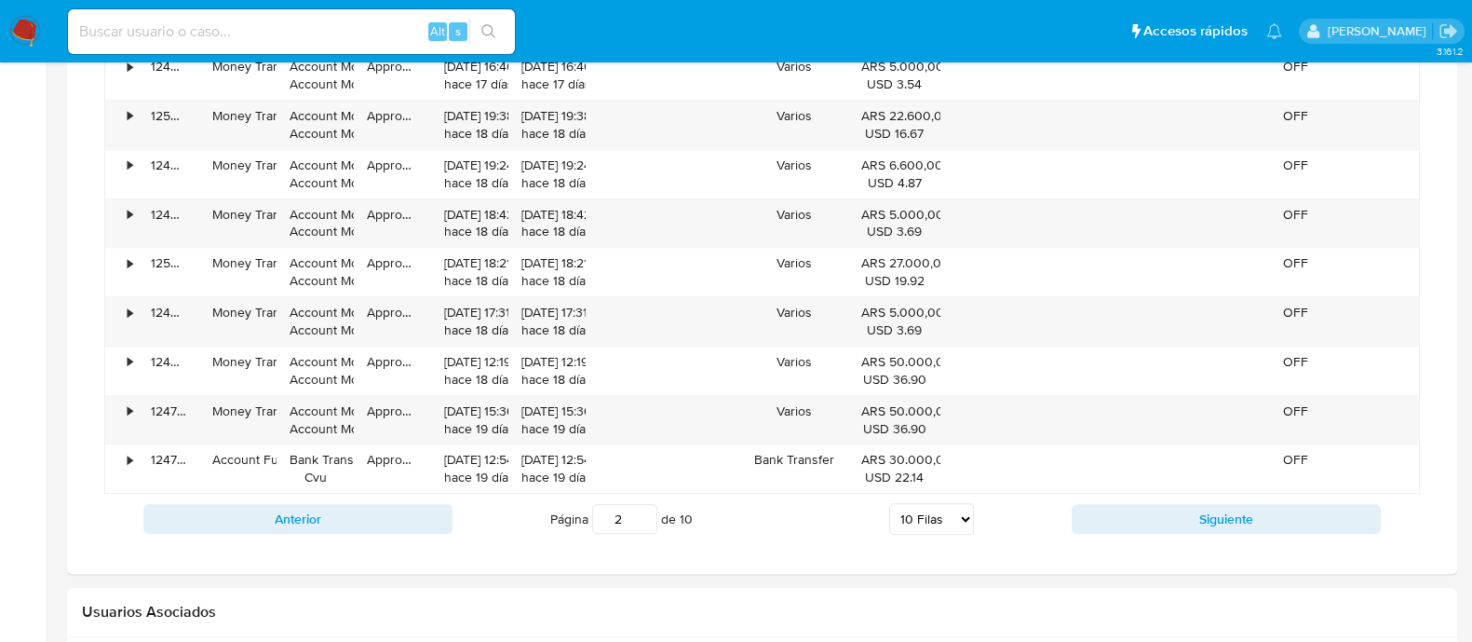
scroll to position [1603, 0]
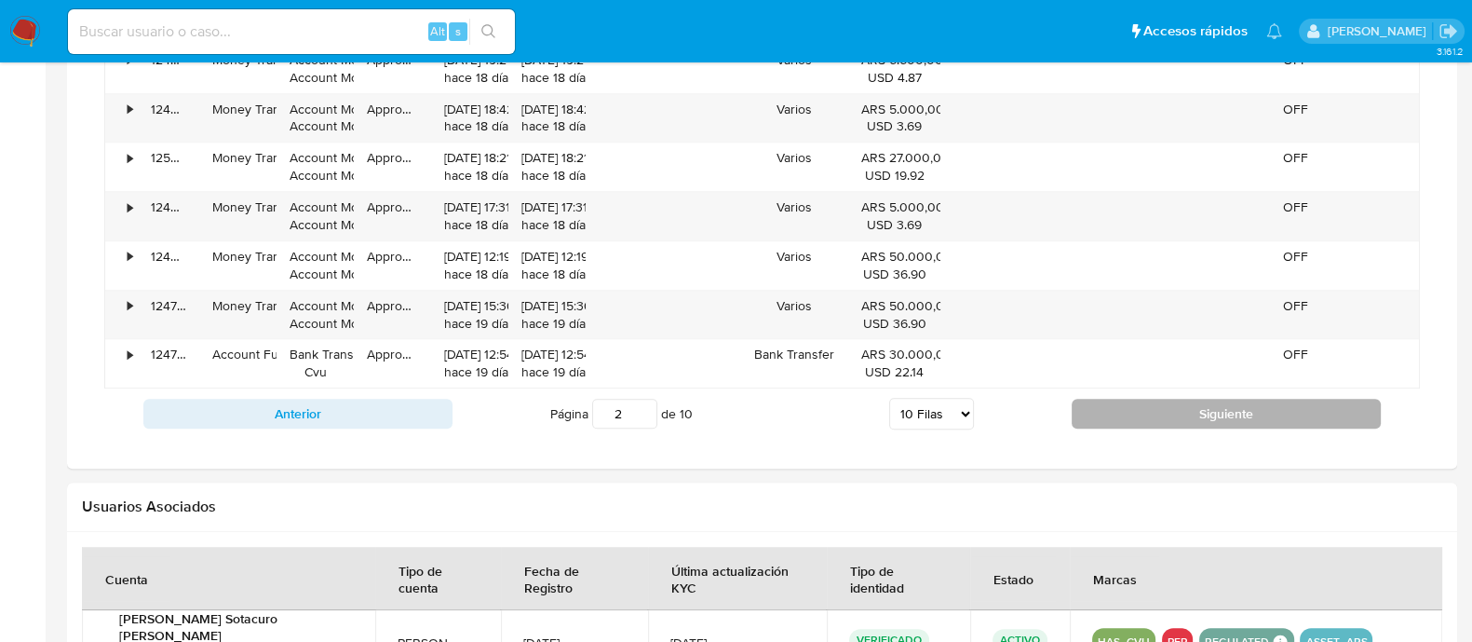
click at [1113, 419] on button "Siguiente" at bounding box center [1226, 414] width 309 height 30
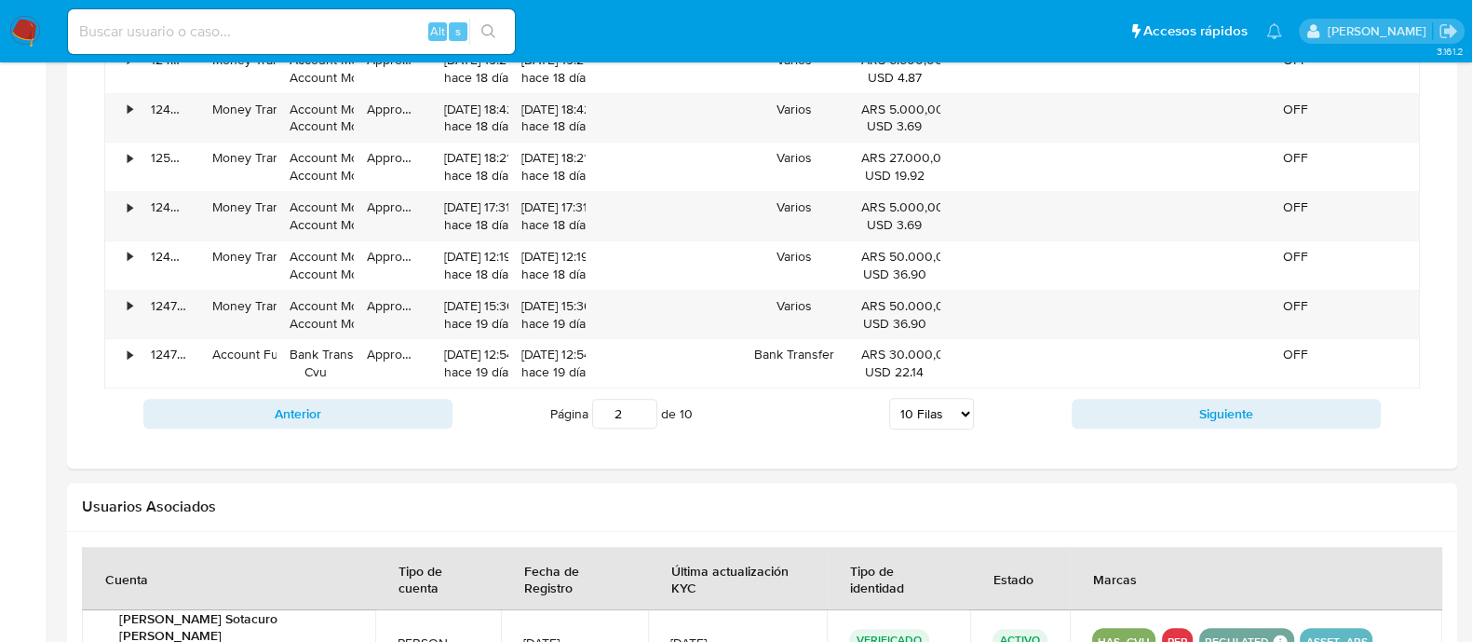
type input "3"
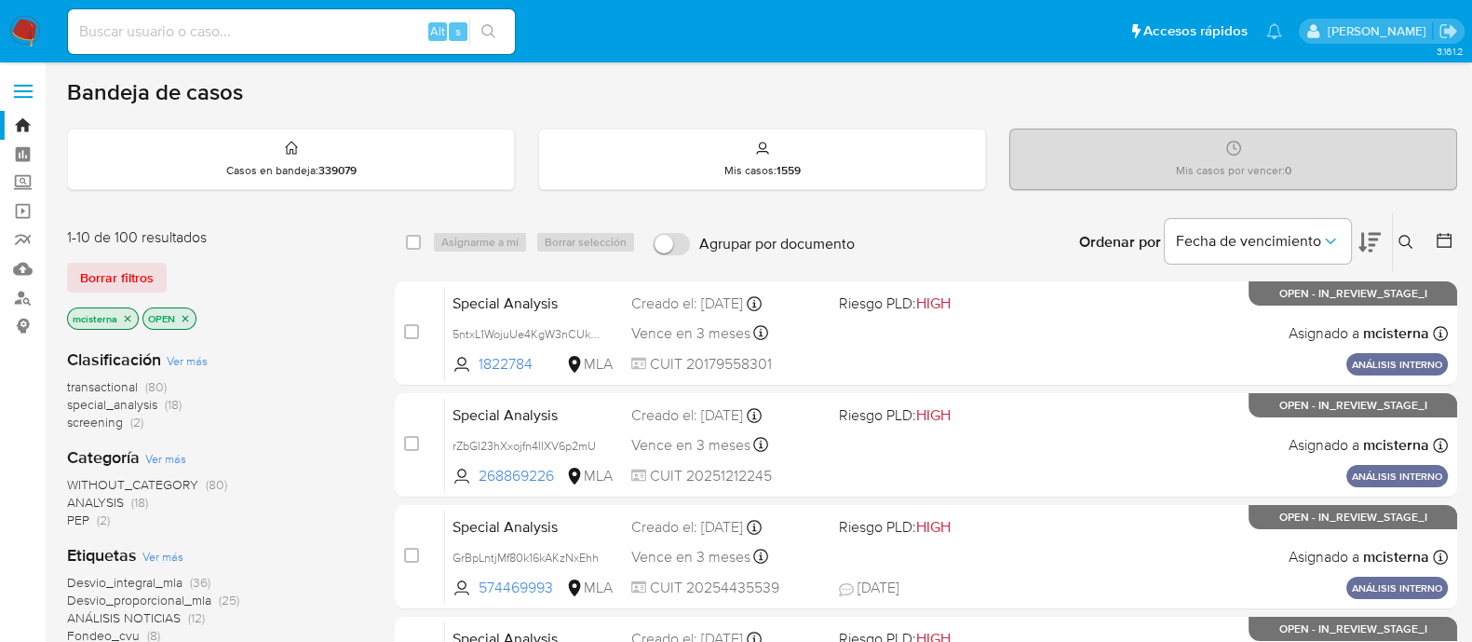
click at [399, 34] on input at bounding box center [291, 32] width 447 height 24
paste input "817550943"
type input "817550943"
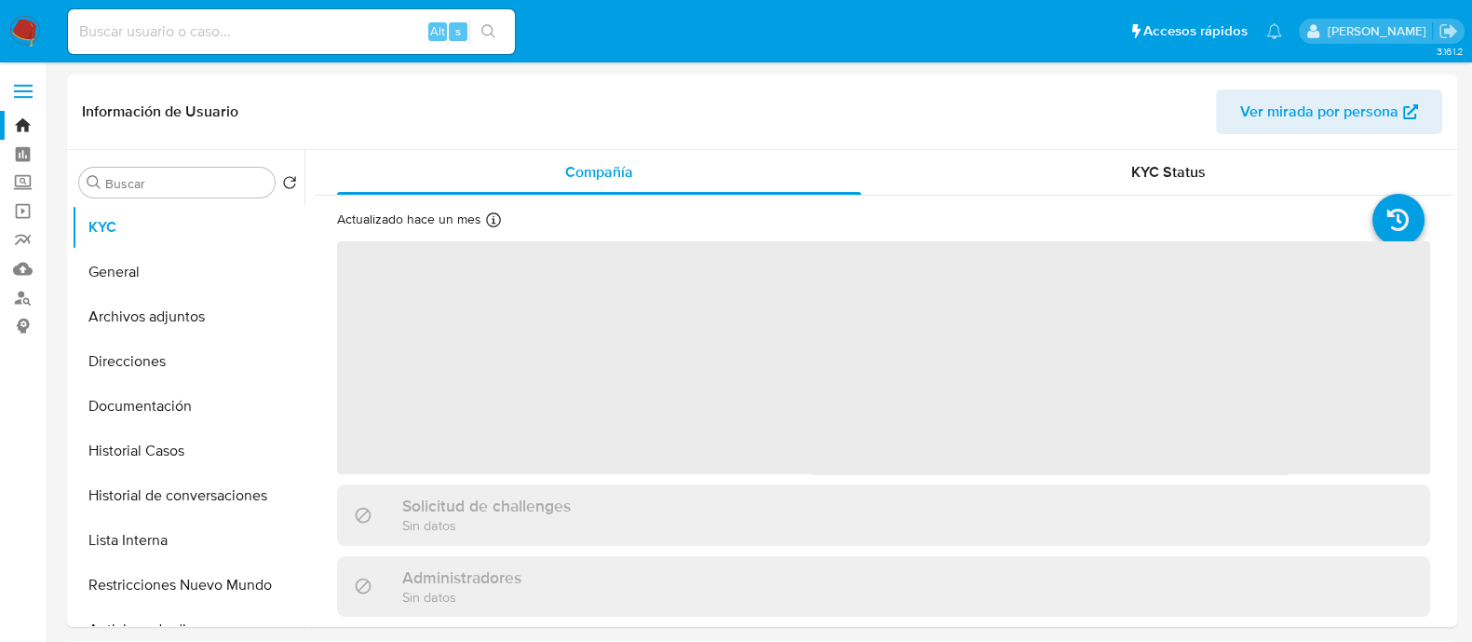
select select "10"
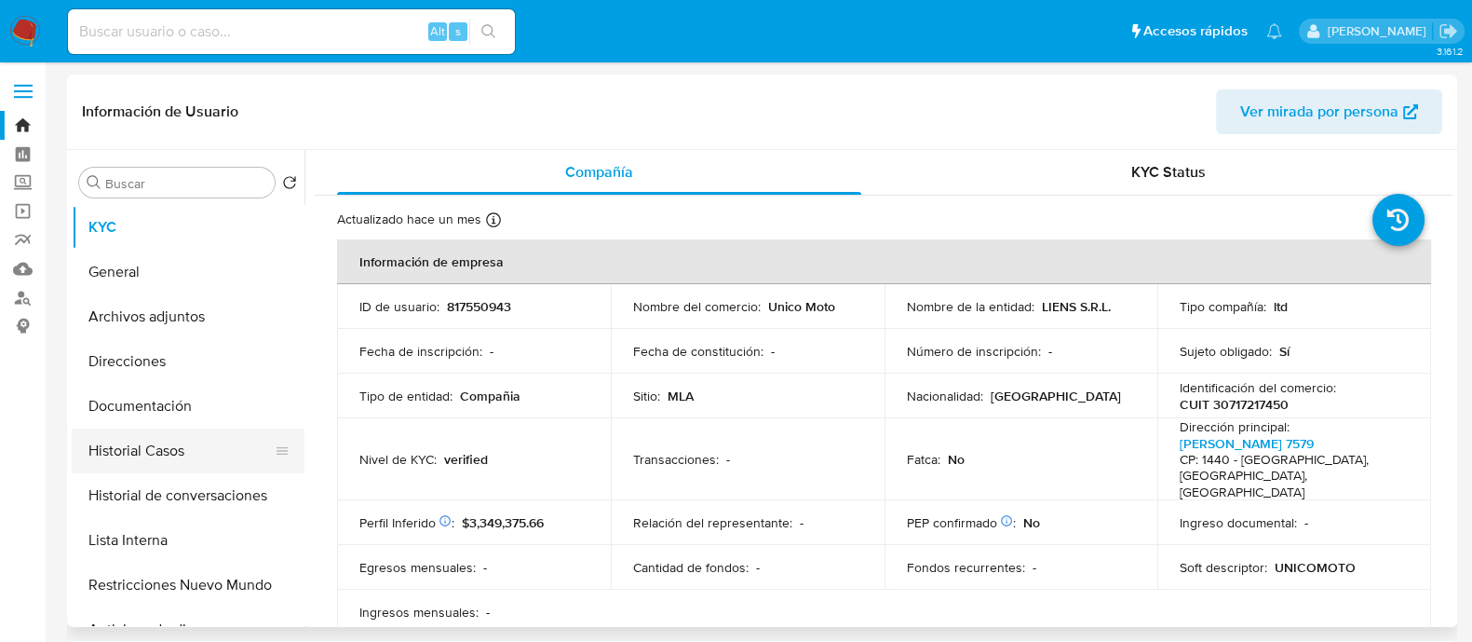
drag, startPoint x: 159, startPoint y: 447, endPoint x: 250, endPoint y: 466, distance: 92.4
click at [159, 446] on button "Historial Casos" at bounding box center [181, 450] width 218 height 45
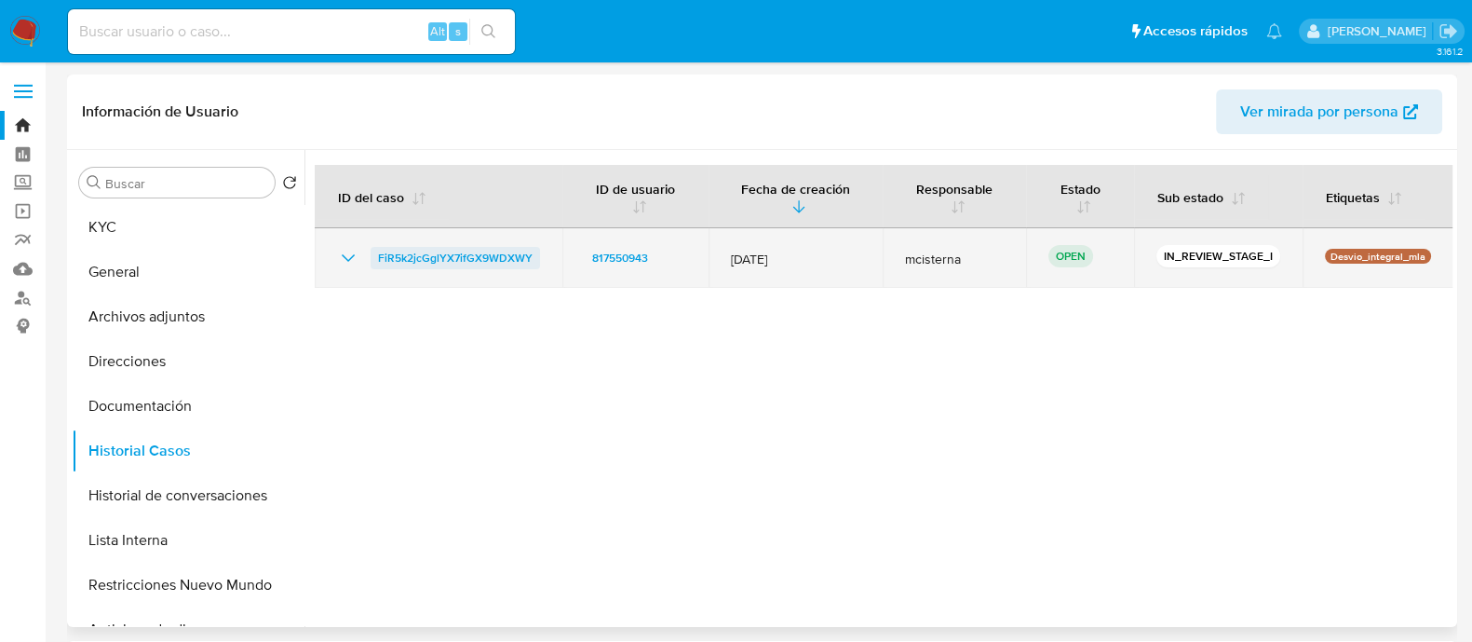
click at [403, 260] on span "FiR5k2jcGglYX7ifGX9WDXWY" at bounding box center [455, 258] width 155 height 22
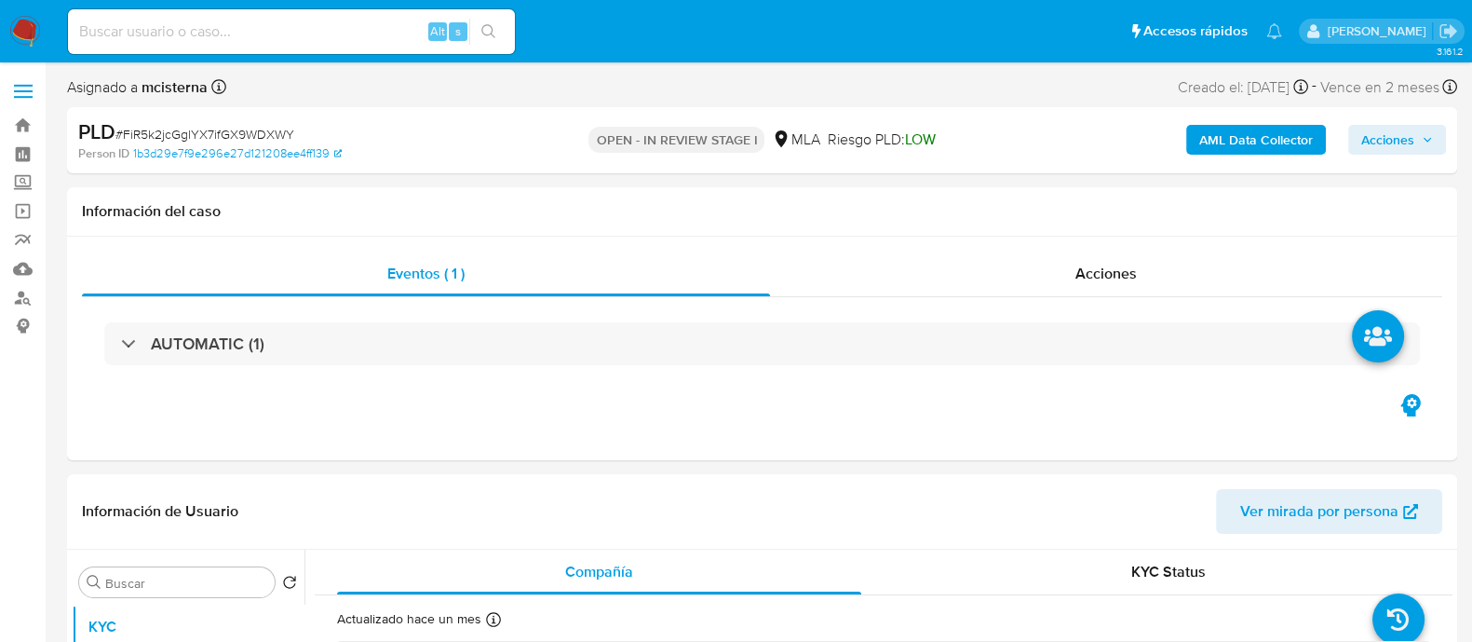
select select "10"
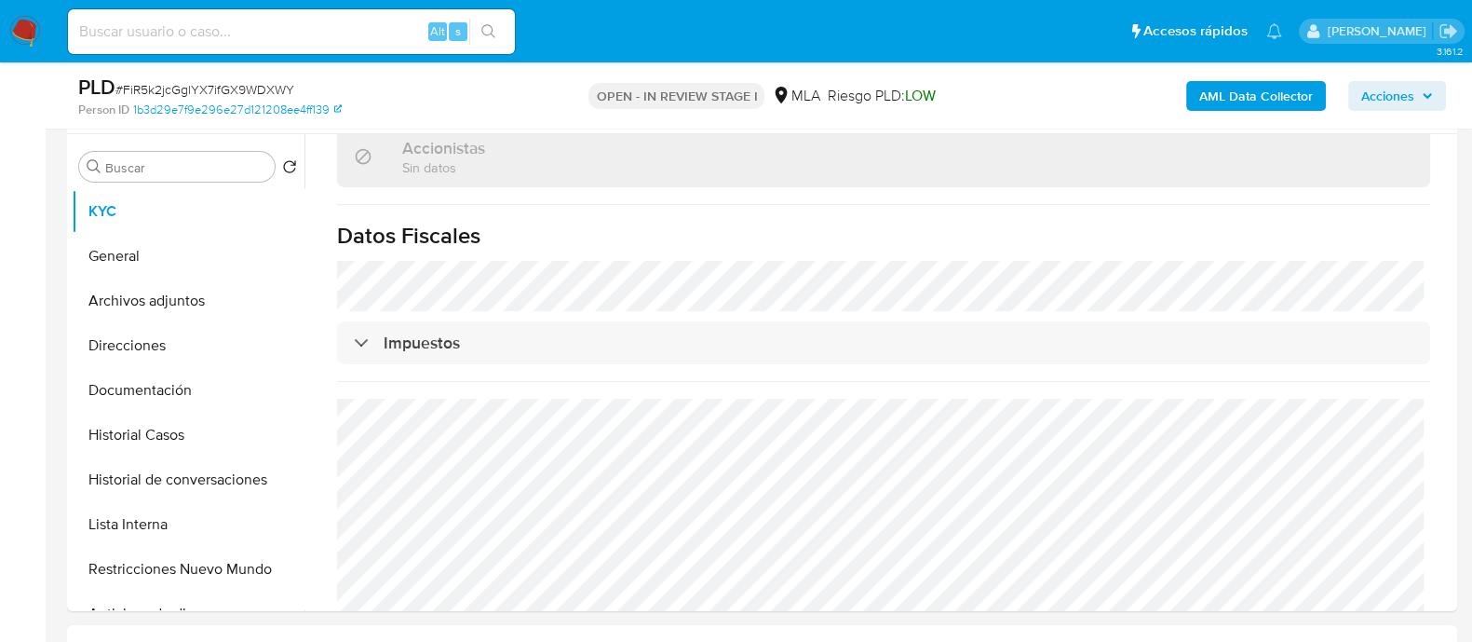
scroll to position [814, 0]
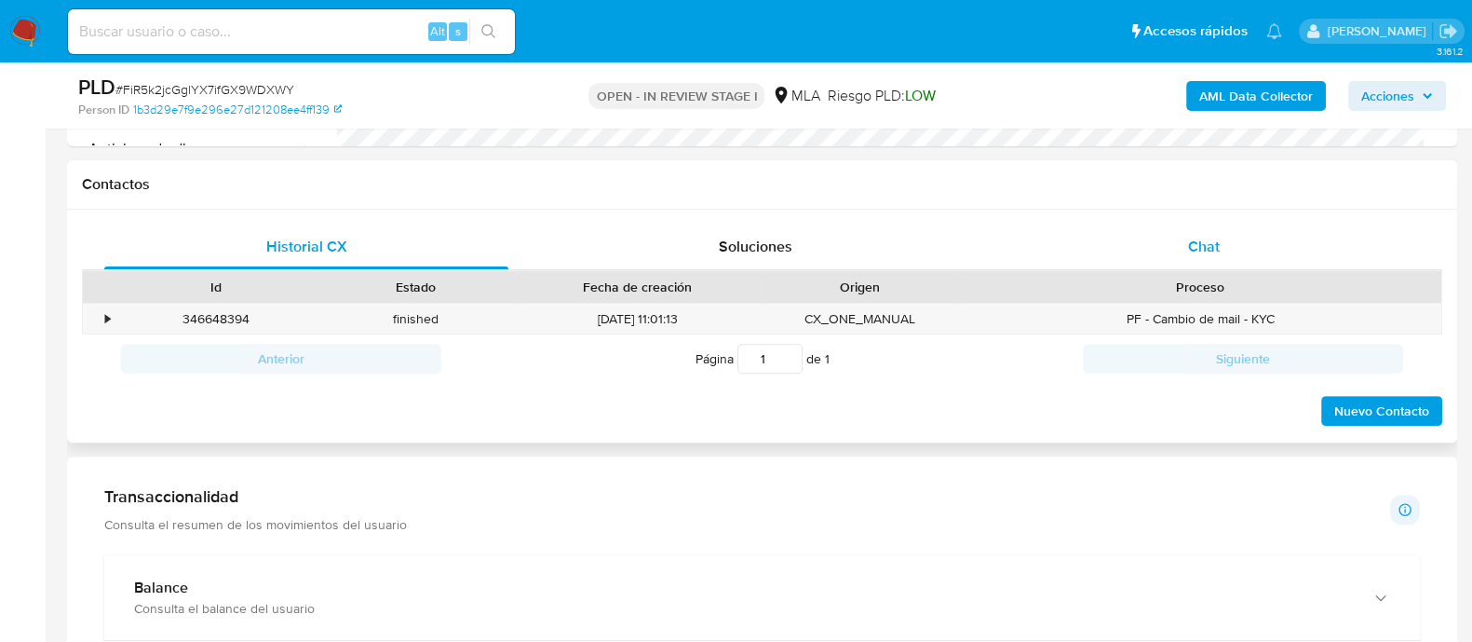
click at [1142, 250] on div "Chat" at bounding box center [1204, 246] width 404 height 45
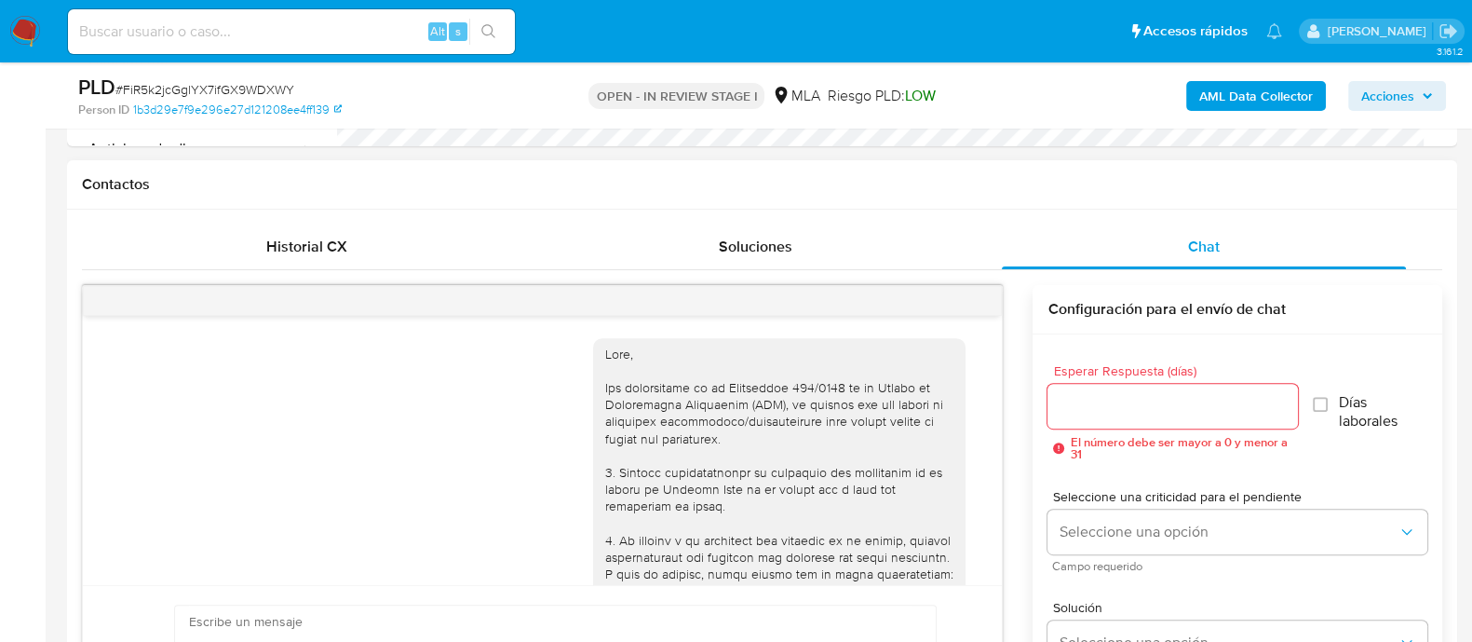
scroll to position [1093, 0]
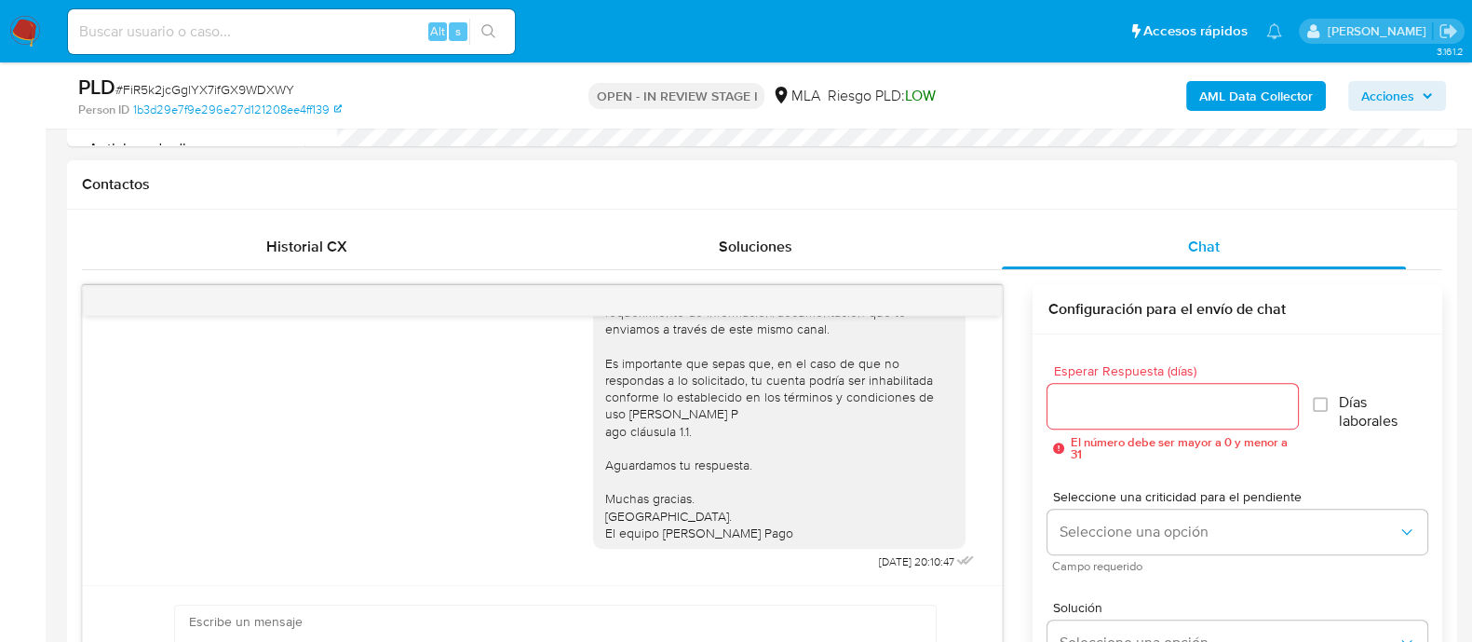
click at [535, 377] on div "Hola, Esperamos que te encuentres muy bien. Te consultamos si tuviste oportunid…" at bounding box center [542, 386] width 872 height 376
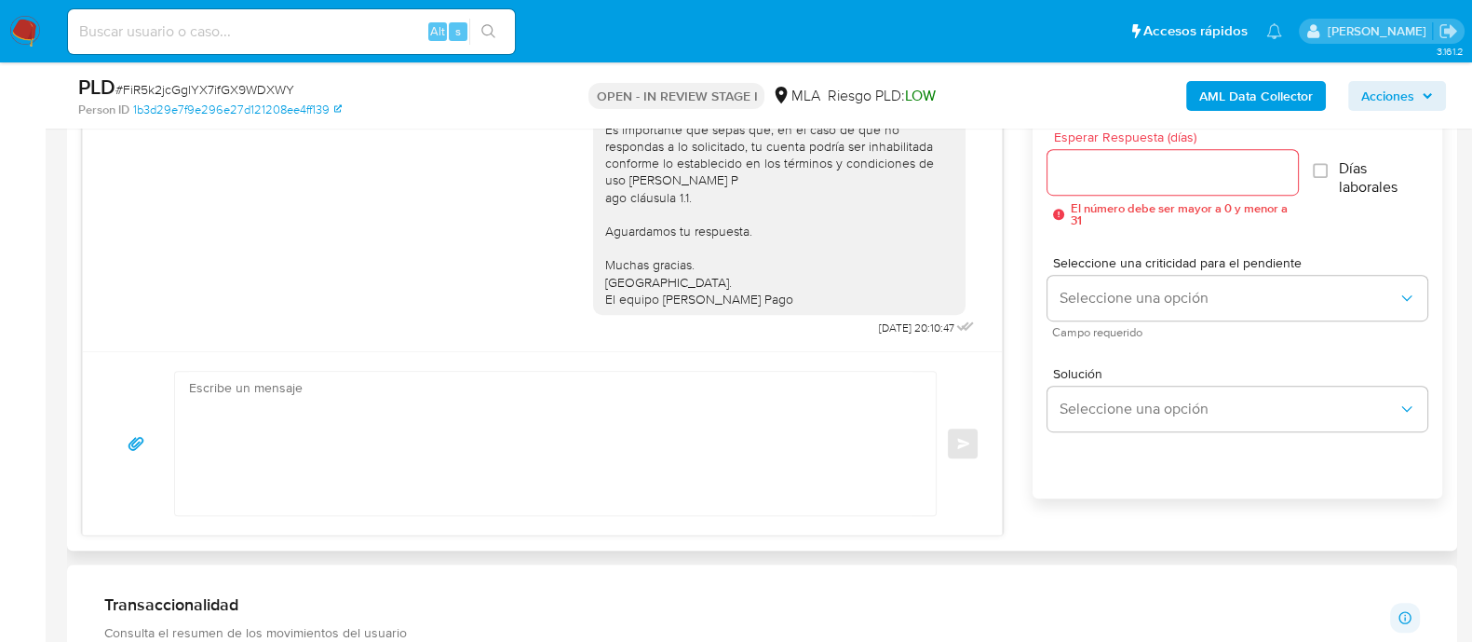
click at [486, 421] on textarea at bounding box center [550, 443] width 723 height 143
paste textarea "Hola XXX, En función de las operaciones registradas en la cuenta de la compañía…"
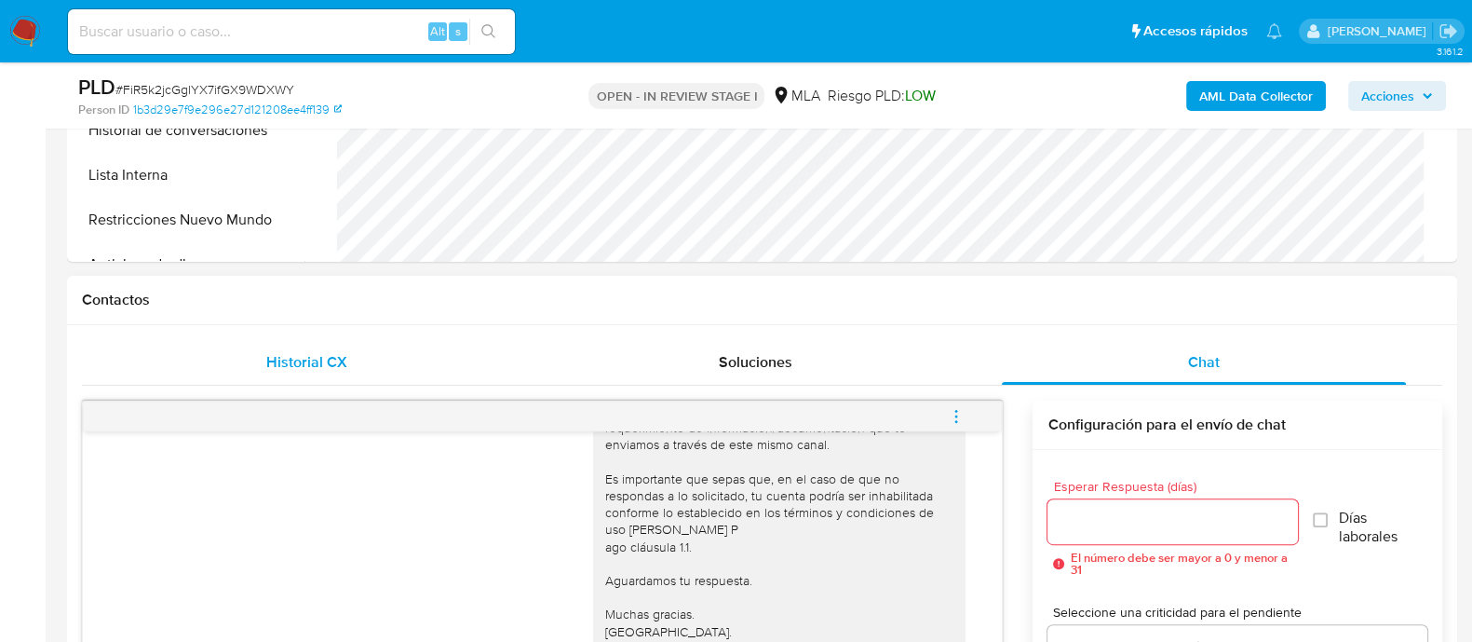
click at [328, 372] on div "Historial CX" at bounding box center [306, 362] width 404 height 45
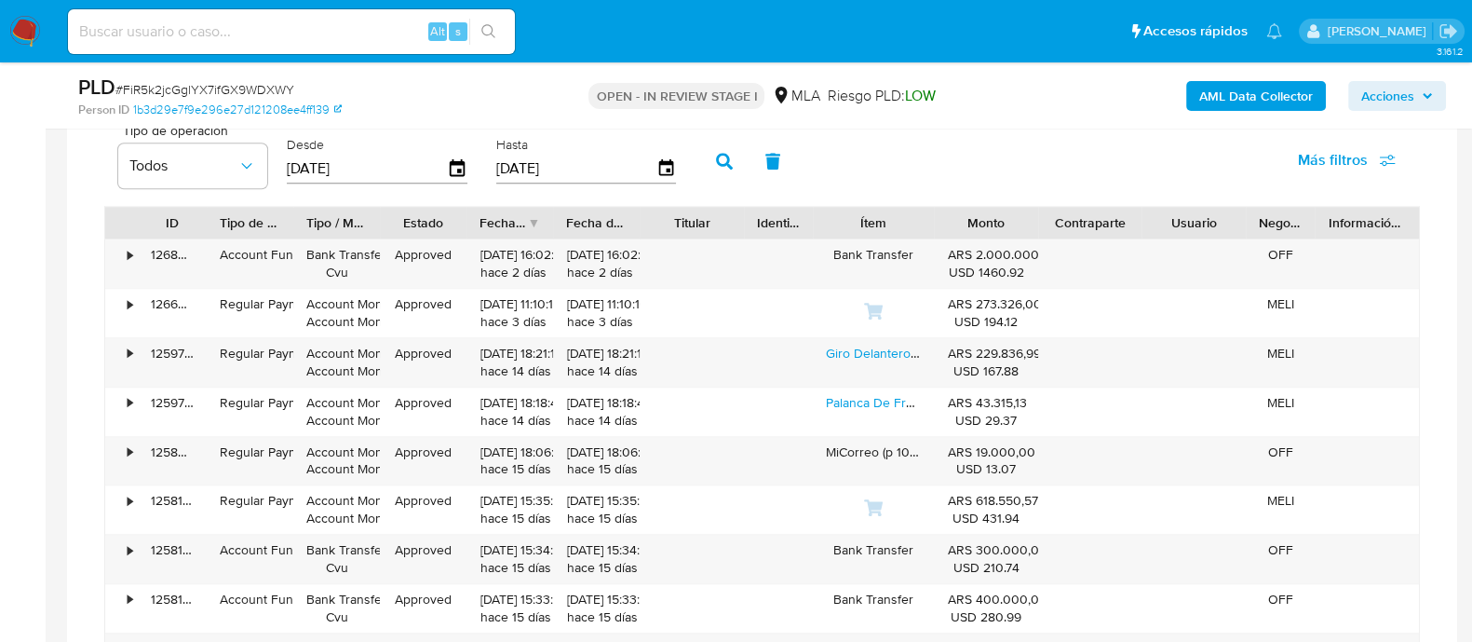
scroll to position [930, 0]
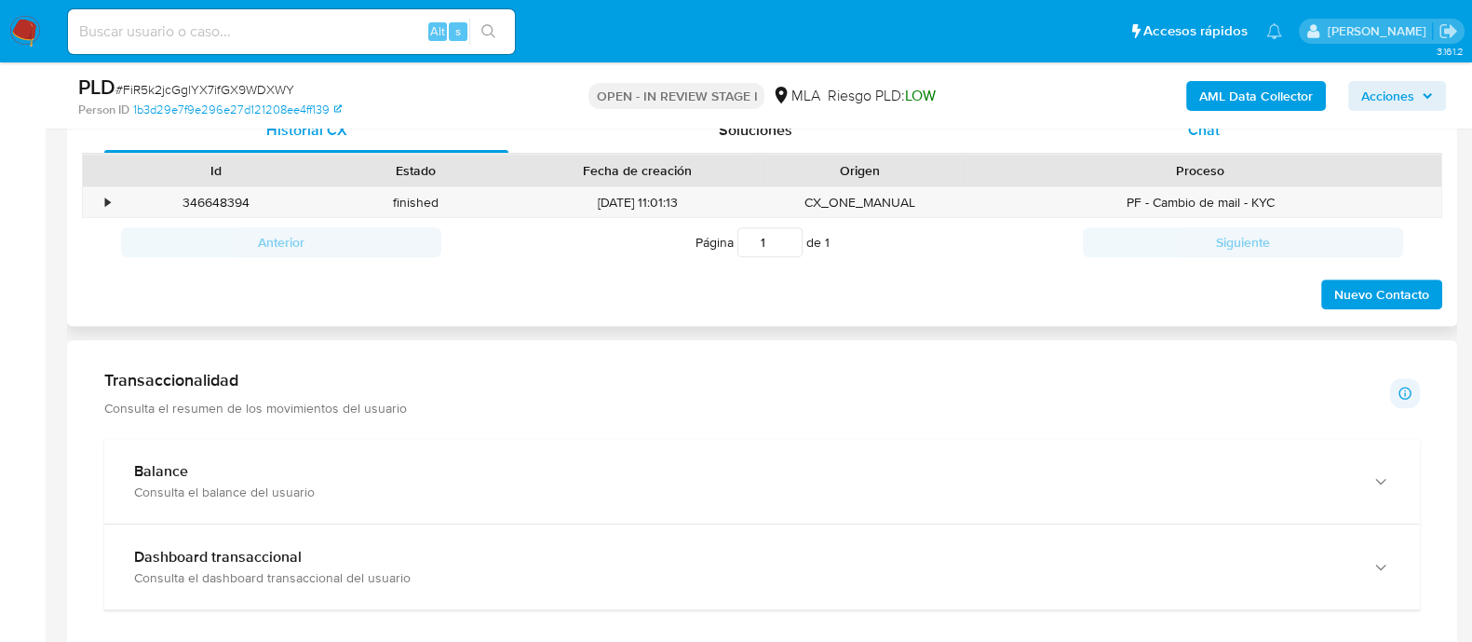
click at [1197, 131] on span "Chat" at bounding box center [1204, 129] width 32 height 21
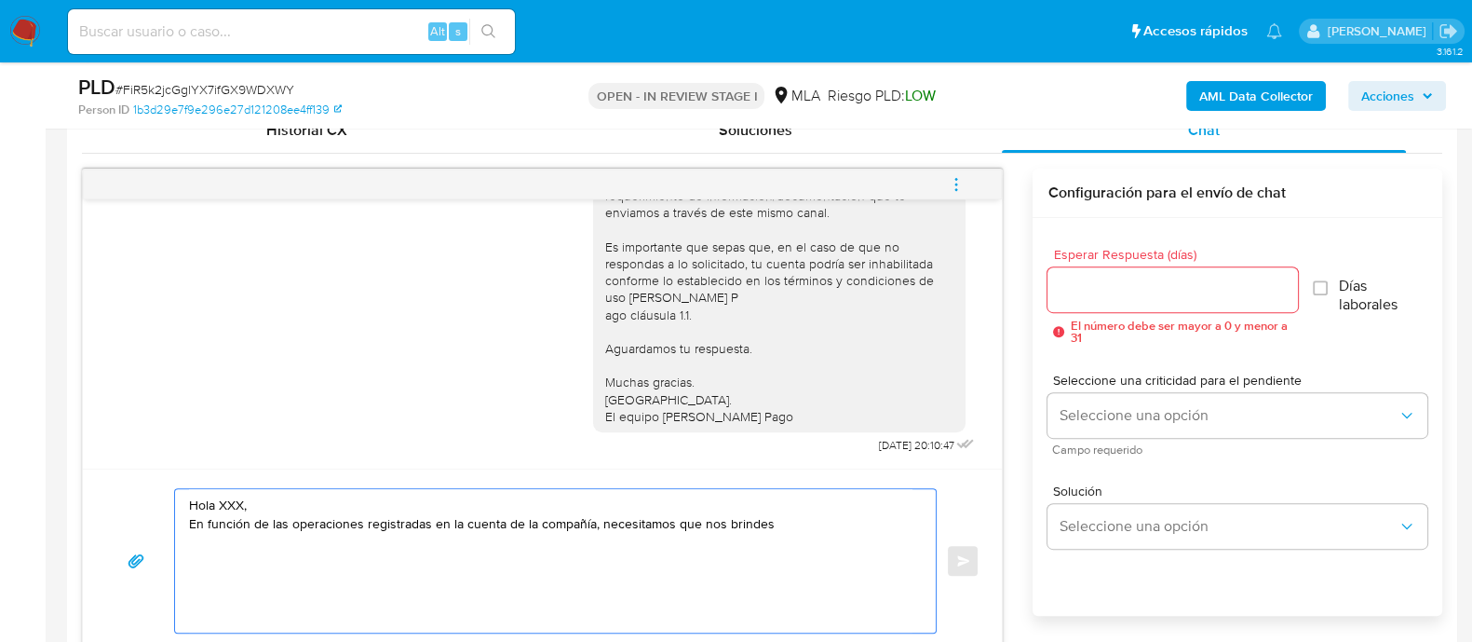
click at [356, 509] on textarea "Hola XXX, En función de las operaciones registradas en la cuenta de la compañía…" at bounding box center [550, 560] width 723 height 143
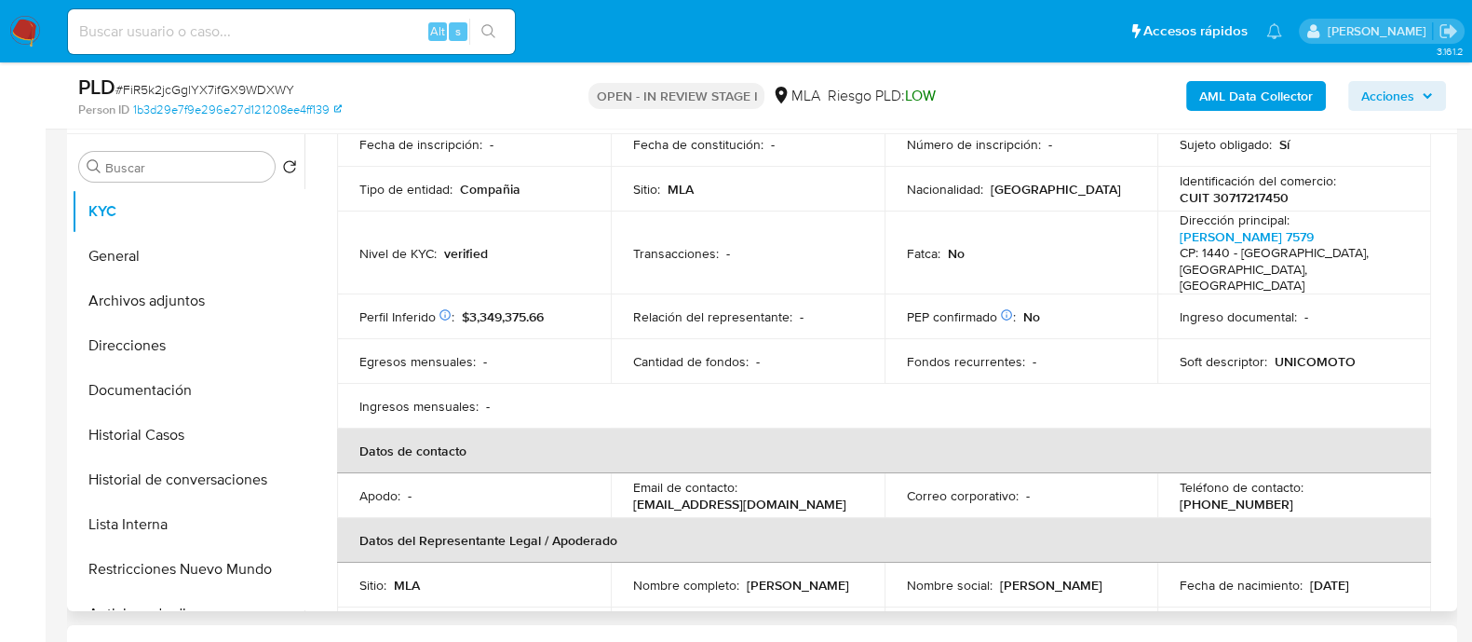
scroll to position [0, 0]
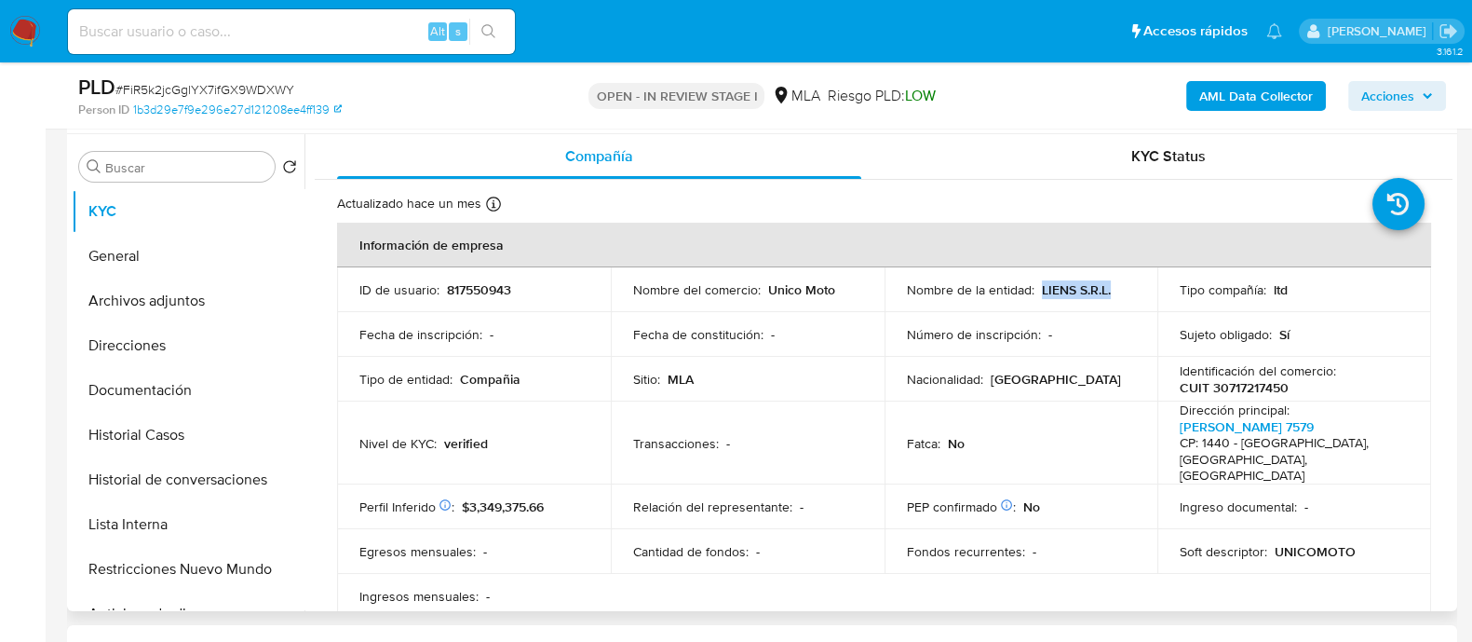
drag, startPoint x: 1036, startPoint y: 285, endPoint x: 1128, endPoint y: 285, distance: 92.2
click at [1128, 285] on div "Nombre de la entidad : LIENS S.R.L." at bounding box center [1021, 289] width 229 height 17
copy p "LIENS S.R.L."
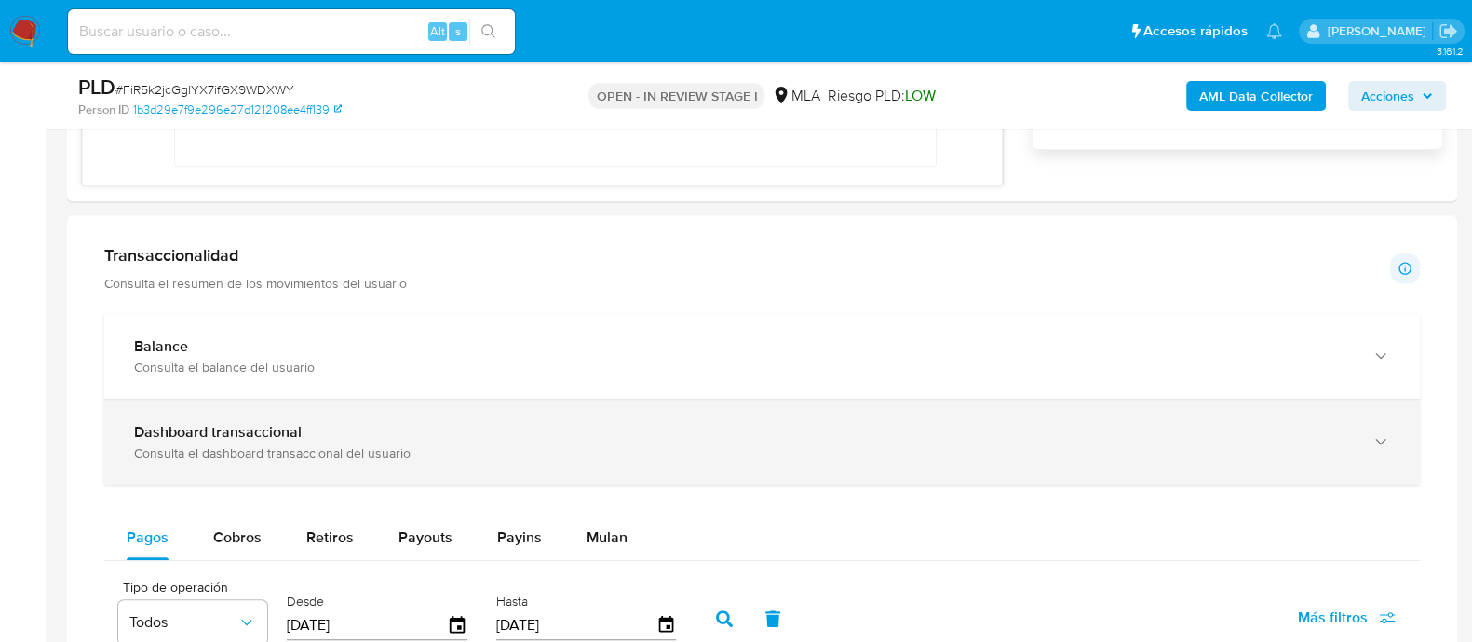
scroll to position [1047, 0]
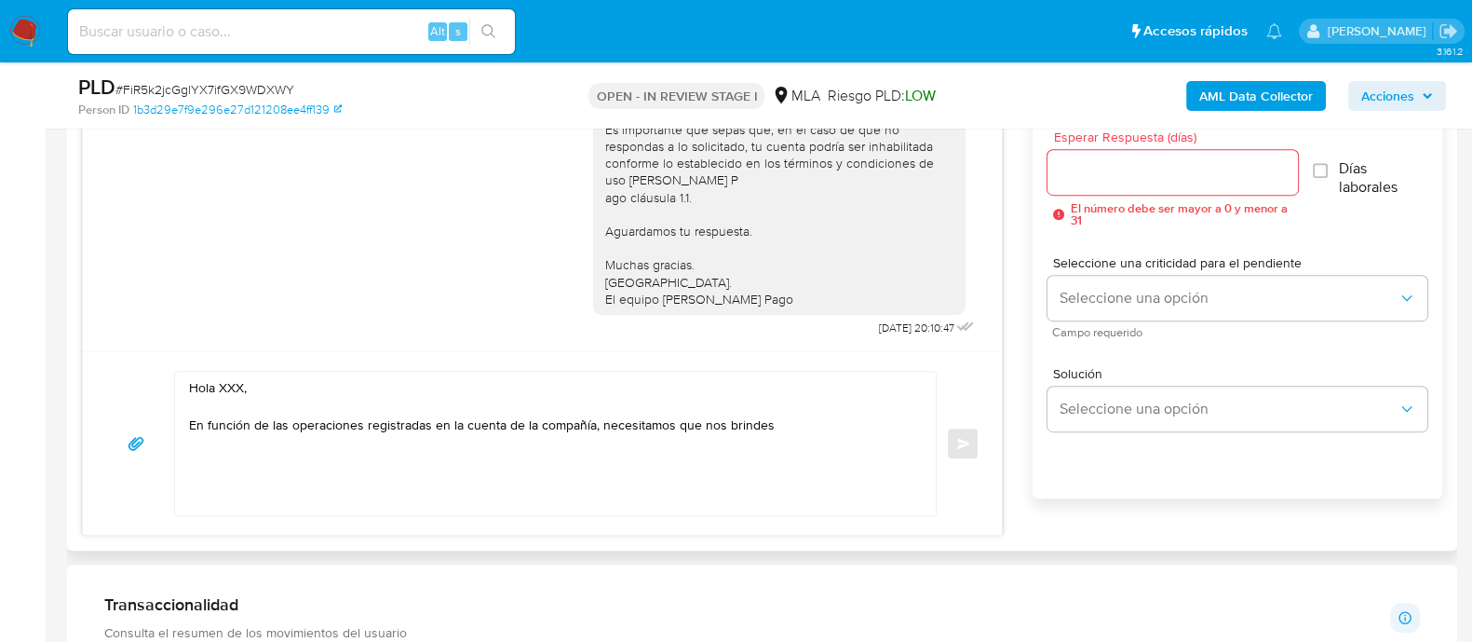
click at [230, 385] on textarea "Hola XXX, En función de las operaciones registradas en la cuenta de la compañía…" at bounding box center [550, 443] width 723 height 143
paste textarea "LIENS S.R.L."
click at [331, 385] on textarea "Hola LIENS S.R.L., En función de las operaciones registradas en la cuenta de la…" at bounding box center [550, 443] width 723 height 143
click at [764, 424] on textarea "Hola LIENS S.R.L. En función de las operaciones registradas en la cuenta de la …" at bounding box center [550, 443] width 723 height 143
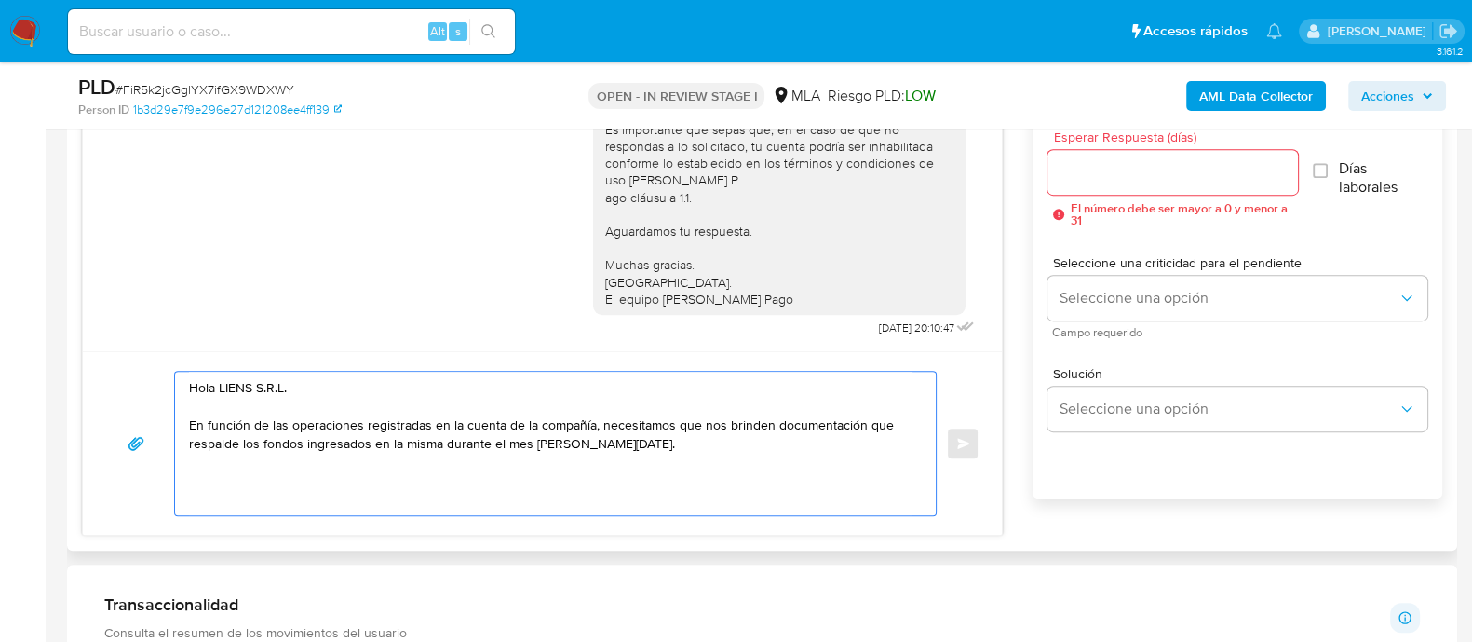
click at [563, 447] on textarea "Hola LIENS S.R.L. En función de las operaciones registradas en la cuenta de la …" at bounding box center [550, 443] width 723 height 143
click at [669, 486] on textarea "Hola LIENS S.R.L. En función de las operaciones registradas en la cuenta de la …" at bounding box center [550, 443] width 723 height 143
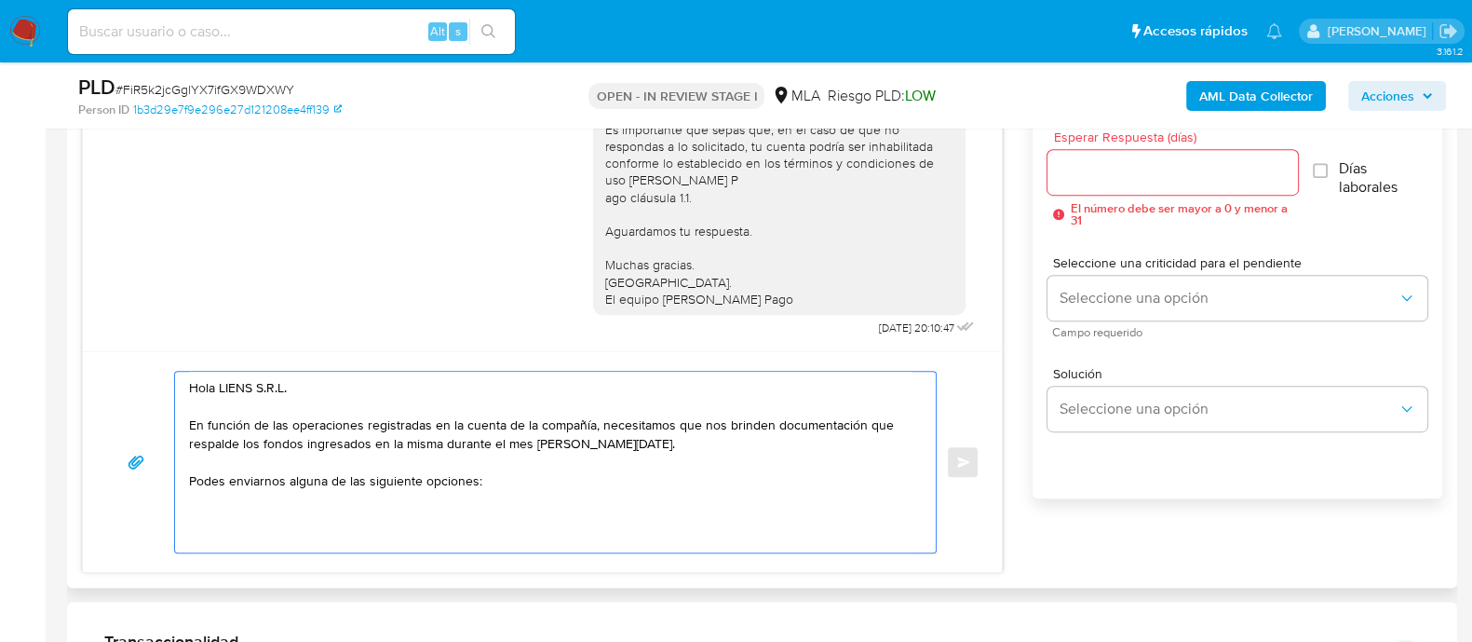
paste textarea "- Últimas 6 Declaraciones Juradas de Ingresos Brutos (donde se visualice la bas…"
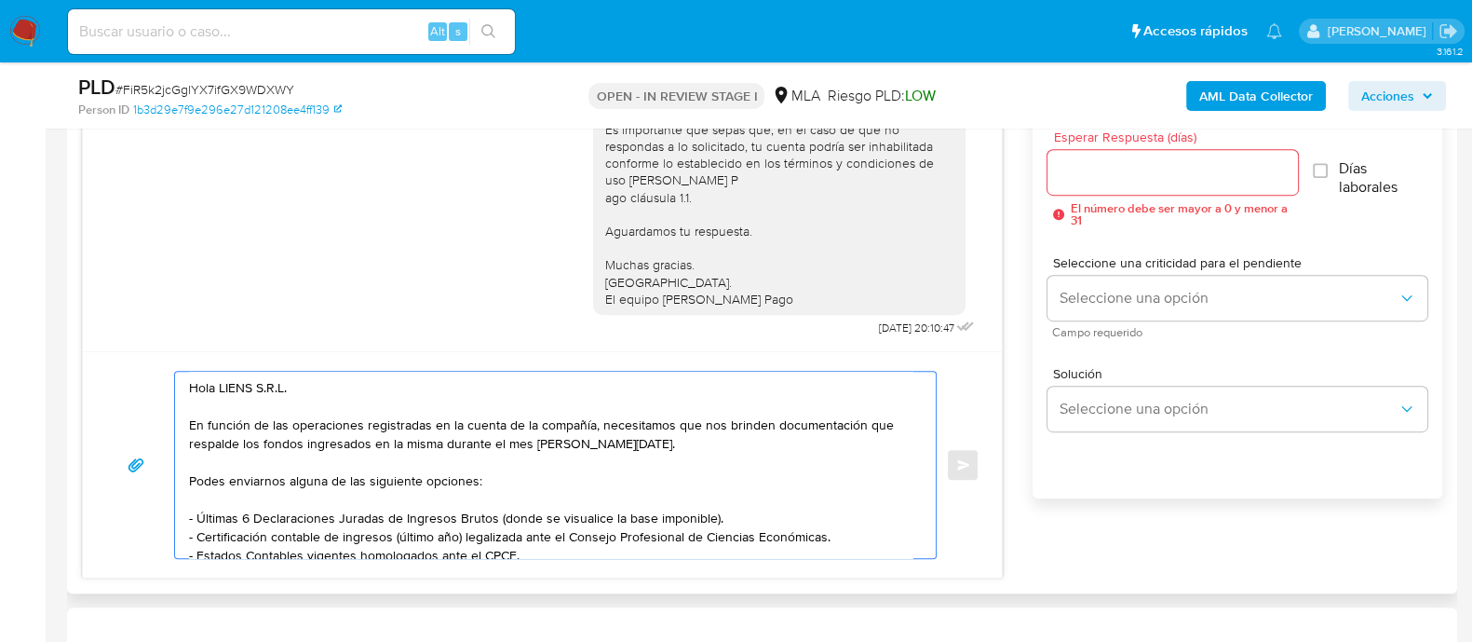
scroll to position [25, 0]
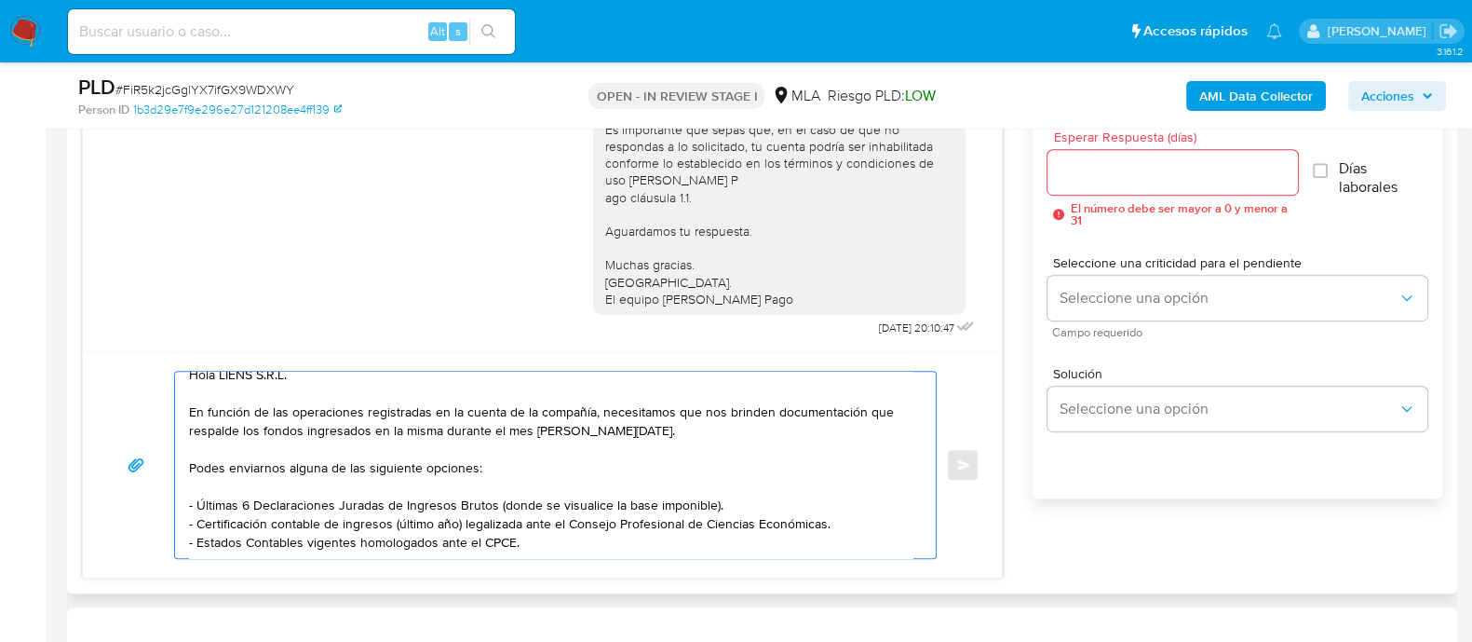
drag, startPoint x: 253, startPoint y: 488, endPoint x: 196, endPoint y: 491, distance: 57.8
click at [196, 491] on textarea "Hola LIENS S.R.L. En función de las operaciones registradas en la cuenta de la …" at bounding box center [550, 465] width 723 height 186
click at [556, 525] on textarea "Hola LIENS S.R.L. En función de las operaciones registradas en la cuenta de la …" at bounding box center [550, 465] width 723 height 186
paste textarea "Tené en cuenta que, además de los ejemplos mencionados, podés adjuntar voluntar…"
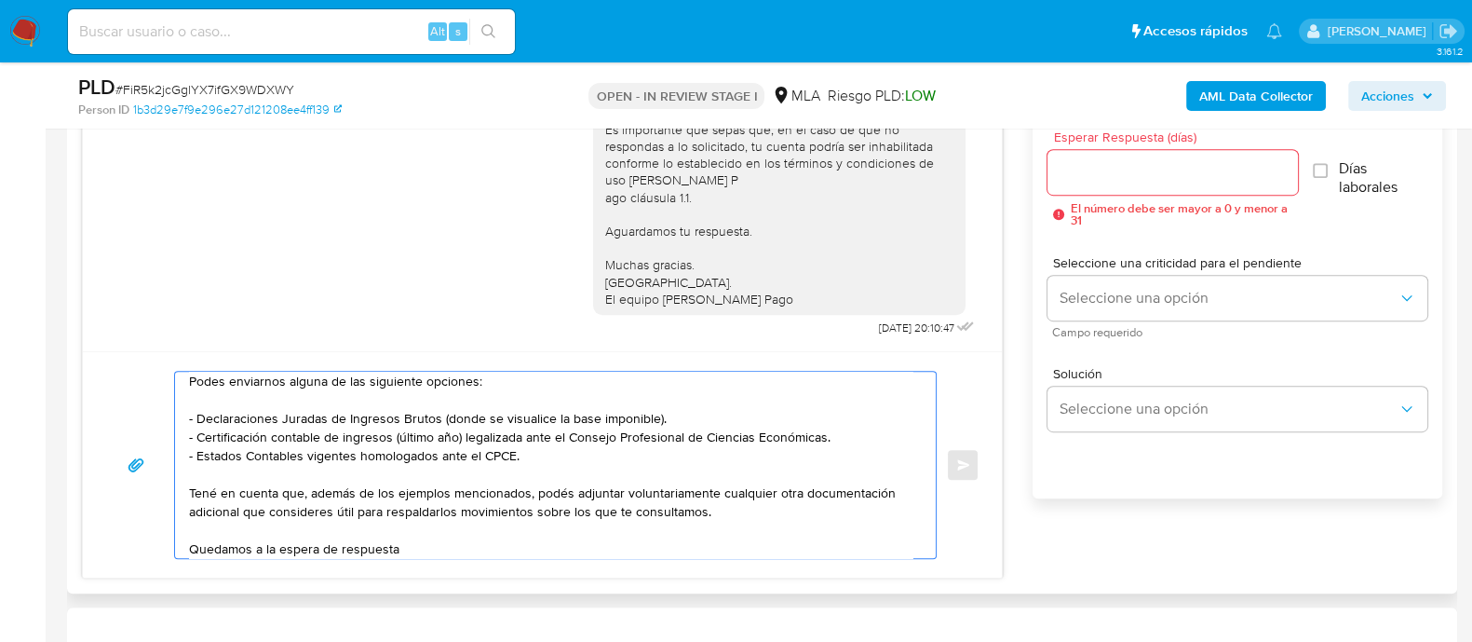
scroll to position [137, 0]
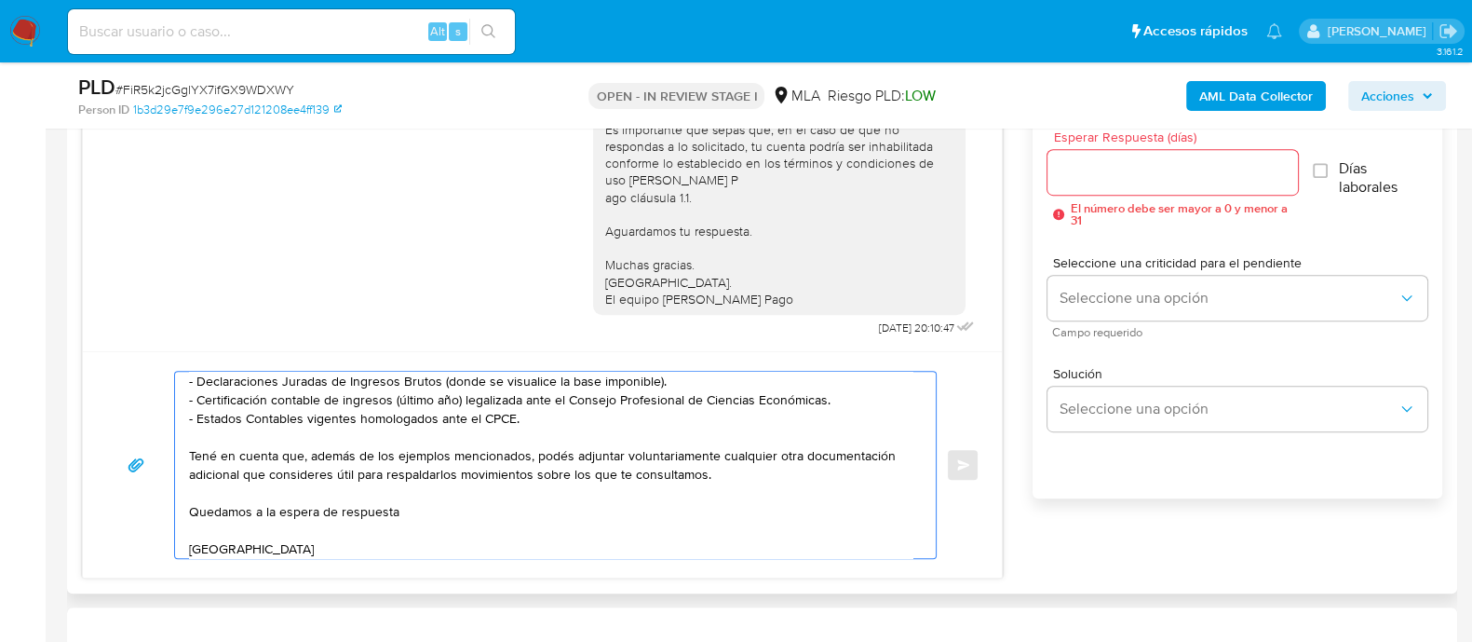
drag, startPoint x: 354, startPoint y: 454, endPoint x: 183, endPoint y: 458, distance: 170.4
click at [183, 458] on div "Hola LIENS S.R.L. En función de las operaciones registradas en la cuenta de la …" at bounding box center [550, 465] width 751 height 186
click at [439, 453] on textarea "Hola LIENS S.R.L. En función de las operaciones registradas en la cuenta de la …" at bounding box center [550, 465] width 723 height 186
click at [251, 472] on textarea "Hola LIENS S.R.L. En función de las operaciones registradas en la cuenta de la …" at bounding box center [550, 465] width 723 height 186
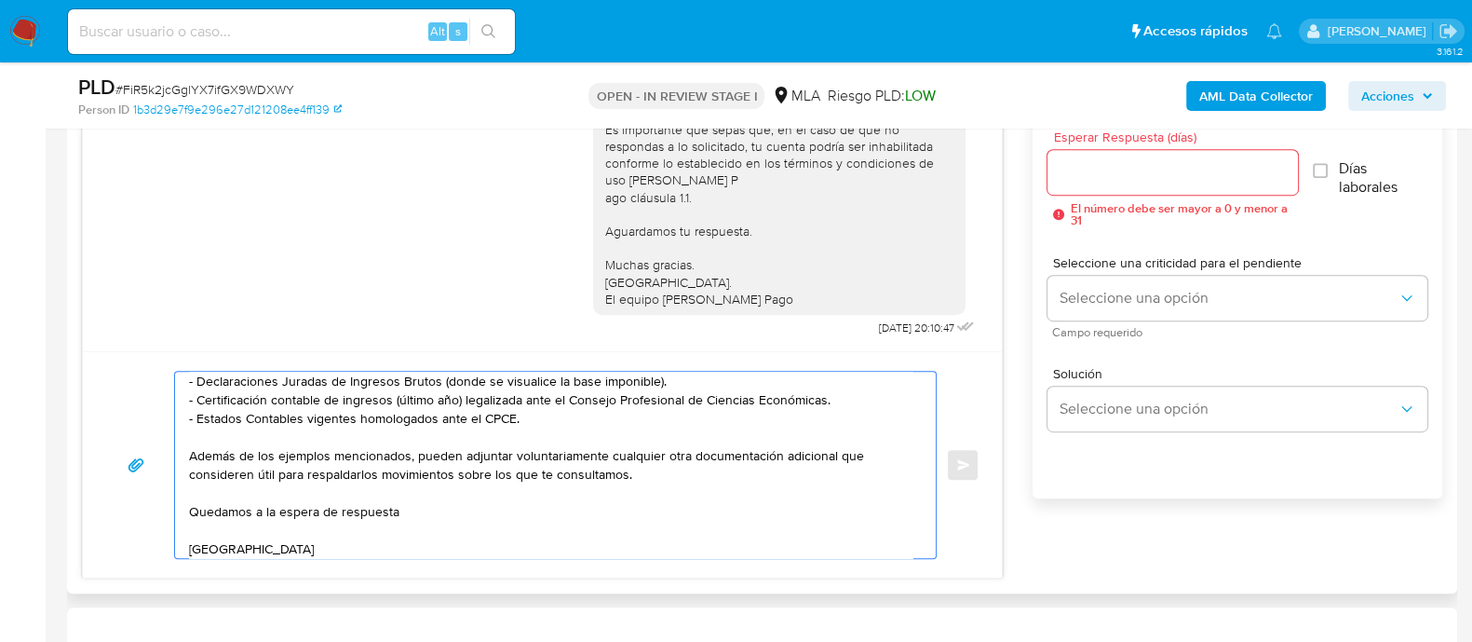
click at [358, 470] on textarea "Hola LIENS S.R.L. En función de las operaciones registradas en la cuenta de la …" at bounding box center [550, 465] width 723 height 186
click at [485, 509] on textarea "Hola LIENS S.R.L. En función de las operaciones registradas en la cuenta de la …" at bounding box center [550, 465] width 723 height 186
drag, startPoint x: 643, startPoint y: 478, endPoint x: 362, endPoint y: 478, distance: 281.2
click at [362, 478] on textarea "Hola LIENS S.R.L. En función de las operaciones registradas en la cuenta de la …" at bounding box center [550, 465] width 723 height 186
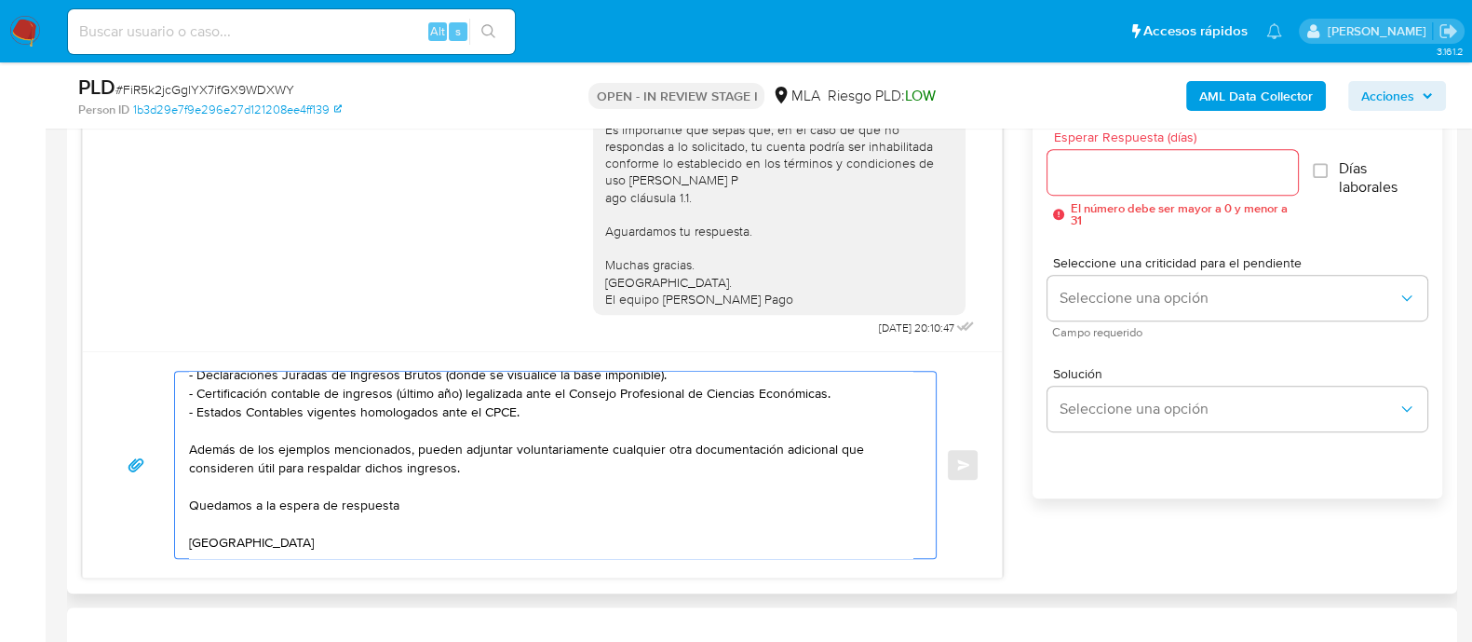
scroll to position [181, 0]
click at [264, 497] on textarea "Hola LIENS S.R.L. En función de las operaciones registradas en la cuenta de la …" at bounding box center [550, 465] width 723 height 186
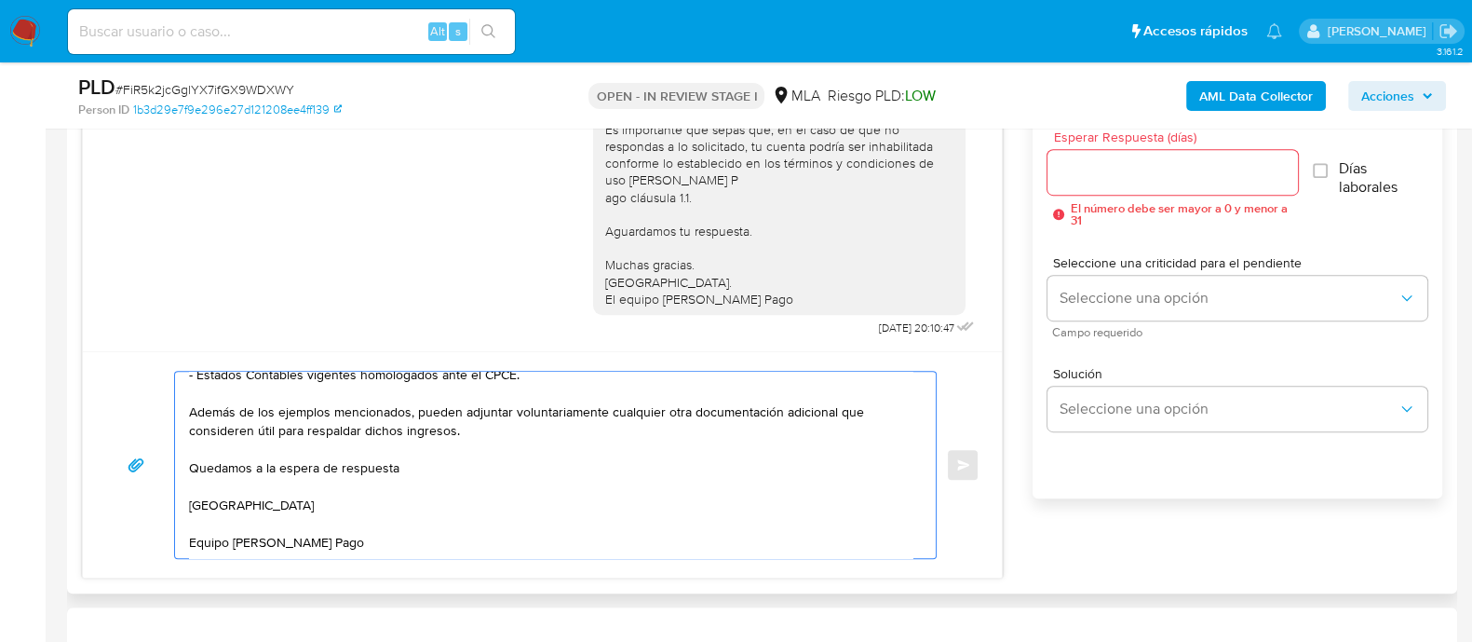
drag, startPoint x: 76, startPoint y: 343, endPoint x: 140, endPoint y: 358, distance: 65.0
click at [73, 316] on div "Historial CX Soluciones Chat Id Estado Fecha de creación Origen Proceso • 34664…" at bounding box center [762, 284] width 1390 height 617
click at [240, 519] on textarea "Hola LIENS S.R.L. En función de las operaciones registradas en la cuenta de la …" at bounding box center [550, 465] width 723 height 186
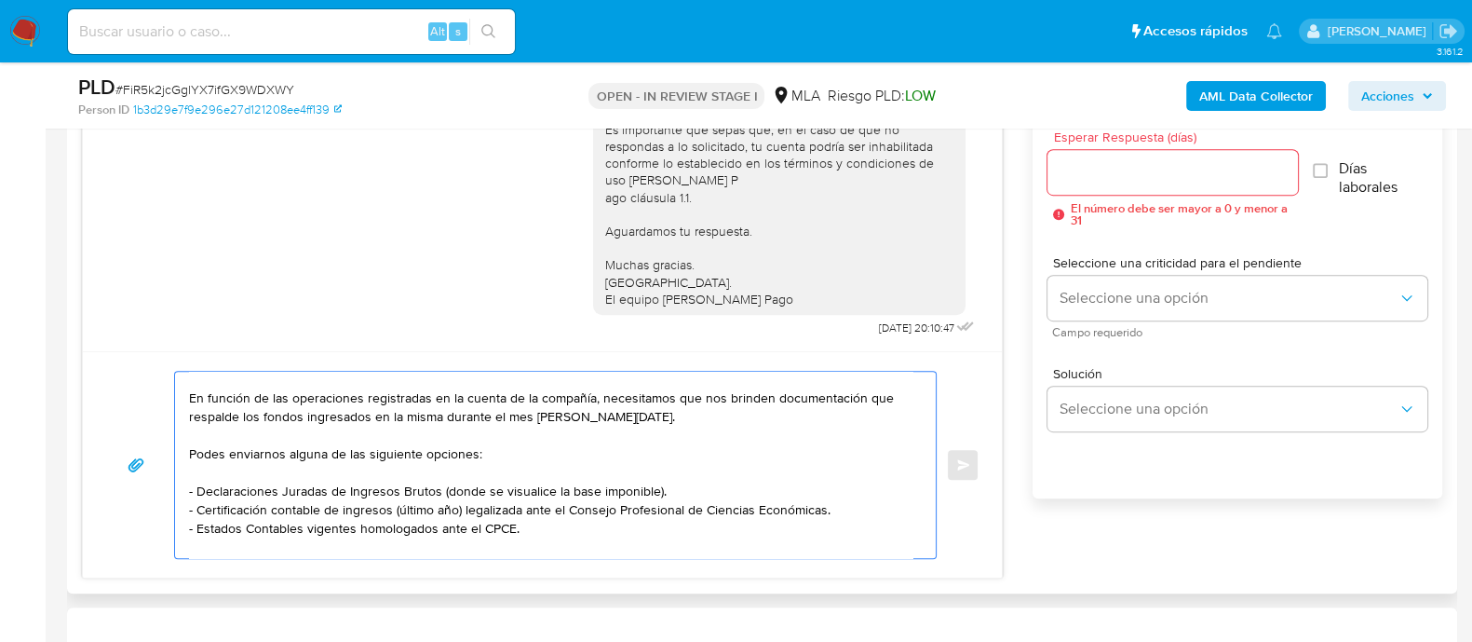
scroll to position [0, 0]
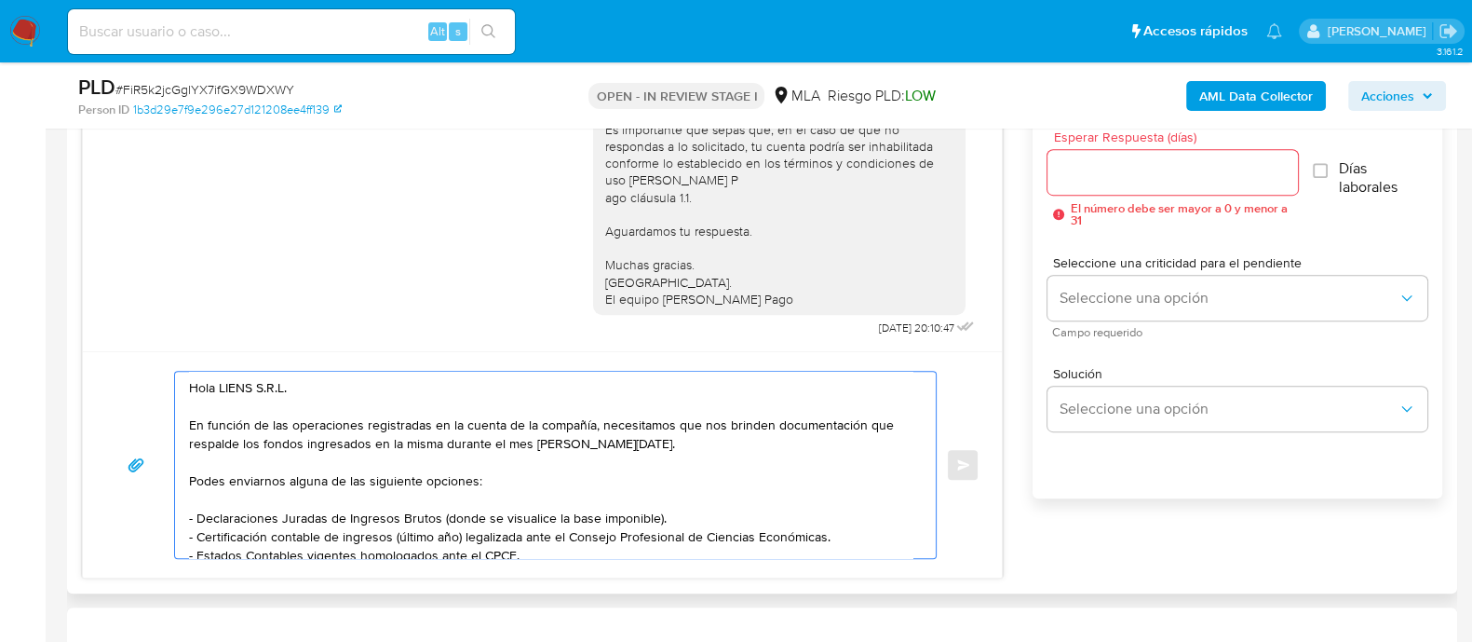
drag, startPoint x: 263, startPoint y: 505, endPoint x: 127, endPoint y: 332, distance: 219.4
click at [127, 332] on div "17/09/2025 14:51:35 Hola, Esperamos que te encuentres muy bien. Te consultamos …" at bounding box center [542, 314] width 921 height 527
type textarea "Hola LIENS S.R.L. En función de las operaciones registradas en la cuenta de la …"
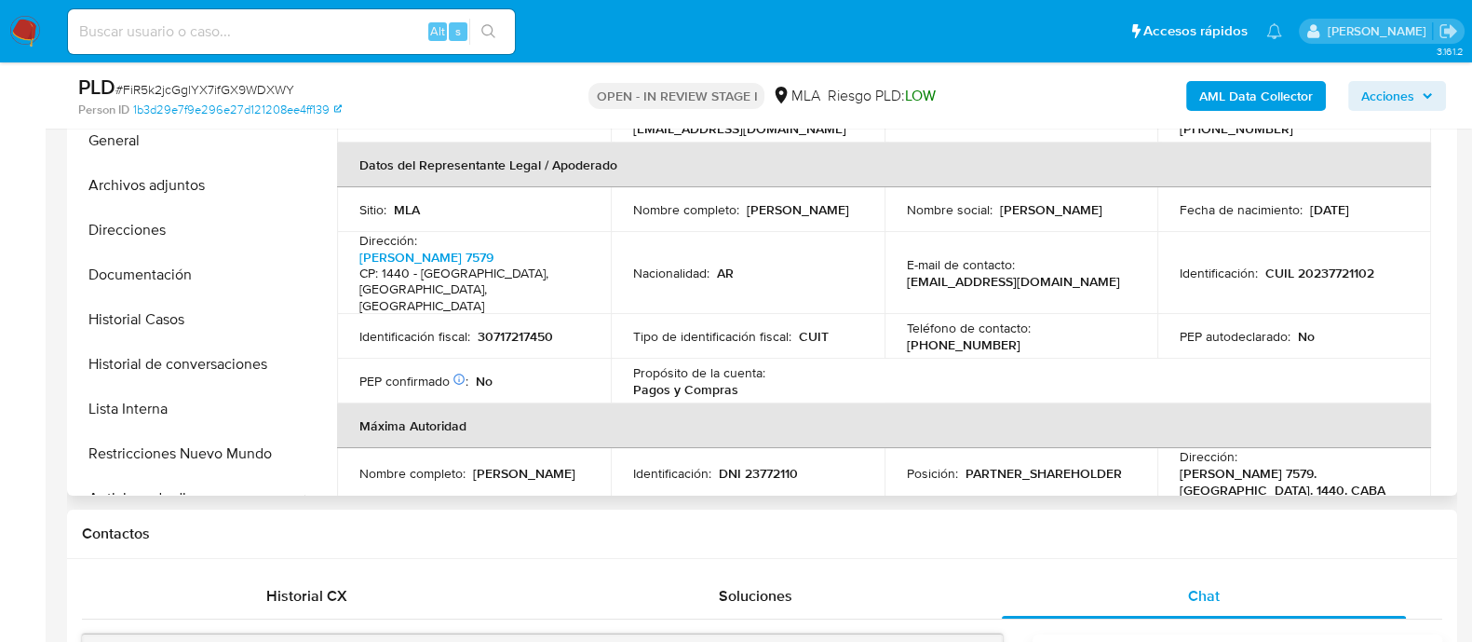
scroll to position [423, 0]
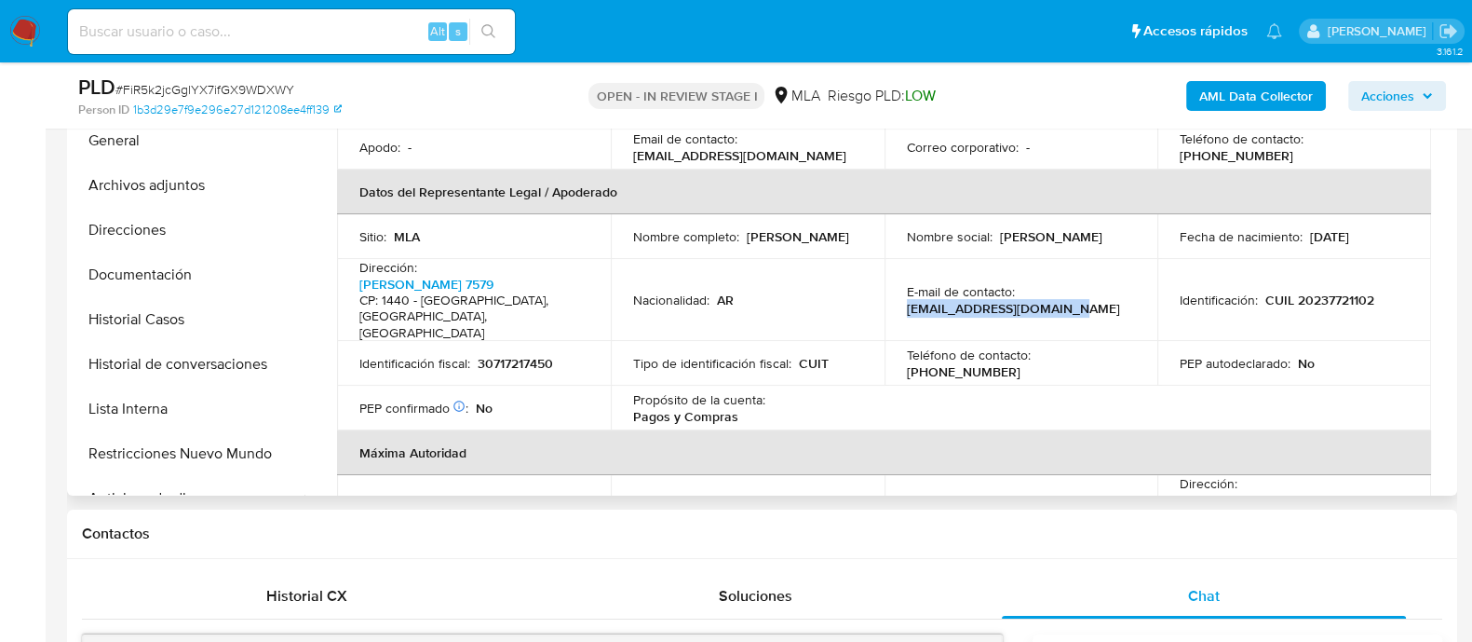
drag, startPoint x: 894, startPoint y: 284, endPoint x: 1074, endPoint y: 284, distance: 180.6
click at [1074, 284] on td "E-mail de contacto : canning@unicomoto.com.ar" at bounding box center [1022, 300] width 274 height 83
copy p "[EMAIL_ADDRESS][DOMAIN_NAME]"
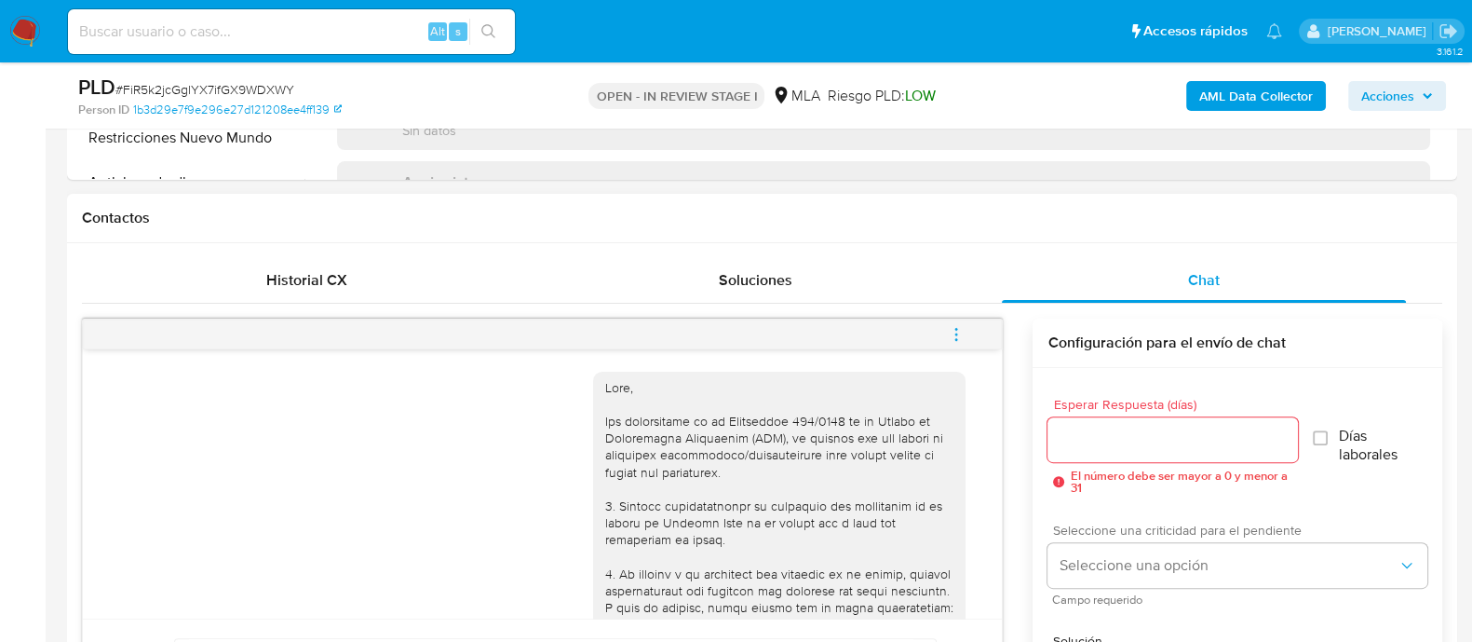
scroll to position [814, 0]
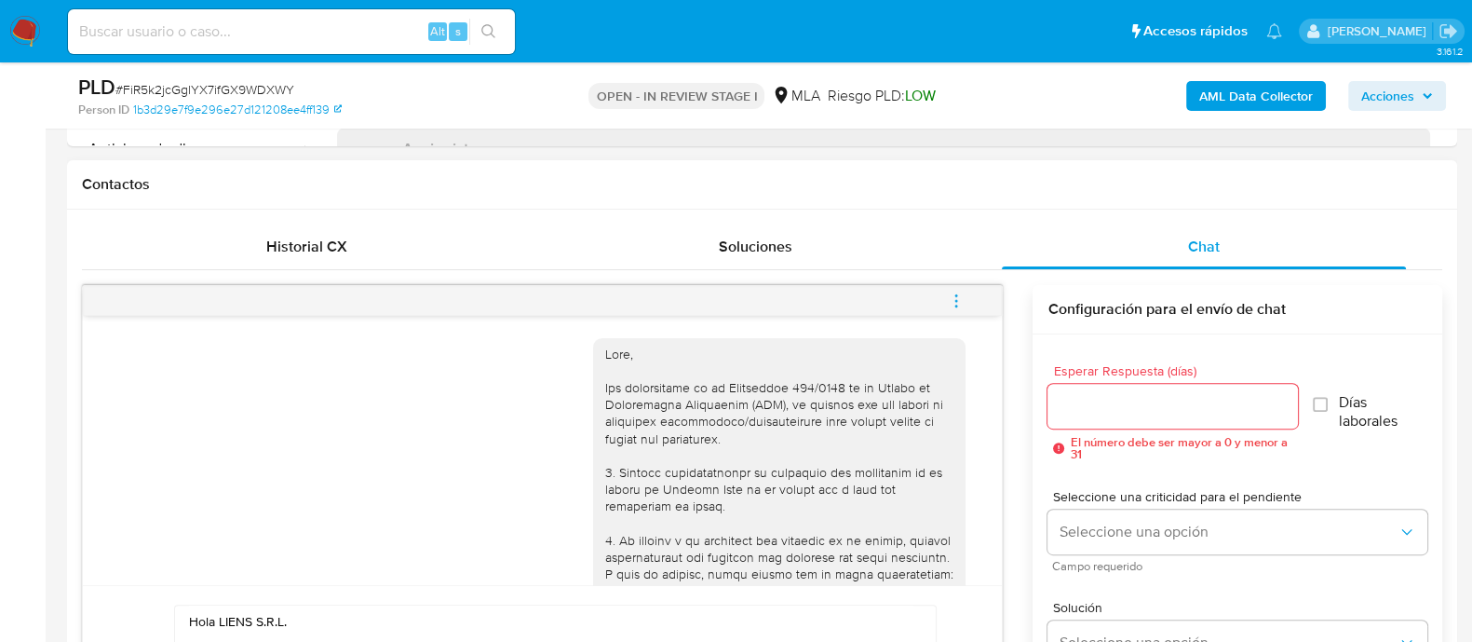
click at [1101, 399] on input "Esperar Respuesta (días)" at bounding box center [1172, 406] width 250 height 24
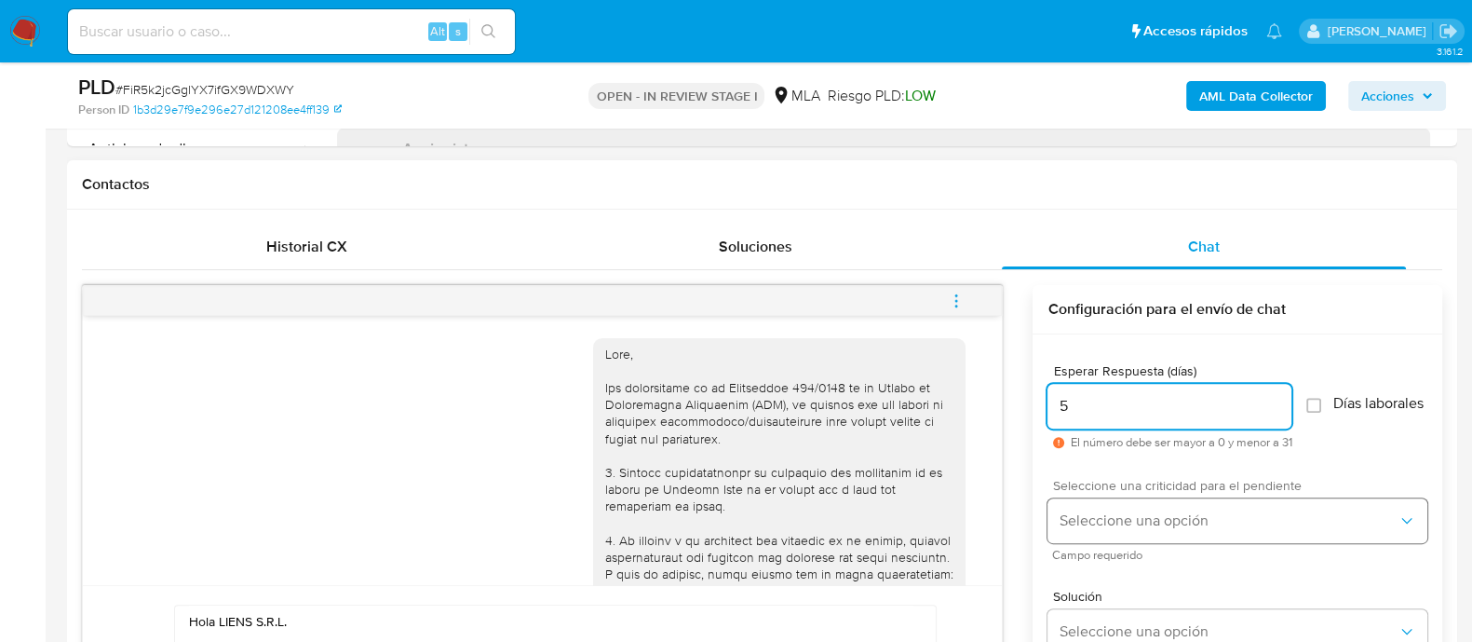
type input "5"
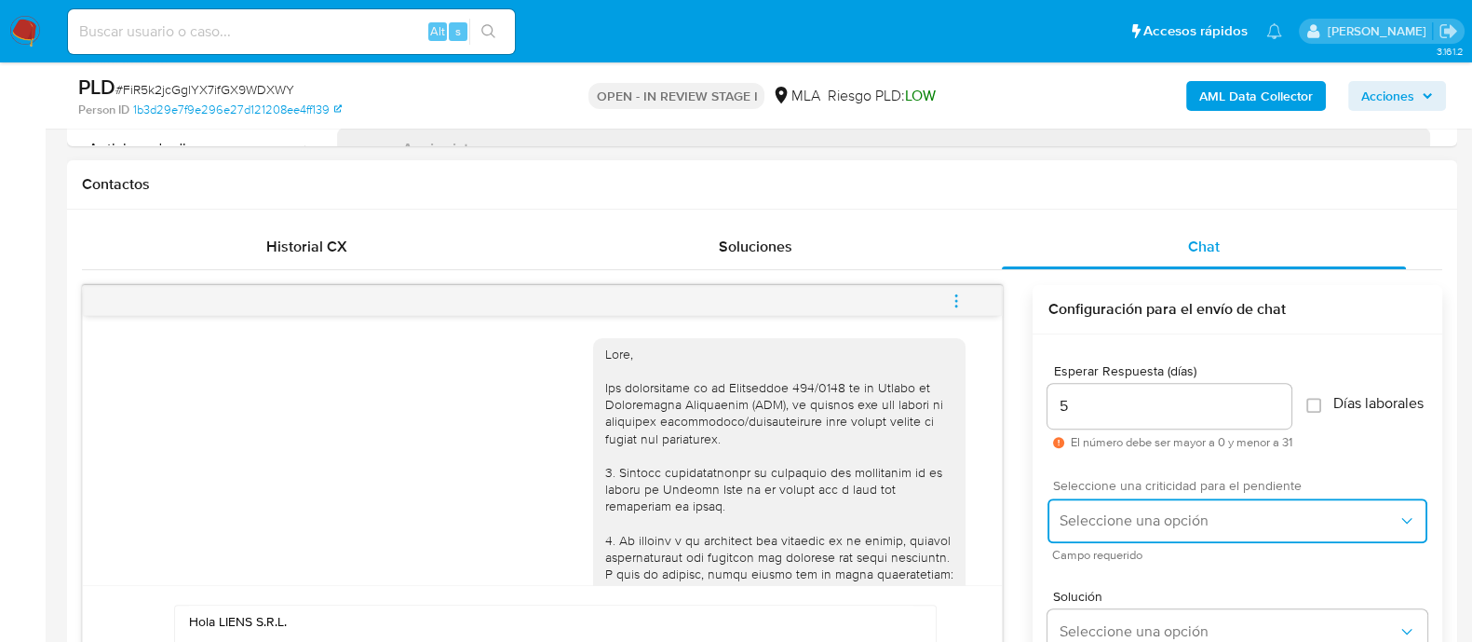
click at [1097, 514] on button "Seleccione una opción" at bounding box center [1237, 520] width 380 height 45
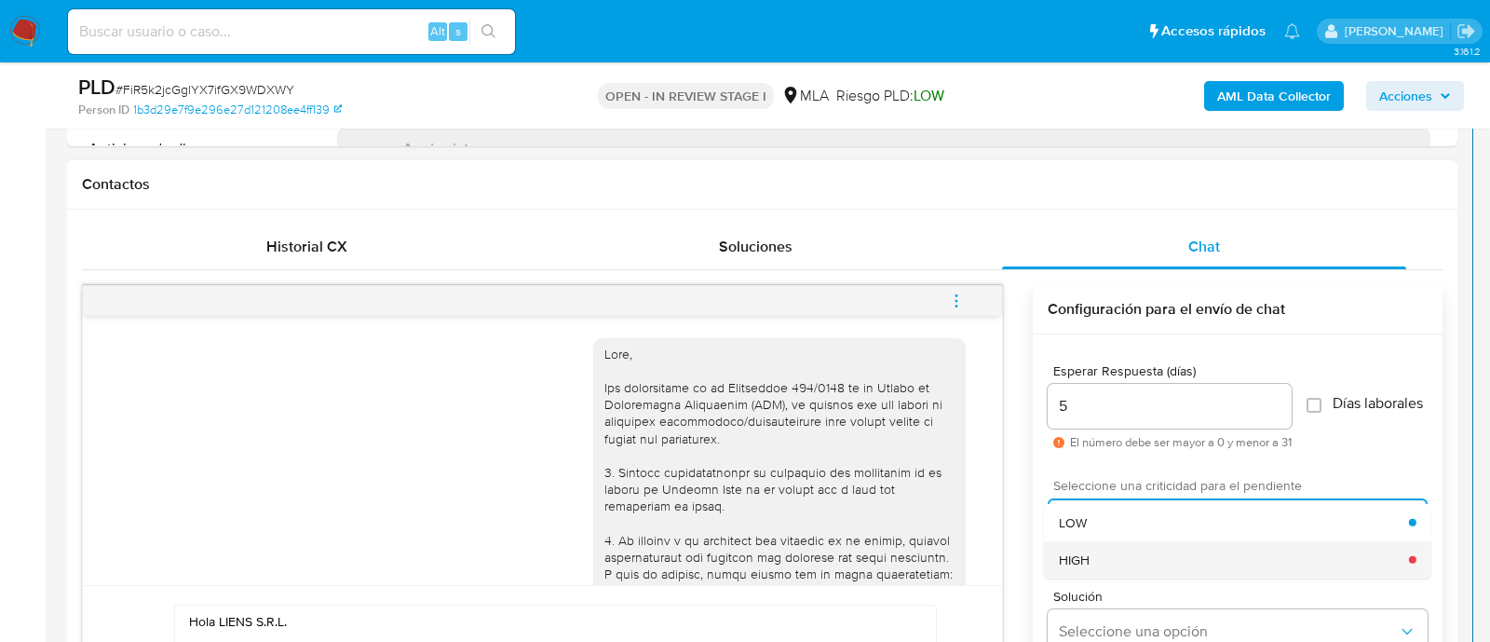
click at [1097, 561] on div "HIGH" at bounding box center [1234, 558] width 350 height 37
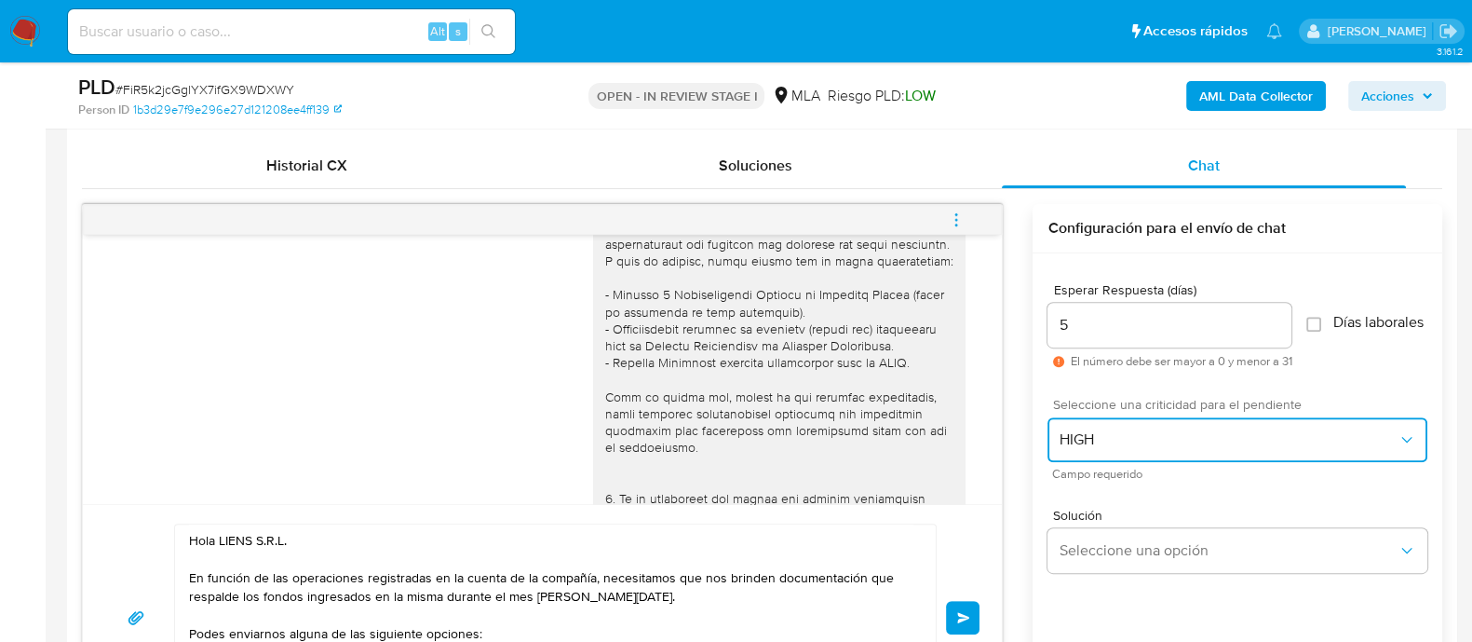
scroll to position [930, 0]
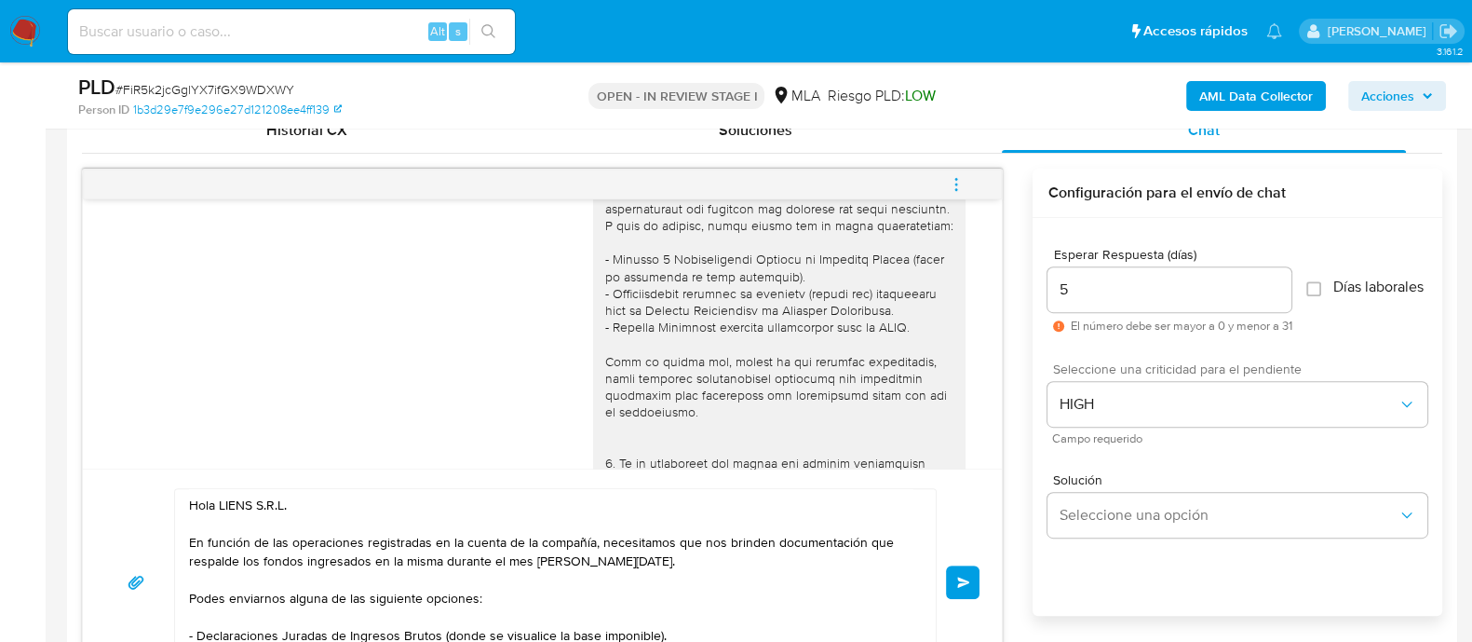
click at [975, 568] on button "Enviar" at bounding box center [963, 582] width 34 height 34
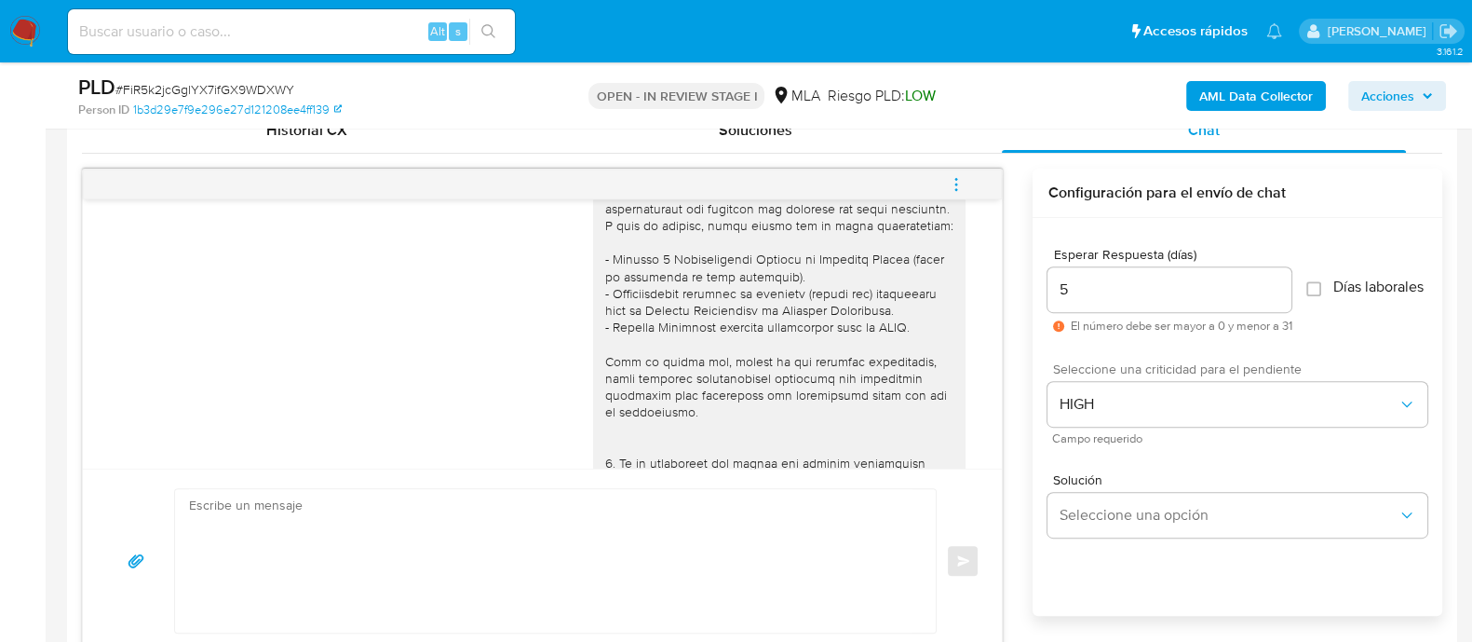
scroll to position [1570, 0]
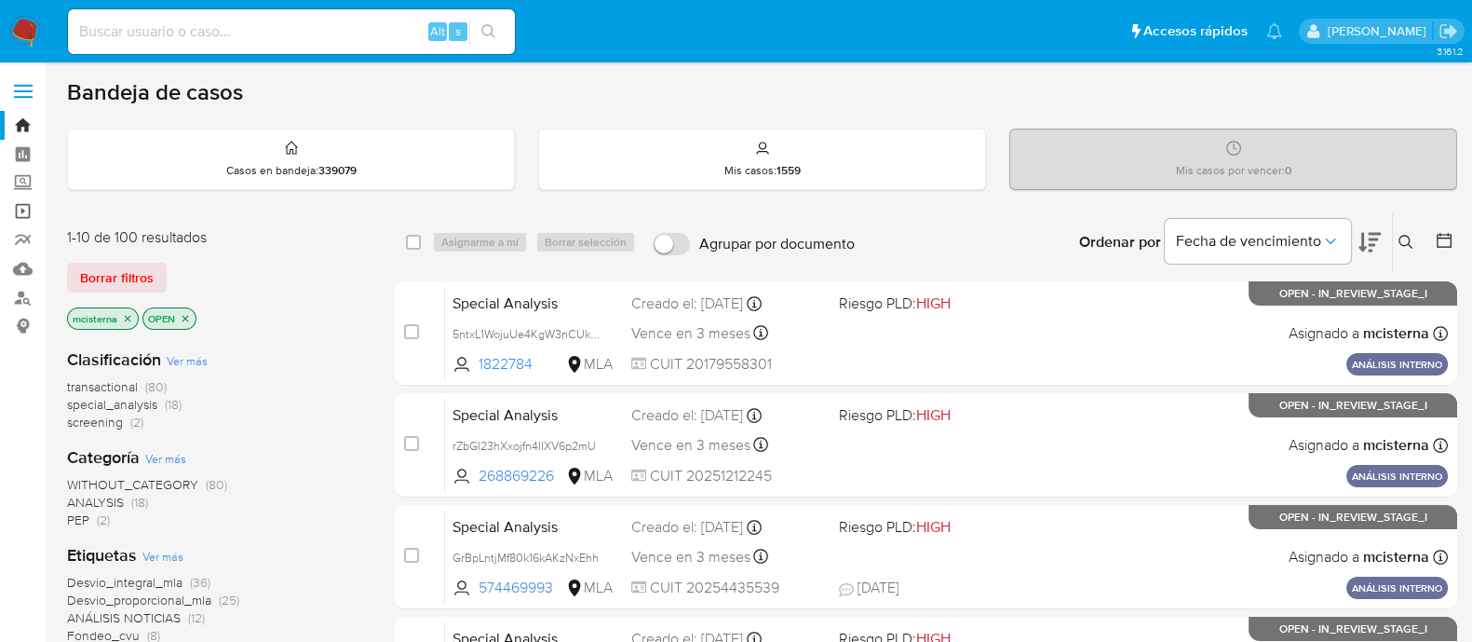
drag, startPoint x: 27, startPoint y: 211, endPoint x: 37, endPoint y: 216, distance: 11.3
click at [27, 210] on link "Operaciones masivas" at bounding box center [111, 210] width 222 height 29
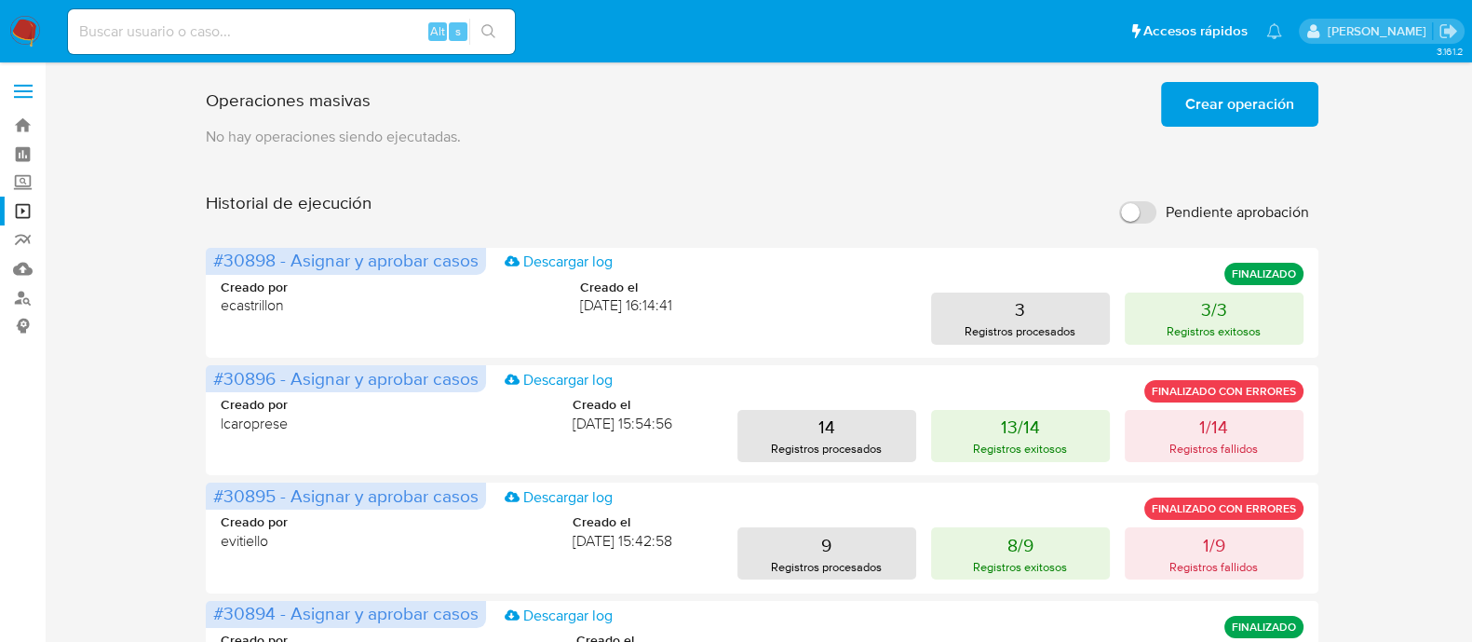
click at [1124, 208] on input "Pendiente aprobación" at bounding box center [1137, 212] width 37 height 22
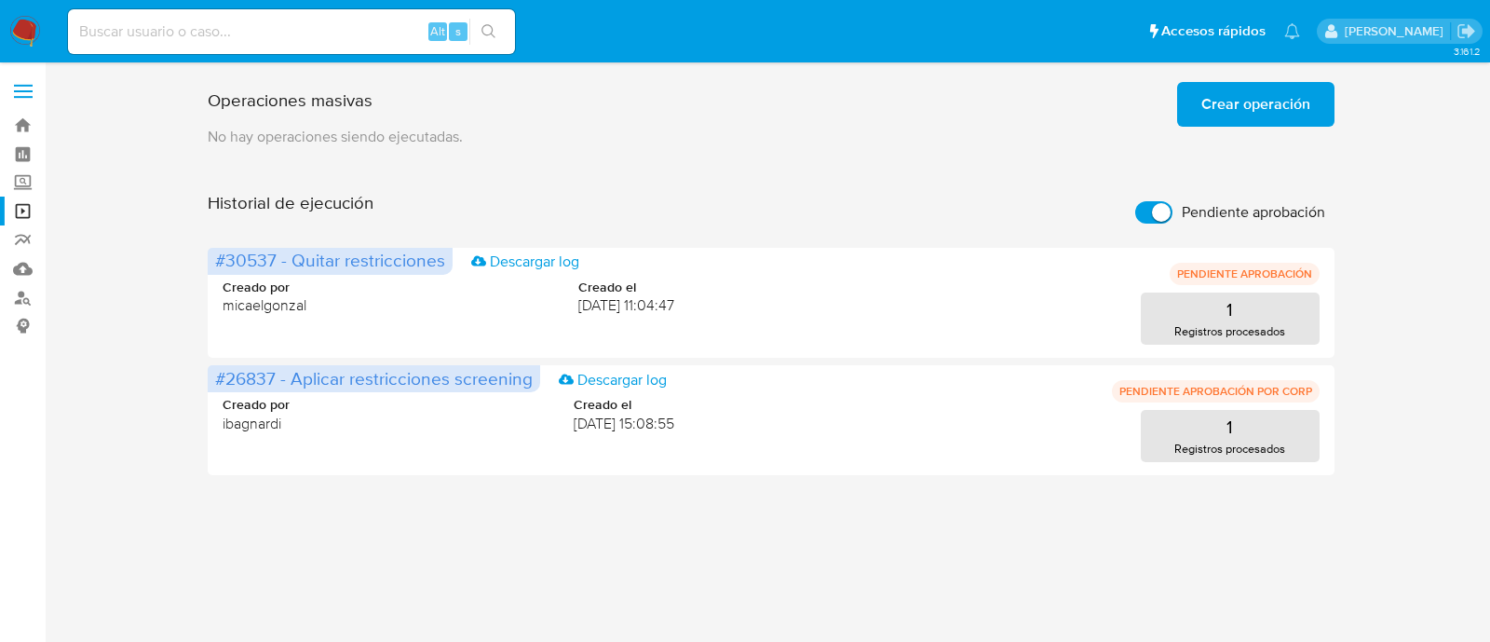
click at [1126, 208] on label "Pendiente aprobación" at bounding box center [1230, 212] width 209 height 41
click at [1135, 208] on input "Pendiente aprobación" at bounding box center [1153, 212] width 37 height 22
checkbox input "false"
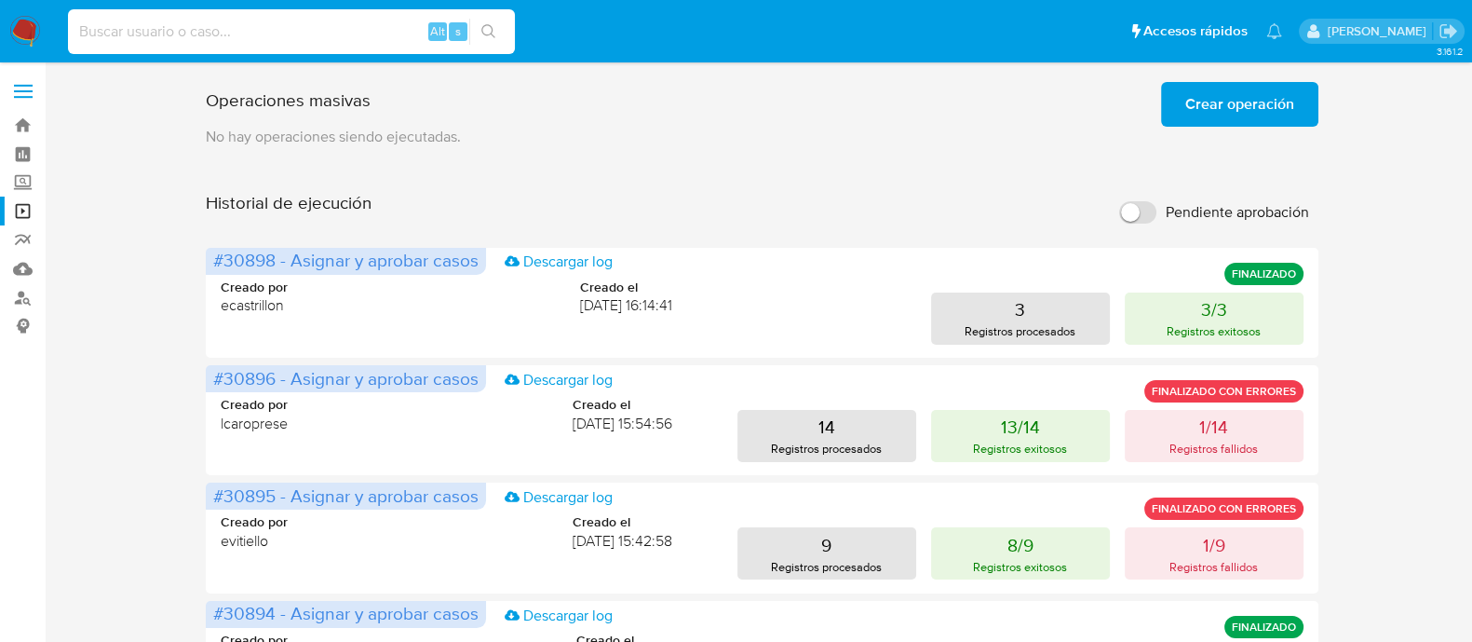
click at [336, 36] on input at bounding box center [291, 32] width 447 height 24
paste input "717939618"
type input "717939618"
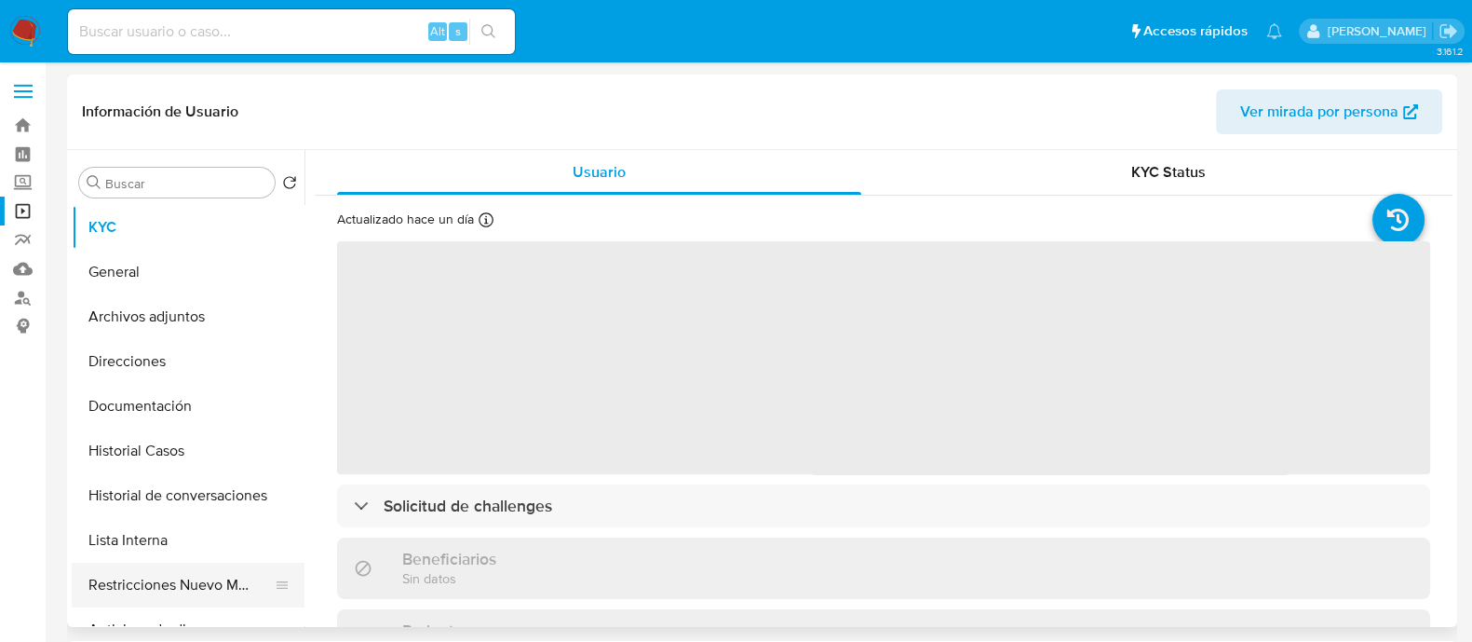
select select "10"
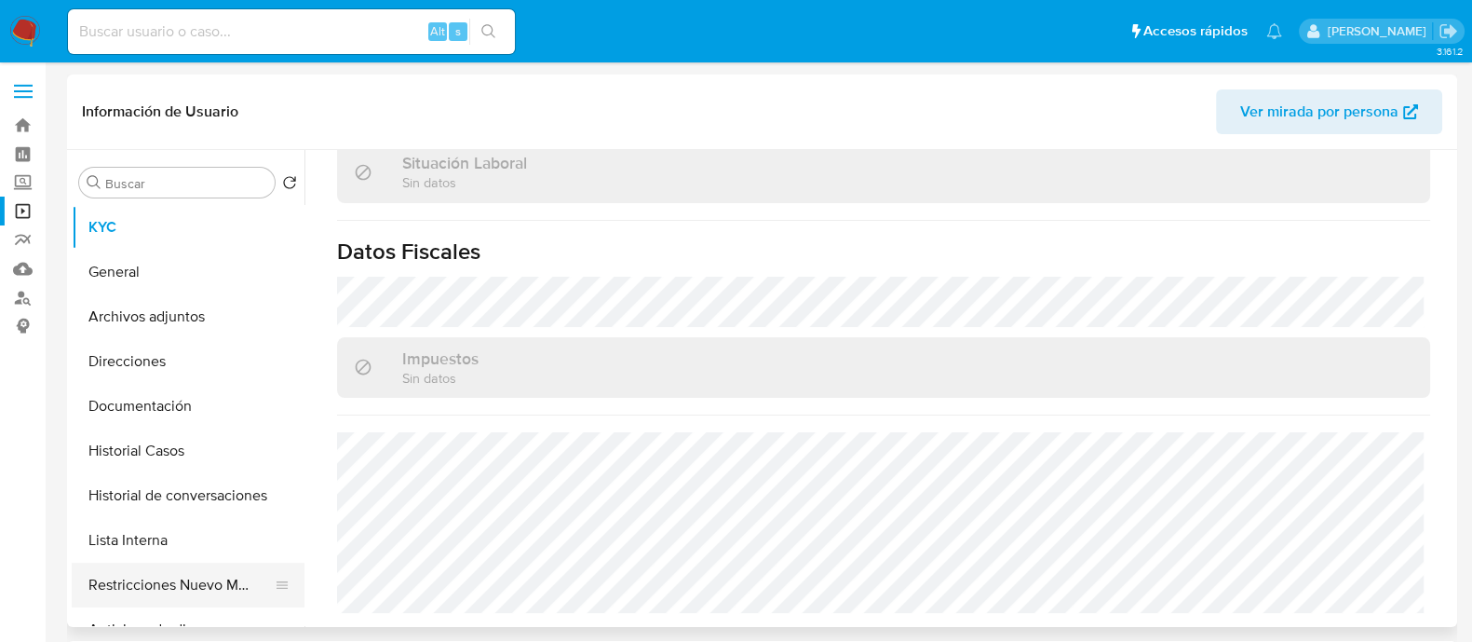
click at [199, 576] on button "Restricciones Nuevo Mundo" at bounding box center [181, 584] width 218 height 45
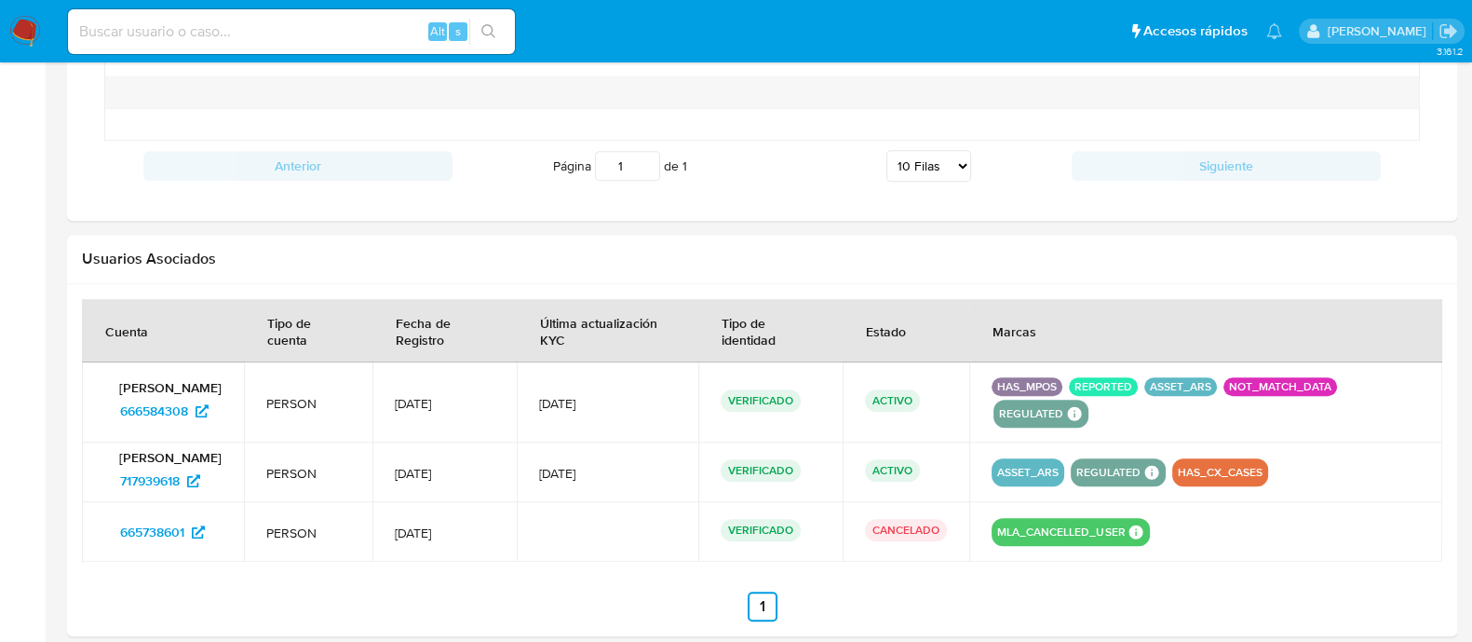
scroll to position [1628, 0]
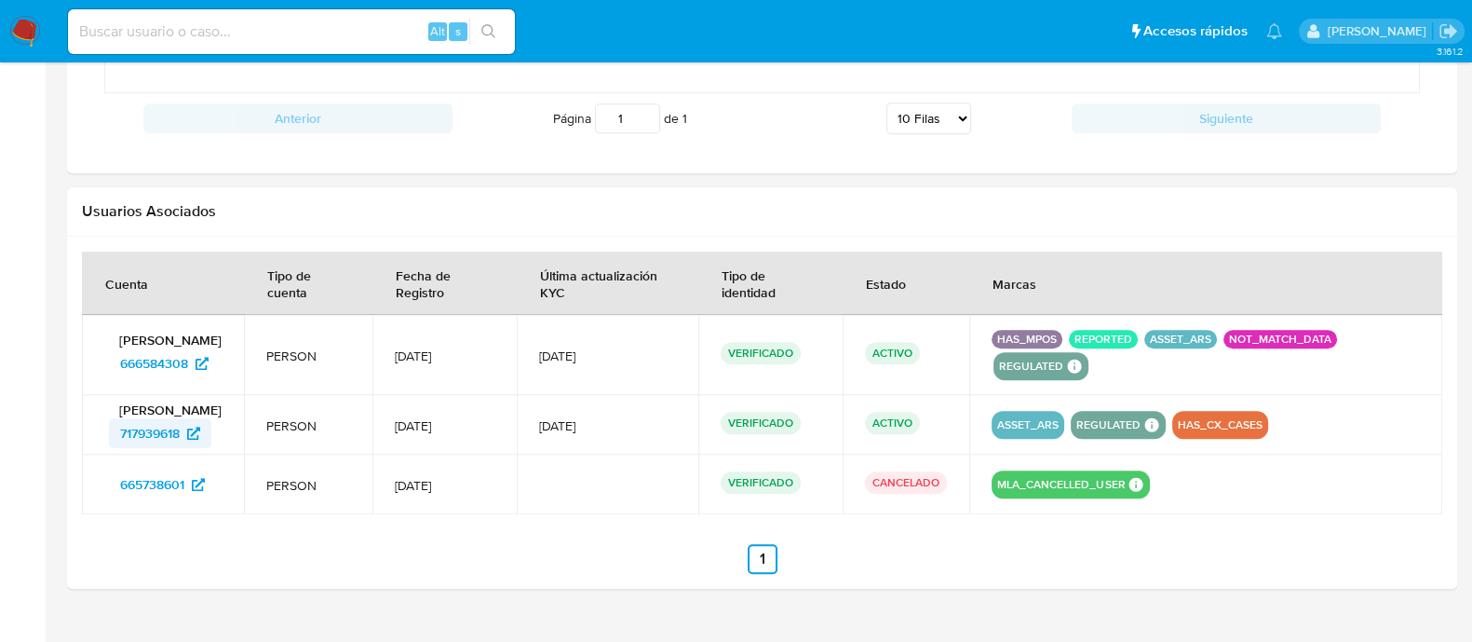
click at [138, 430] on span "717939618" at bounding box center [150, 433] width 60 height 30
click at [147, 378] on span "666584308" at bounding box center [154, 363] width 68 height 30
click at [182, 478] on span "665738601" at bounding box center [152, 484] width 64 height 30
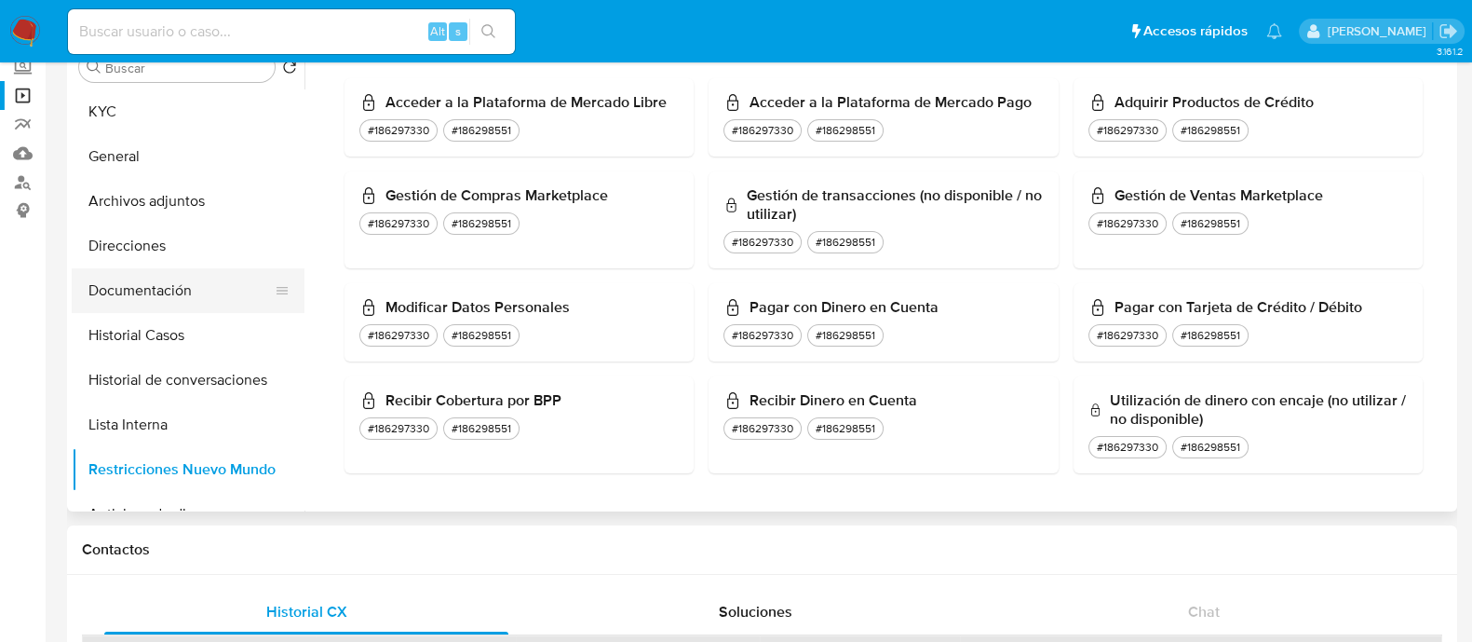
scroll to position [0, 0]
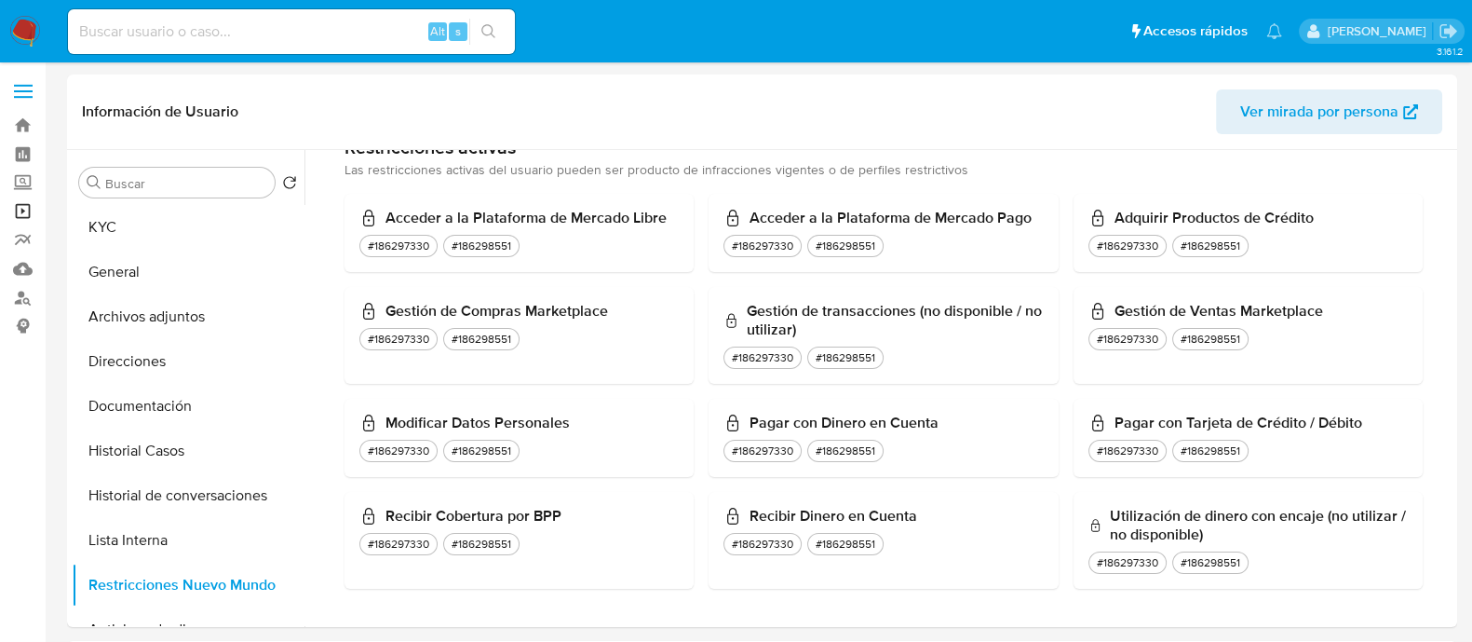
click at [28, 204] on link "Operaciones masivas" at bounding box center [111, 210] width 222 height 29
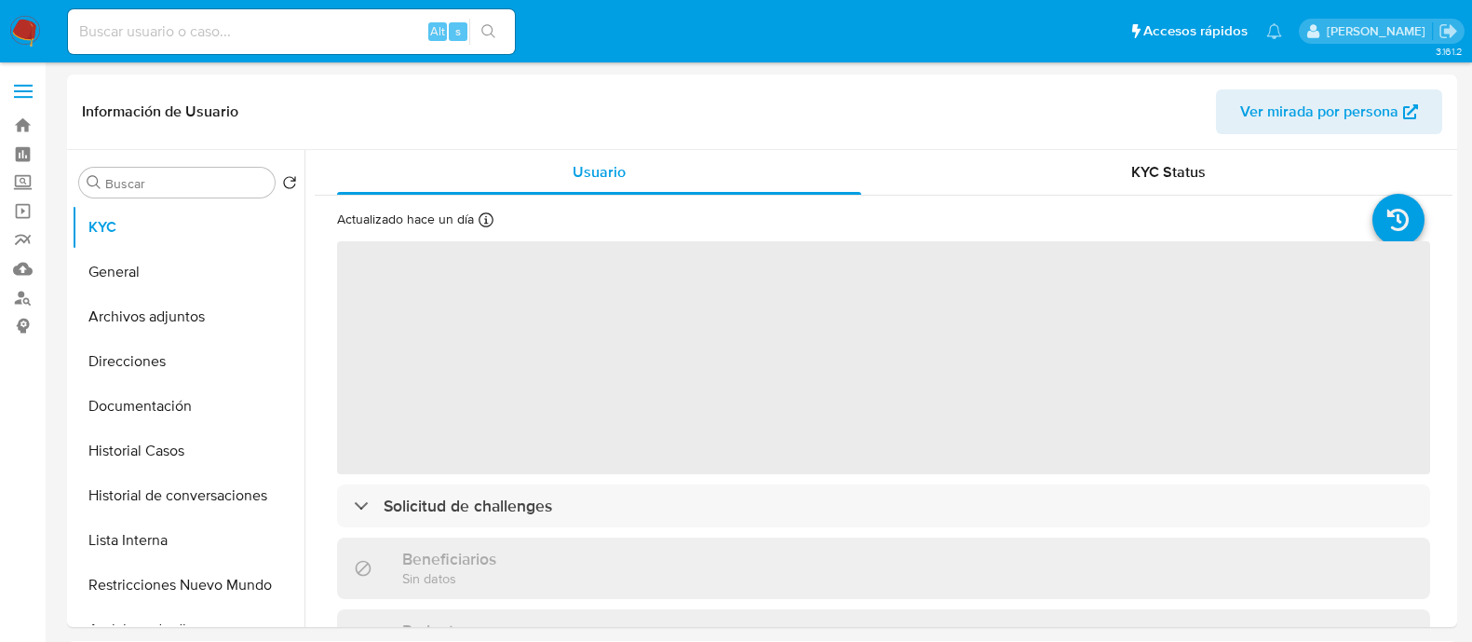
select select "10"
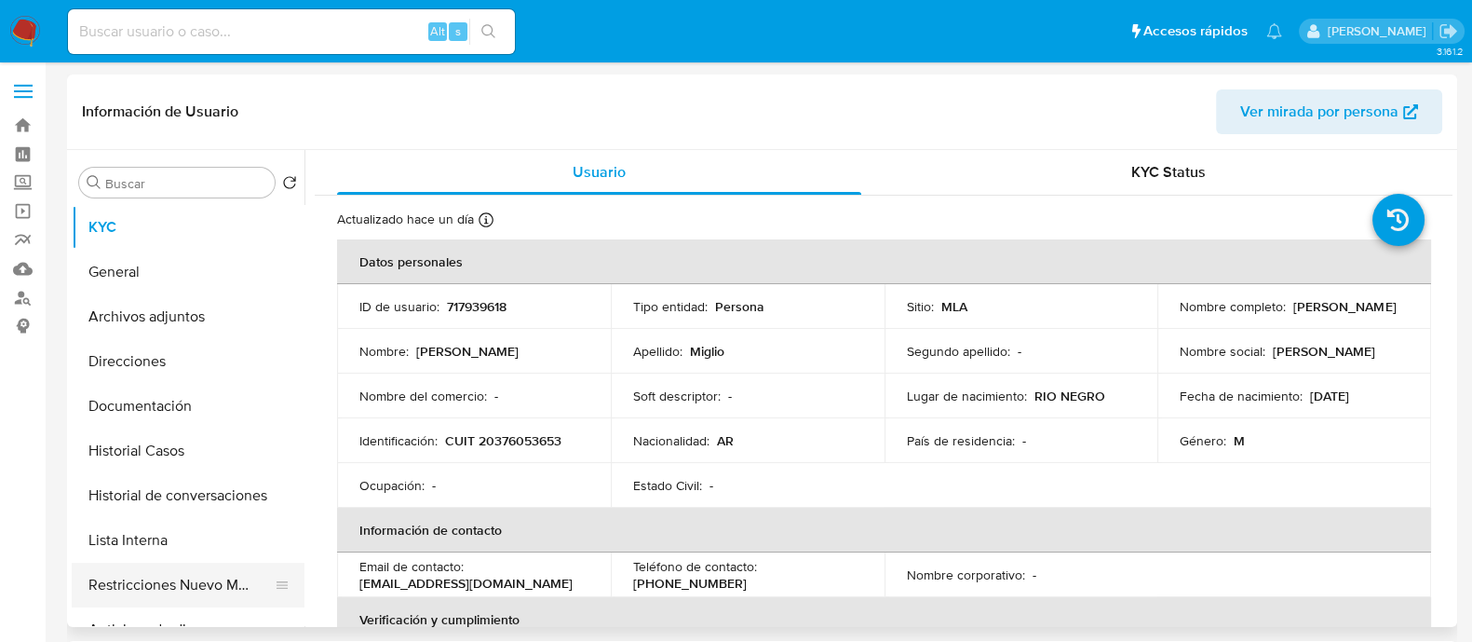
click at [244, 584] on button "Restricciones Nuevo Mundo" at bounding box center [181, 584] width 218 height 45
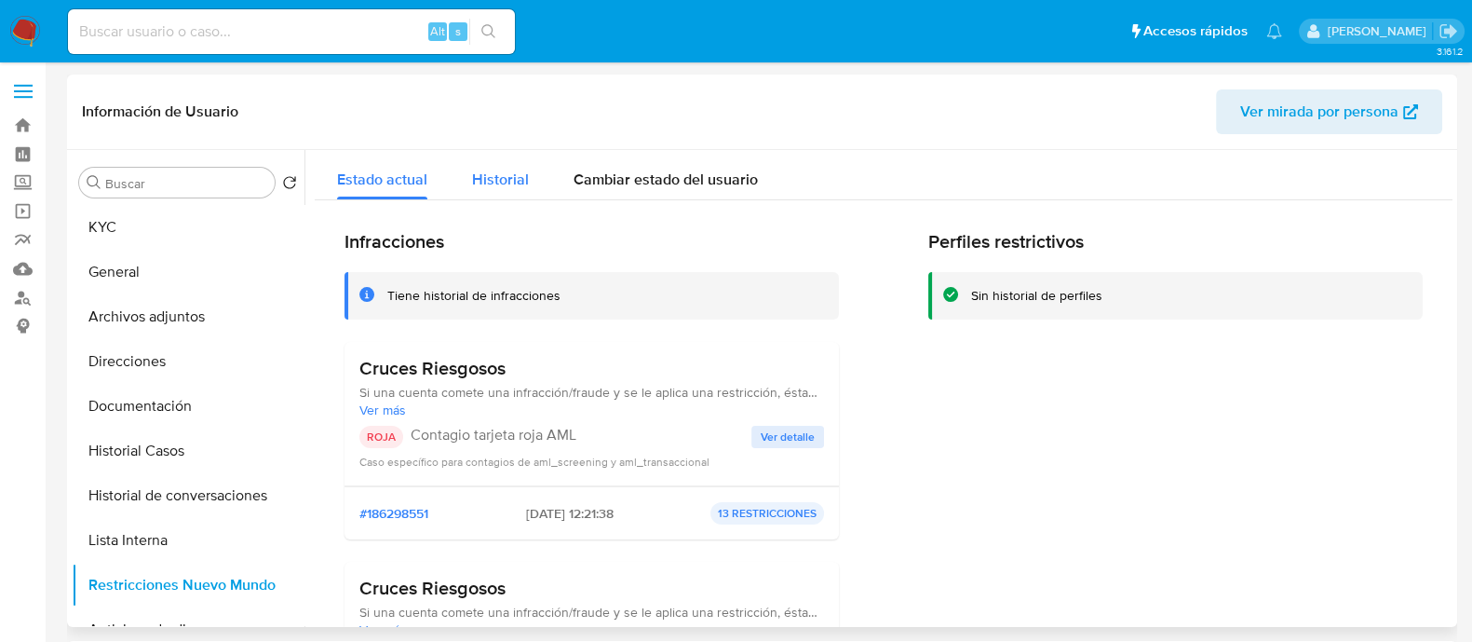
click at [507, 160] on div "Historial" at bounding box center [500, 174] width 57 height 49
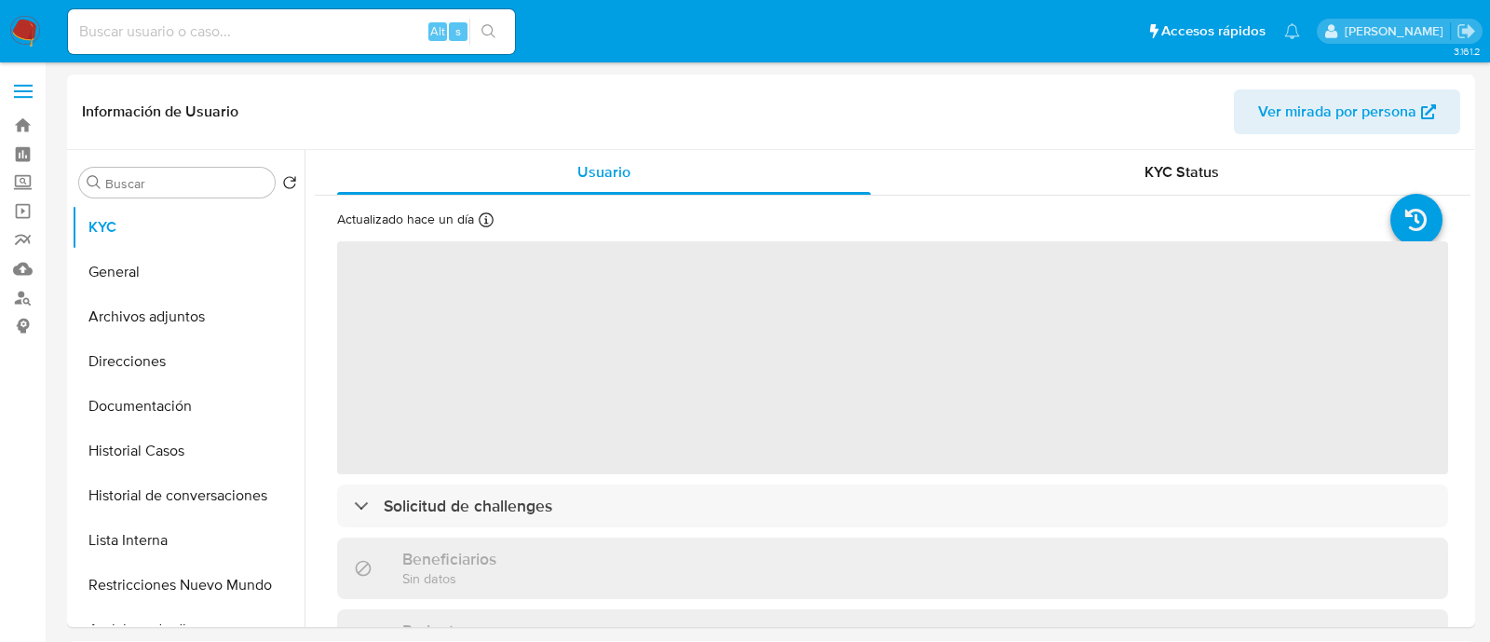
select select "10"
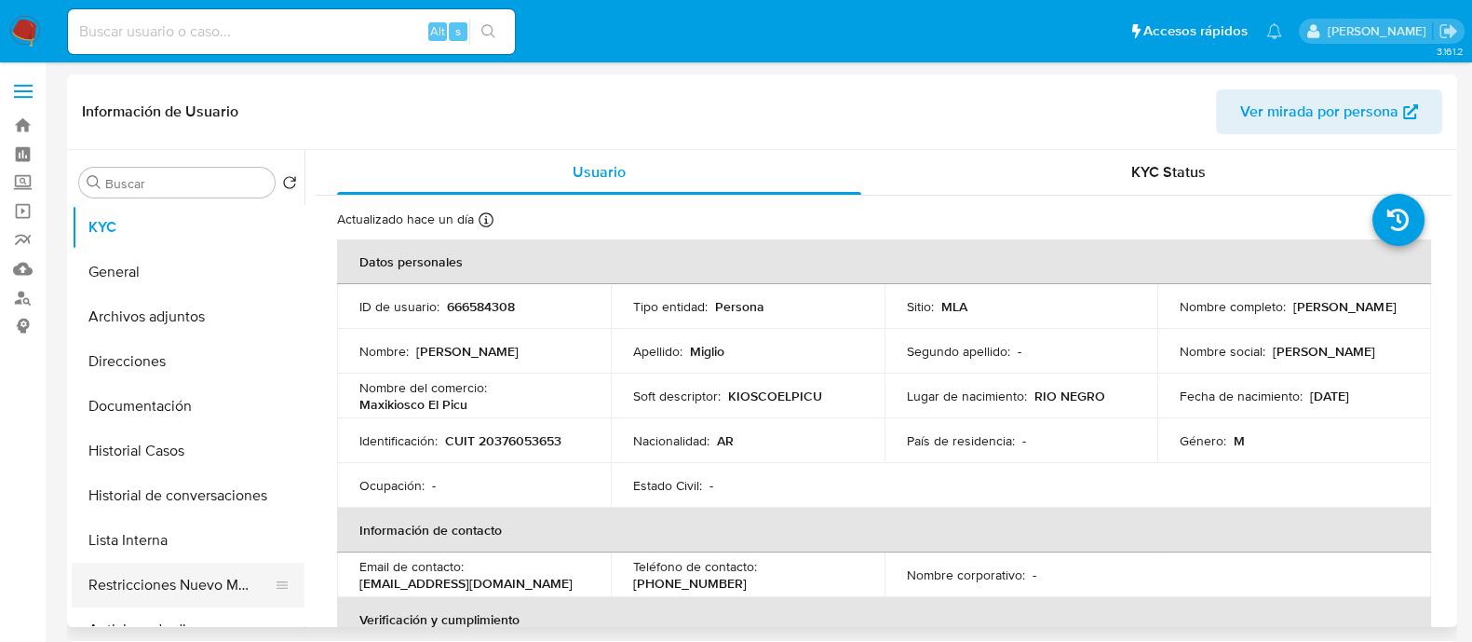
click at [243, 576] on button "Restricciones Nuevo Mundo" at bounding box center [181, 584] width 218 height 45
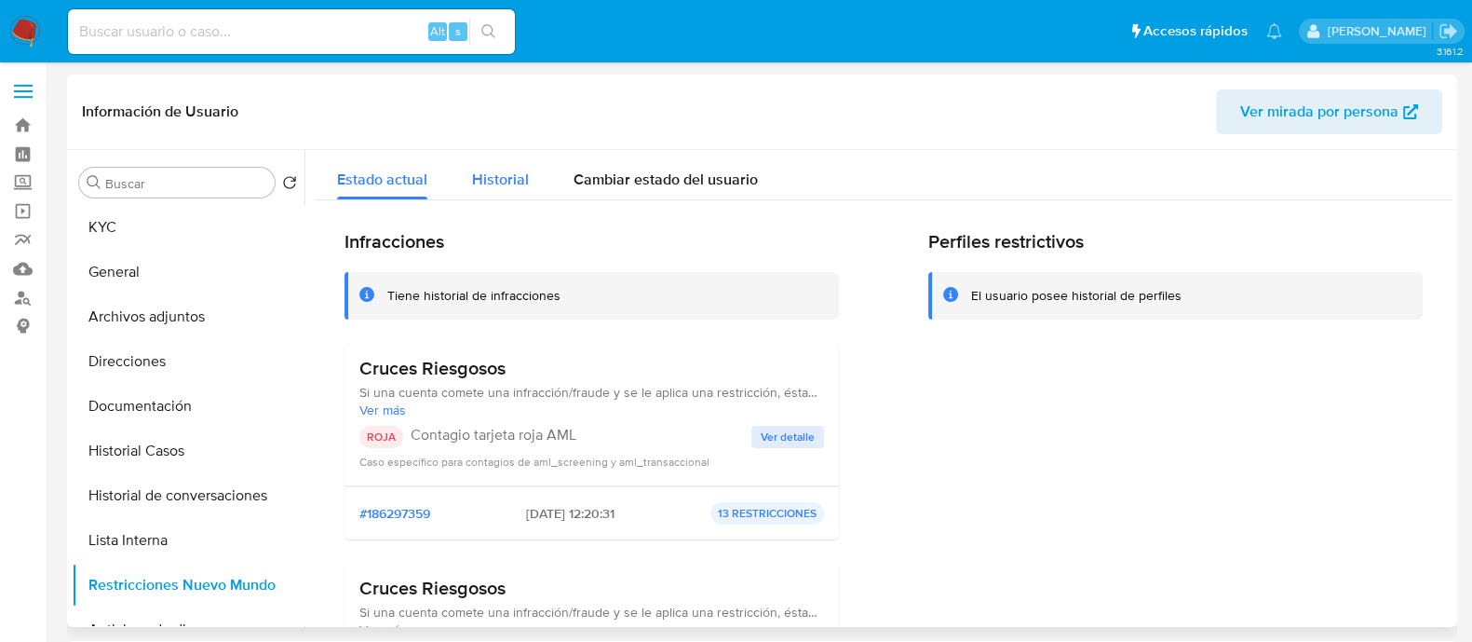
click at [496, 190] on div "Historial" at bounding box center [500, 174] width 57 height 49
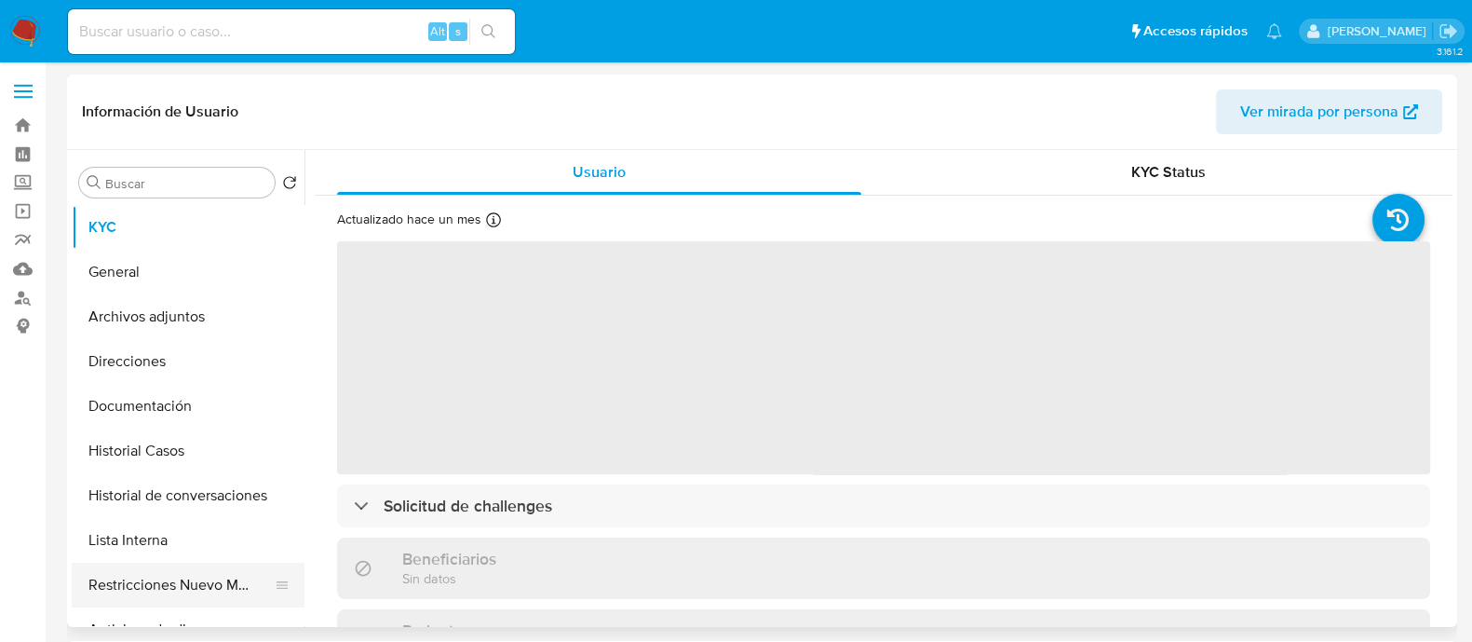
click at [188, 596] on button "Restricciones Nuevo Mundo" at bounding box center [181, 584] width 218 height 45
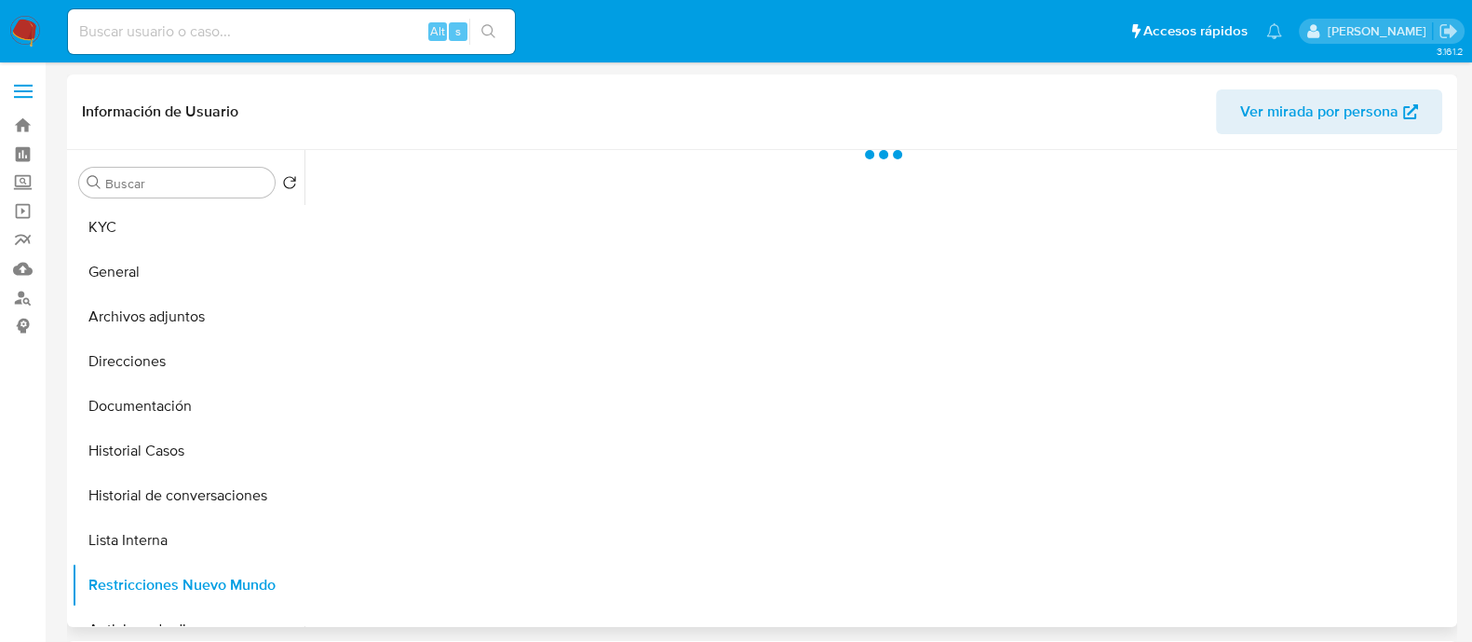
select select "10"
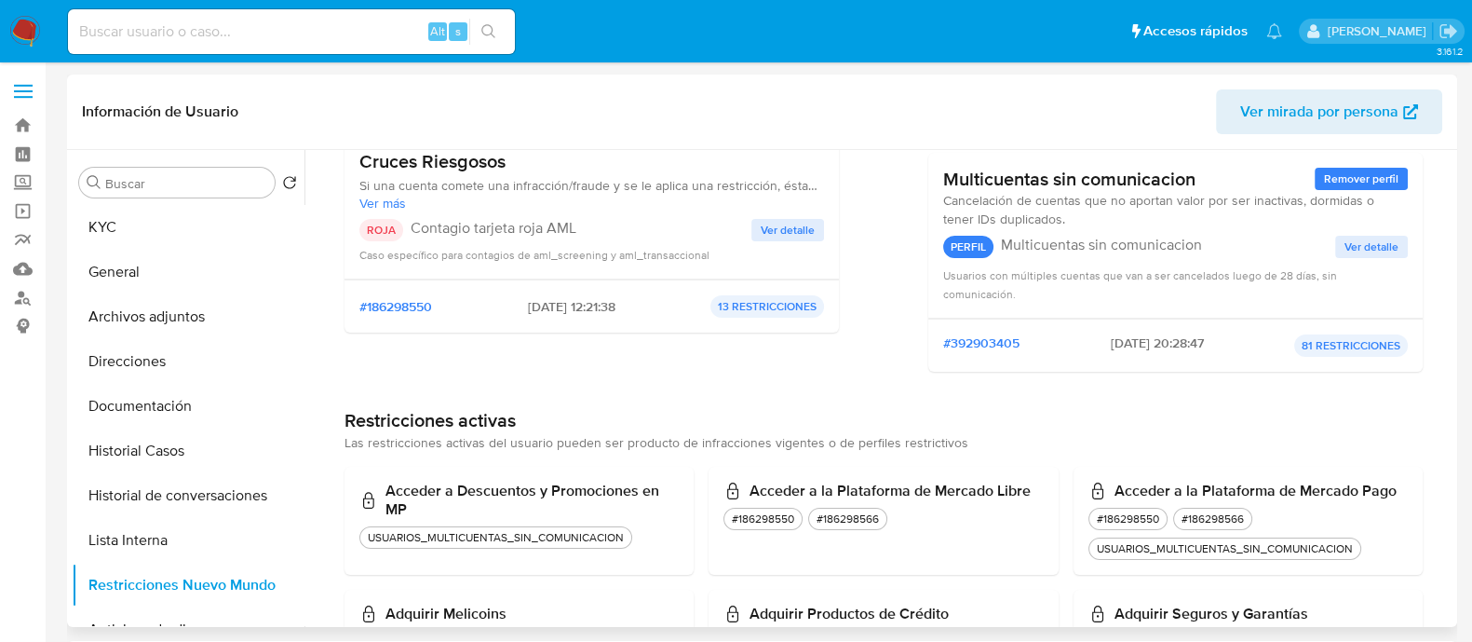
scroll to position [232, 0]
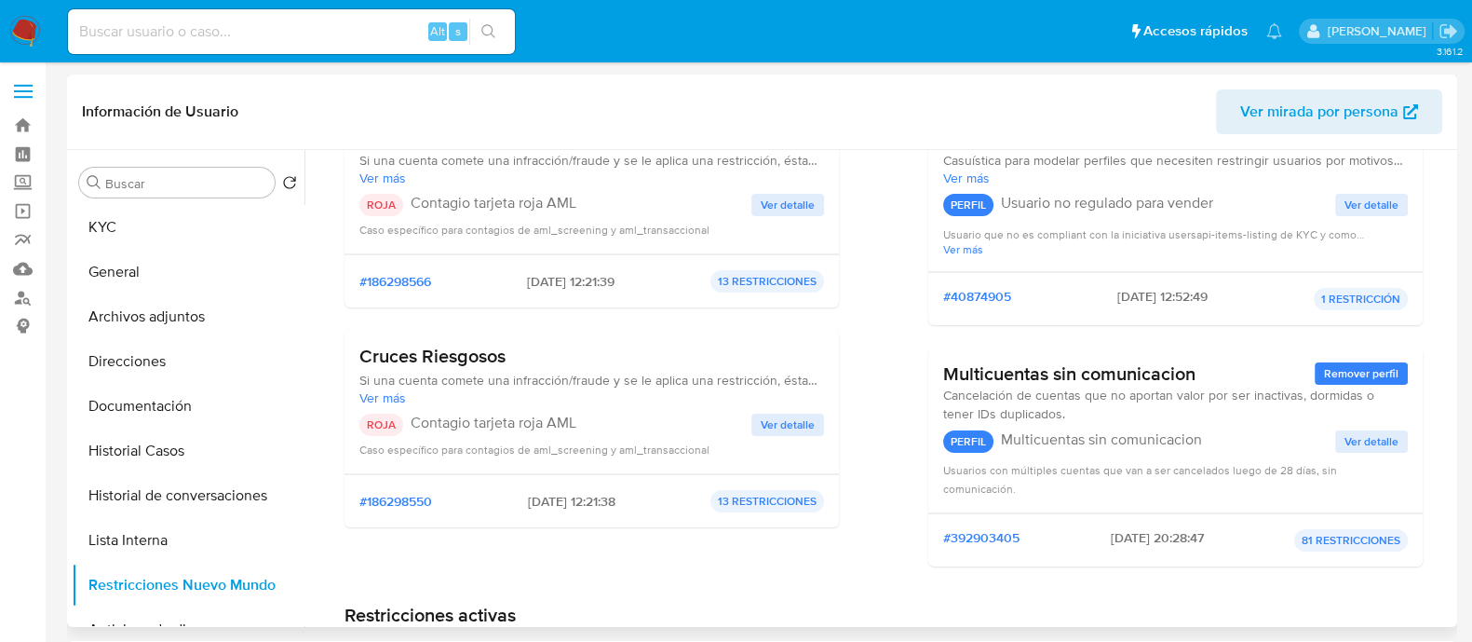
click at [747, 422] on p "Contagio tarjeta roja AML" at bounding box center [581, 422] width 341 height 19
click at [777, 422] on span "Ver detalle" at bounding box center [788, 424] width 54 height 19
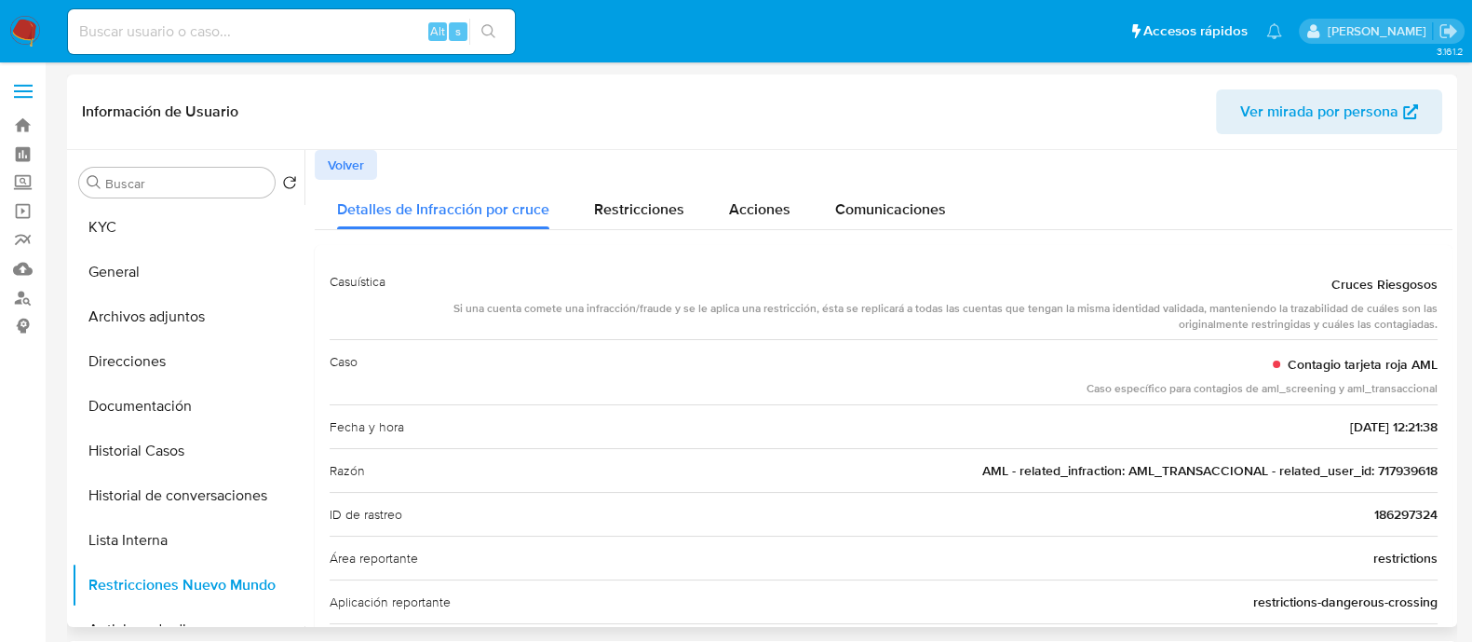
click at [378, 154] on div "Volver" at bounding box center [884, 165] width 1138 height 30
click at [356, 171] on span "Volver" at bounding box center [346, 165] width 36 height 26
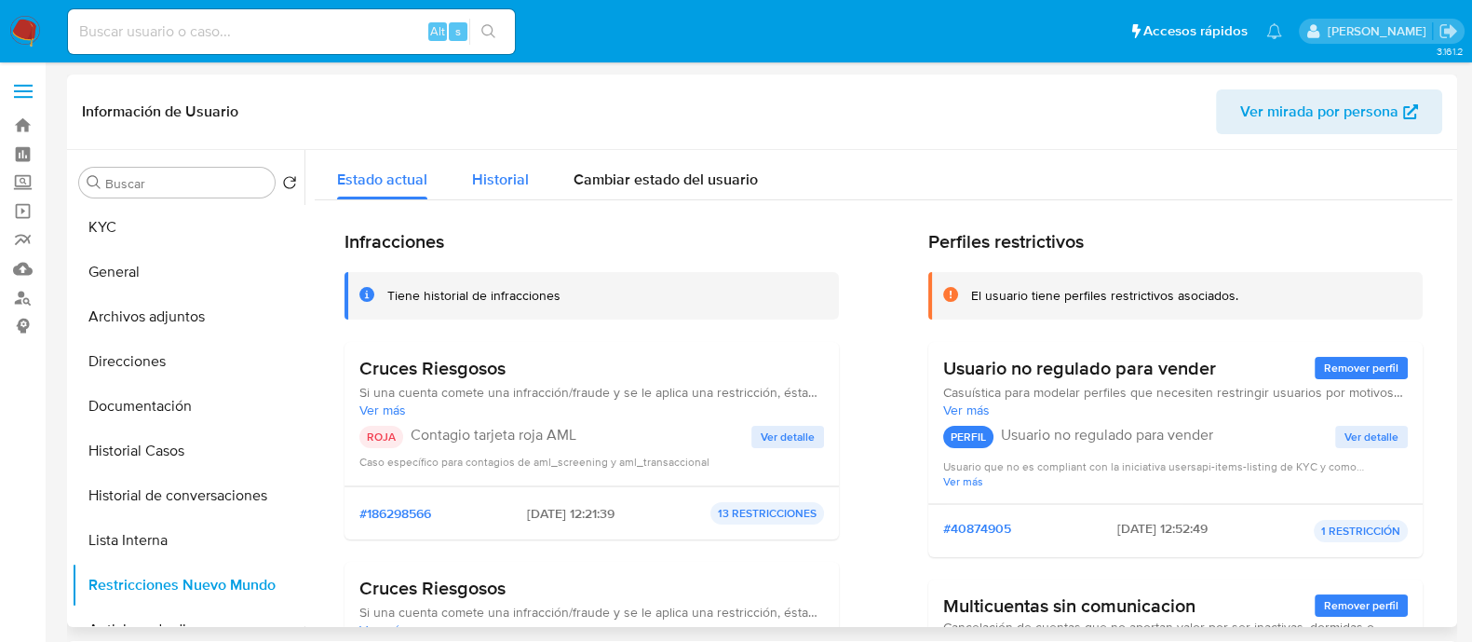
click at [515, 185] on span "Historial" at bounding box center [500, 179] width 57 height 21
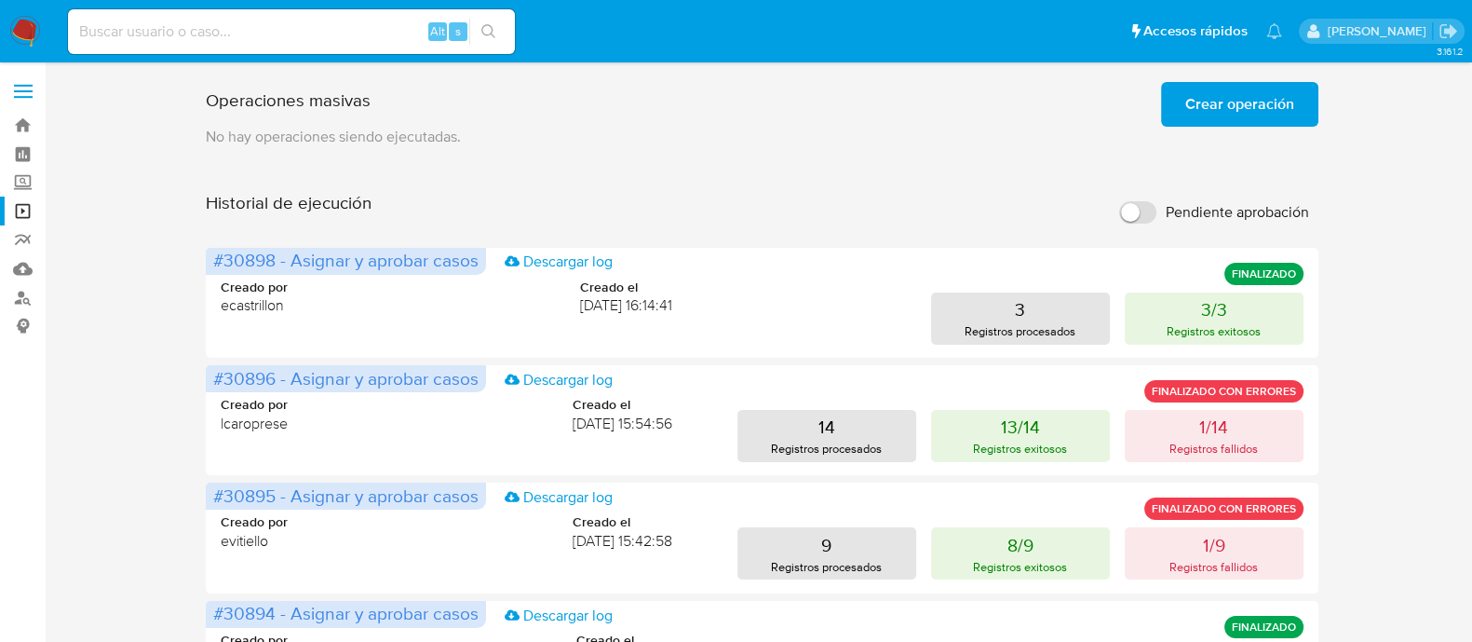
click at [1226, 125] on span "Crear operación" at bounding box center [1239, 104] width 109 height 41
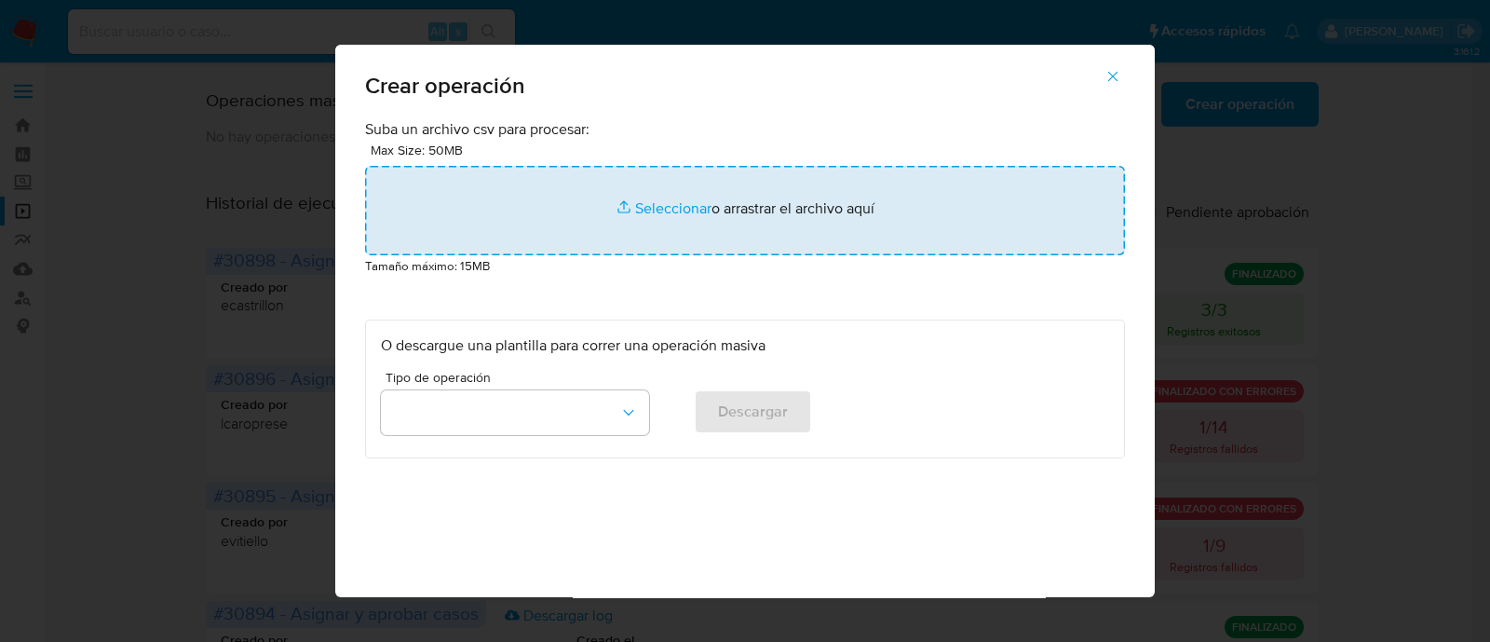
click at [693, 235] on input "file" at bounding box center [745, 210] width 760 height 89
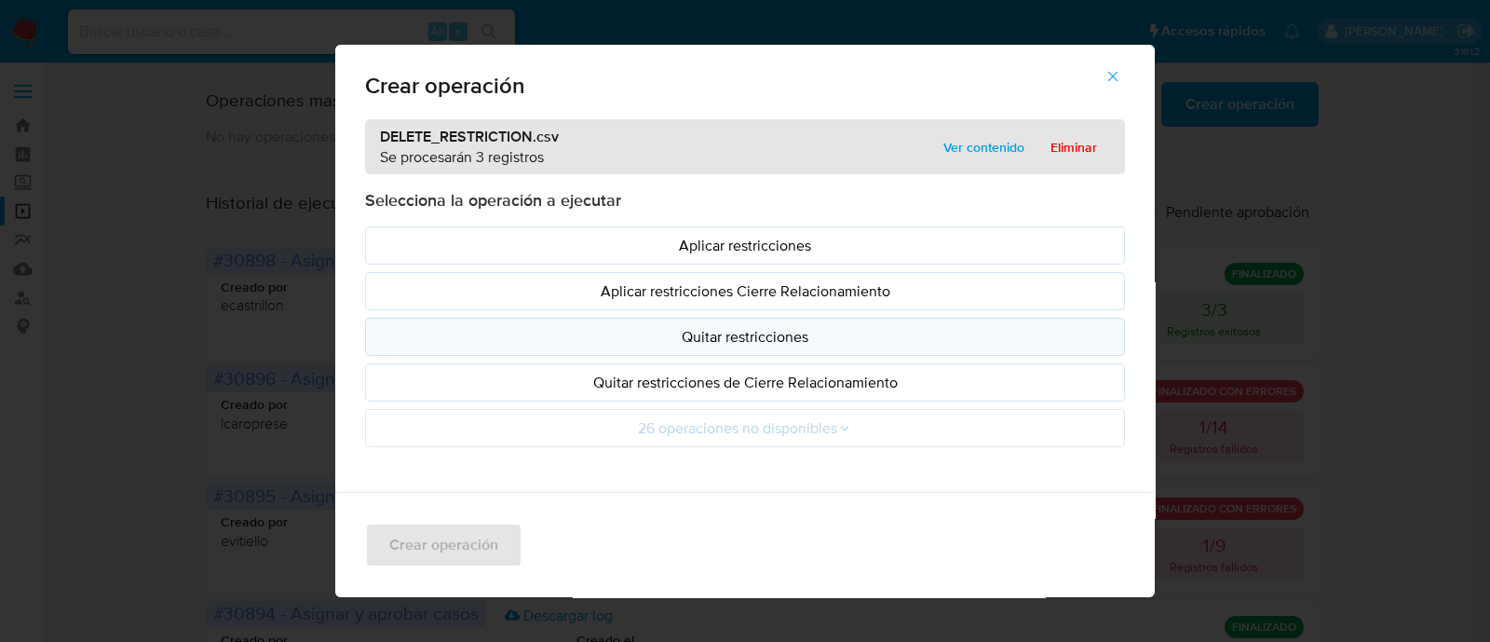
click at [563, 333] on p "Quitar restricciones" at bounding box center [745, 336] width 728 height 21
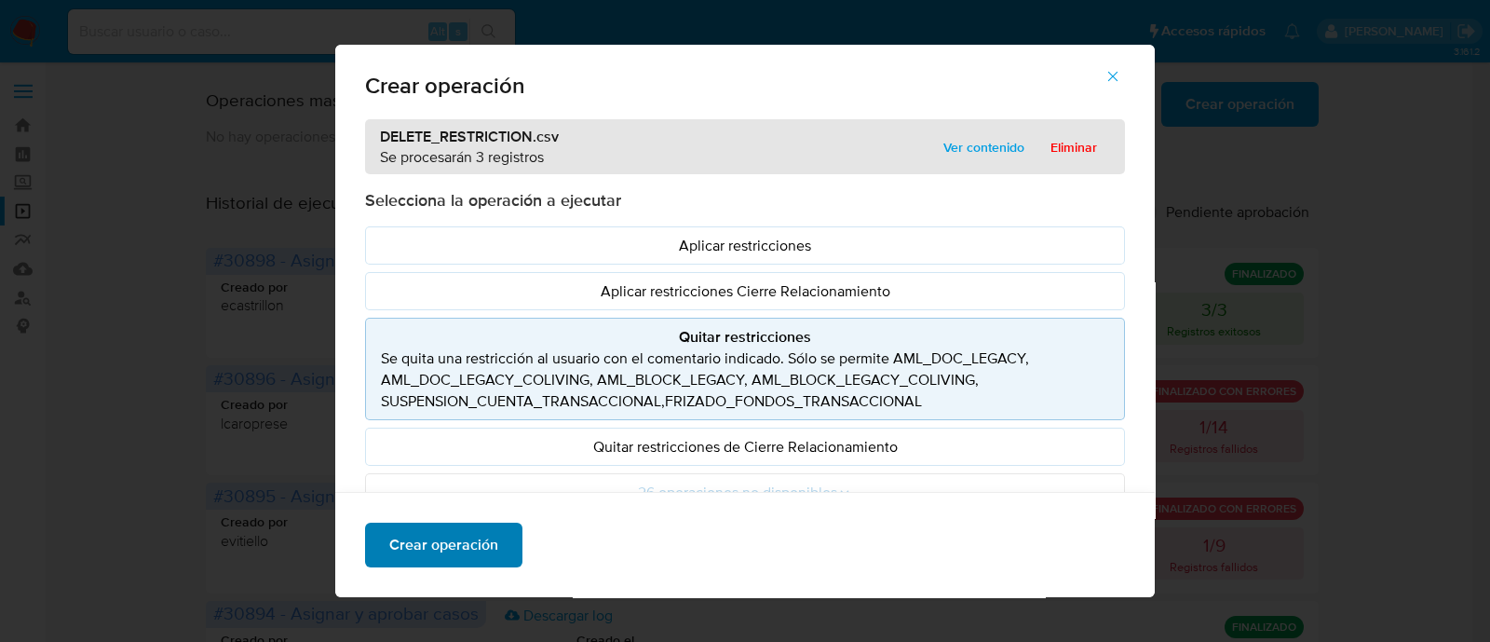
click at [447, 534] on span "Crear operación" at bounding box center [443, 544] width 109 height 41
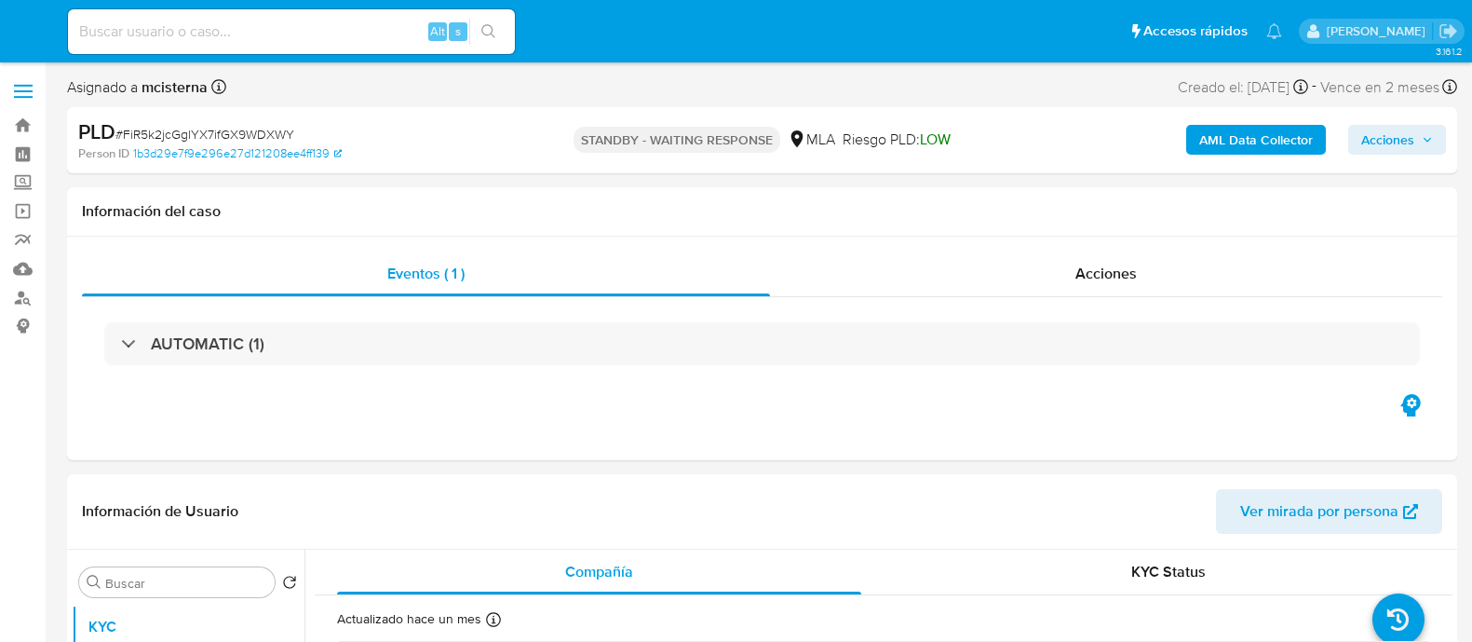
select select "10"
